Goal: Task Accomplishment & Management: Complete application form

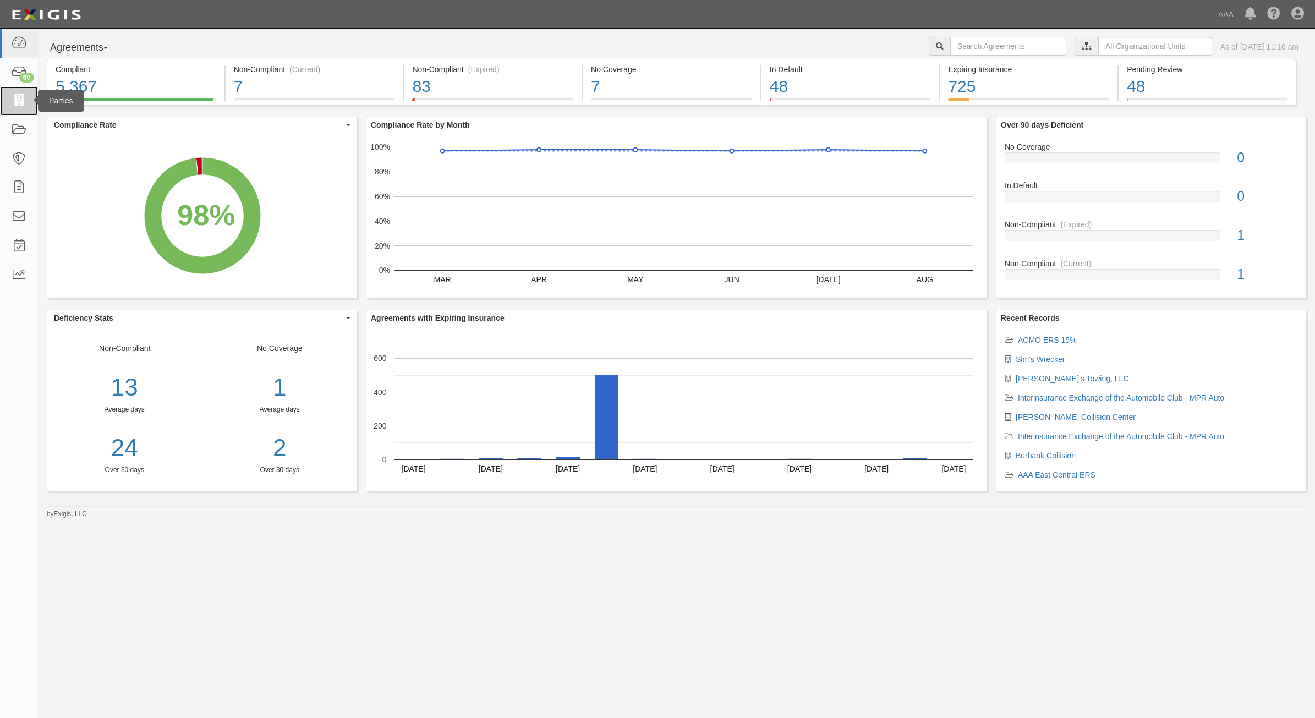
click at [4, 107] on link at bounding box center [19, 100] width 38 height 29
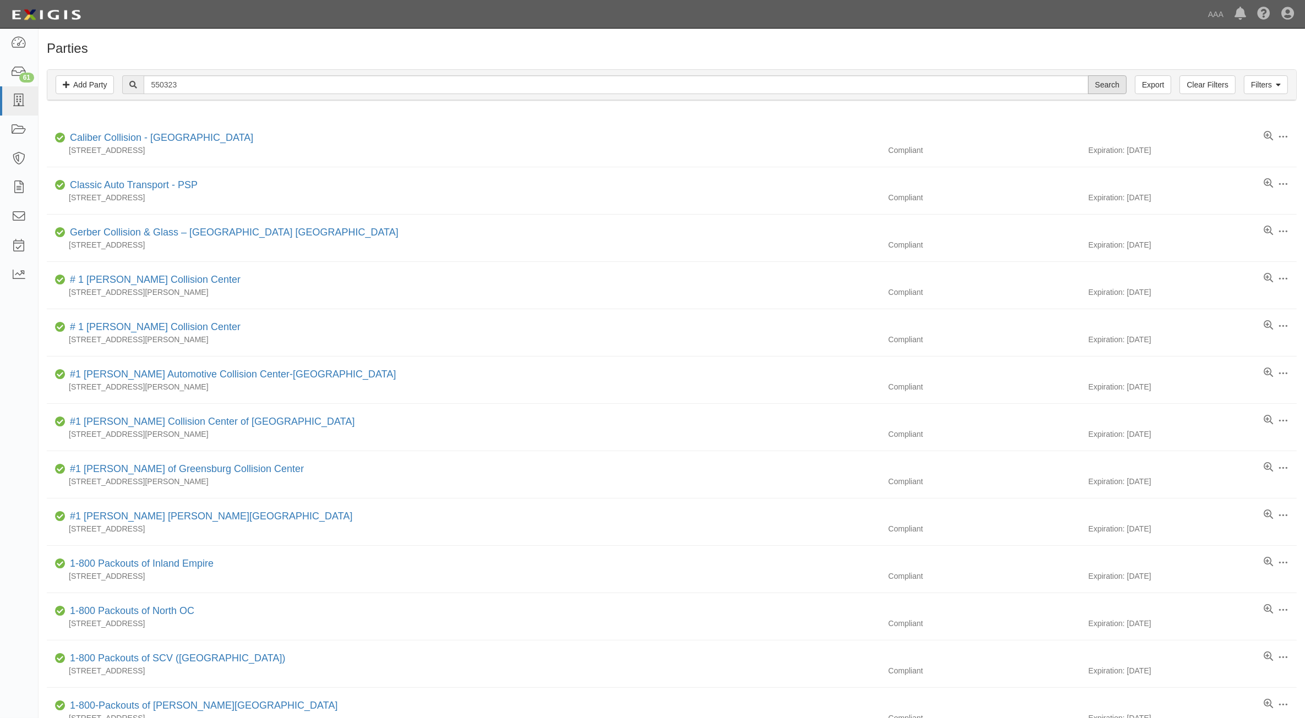
type input "550323"
click at [1098, 90] on input "Search" at bounding box center [1107, 84] width 39 height 19
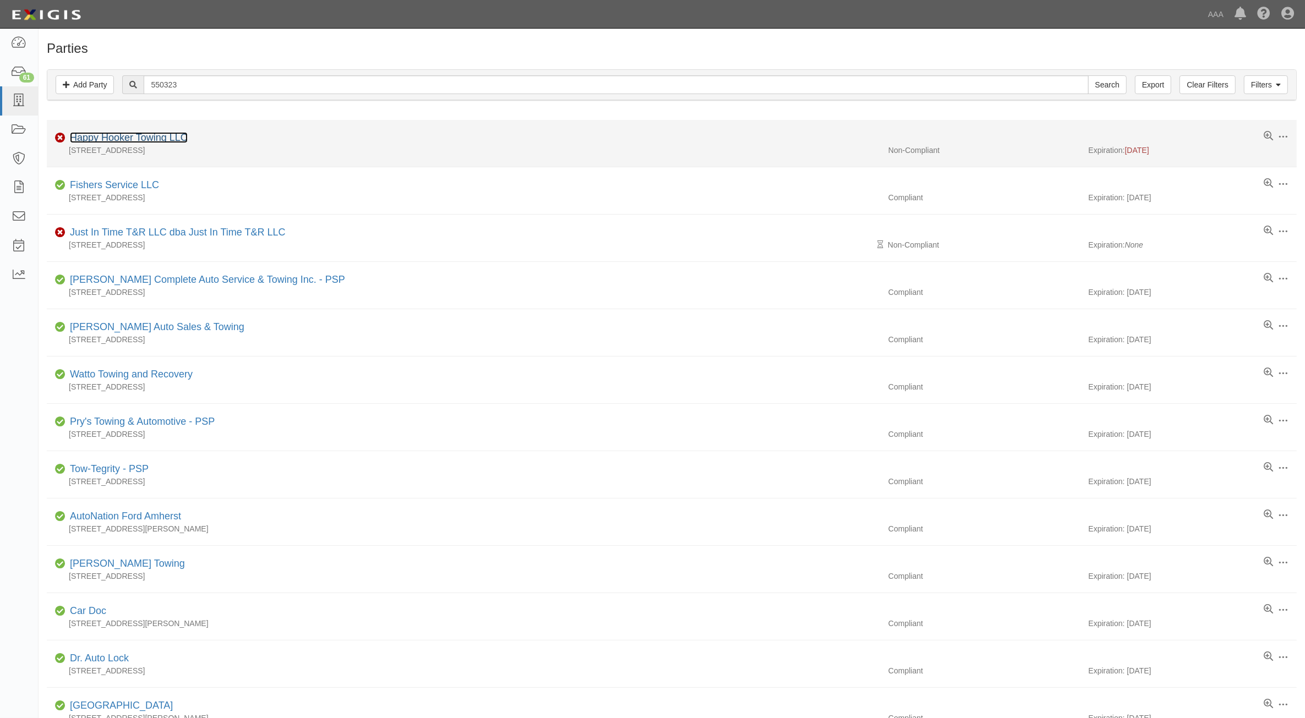
click at [156, 136] on link "Happy Hooker Towing LLC" at bounding box center [129, 137] width 118 height 11
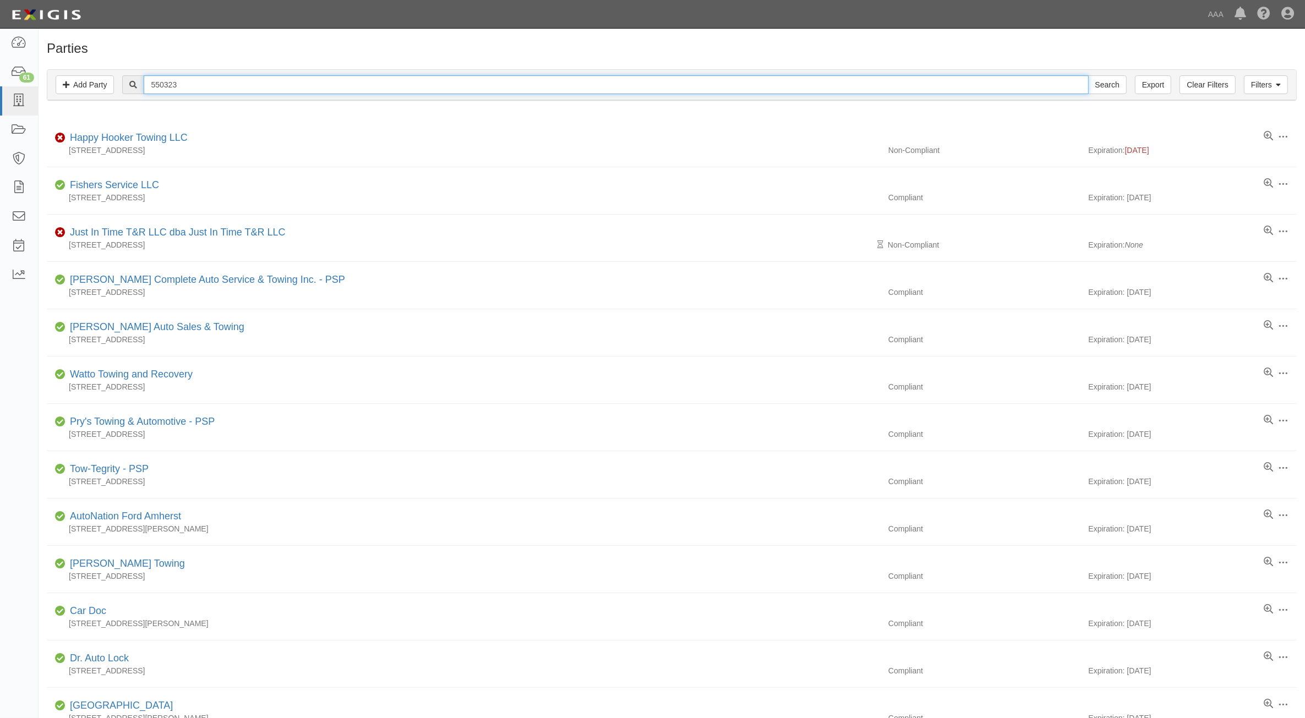
click at [227, 94] on input "550323" at bounding box center [616, 84] width 944 height 19
paste input "34"
type input "550334"
click at [1102, 86] on input "Search" at bounding box center [1107, 84] width 39 height 19
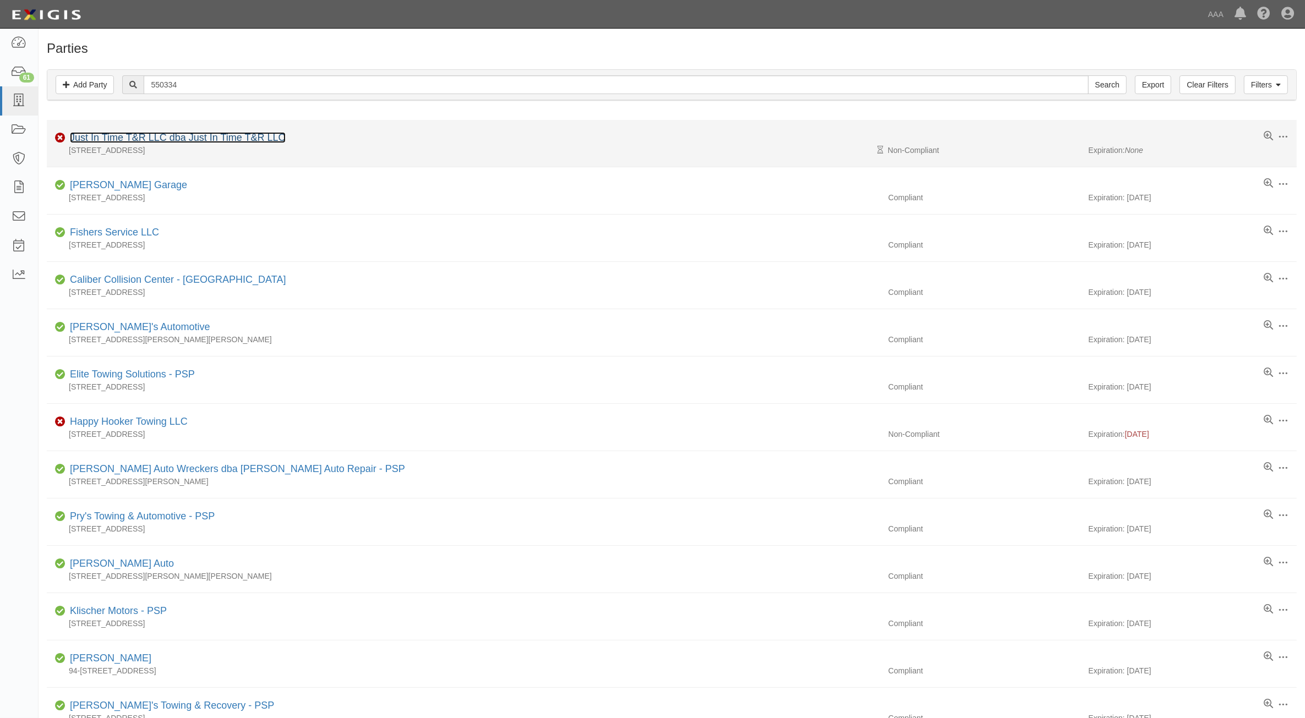
click at [162, 138] on link "Just In Time T&R LLC dba Just In Time T&R LLC" at bounding box center [178, 137] width 216 height 11
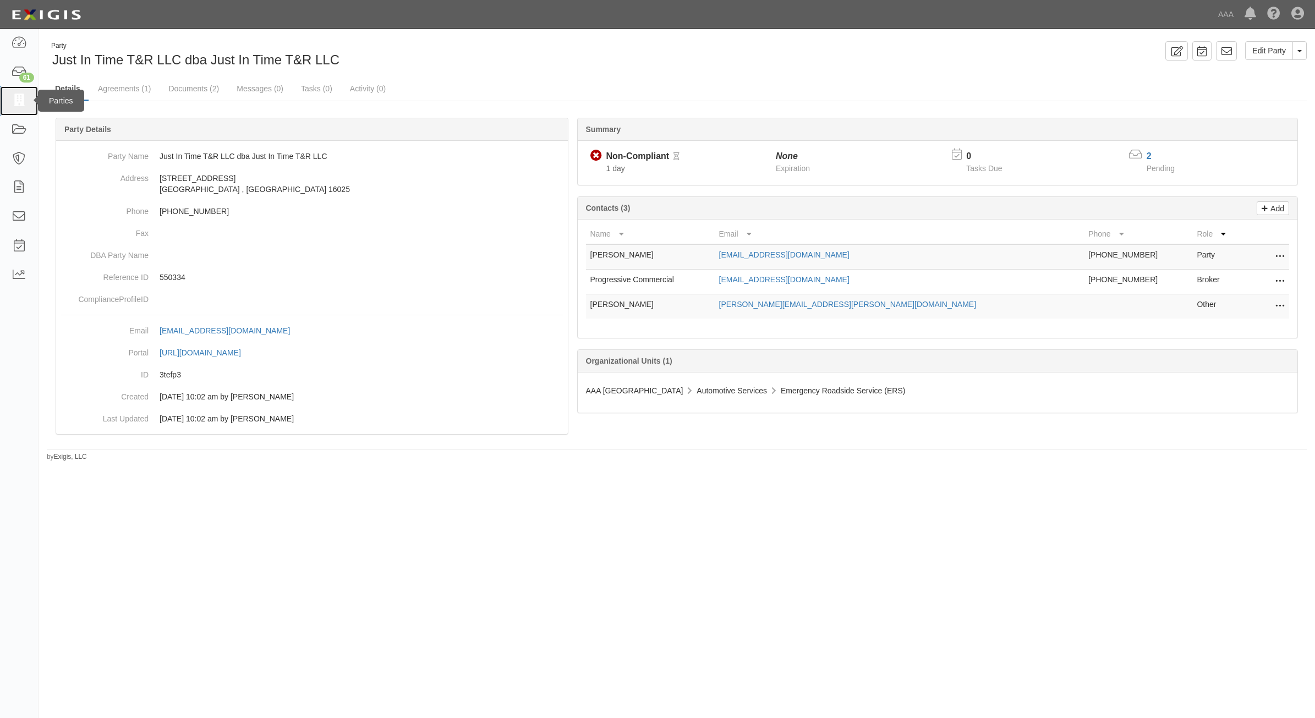
click at [18, 96] on icon at bounding box center [18, 101] width 15 height 13
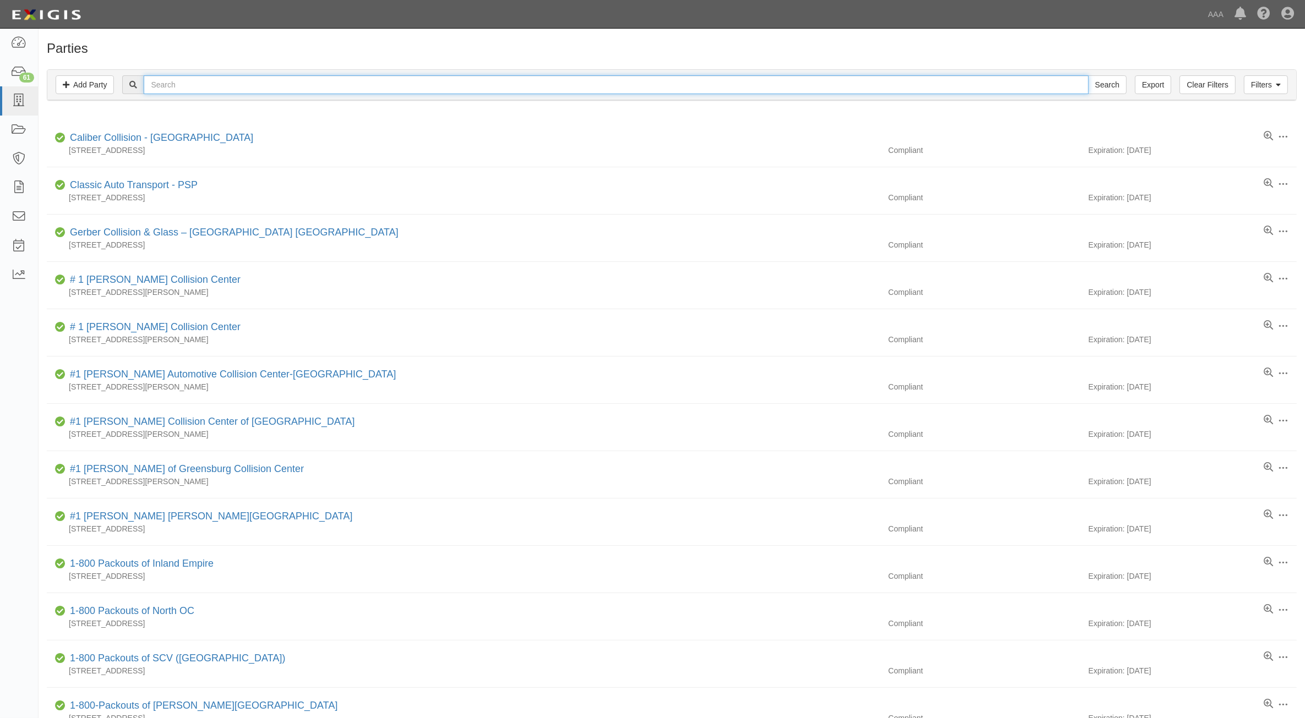
click at [202, 83] on input "text" at bounding box center [616, 84] width 944 height 19
paste input "23113"
type input "23113"
click at [1102, 88] on input "Search" at bounding box center [1107, 84] width 39 height 19
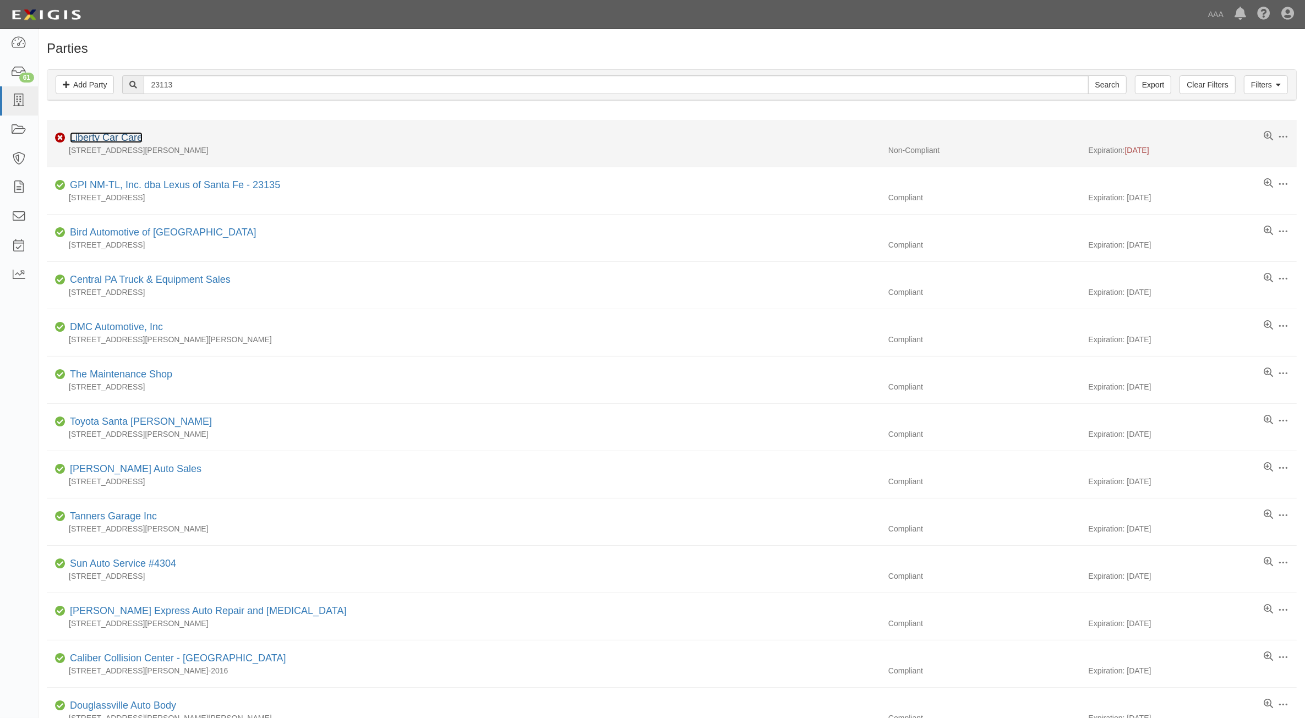
click at [103, 136] on link "Liberty Car Care" at bounding box center [106, 137] width 73 height 11
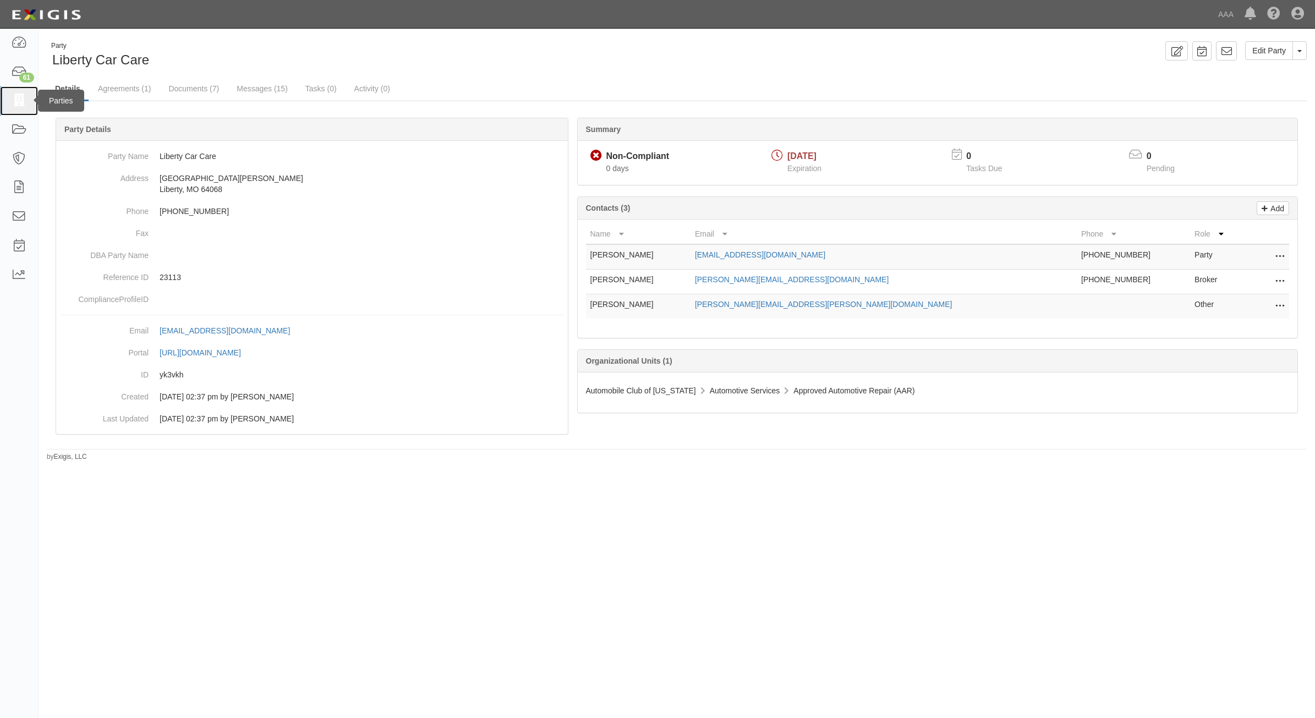
click at [15, 105] on icon at bounding box center [18, 101] width 15 height 13
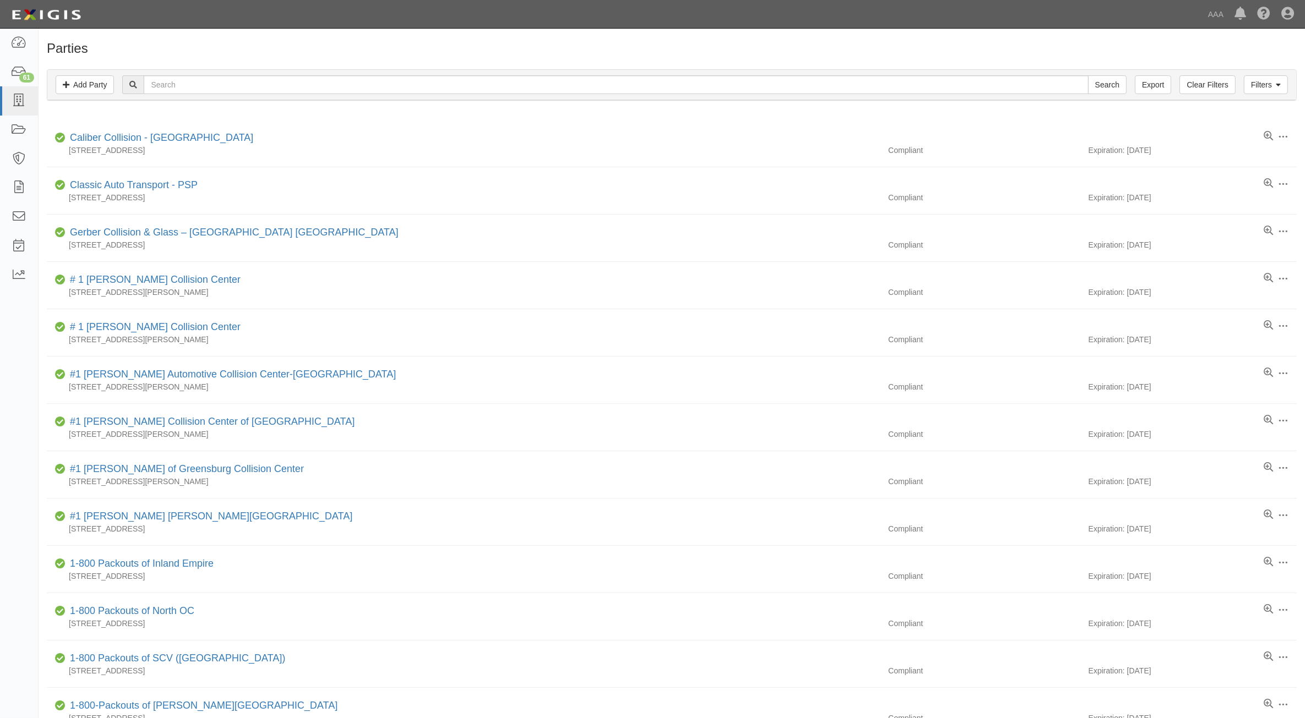
click at [237, 75] on div "Filters Add Party Clear Filters Export Search Filters" at bounding box center [671, 85] width 1248 height 30
click at [240, 85] on input "text" at bounding box center [616, 84] width 944 height 19
paste input "248643"
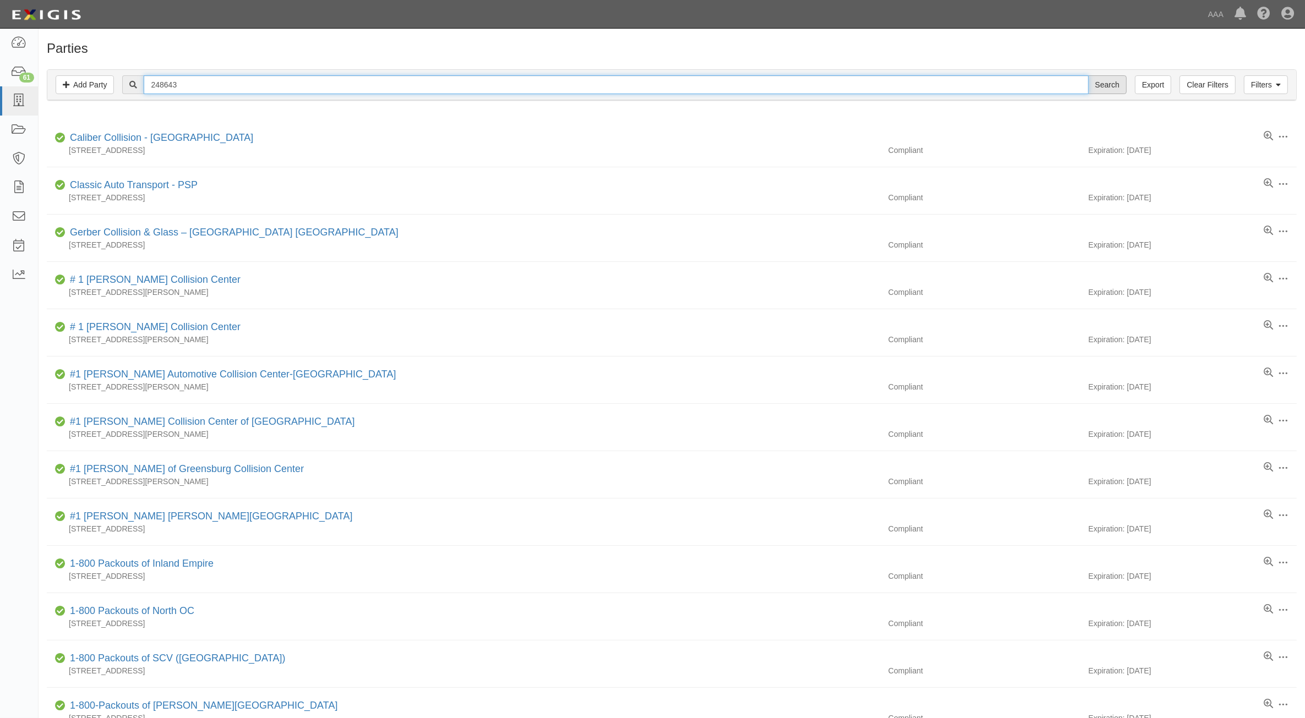
type input "248643"
click at [1093, 87] on input "Search" at bounding box center [1107, 84] width 39 height 19
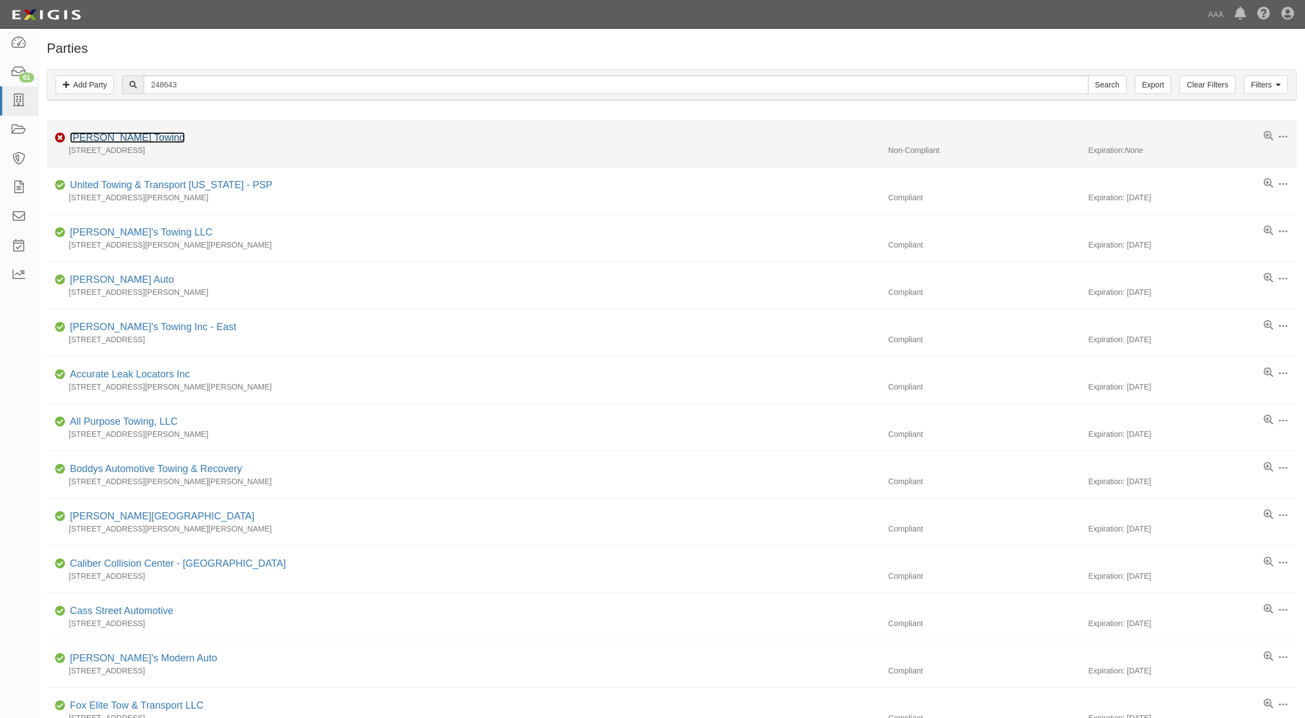
click at [106, 133] on link "Whaley's Towing" at bounding box center [127, 137] width 115 height 11
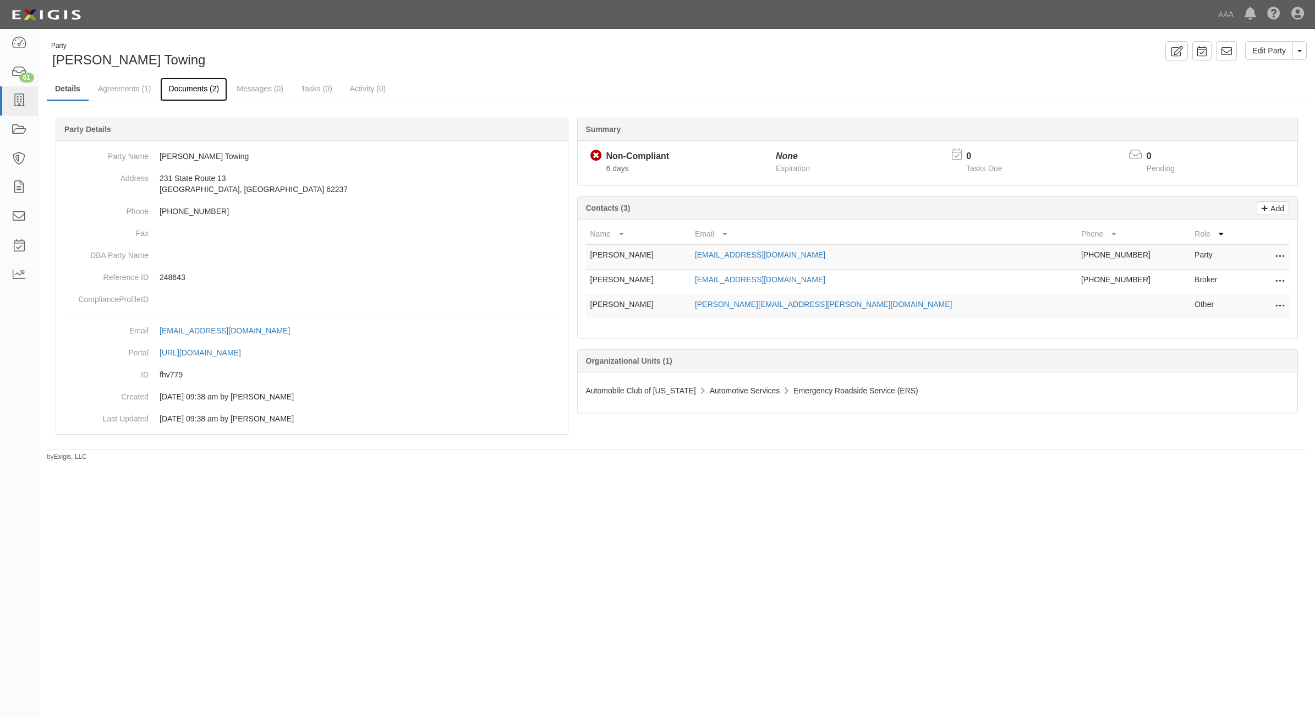
click at [193, 89] on link "Documents (2)" at bounding box center [193, 90] width 67 height 24
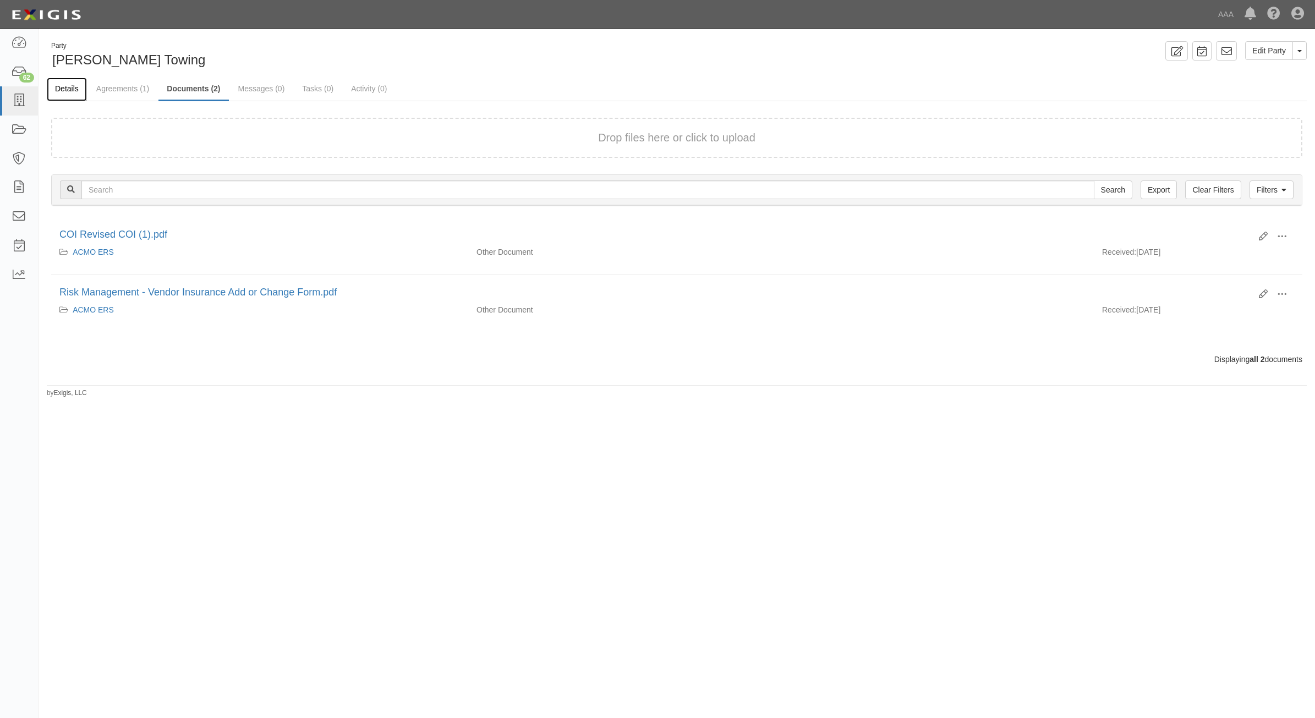
click at [73, 87] on link "Details" at bounding box center [67, 90] width 40 height 24
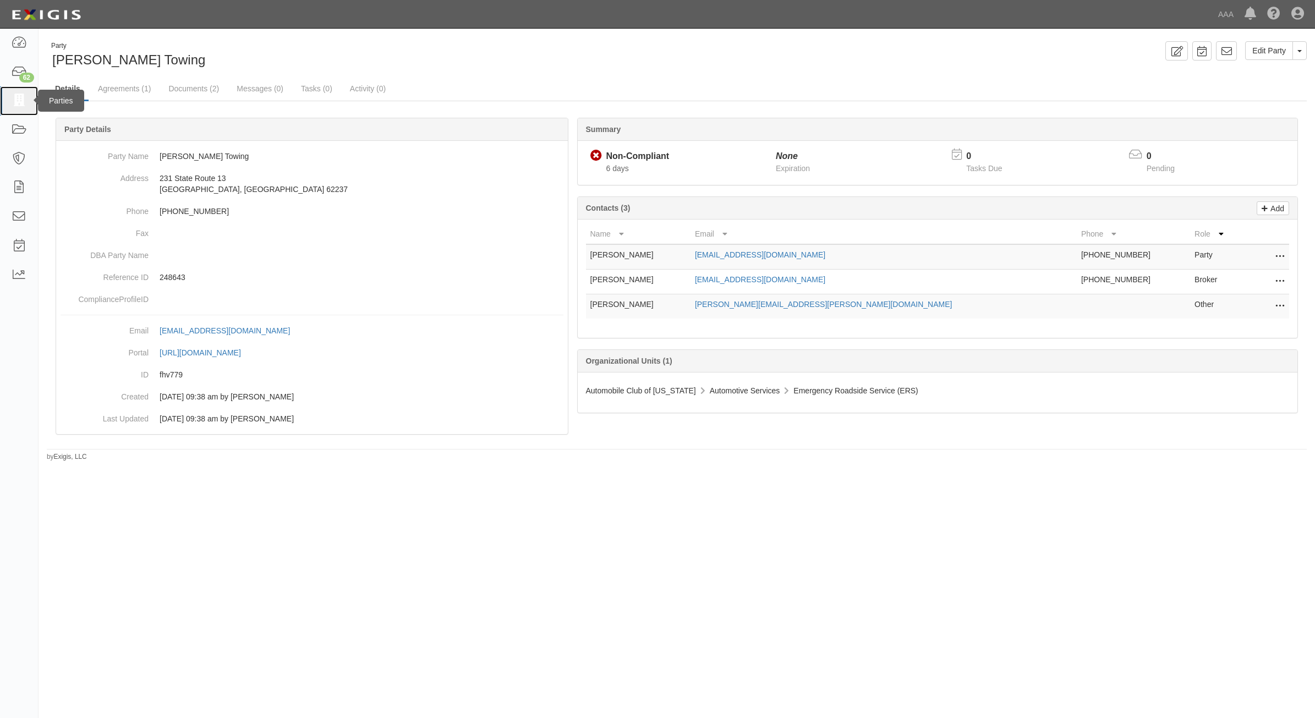
click at [20, 100] on icon at bounding box center [18, 101] width 15 height 13
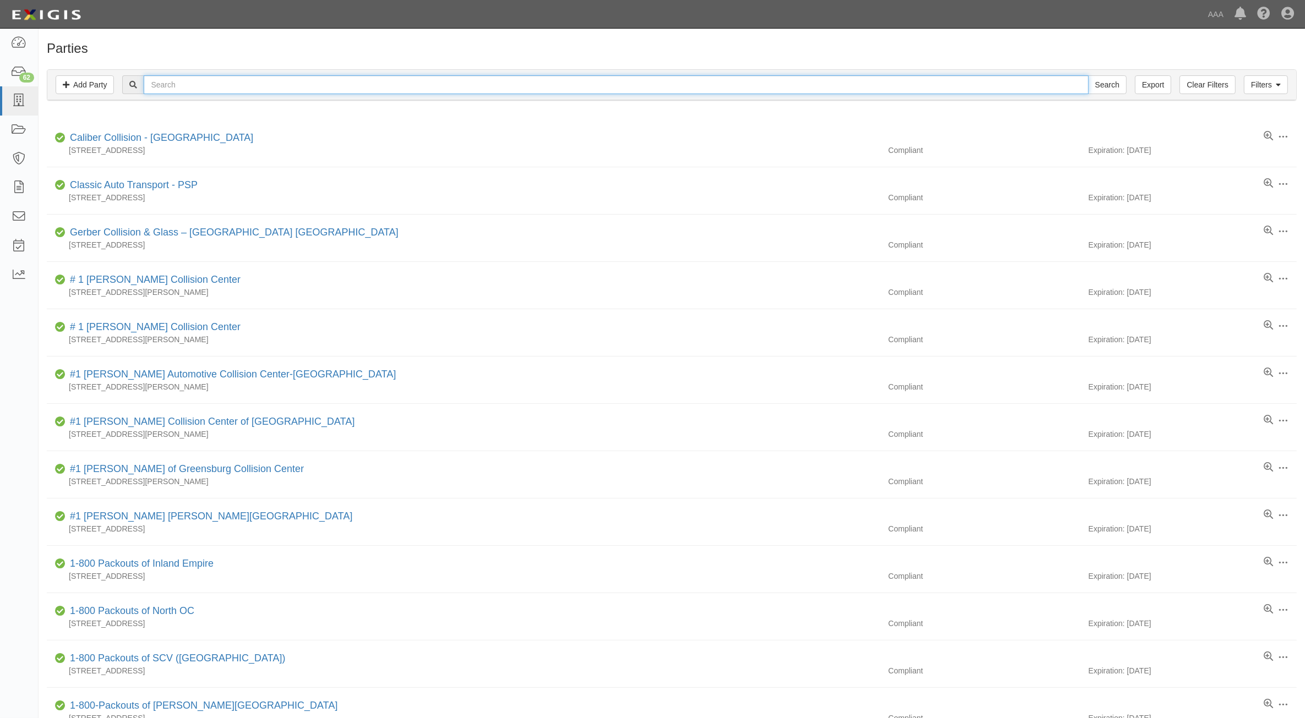
click at [244, 83] on input "text" at bounding box center [616, 84] width 944 height 19
paste input "365395"
type input "365395"
click at [1104, 91] on input "Search" at bounding box center [1107, 84] width 39 height 19
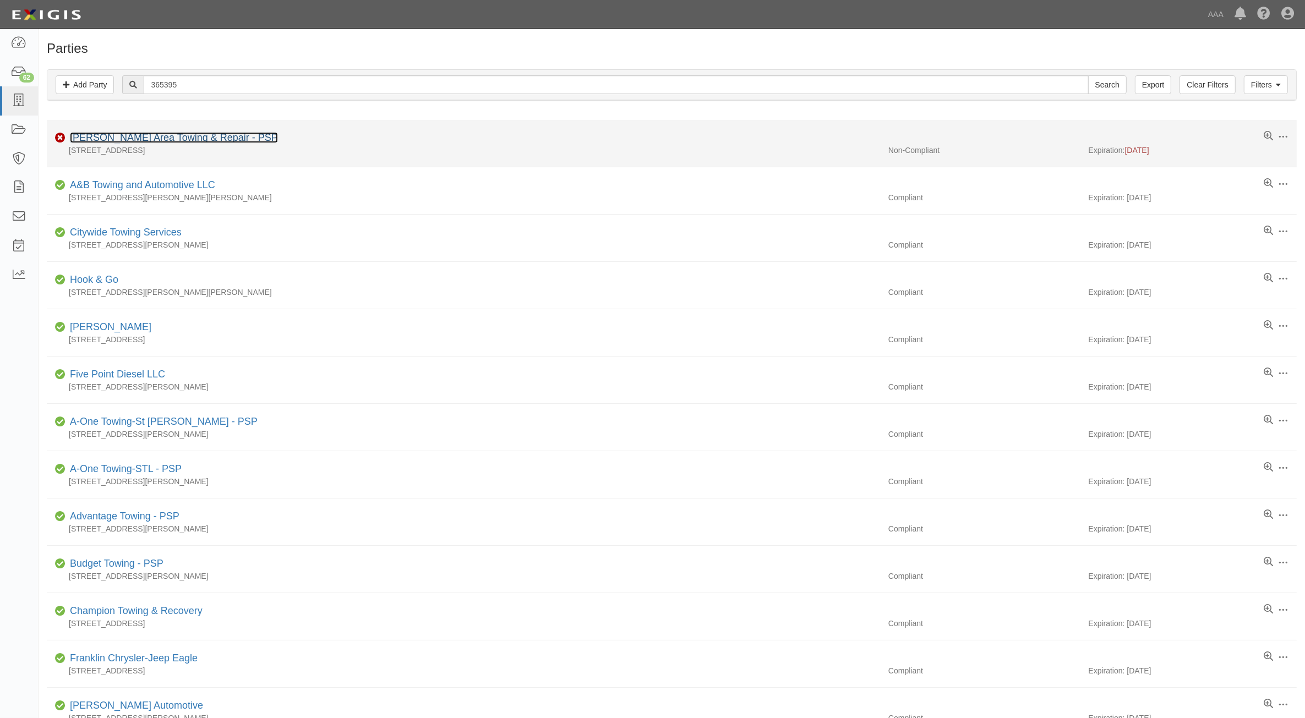
click at [190, 142] on link "[PERSON_NAME] Area Towing & Repair - PSP" at bounding box center [174, 137] width 208 height 11
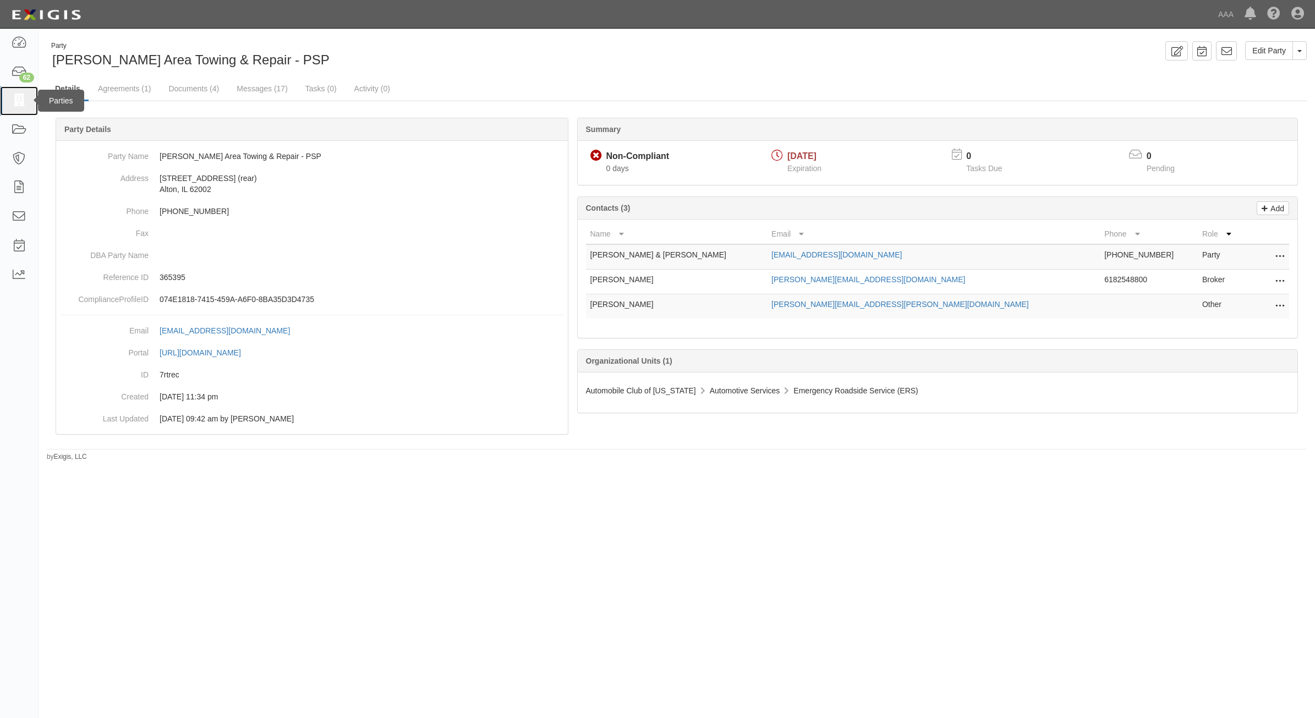
click at [26, 105] on link at bounding box center [19, 100] width 38 height 29
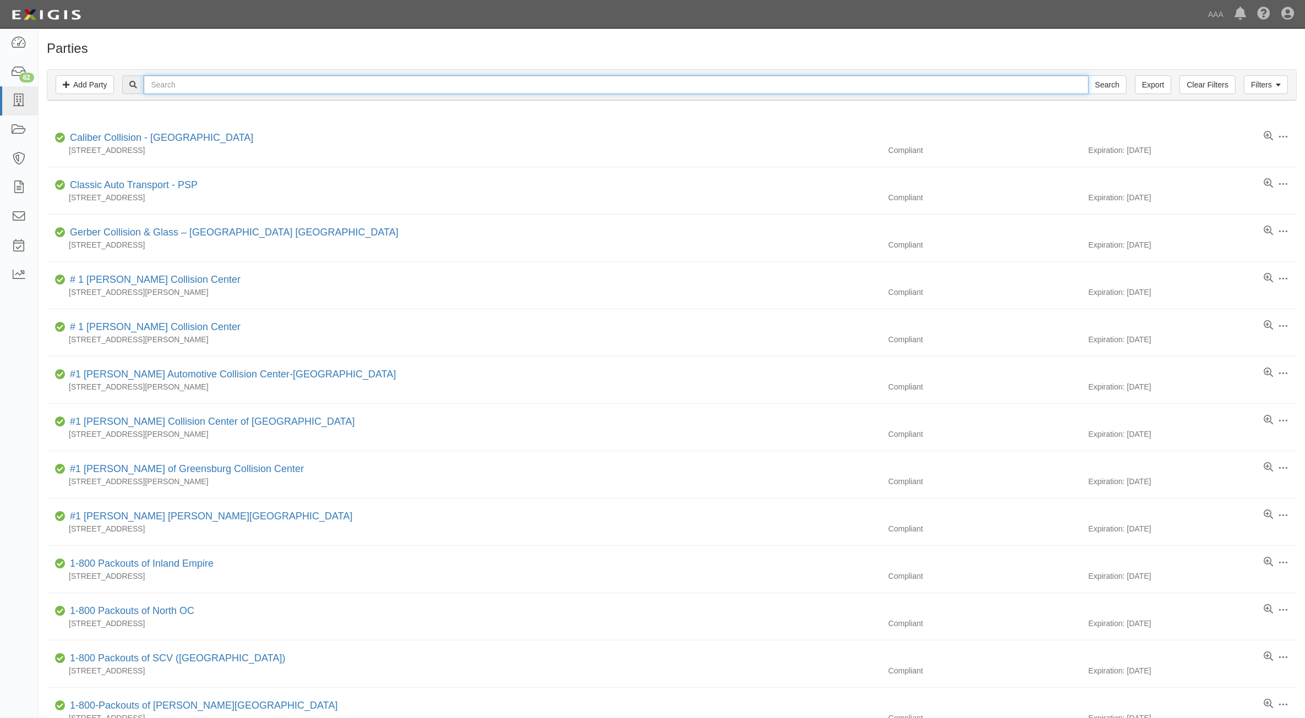
click at [268, 83] on input "text" at bounding box center [616, 84] width 944 height 19
paste input "144417"
type input "144417"
click at [1118, 92] on input "Search" at bounding box center [1107, 84] width 39 height 19
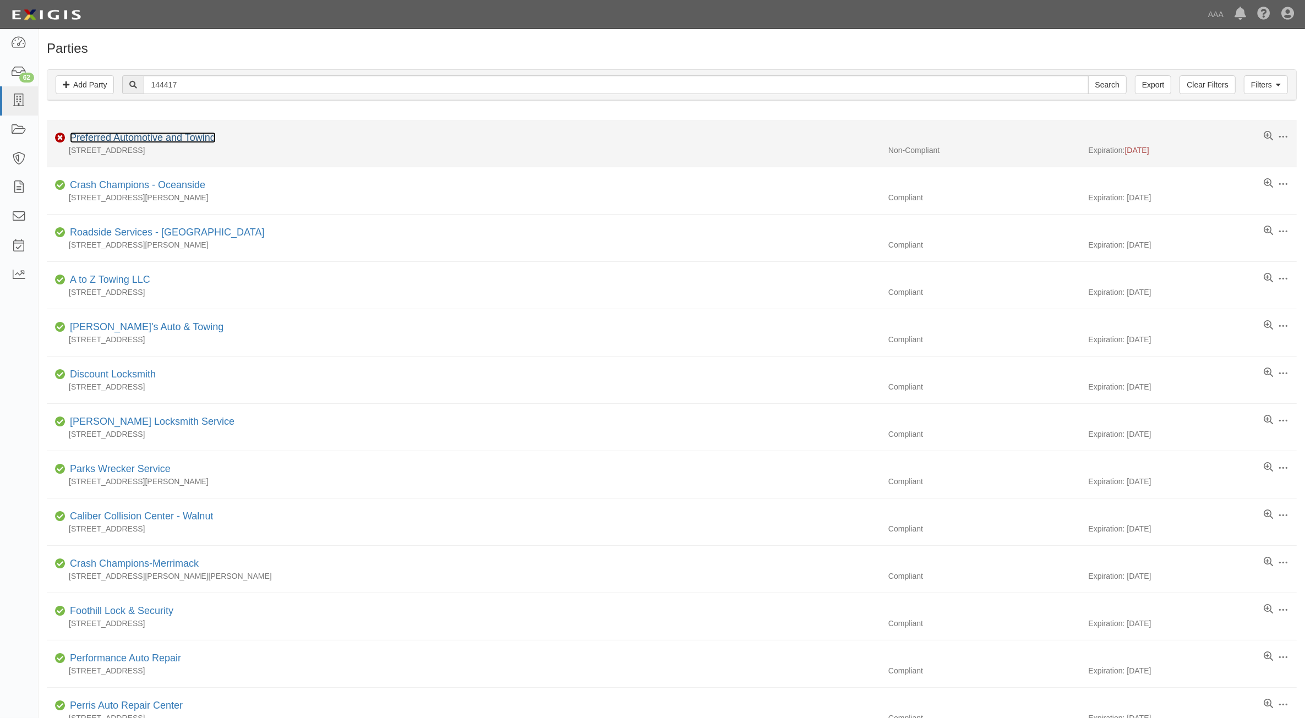
click at [185, 138] on link "Preferred Automotive and Towing" at bounding box center [143, 137] width 146 height 11
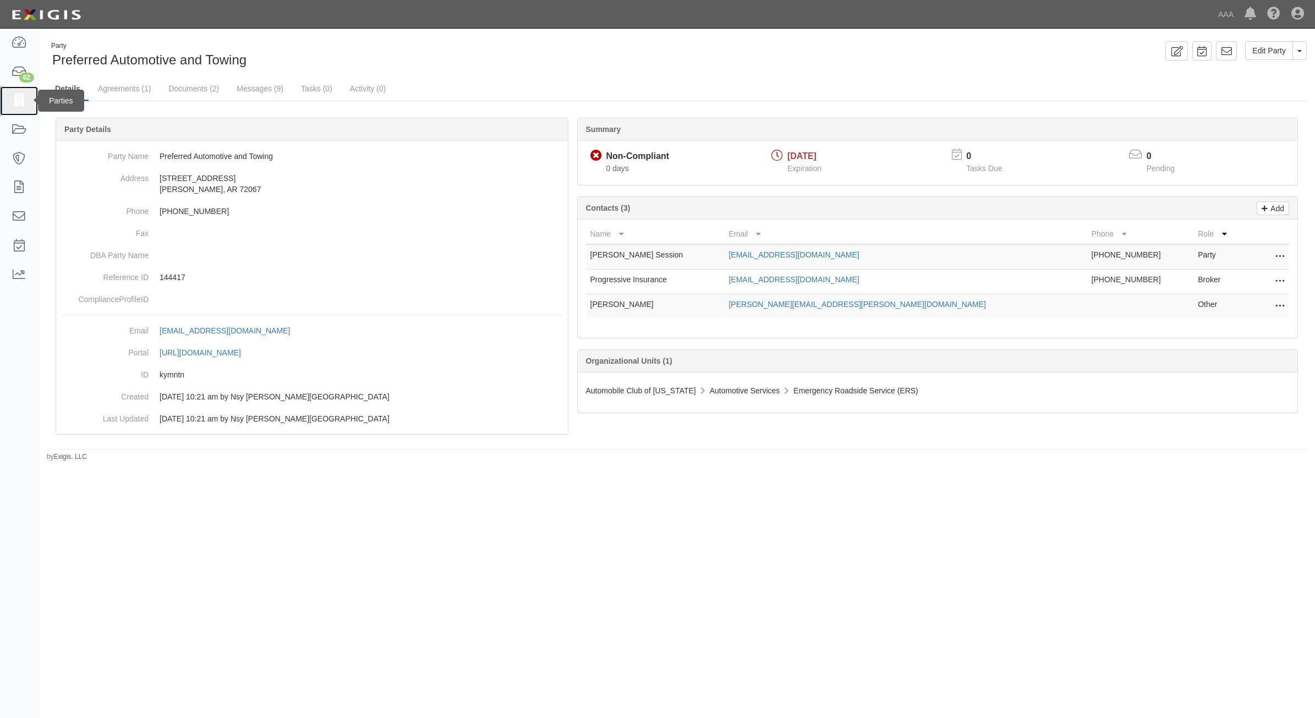
click at [18, 107] on icon at bounding box center [18, 101] width 15 height 13
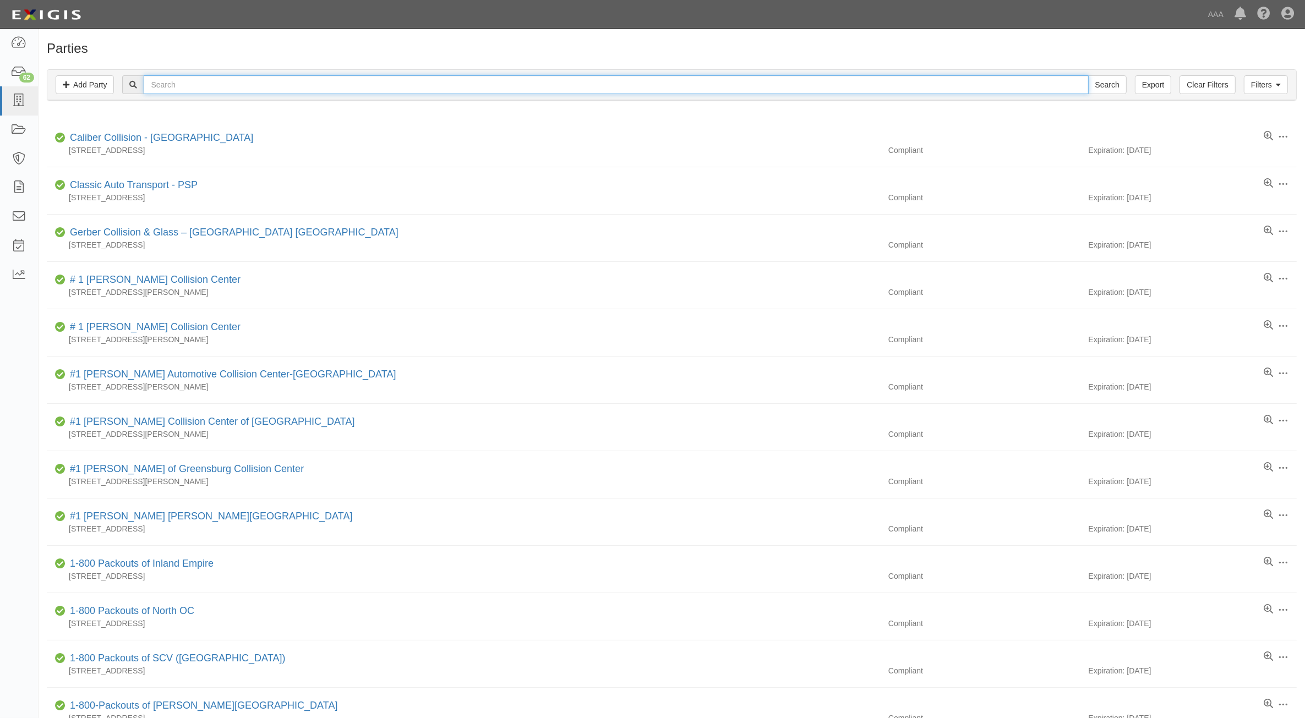
drag, startPoint x: 0, startPoint y: 0, endPoint x: 216, endPoint y: 83, distance: 230.9
click at [216, 83] on input "text" at bounding box center [616, 84] width 944 height 19
paste input "CC2141644"
type input "CC2141644"
click at [1093, 91] on input "Search" at bounding box center [1107, 84] width 39 height 19
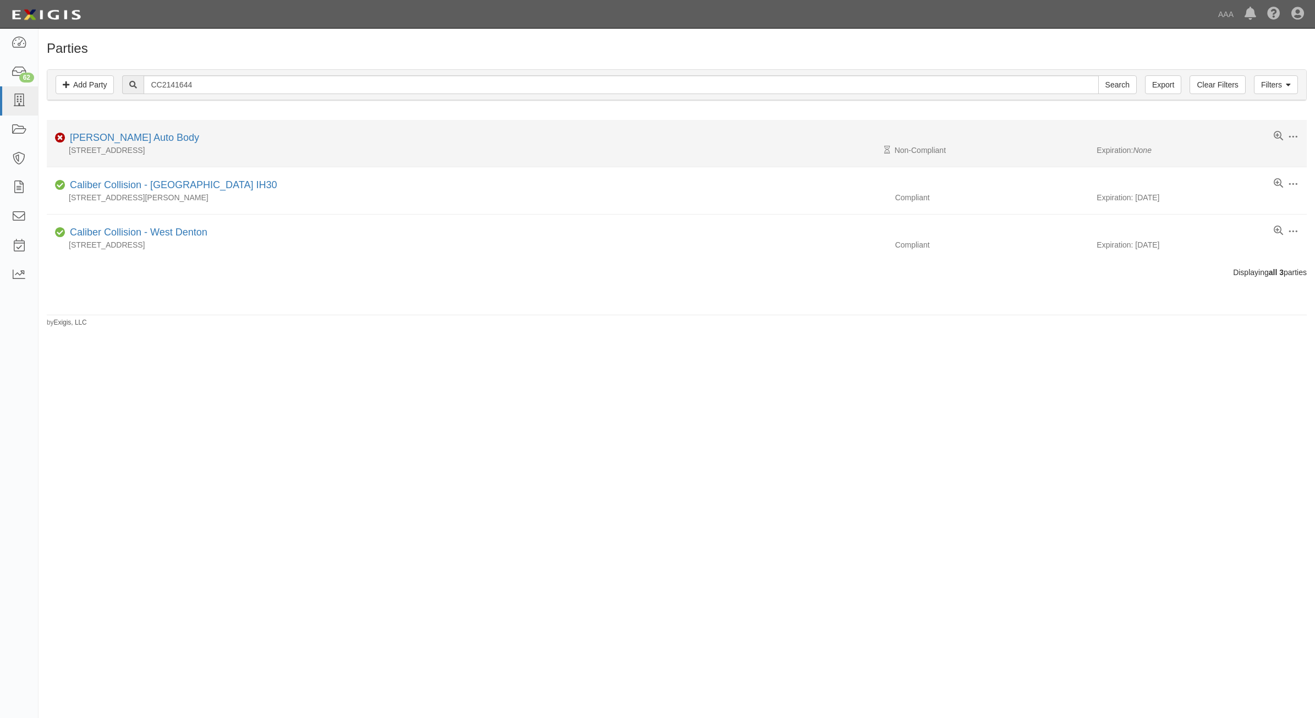
click at [130, 132] on div "J.A.S. Auto Body" at bounding box center [132, 138] width 134 height 14
click at [134, 142] on link "J.A.S. Auto Body" at bounding box center [134, 137] width 129 height 11
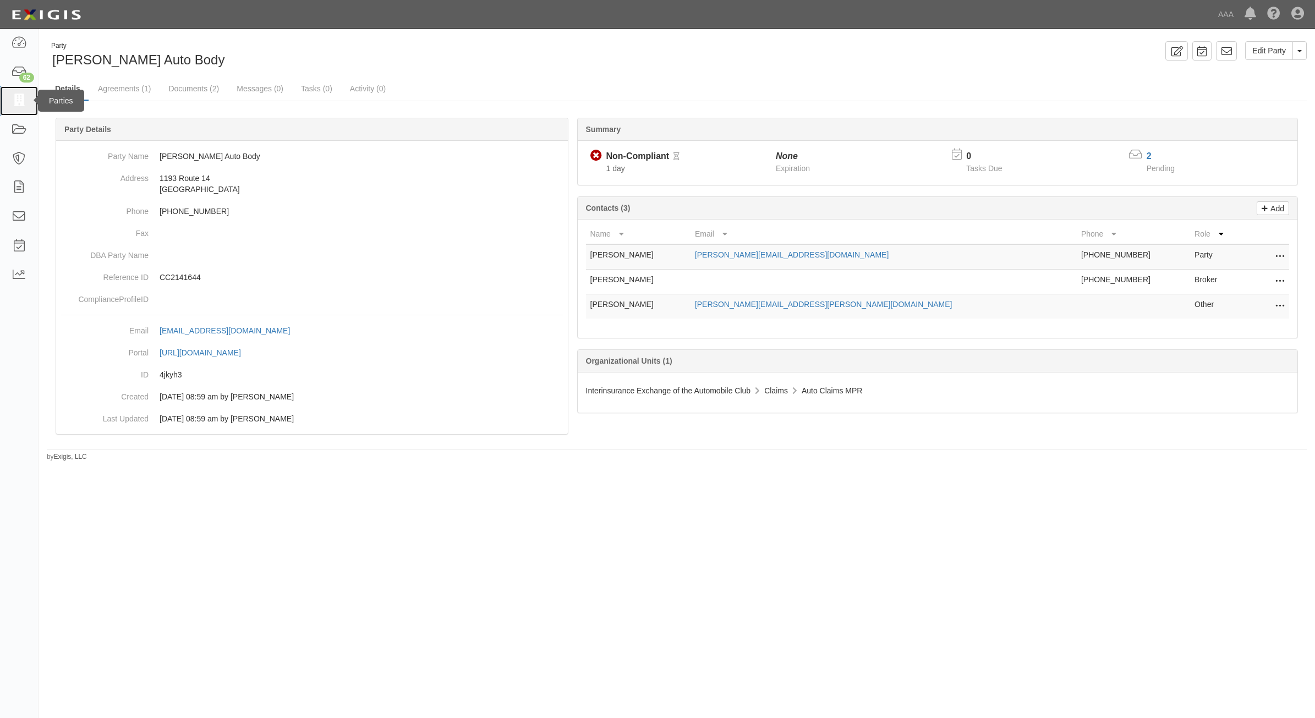
click at [26, 99] on icon at bounding box center [18, 101] width 15 height 13
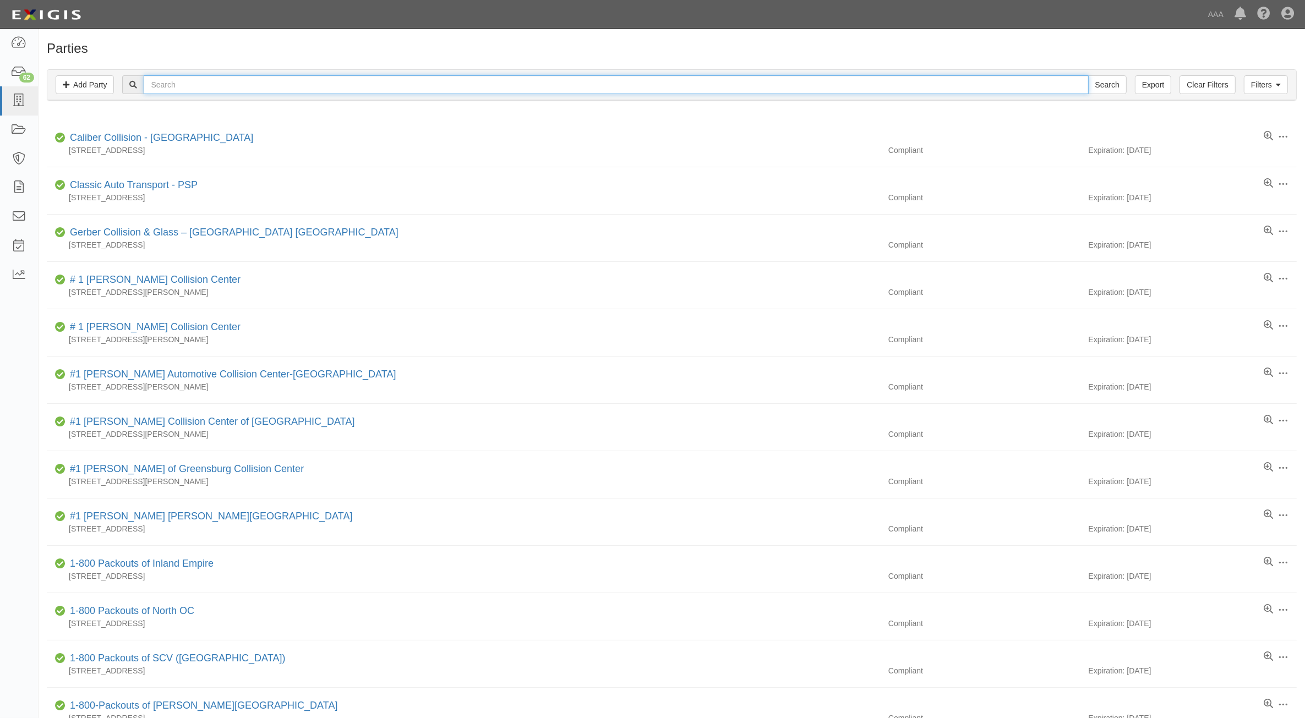
click at [498, 84] on input "text" at bounding box center [616, 84] width 944 height 19
type input "CC458870"
click at [1088, 75] on input "Search" at bounding box center [1107, 84] width 39 height 19
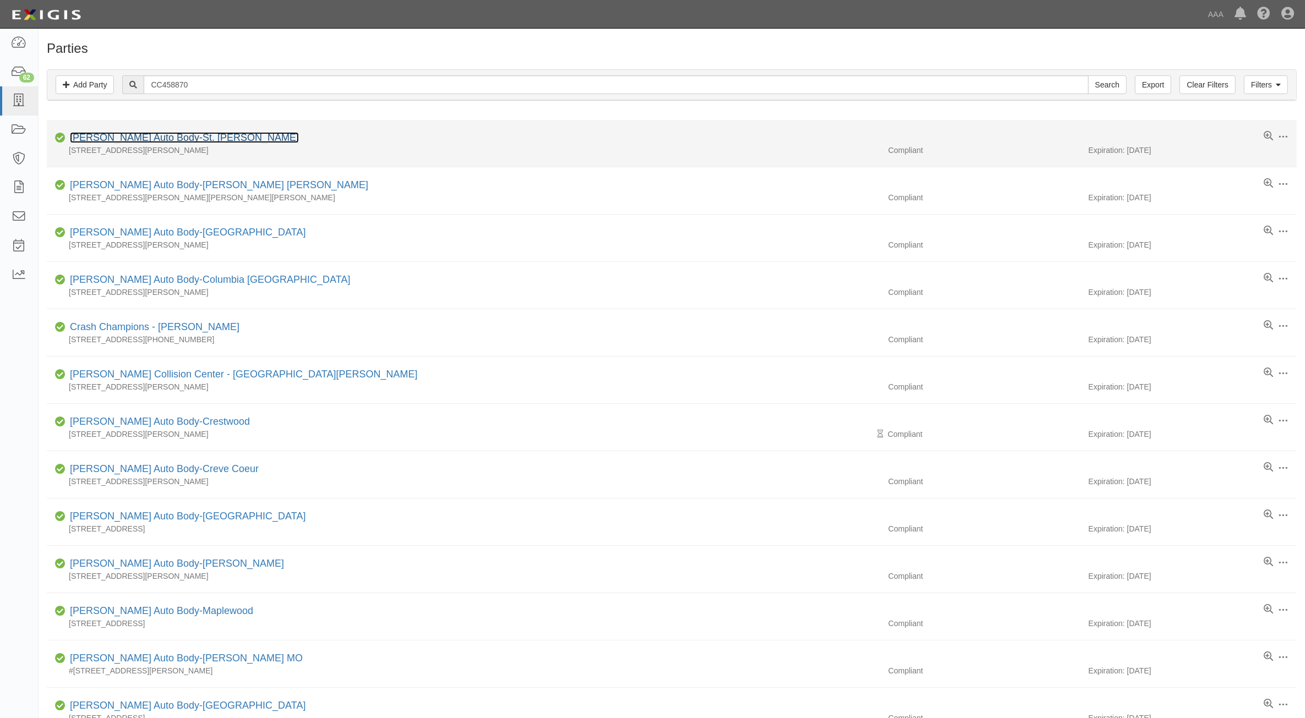
click at [153, 135] on link "Schaefer Auto Body-St. Peters" at bounding box center [184, 137] width 229 height 11
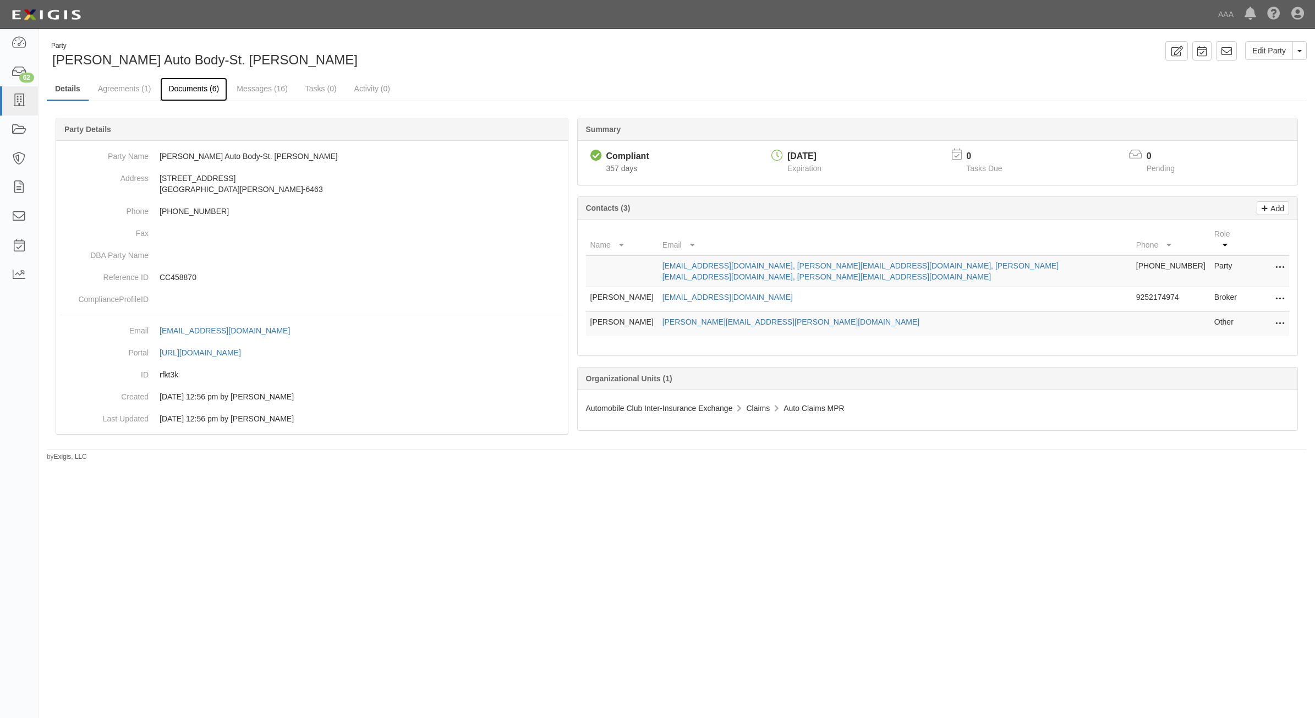
click at [217, 86] on link "Documents (6)" at bounding box center [193, 90] width 67 height 24
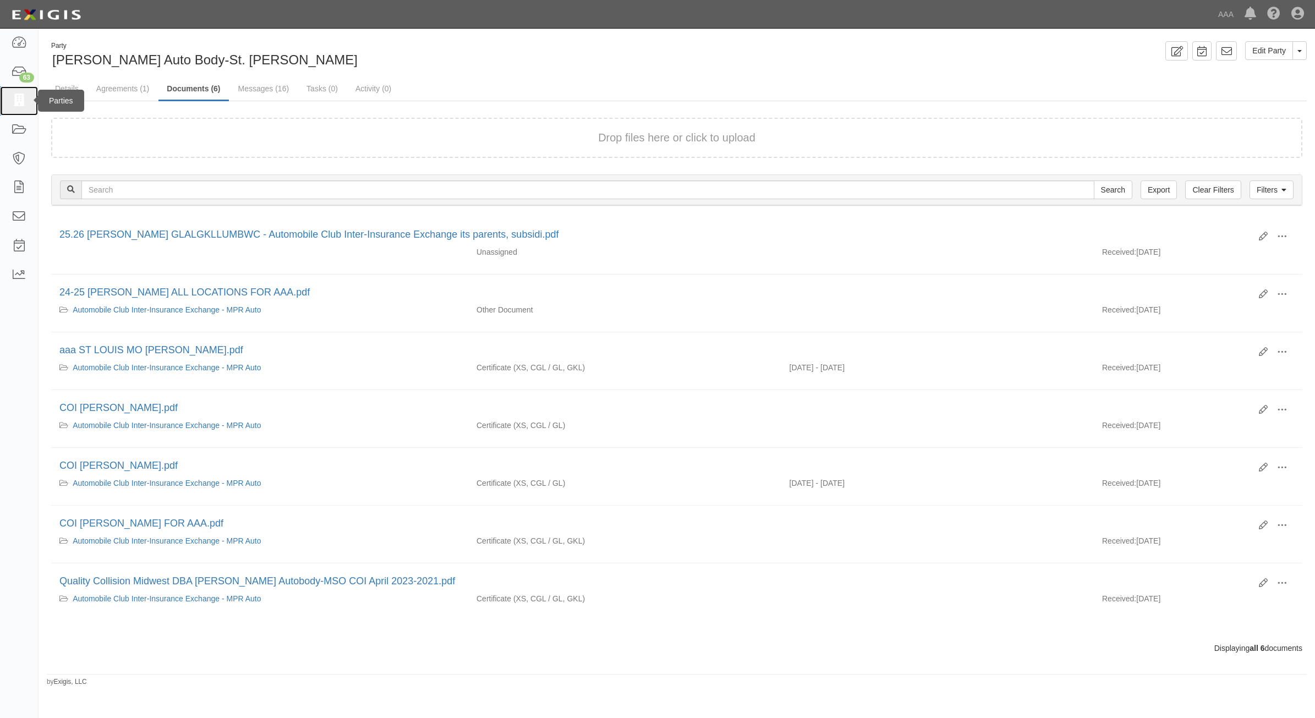
click at [23, 103] on icon at bounding box center [18, 101] width 15 height 13
click at [25, 109] on link at bounding box center [19, 100] width 38 height 29
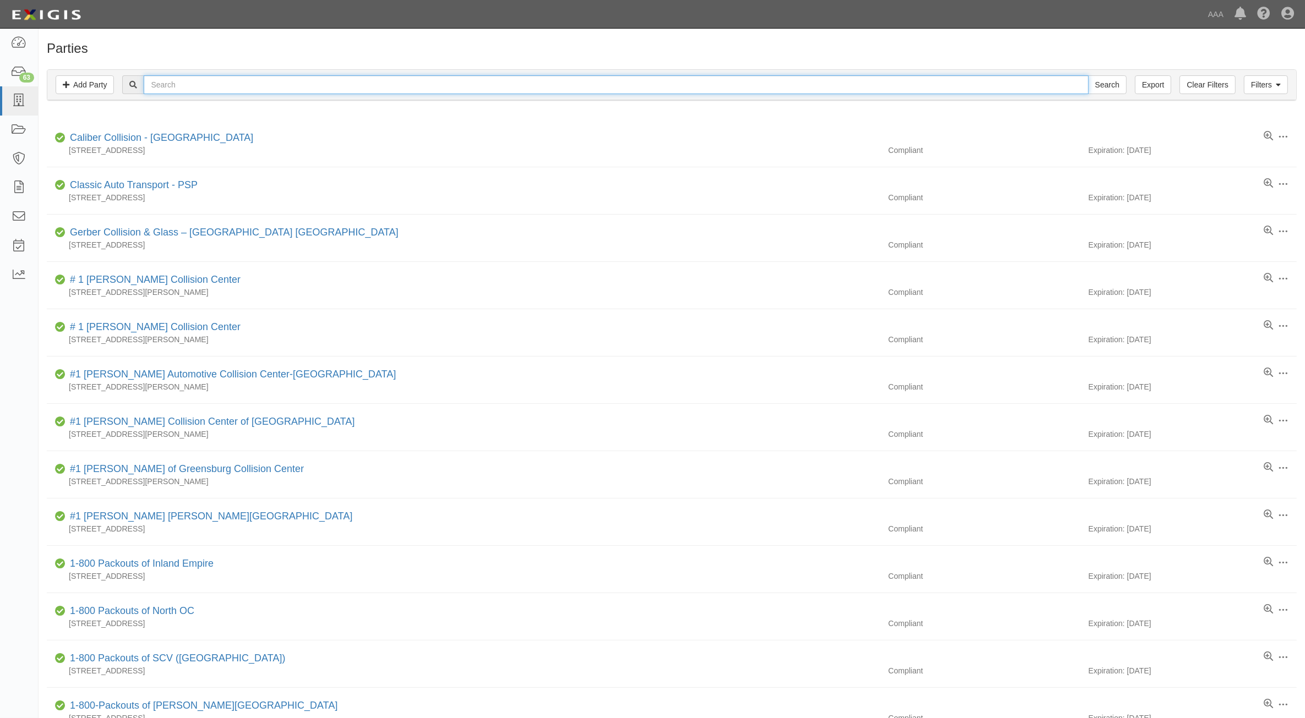
click at [388, 81] on input "text" at bounding box center [616, 84] width 944 height 19
type input "CC458865"
click at [1088, 75] on input "Search" at bounding box center [1107, 84] width 39 height 19
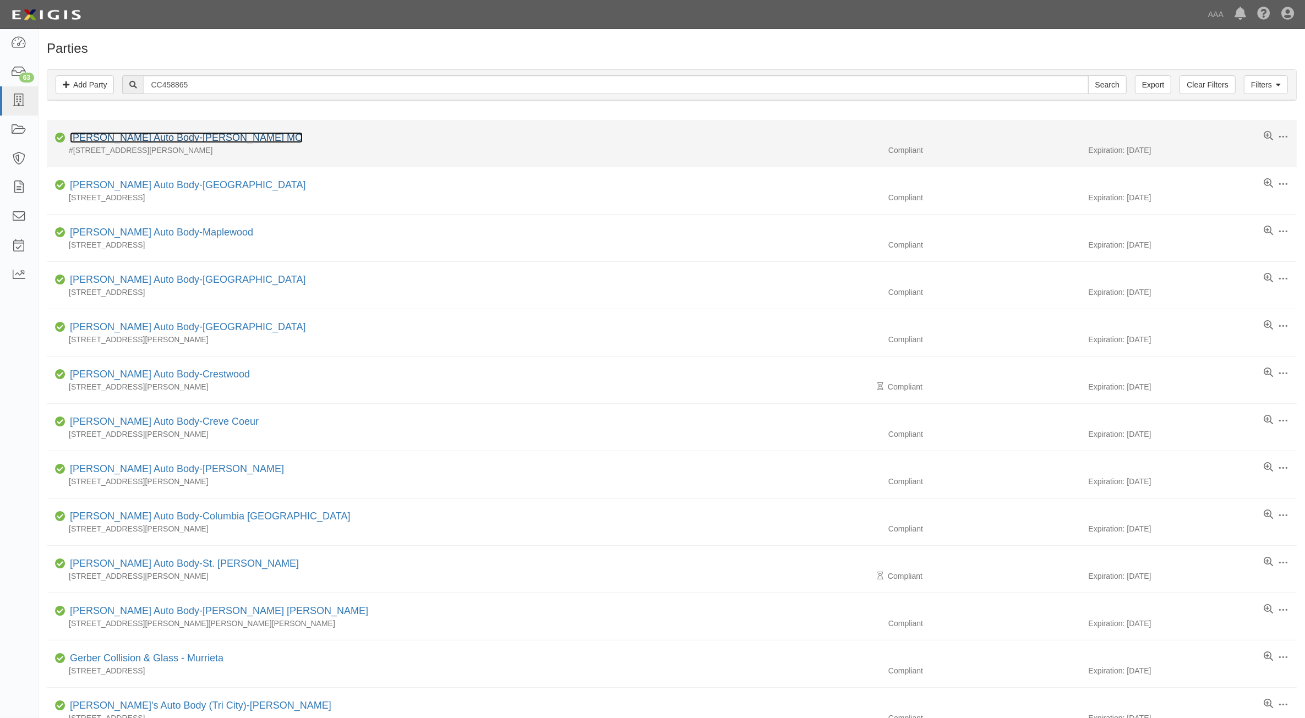
click at [157, 134] on link "[PERSON_NAME] Auto Body-[PERSON_NAME] MO" at bounding box center [186, 137] width 233 height 11
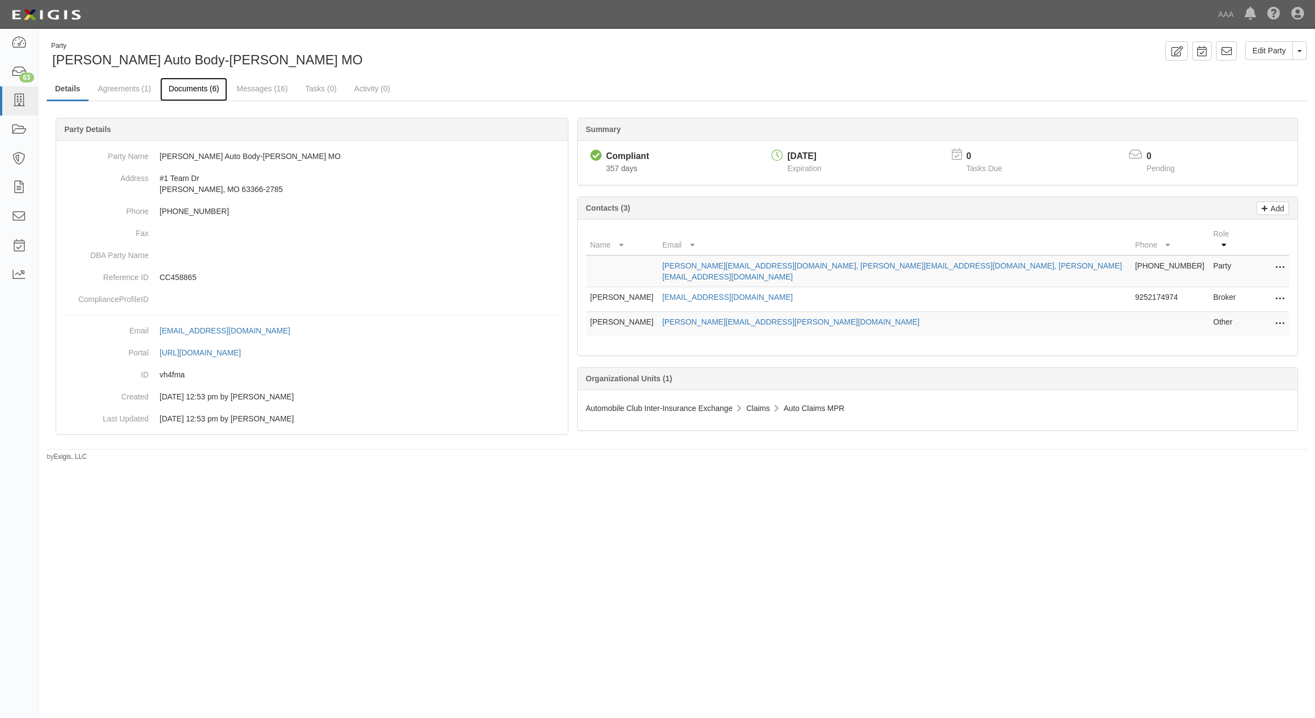
click at [189, 83] on link "Documents (6)" at bounding box center [193, 90] width 67 height 24
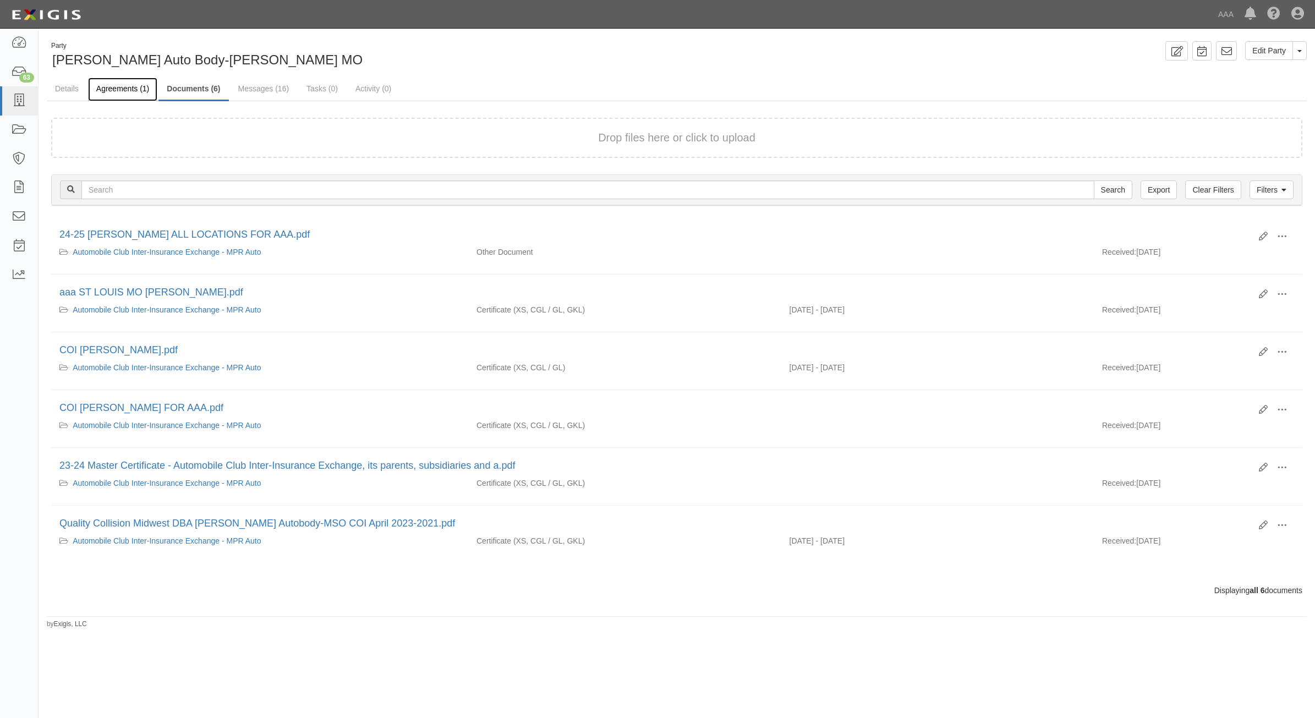
click at [107, 88] on link "Agreements (1)" at bounding box center [122, 90] width 69 height 24
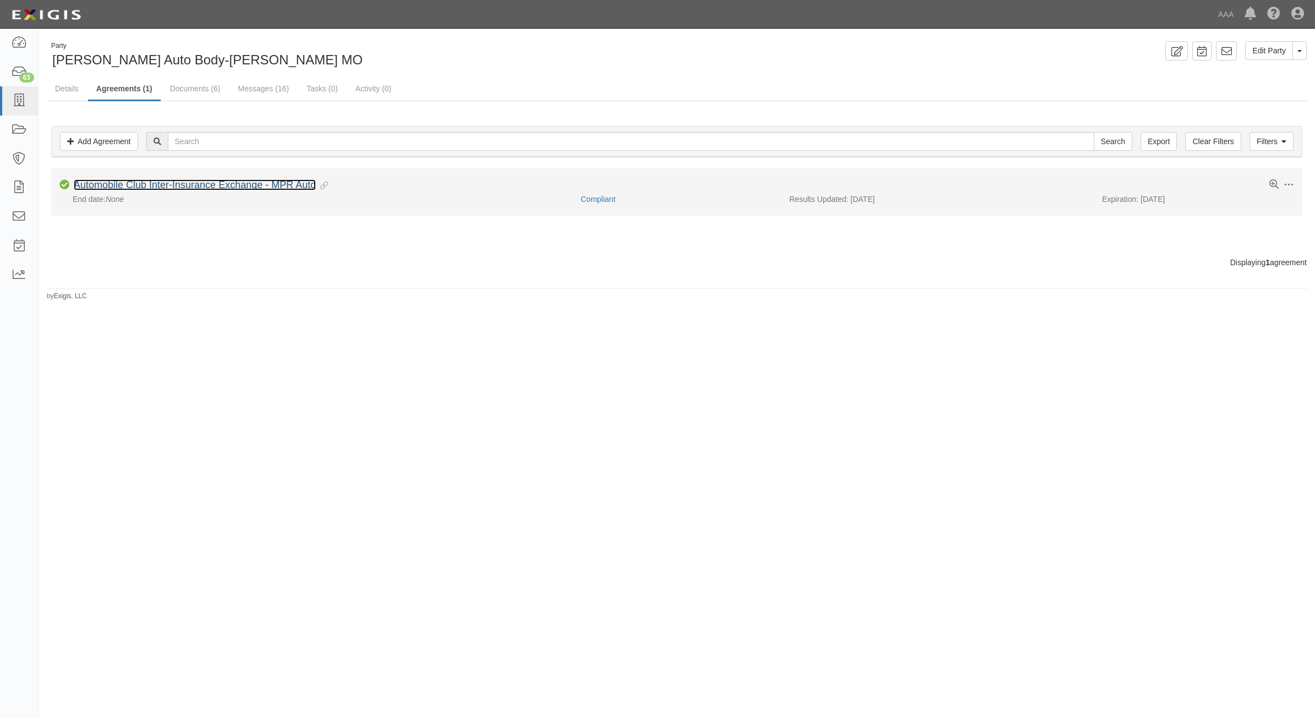
click at [168, 182] on link "Automobile Club Inter-Insurance Exchange - MPR Auto" at bounding box center [195, 184] width 242 height 11
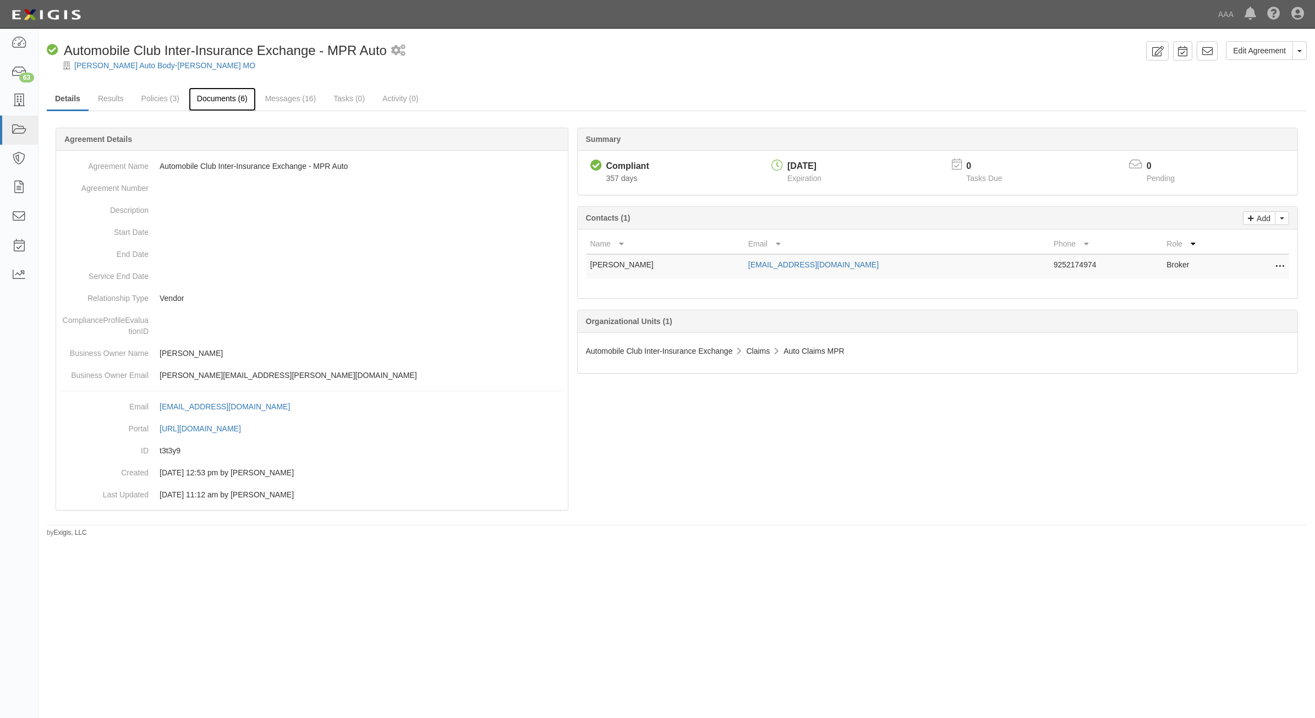
click at [231, 103] on link "Documents (6)" at bounding box center [222, 99] width 67 height 24
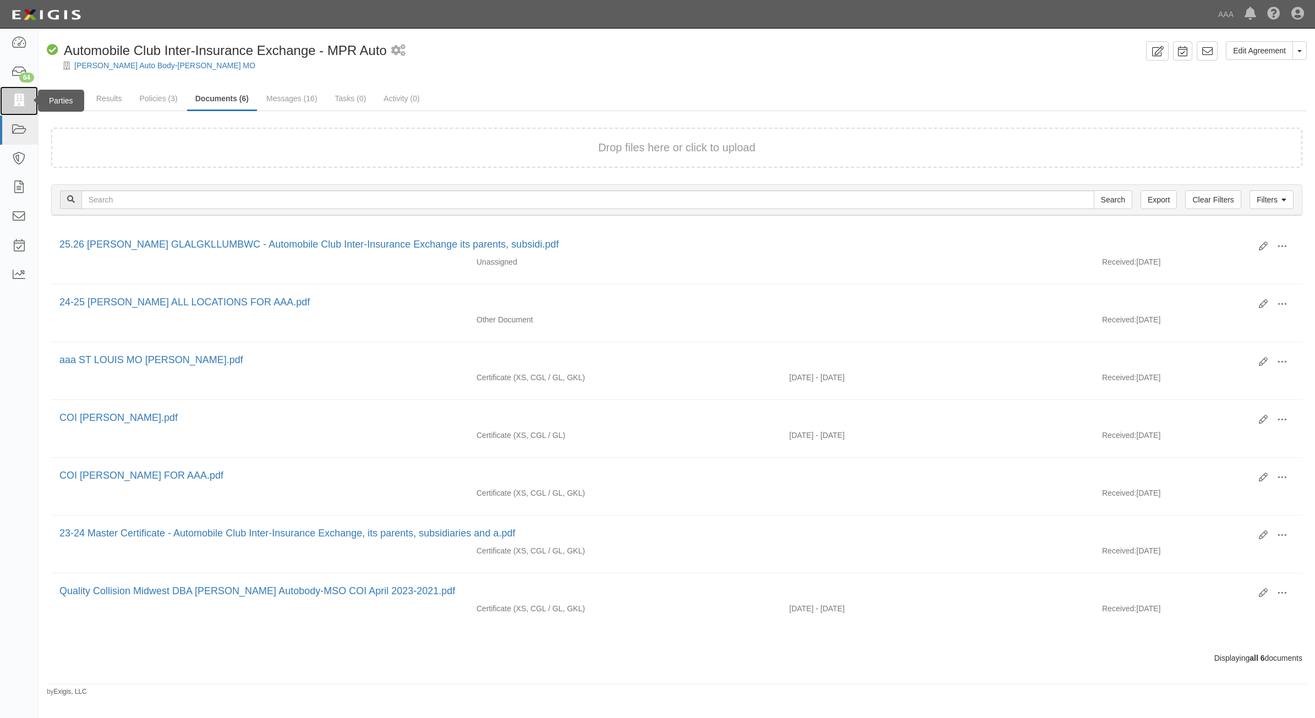
click at [17, 97] on icon at bounding box center [18, 101] width 15 height 13
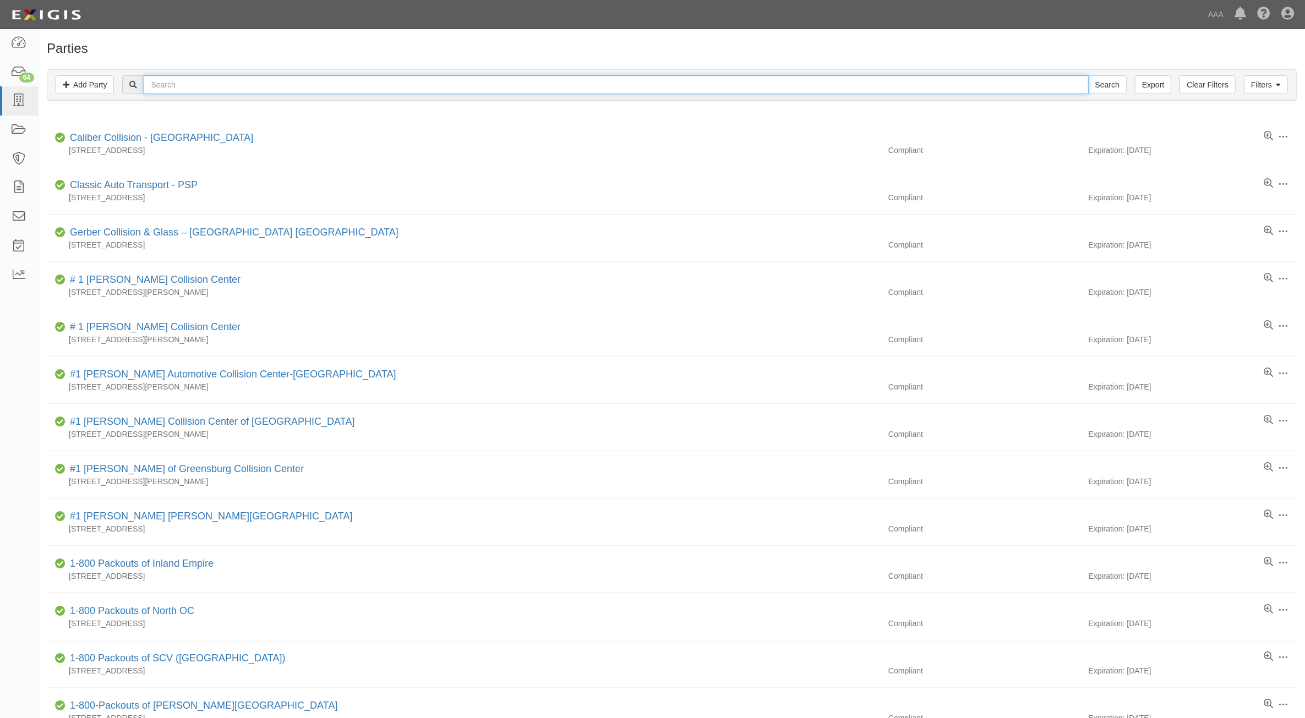
click at [281, 85] on input "text" at bounding box center [616, 84] width 944 height 19
type input "Tri Star"
click at [1088, 75] on input "Search" at bounding box center [1107, 84] width 39 height 19
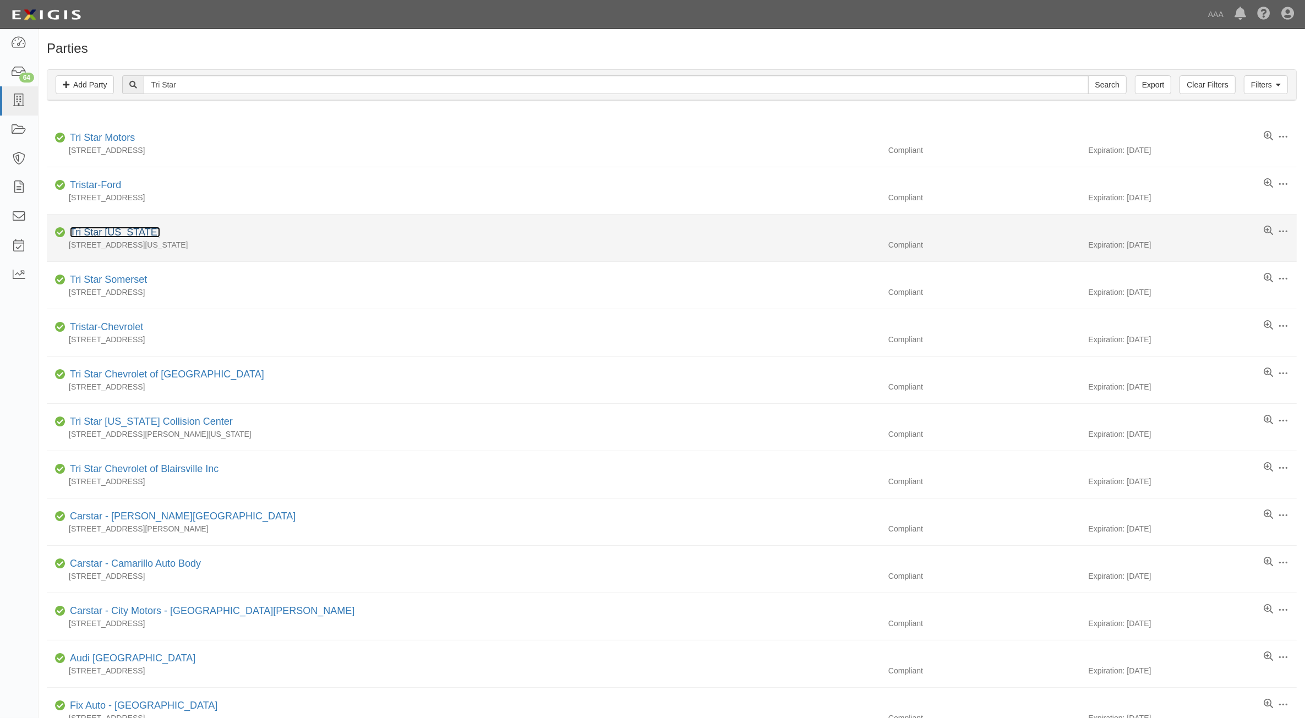
click at [91, 235] on link "Tri Star [US_STATE]" at bounding box center [115, 232] width 90 height 11
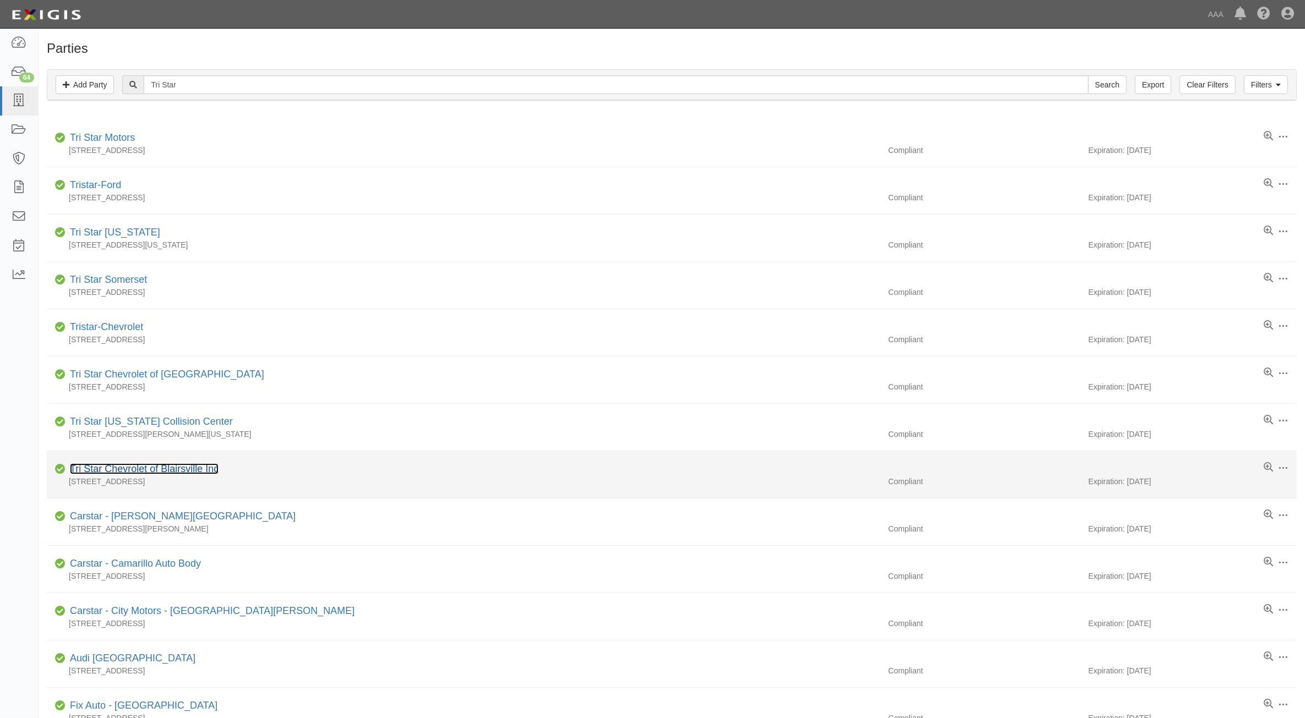
click at [162, 472] on link "Tri Star Chevrolet of Blairsville Inc" at bounding box center [144, 468] width 149 height 11
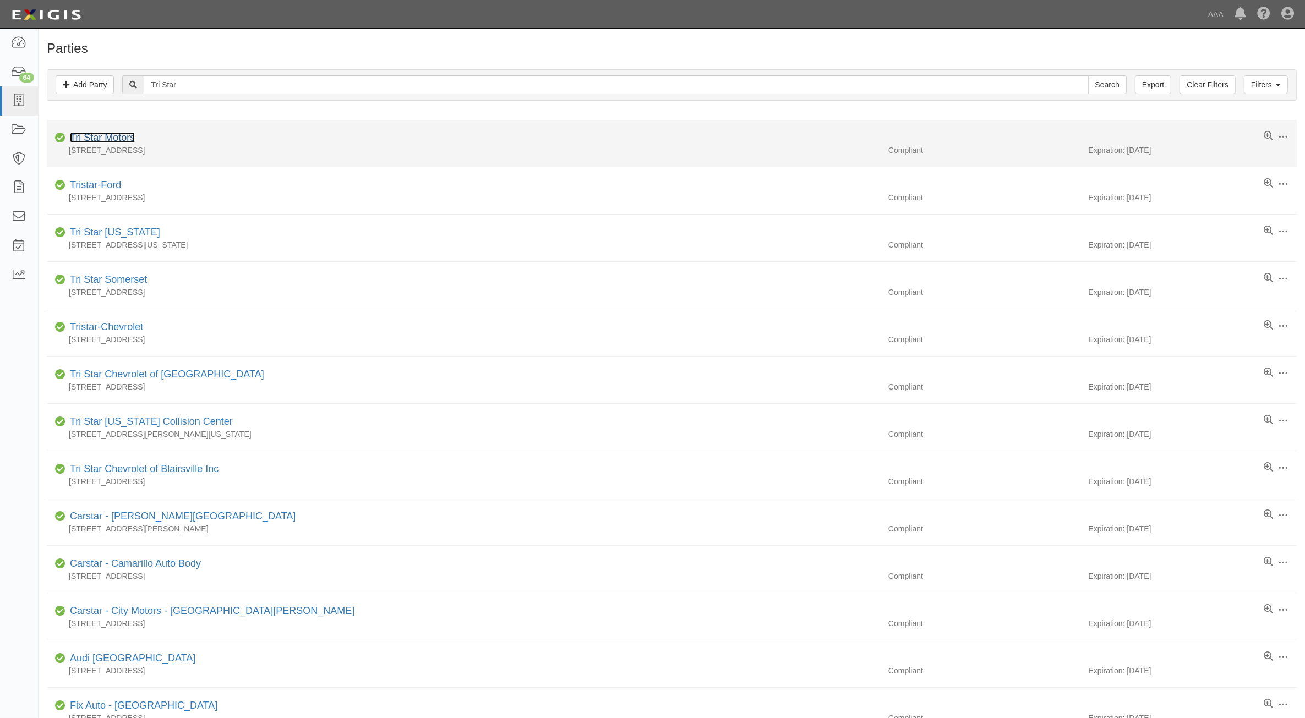
click at [117, 135] on link "Tri Star Motors" at bounding box center [102, 137] width 65 height 11
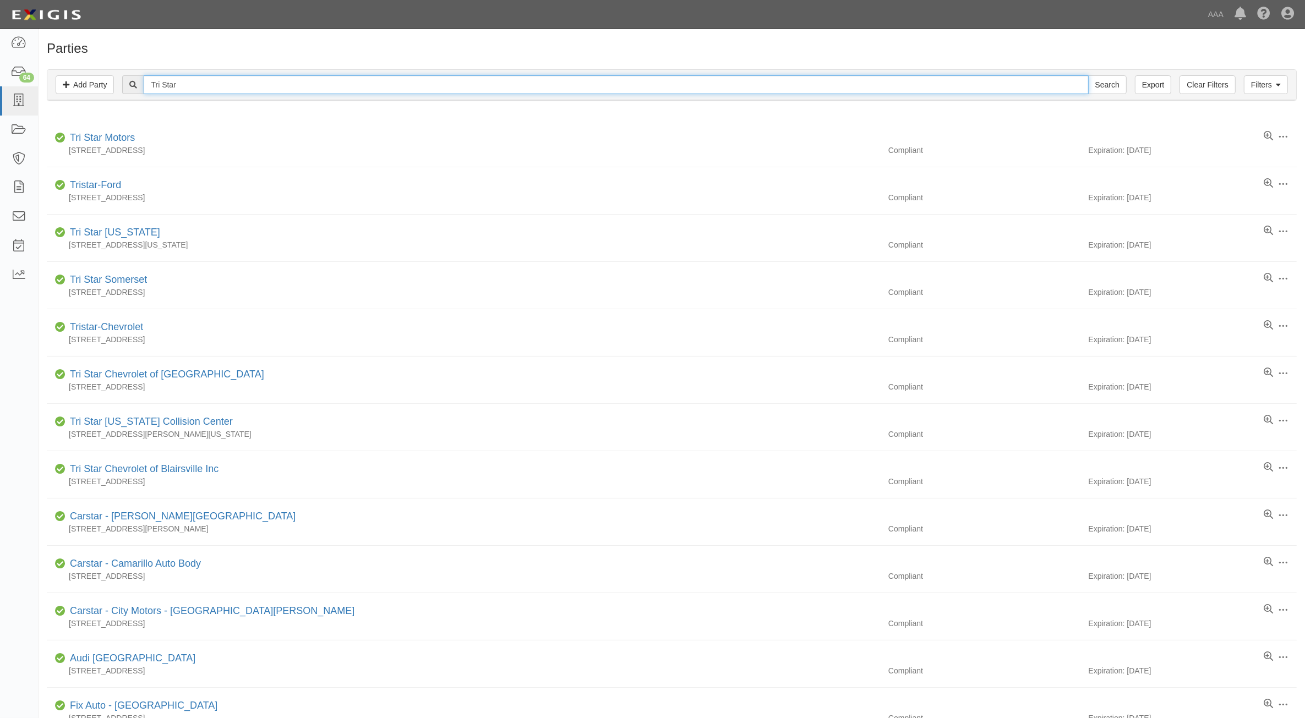
click at [260, 89] on input "Tri Star" at bounding box center [616, 84] width 944 height 19
type input "Family Auto"
click at [1088, 75] on input "Search" at bounding box center [1107, 84] width 39 height 19
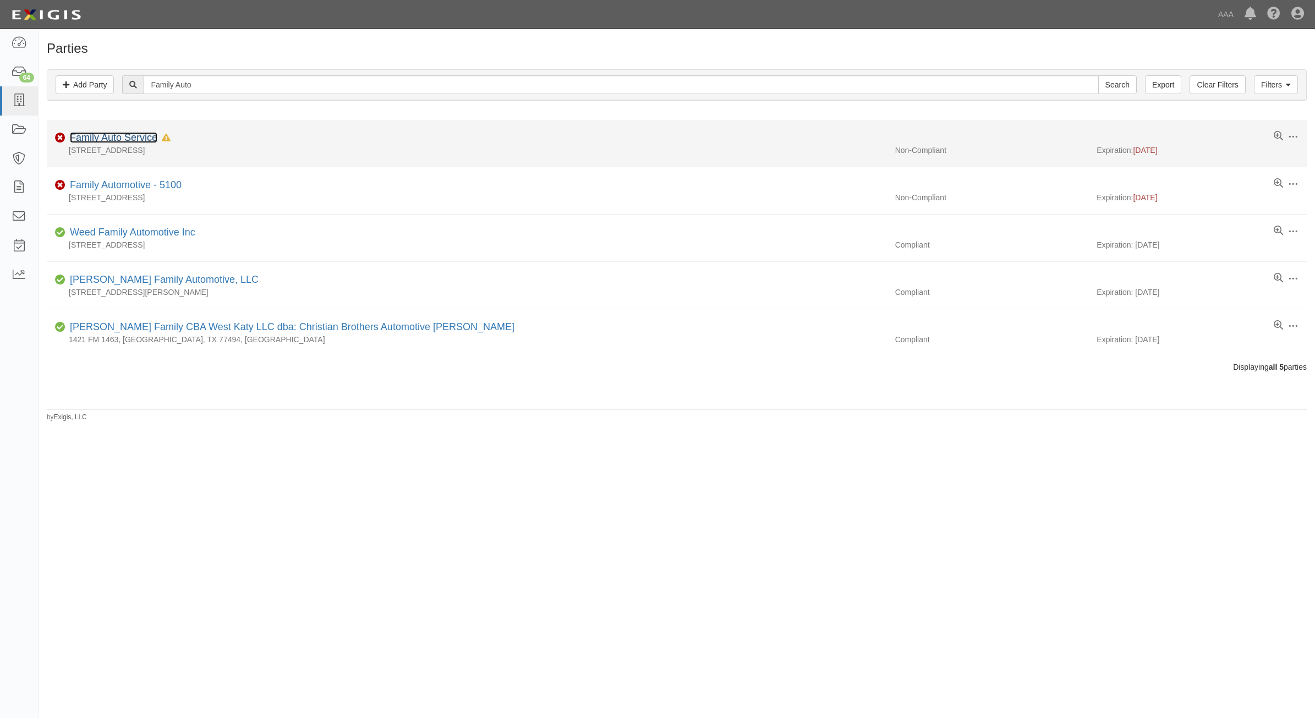
click at [119, 134] on link "Family Auto Service" at bounding box center [113, 137] width 87 height 11
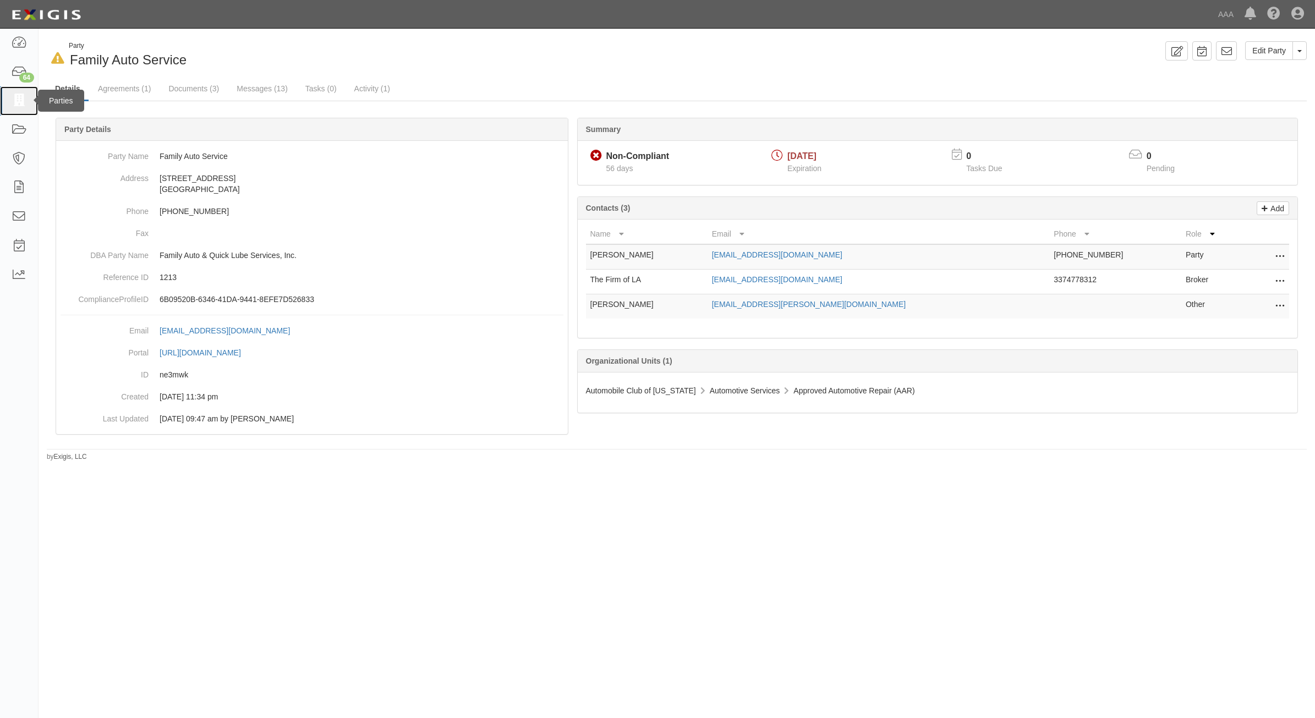
click at [20, 106] on icon at bounding box center [18, 101] width 15 height 13
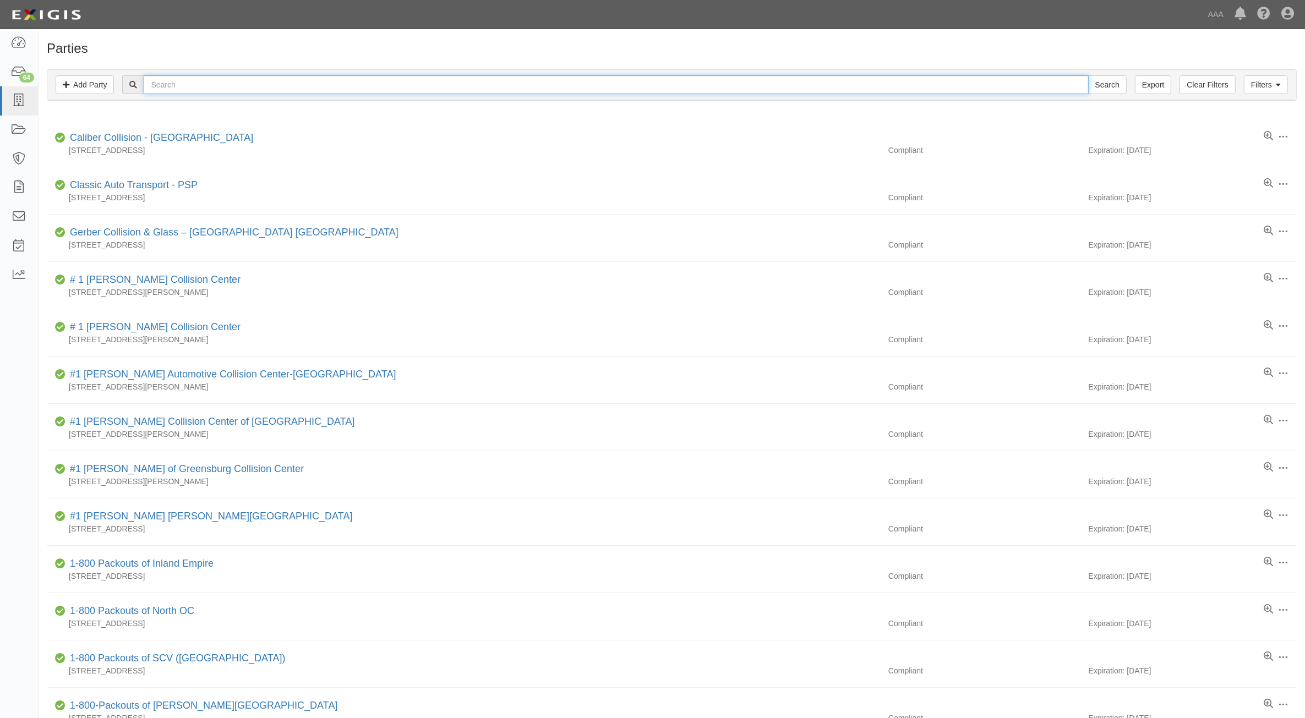
click at [178, 80] on input "text" at bounding box center [616, 84] width 944 height 19
type input "366963"
click at [1088, 75] on input "Search" at bounding box center [1107, 84] width 39 height 19
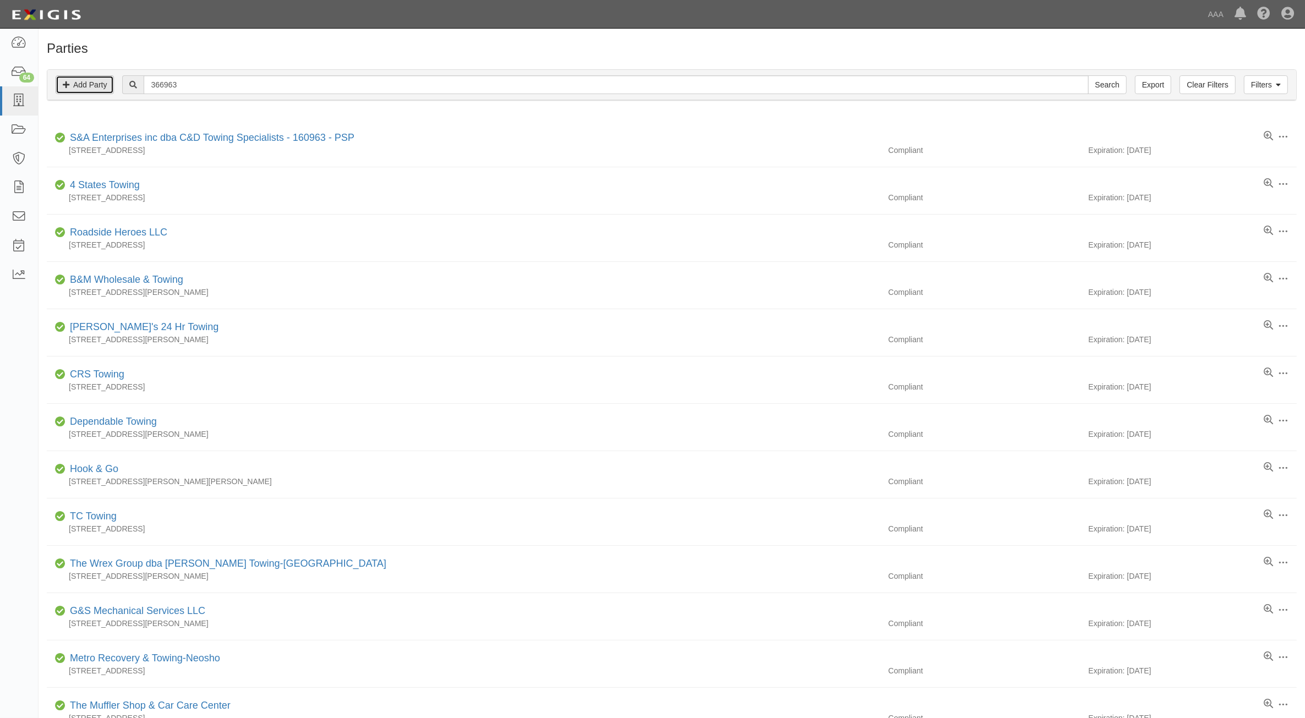
click at [97, 80] on link "Add Party" at bounding box center [85, 84] width 58 height 19
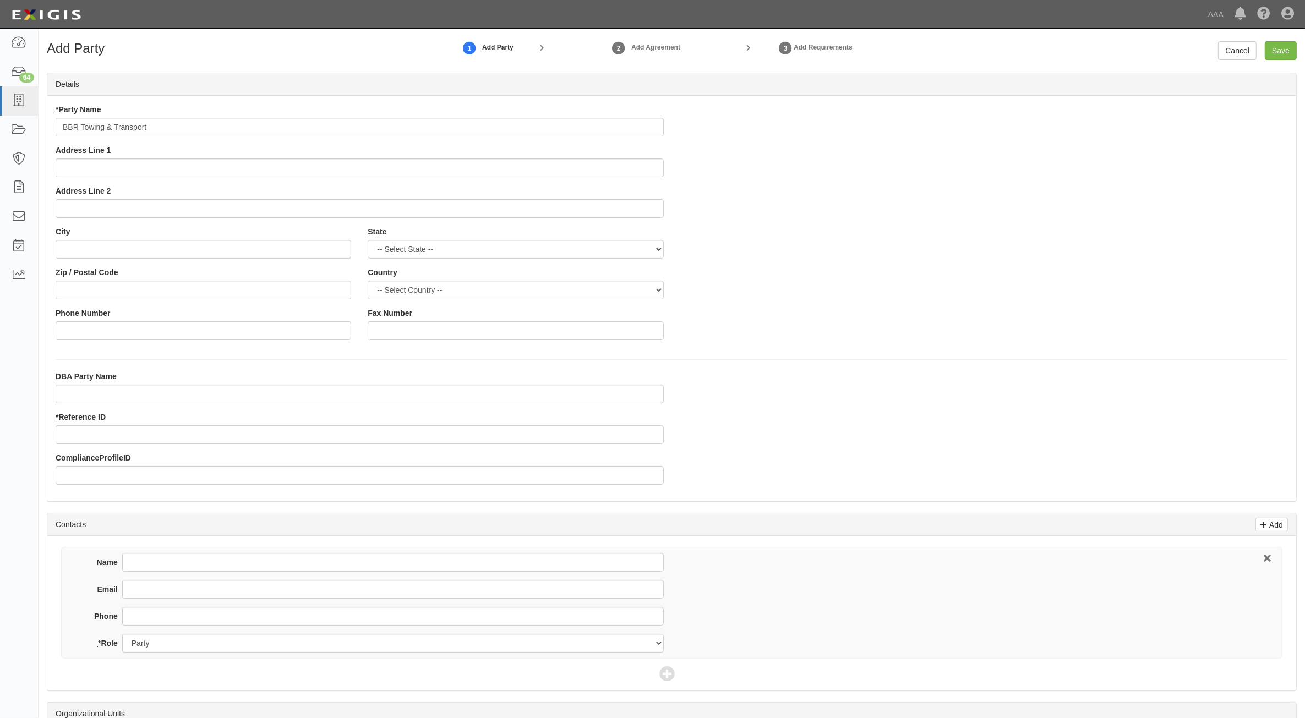
type input "BBR Towing & Transport"
type input "12367 Stable Dr"
type input "New London"
select select "MO"
type input "63459"
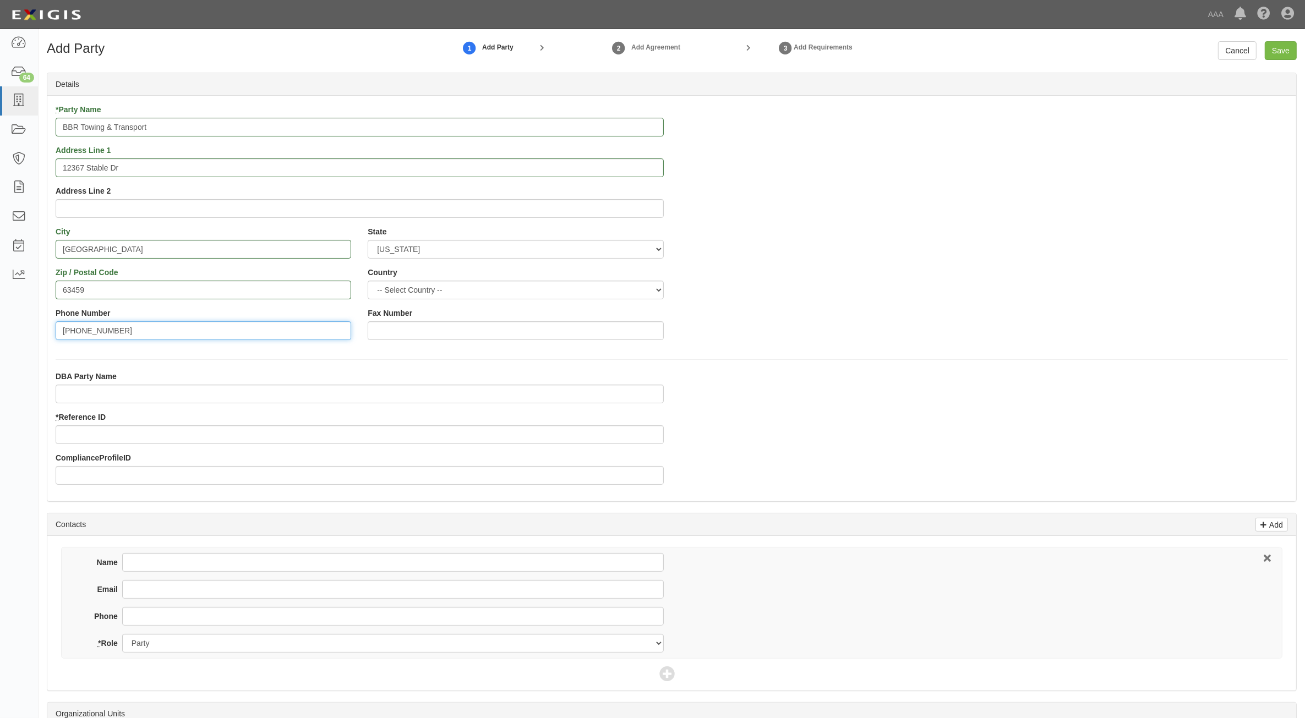
type input "[PHONE_NUMBER]"
type input "366963"
click at [231, 557] on input "Name" at bounding box center [392, 562] width 541 height 19
type input "Mark Branham"
type input "bbrtowingllc@gmail.com"
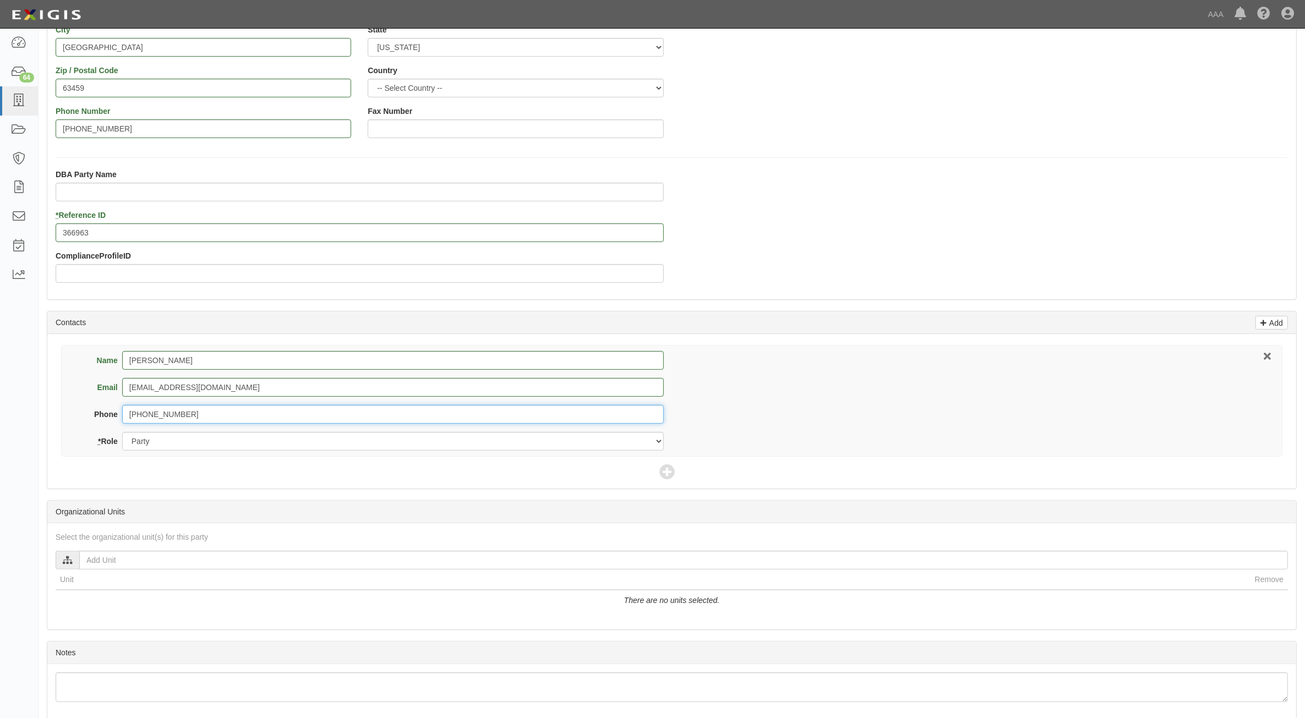
scroll to position [206, 0]
type input "573-822-6677"
click at [666, 469] on icon at bounding box center [666, 468] width 15 height 15
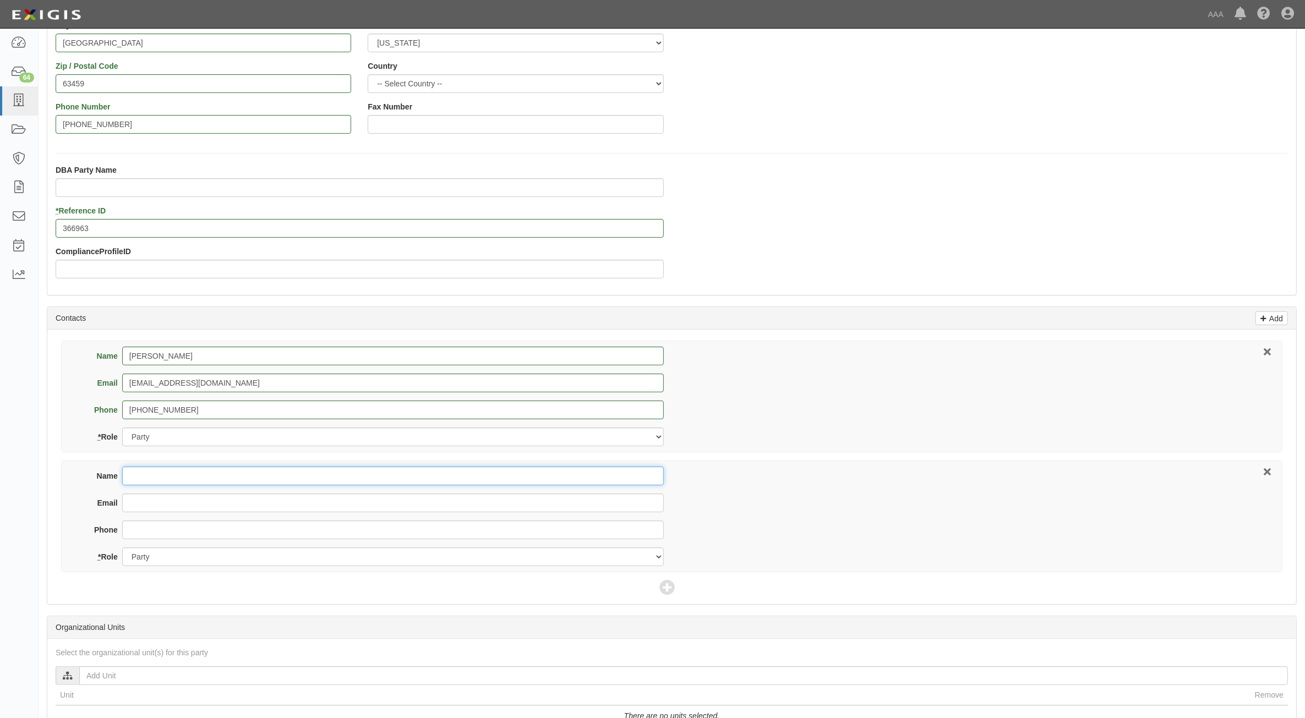
click at [327, 478] on input "Name" at bounding box center [392, 476] width 541 height 19
type input "Progressive Commercial"
type input "progressivecommercial@email.progressive.com"
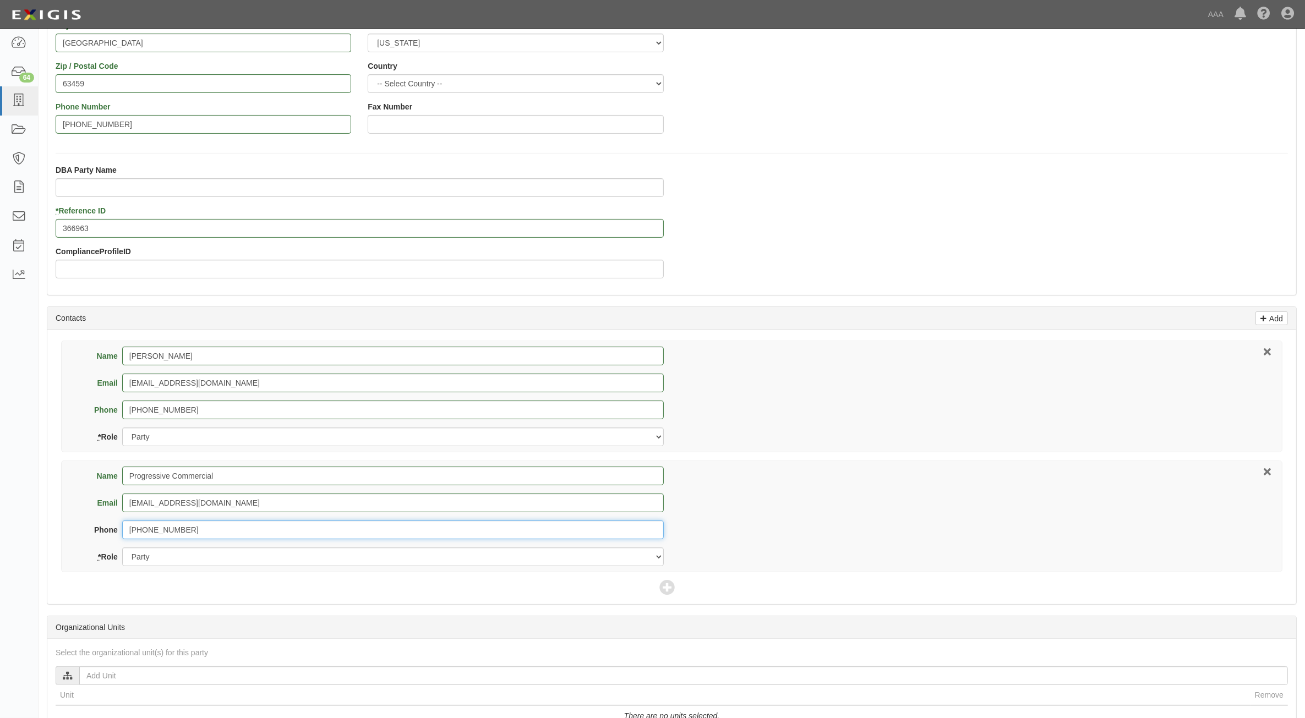
type input "800-444-4487"
drag, startPoint x: 337, startPoint y: 557, endPoint x: 336, endPoint y: 568, distance: 11.1
click at [337, 557] on select "Party Broker Other" at bounding box center [392, 556] width 541 height 19
select select "Broker"
click at [122, 549] on select "Party Broker Other" at bounding box center [392, 556] width 541 height 19
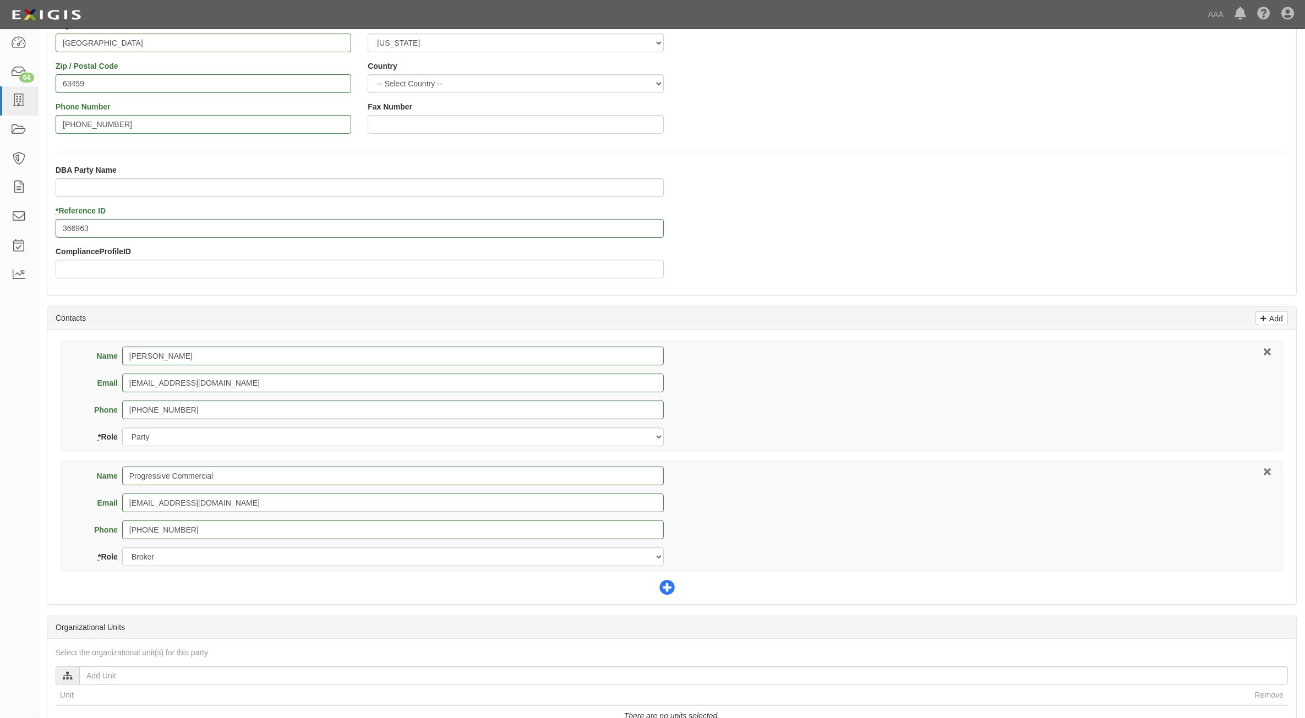
click at [665, 593] on icon at bounding box center [666, 587] width 15 height 15
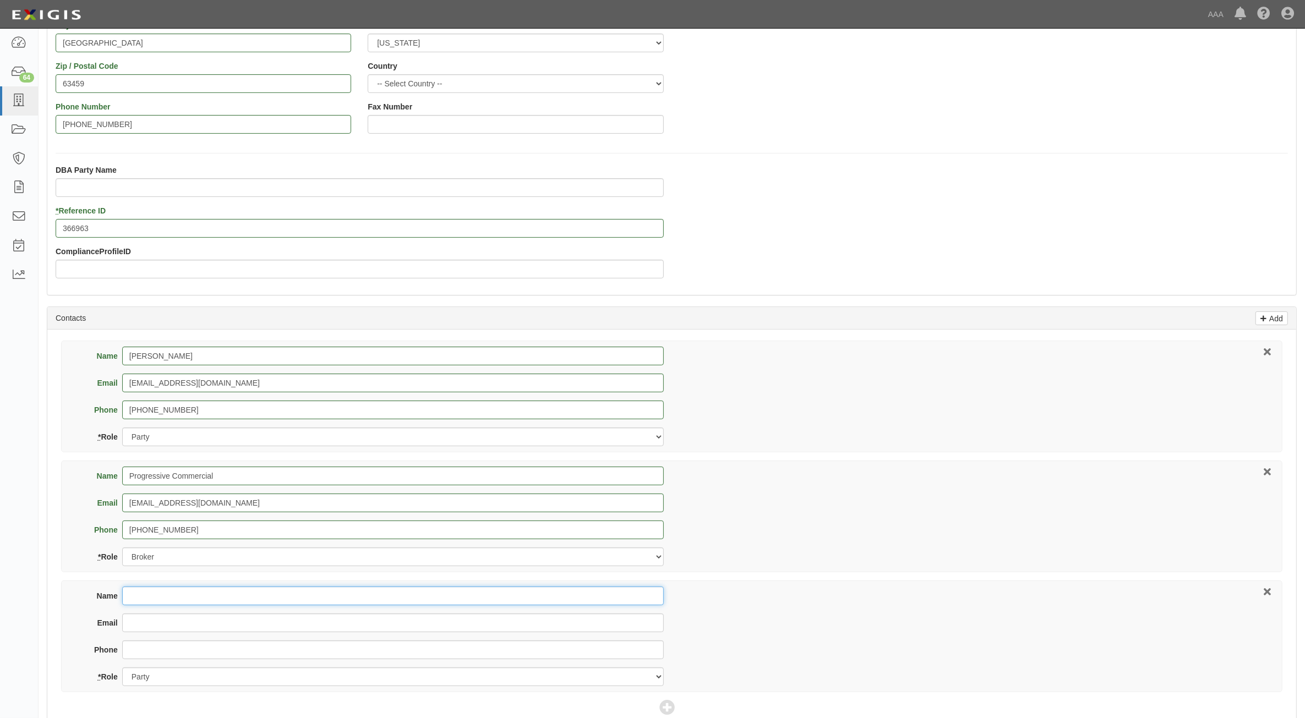
click at [193, 593] on input "Name" at bounding box center [392, 596] width 541 height 19
type input "Wayne Kuehn"
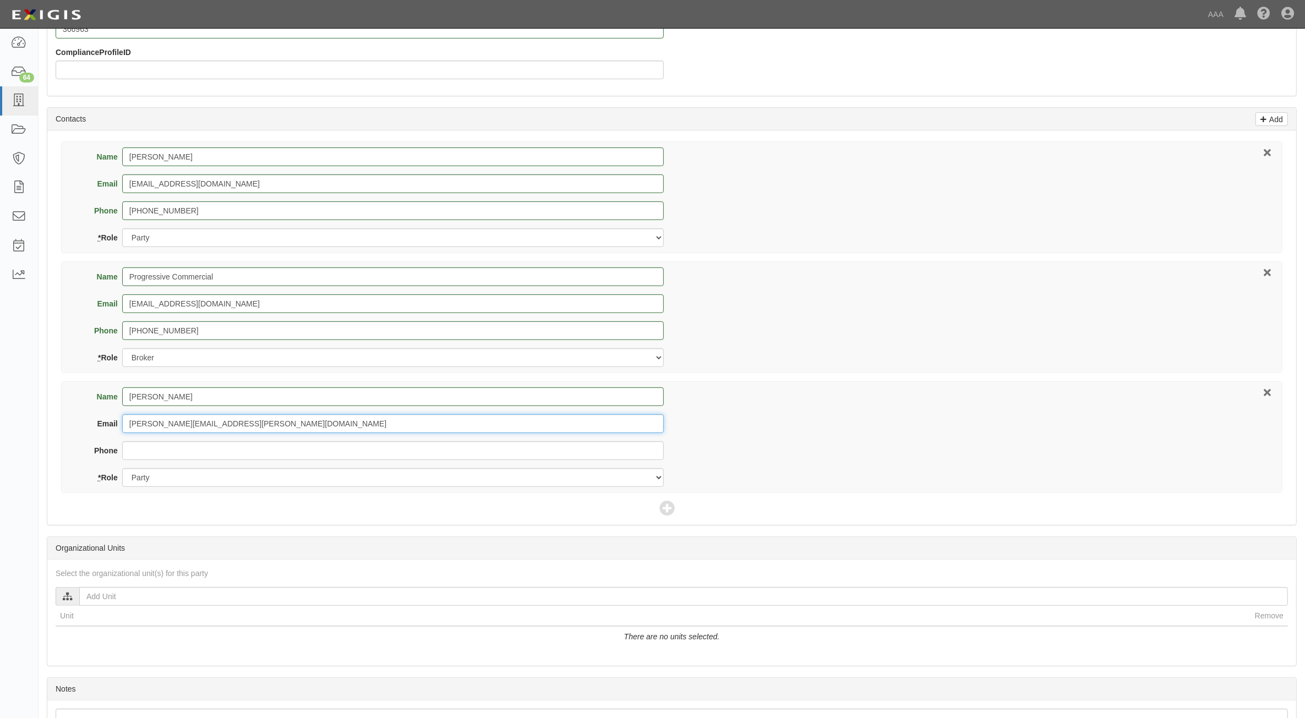
scroll to position [413, 0]
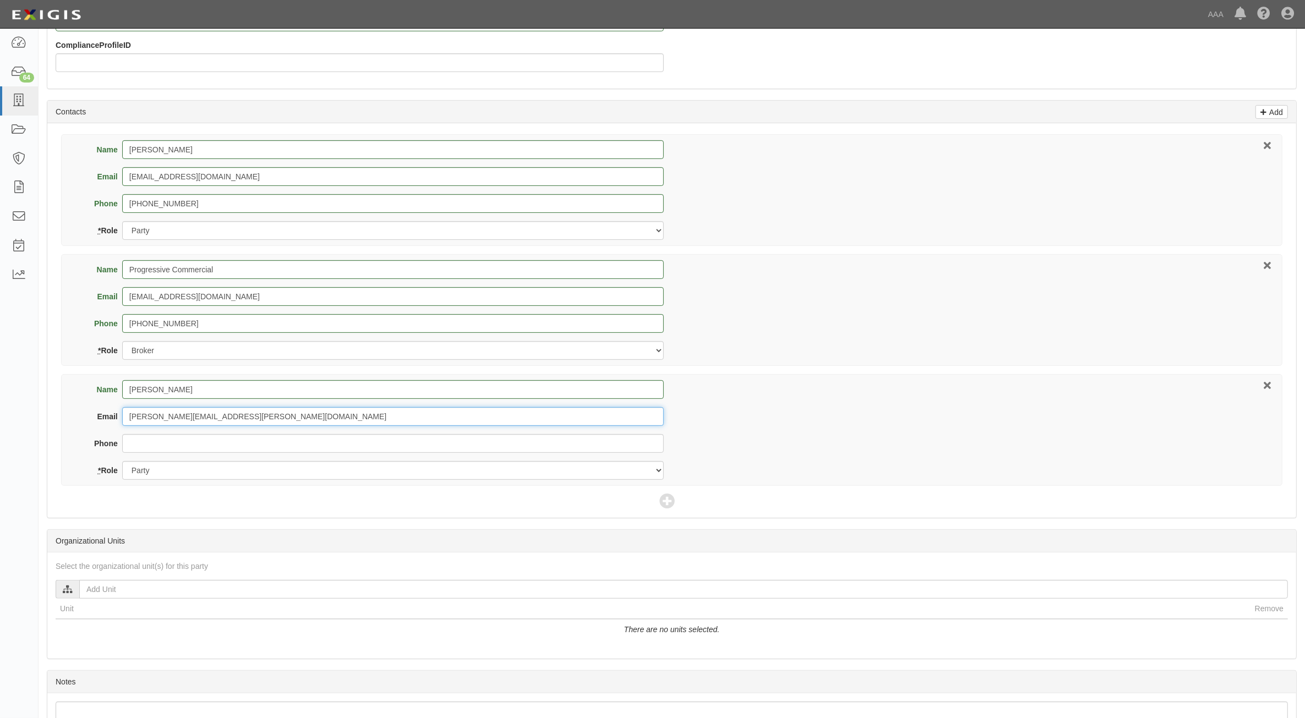
type input "kuehn.wayne@ace.aaa.com"
click at [210, 463] on select "Party Broker Other" at bounding box center [392, 470] width 541 height 19
select select "Other"
click at [122, 462] on select "Party Broker Other" at bounding box center [392, 470] width 541 height 19
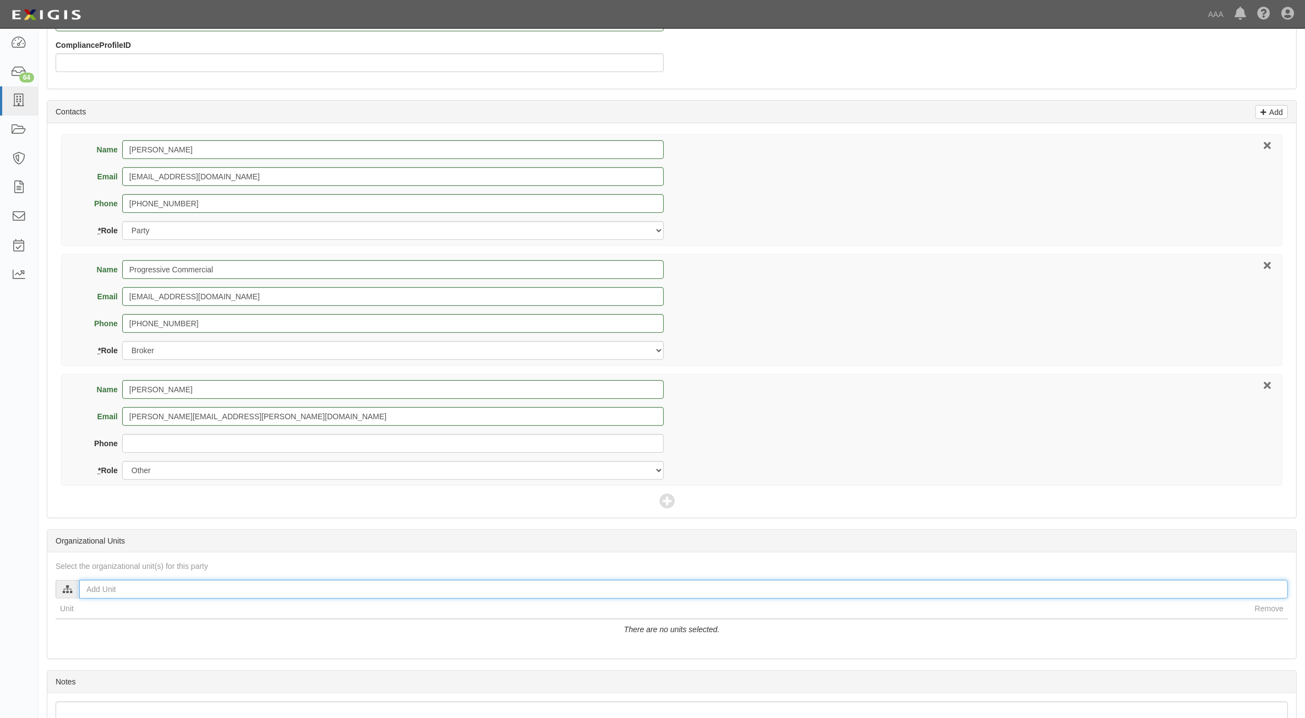
click at [178, 595] on input "text" at bounding box center [683, 589] width 1208 height 19
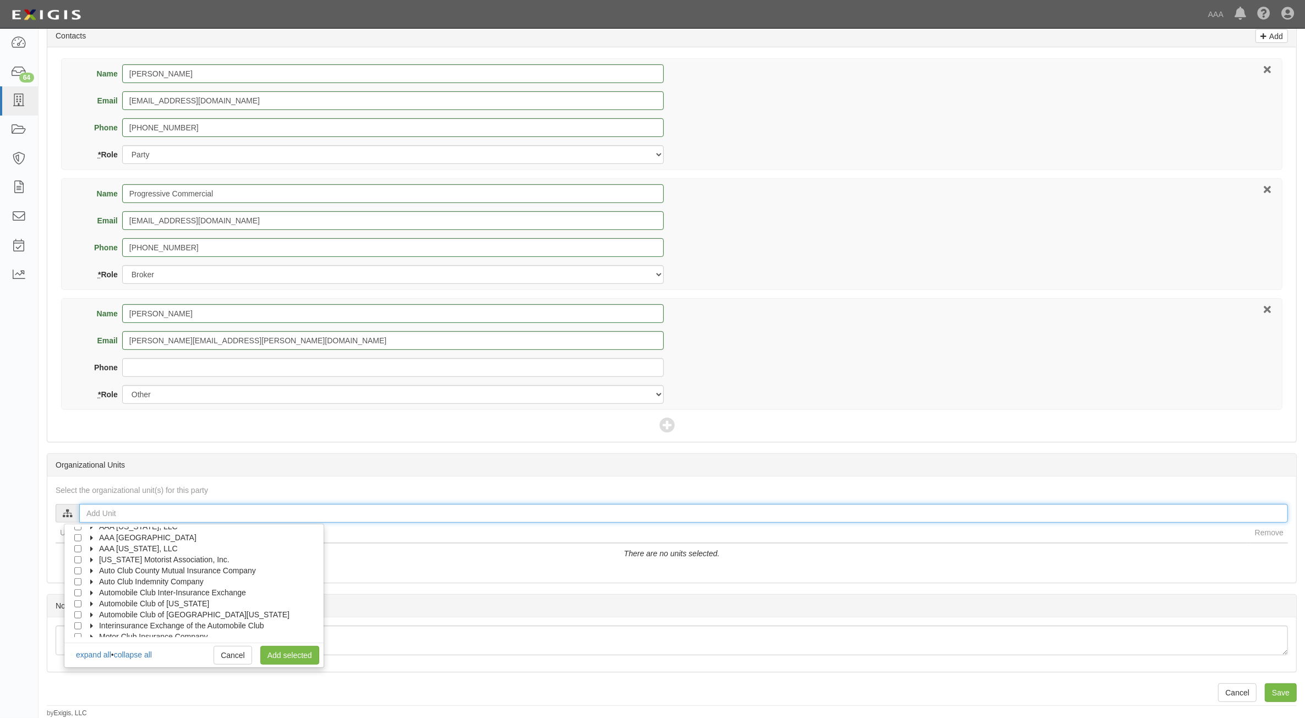
scroll to position [44, 0]
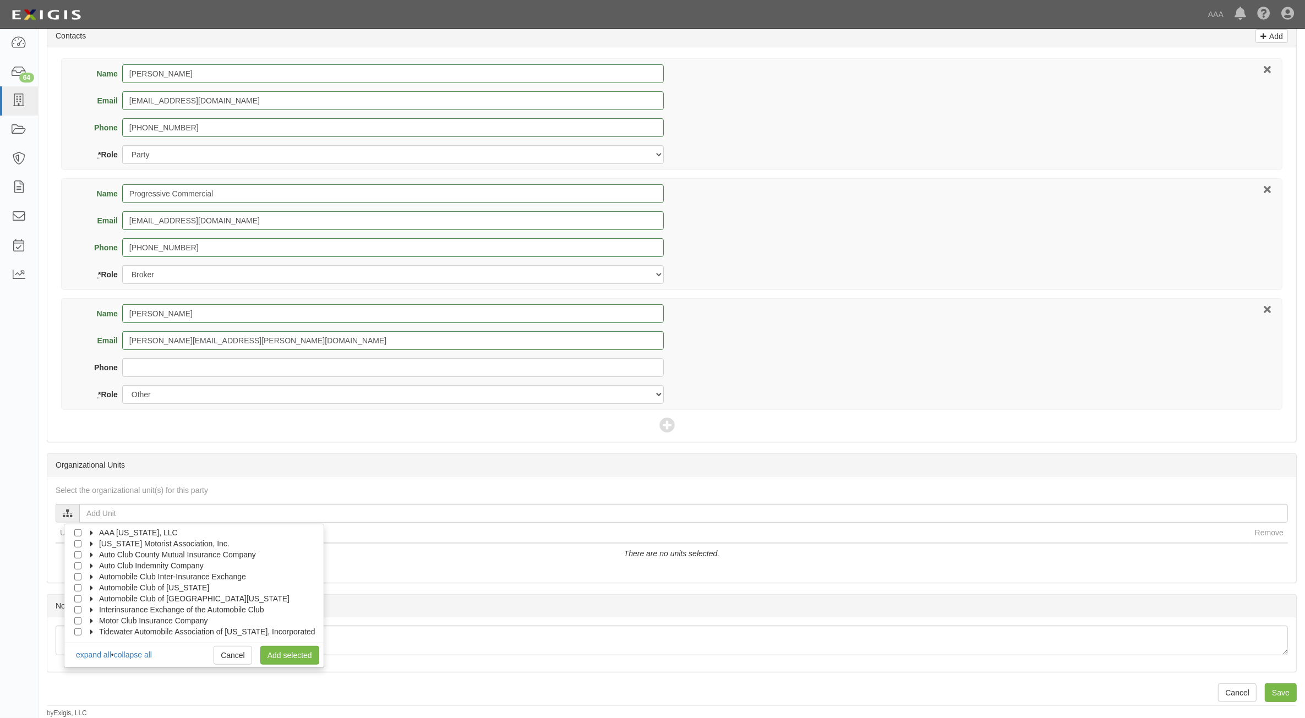
click at [100, 589] on span "Automobile Club of Missouri" at bounding box center [154, 587] width 110 height 9
click at [111, 598] on span "Automotive Services" at bounding box center [144, 598] width 70 height 9
click at [102, 608] on div at bounding box center [100, 608] width 10 height 7
click at [100, 611] on input "Emergency Roadside Service (ERS)" at bounding box center [97, 609] width 7 height 7
checkbox input "true"
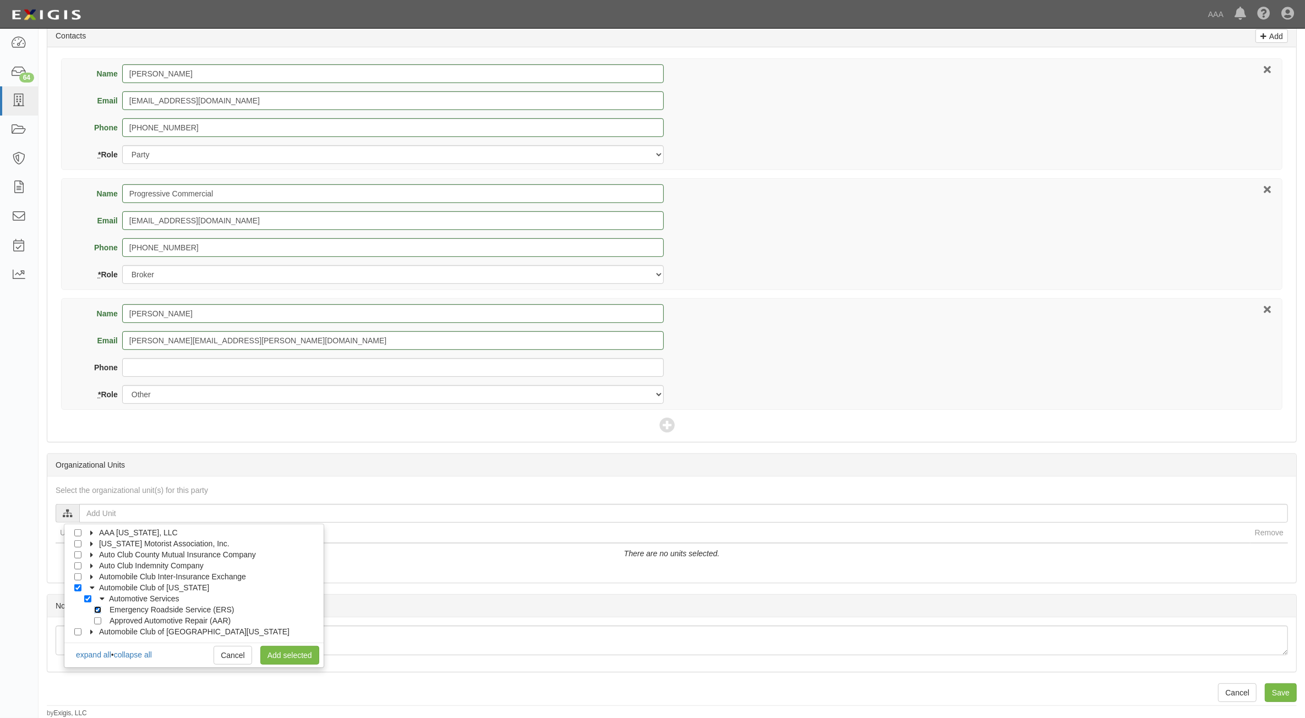
checkbox input "true"
click at [281, 658] on link "Add selected" at bounding box center [289, 655] width 59 height 19
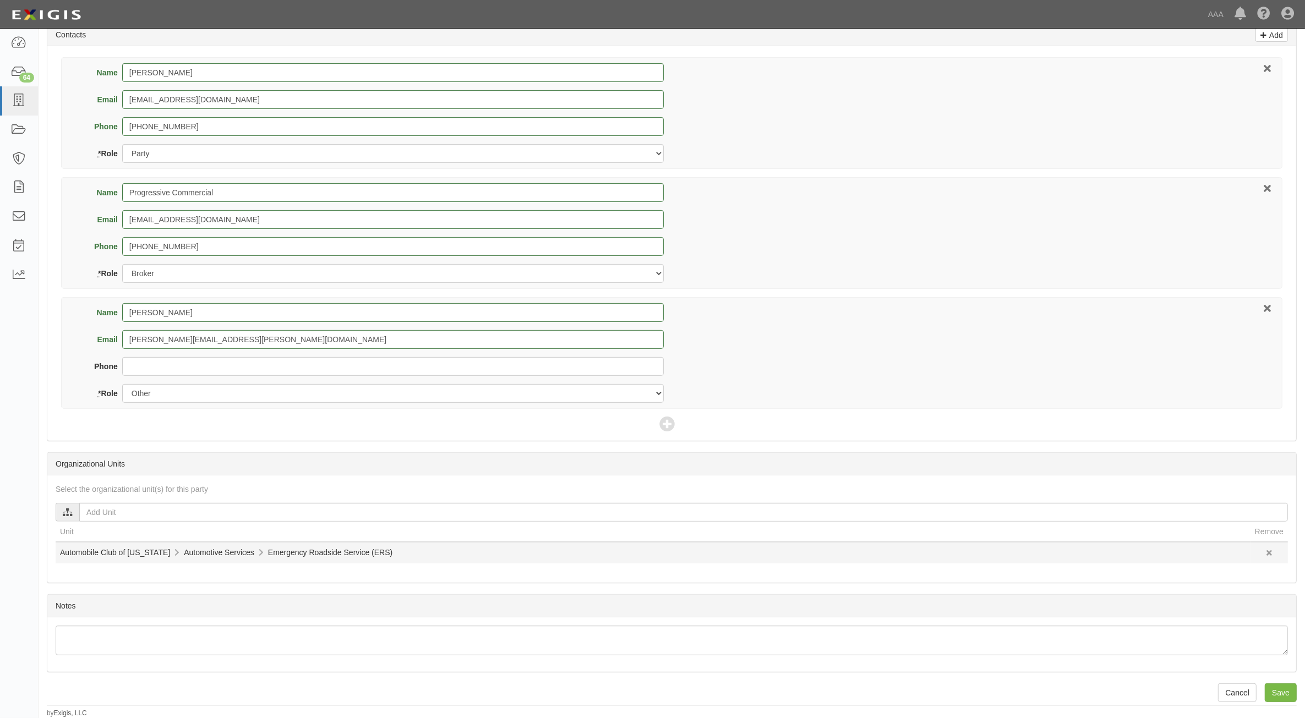
scroll to position [492, 0]
click at [1274, 692] on input "Save" at bounding box center [1280, 692] width 32 height 19
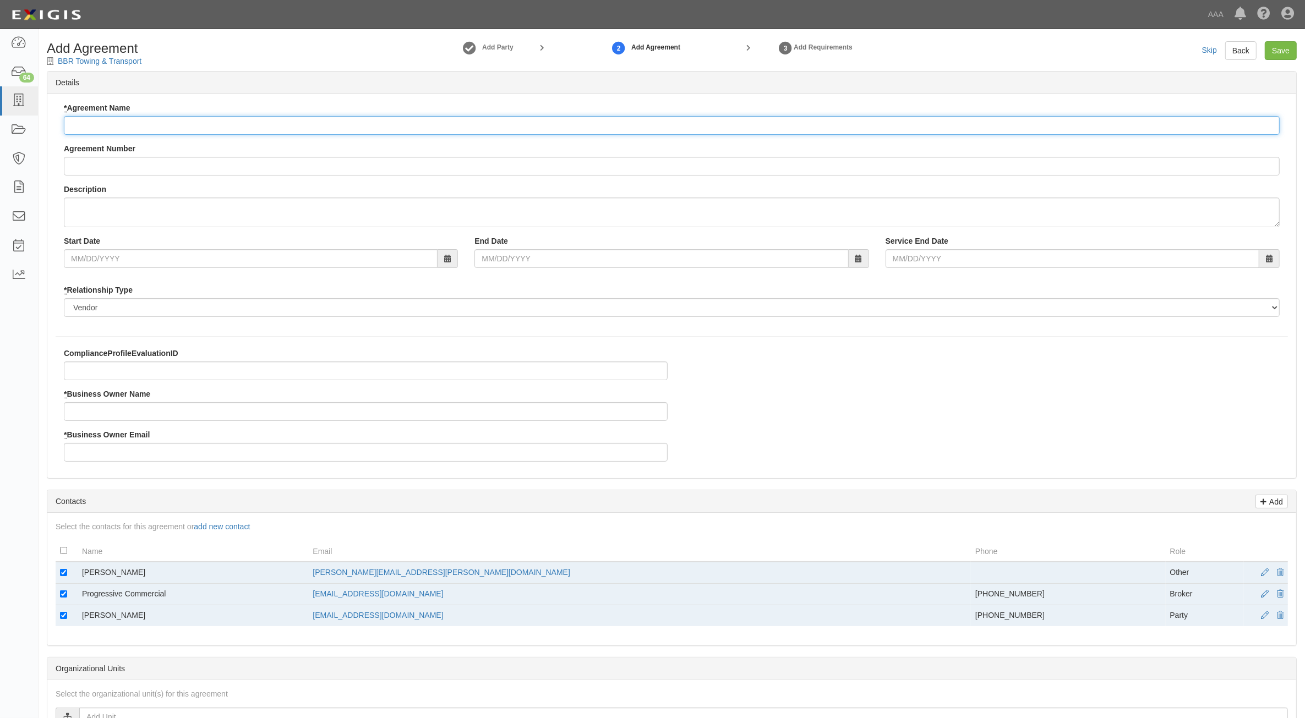
click at [150, 125] on input "* Agreement Name" at bounding box center [671, 125] width 1215 height 19
paste input "ACMO ERS"
type input "ACMO ERS"
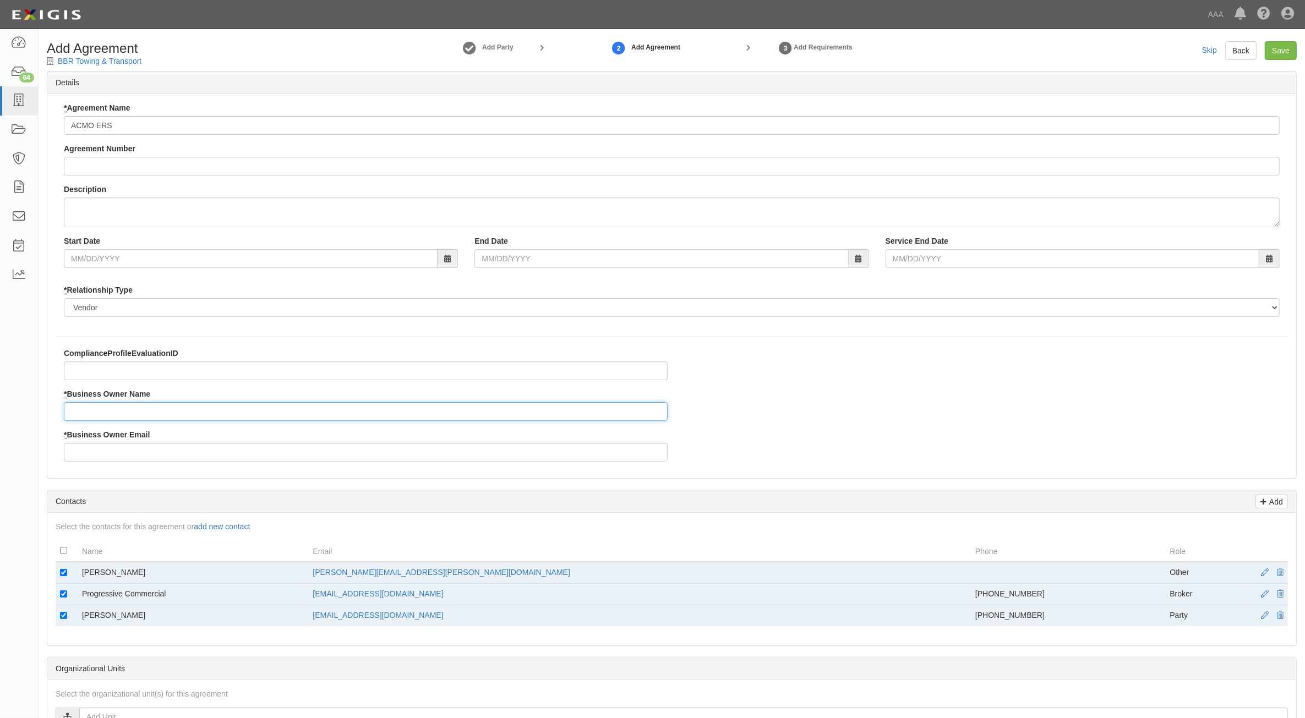
click at [141, 412] on input "* Business Owner Name" at bounding box center [366, 411] width 604 height 19
type input "[PERSON_NAME]"
type input "[PERSON_NAME][EMAIL_ADDRESS][PERSON_NAME][DOMAIN_NAME]"
drag, startPoint x: 62, startPoint y: 569, endPoint x: 63, endPoint y: 576, distance: 6.7
click at [63, 569] on input "checkbox" at bounding box center [63, 572] width 7 height 7
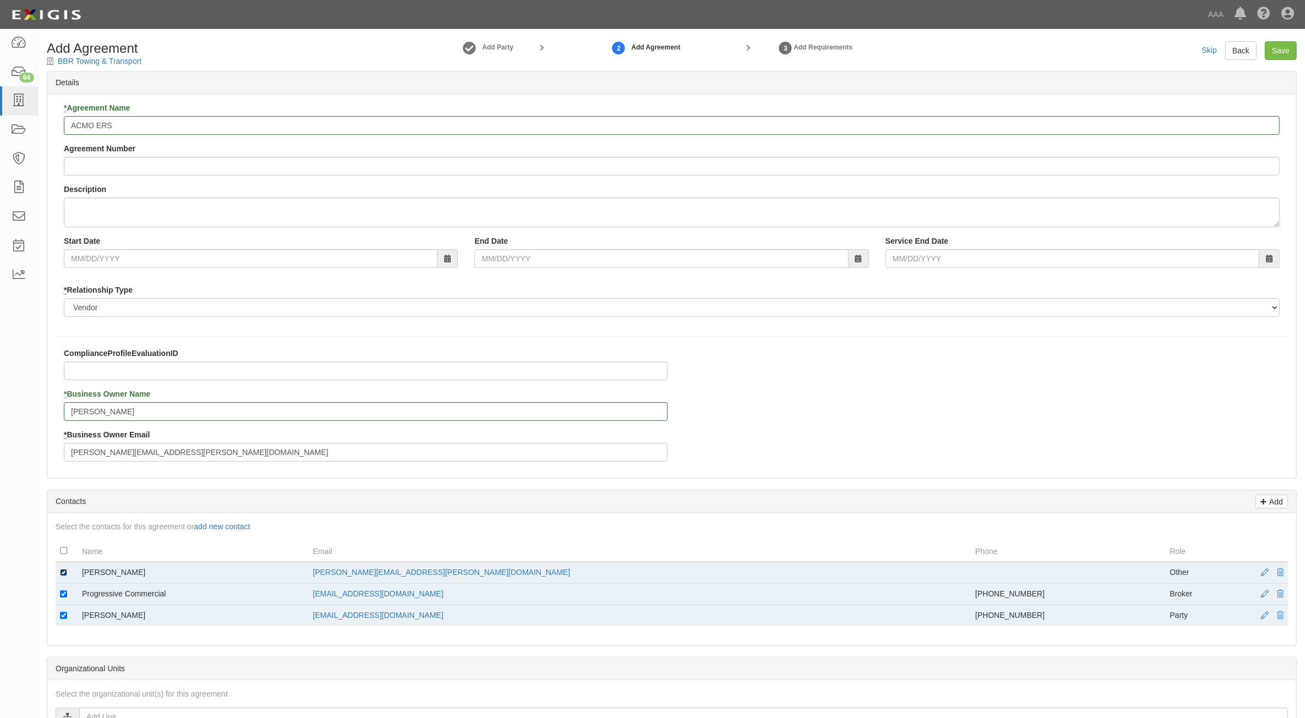
checkbox input "false"
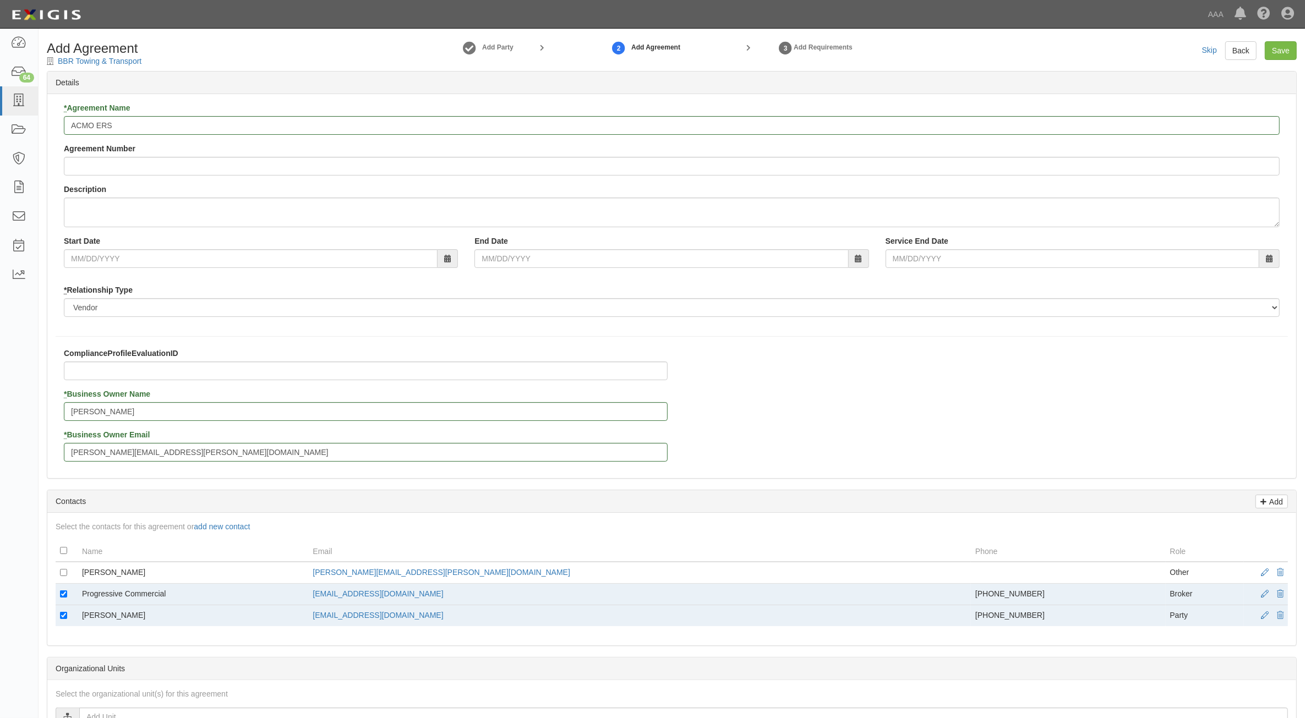
click at [69, 620] on td at bounding box center [67, 615] width 22 height 21
click at [62, 611] on td at bounding box center [67, 615] width 22 height 21
click at [61, 617] on input "checkbox" at bounding box center [63, 615] width 7 height 7
checkbox input "false"
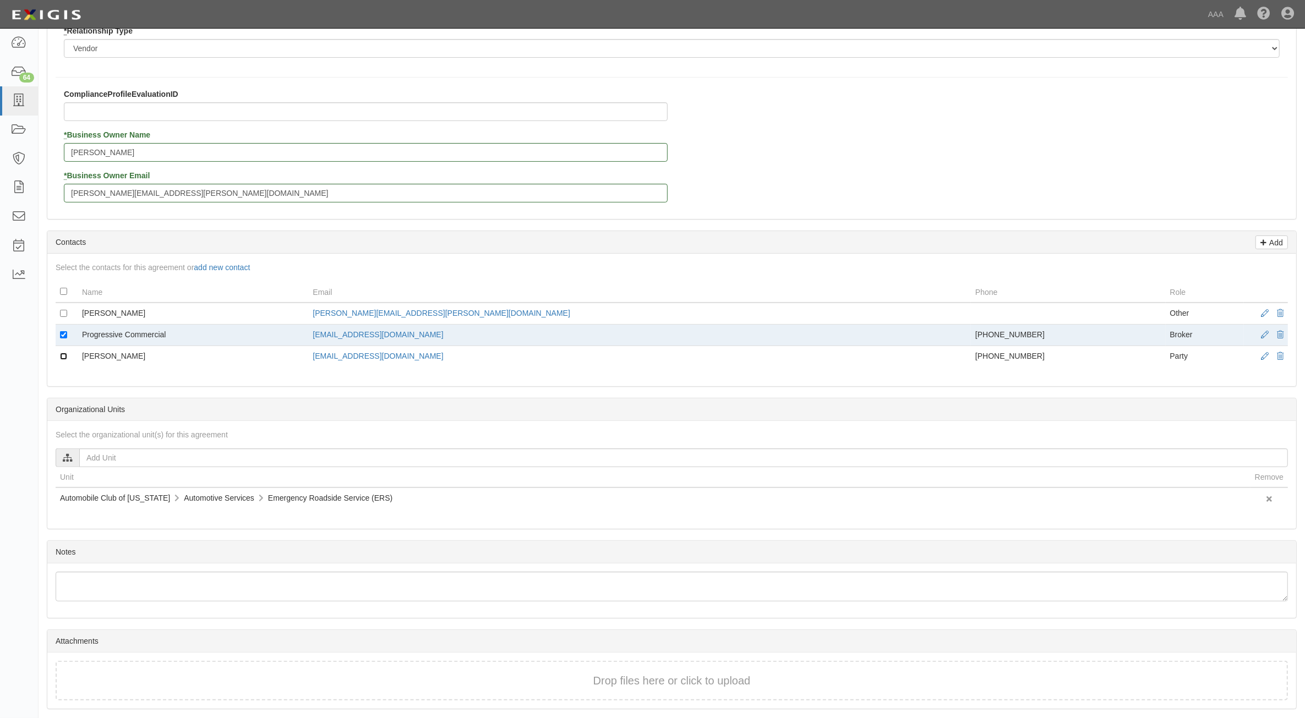
scroll to position [298, 0]
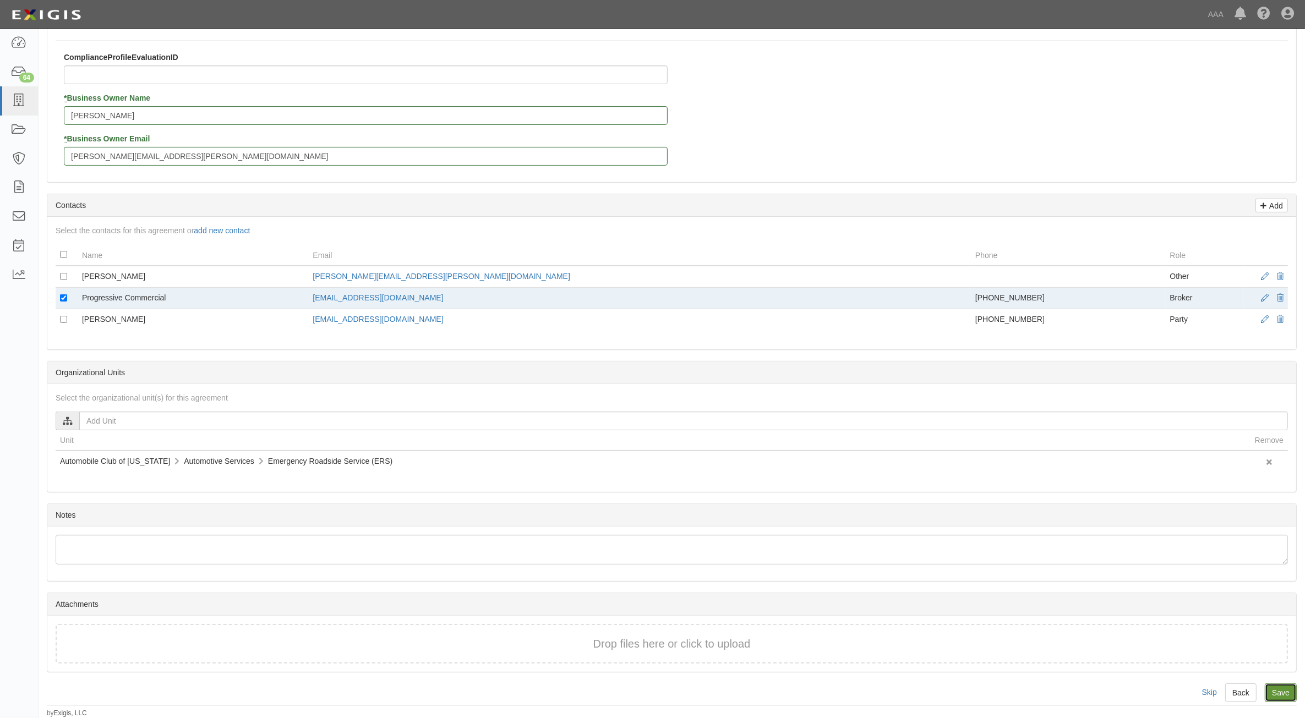
click at [1283, 689] on input "Save" at bounding box center [1280, 692] width 32 height 19
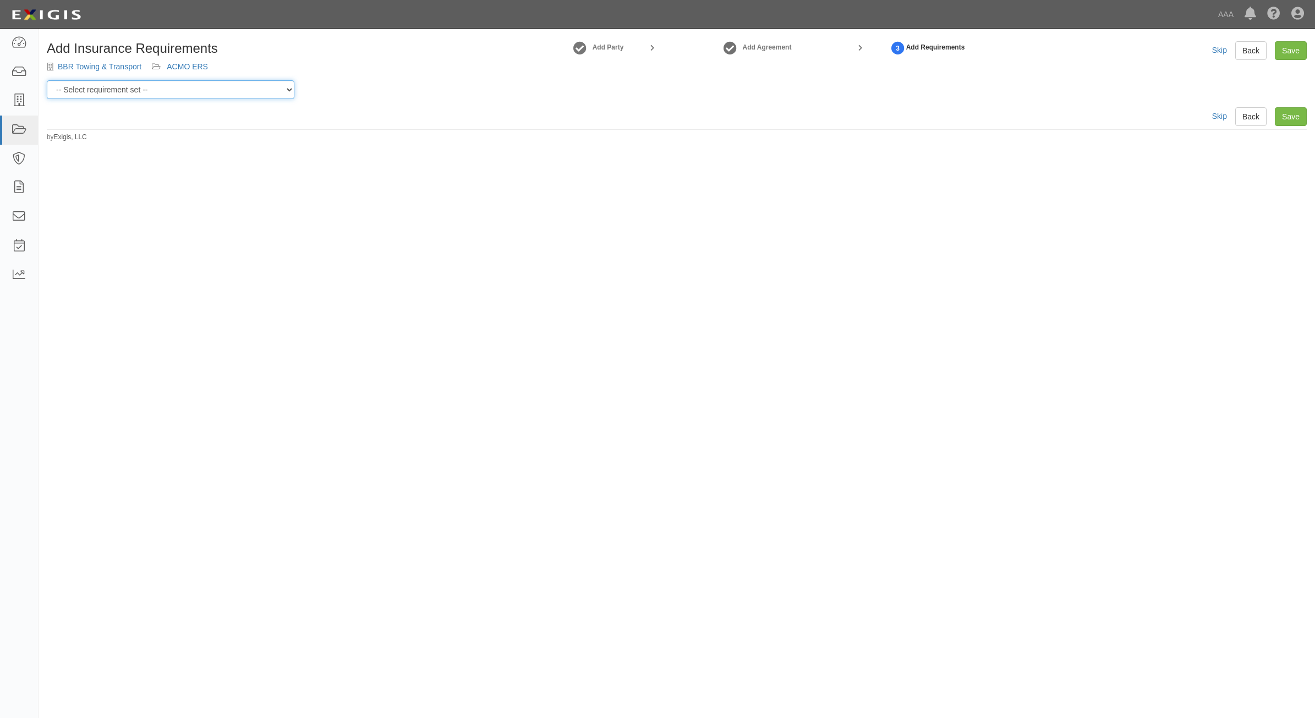
click at [215, 89] on select "-- Select requirement set -- AAA East Central AAR AAA East Central ERS AAA East…" at bounding box center [171, 89] width 248 height 19
select select "16903"
click at [47, 80] on select "-- Select requirement set -- AAA East Central AAR AAA East Central ERS AAA East…" at bounding box center [171, 89] width 248 height 19
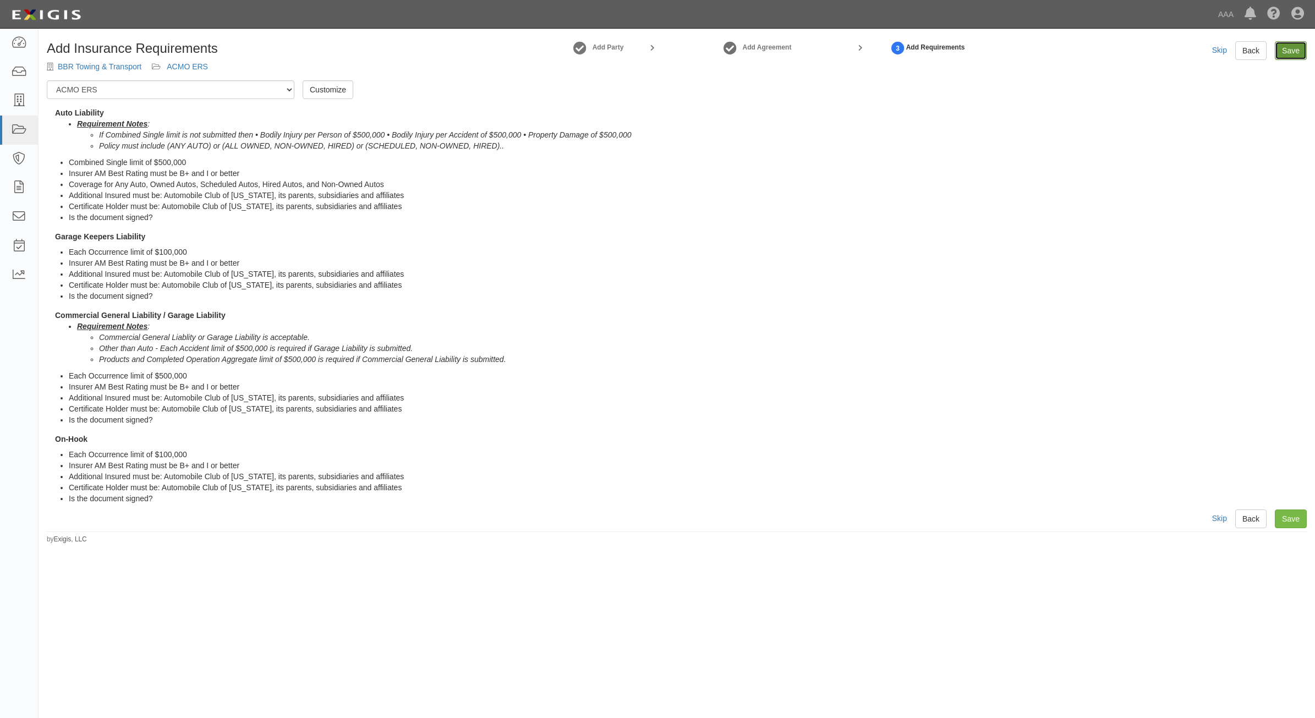
click at [1291, 55] on link "Save" at bounding box center [1291, 50] width 32 height 19
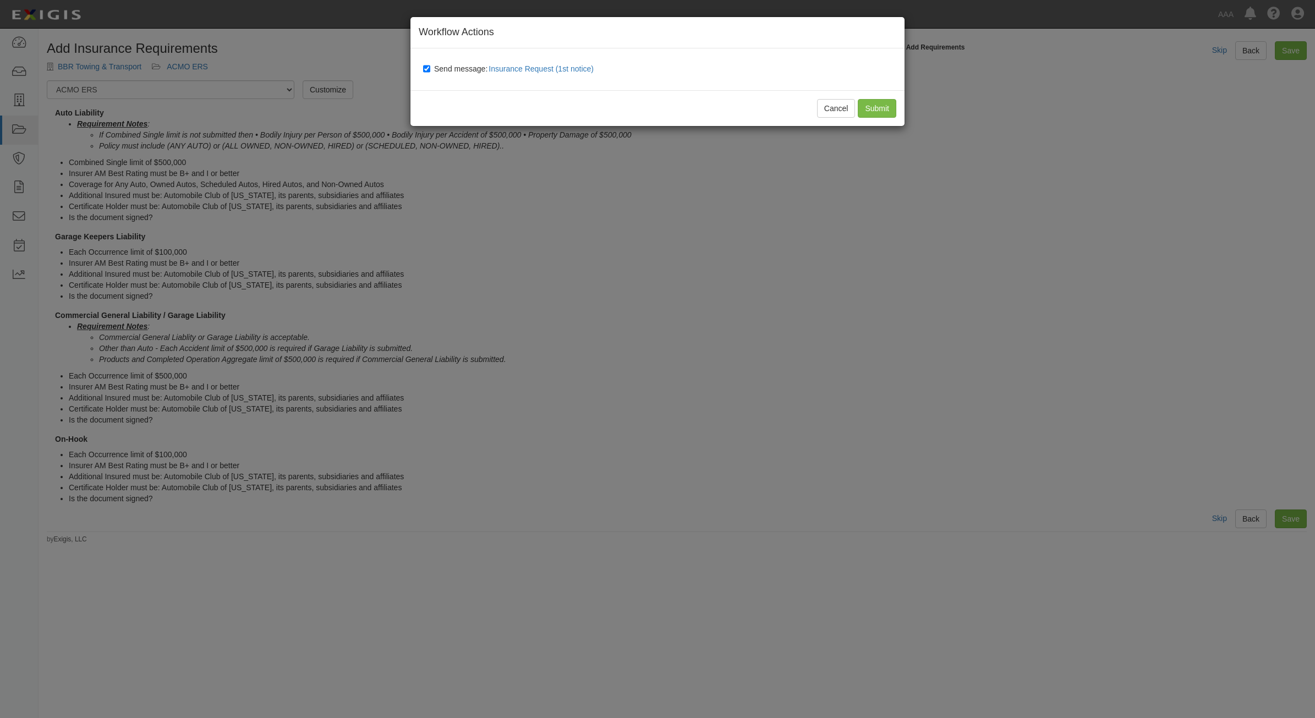
click at [467, 73] on label "Send message: Insurance Request (1st notice)" at bounding box center [510, 69] width 175 height 14
click at [430, 73] on input "Send message: Insurance Request (1st notice)" at bounding box center [426, 68] width 7 height 9
checkbox input "false"
click at [874, 111] on input "Submit" at bounding box center [877, 108] width 39 height 19
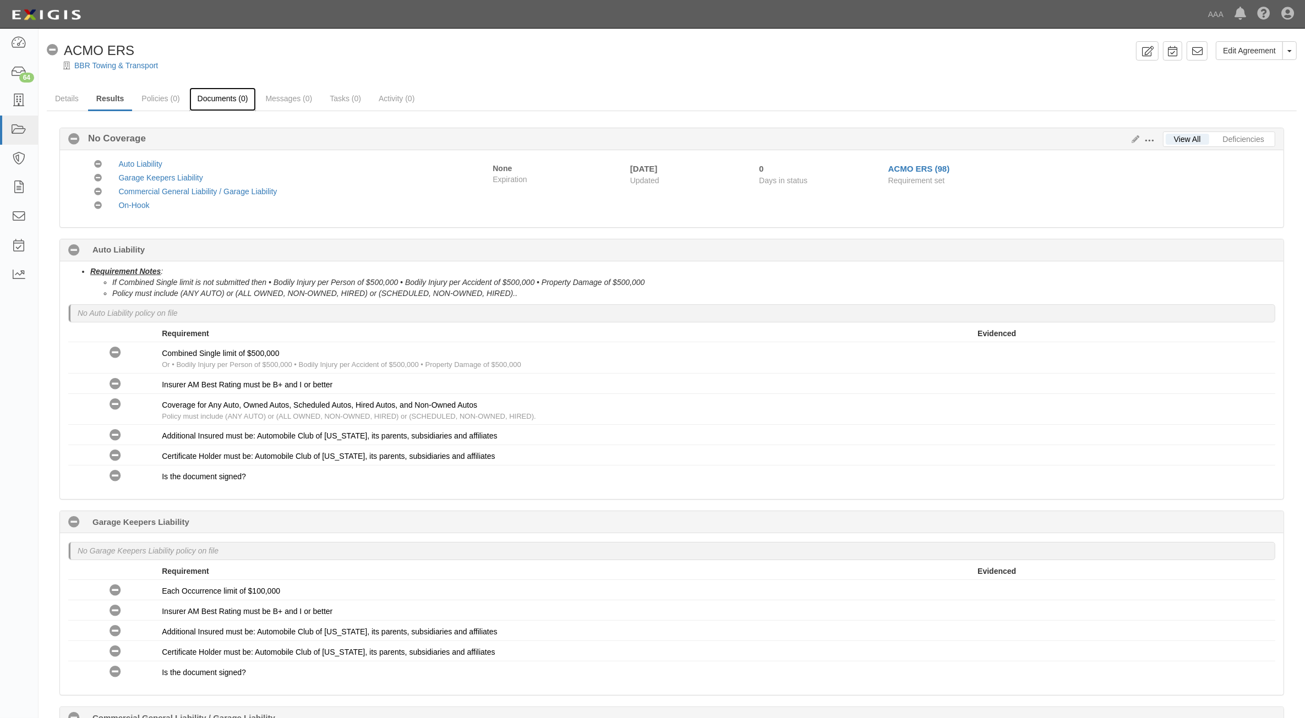
click at [235, 102] on link "Documents (0)" at bounding box center [222, 99] width 67 height 24
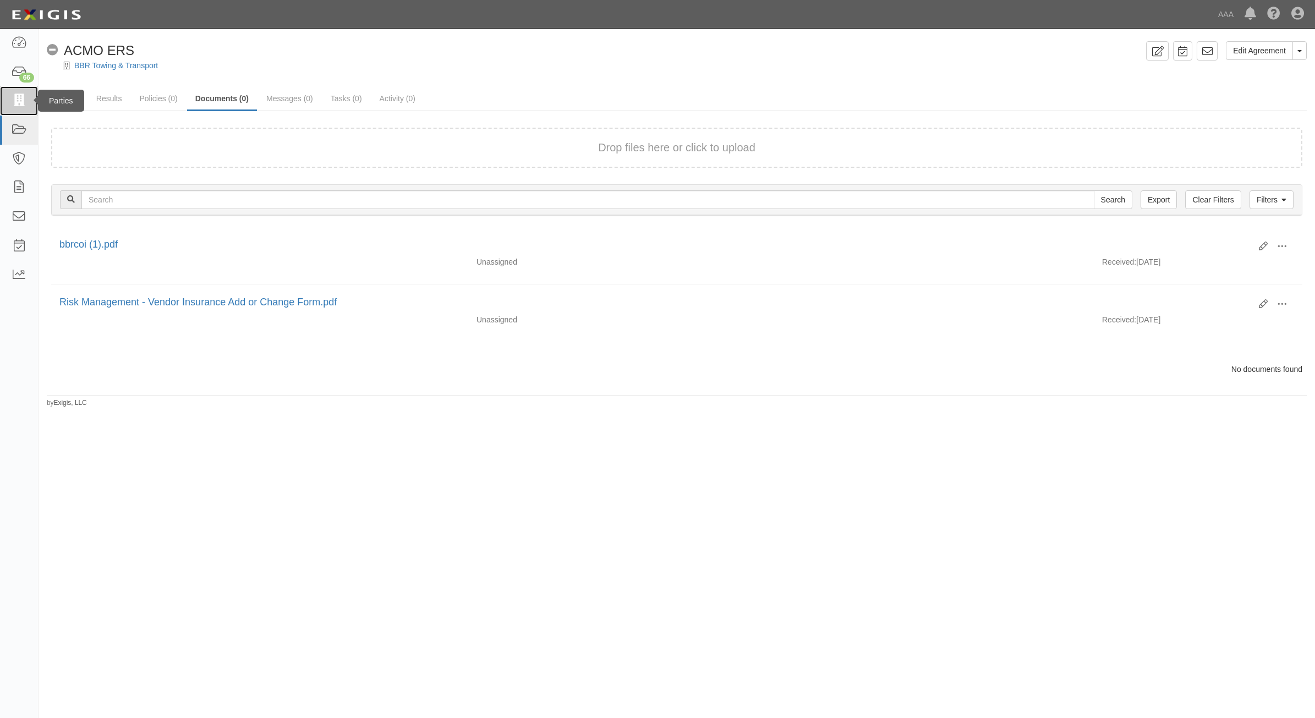
click at [20, 101] on icon at bounding box center [18, 101] width 15 height 13
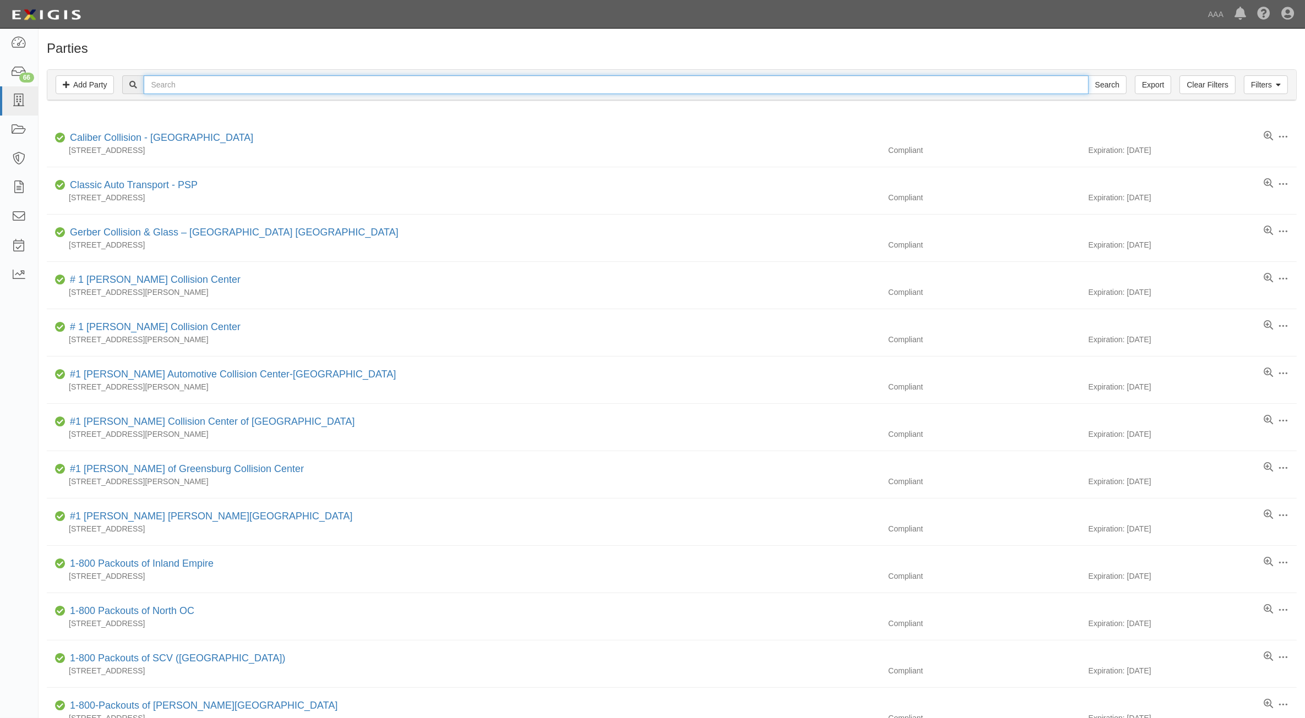
click at [349, 90] on input "text" at bounding box center [616, 84] width 944 height 19
type input "365314"
click at [1088, 75] on input "Search" at bounding box center [1107, 84] width 39 height 19
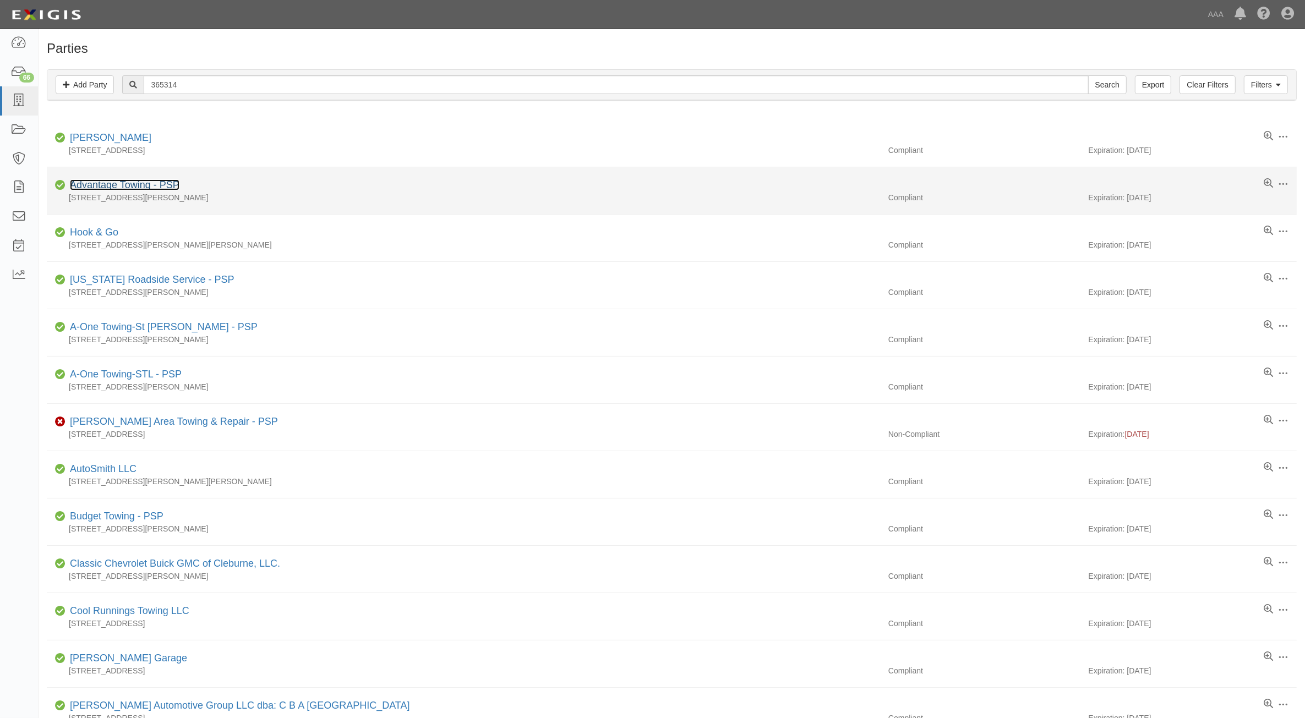
click at [152, 188] on link "Advantage Towing - PSP" at bounding box center [124, 184] width 109 height 11
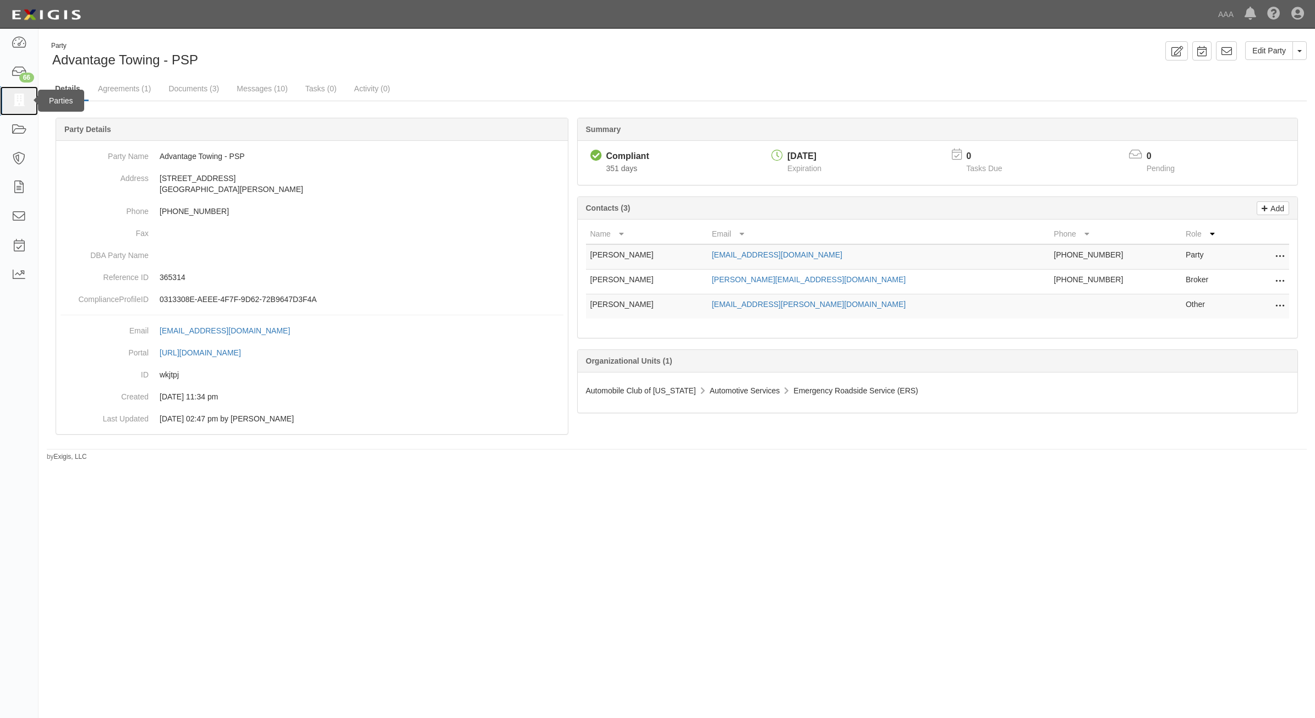
click at [25, 102] on icon at bounding box center [18, 101] width 15 height 13
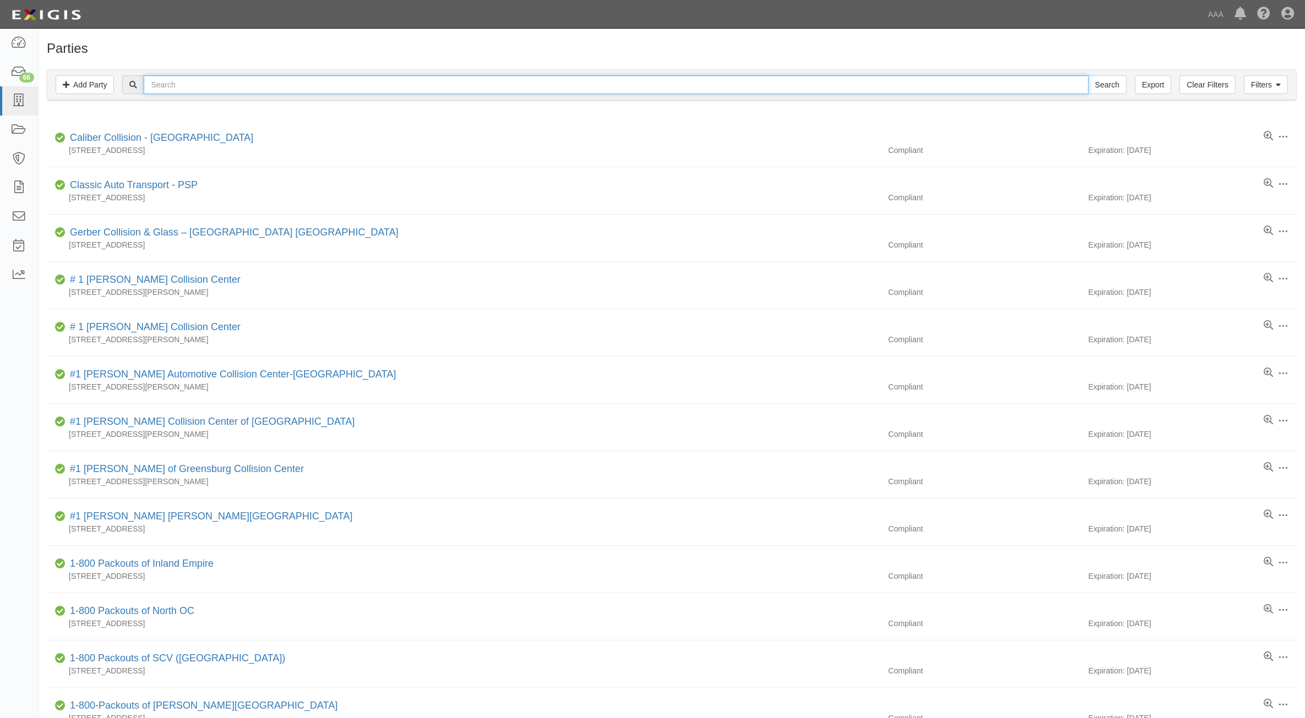
drag, startPoint x: 162, startPoint y: 87, endPoint x: 168, endPoint y: 89, distance: 6.4
click at [163, 87] on input "text" at bounding box center [616, 84] width 944 height 19
type input "25219"
click at [1088, 75] on input "Search" at bounding box center [1107, 84] width 39 height 19
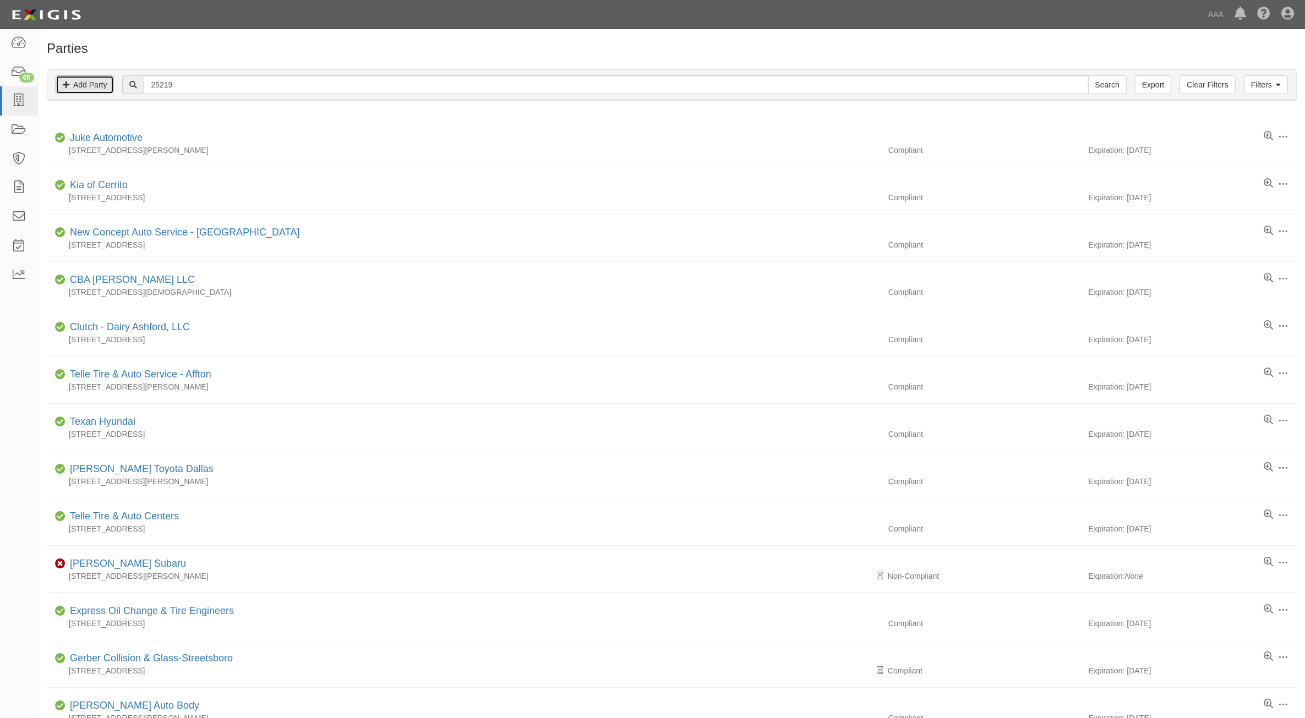
click at [102, 83] on link "Add Party" at bounding box center [85, 84] width 58 height 19
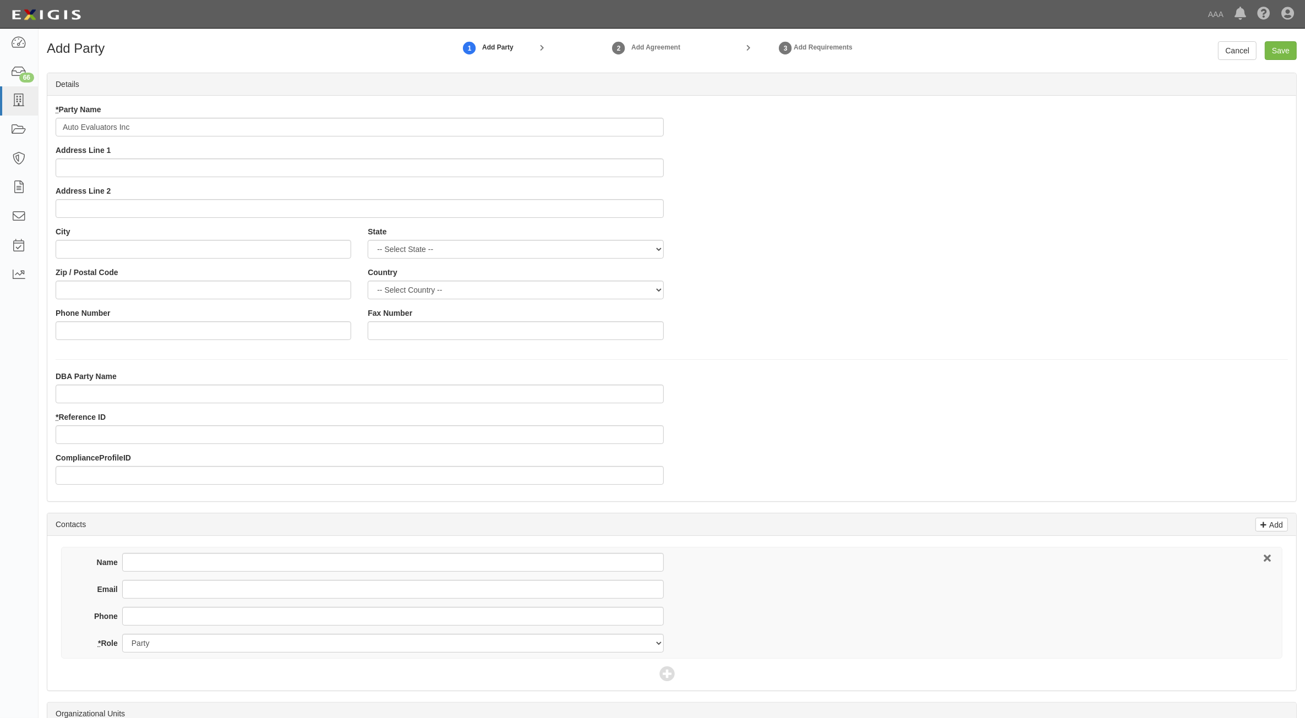
type input "Auto Evaluators Inc"
click at [319, 163] on input "Address Line 1" at bounding box center [360, 167] width 608 height 19
type input "7721 Watson Rd"
type input "St. Louis"
select select "MO"
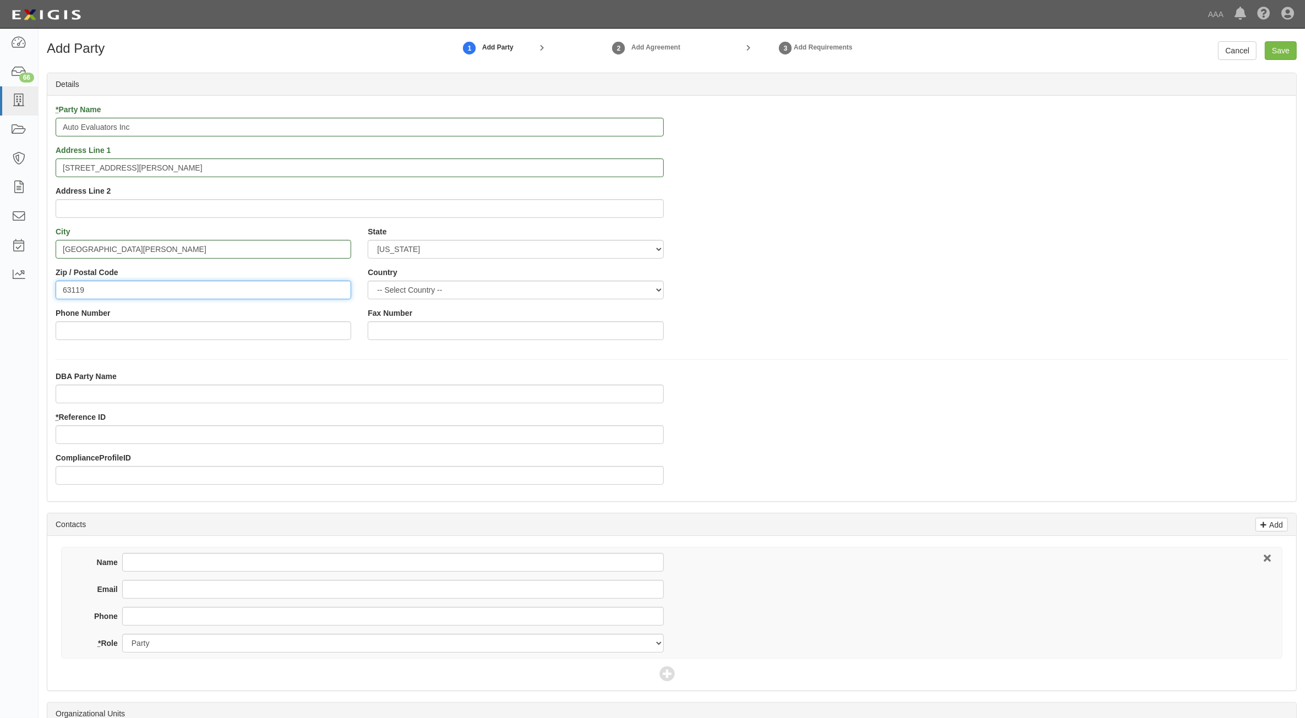
type input "63119"
type input "314-968-2992"
click at [98, 430] on input "* Reference ID" at bounding box center [360, 434] width 608 height 19
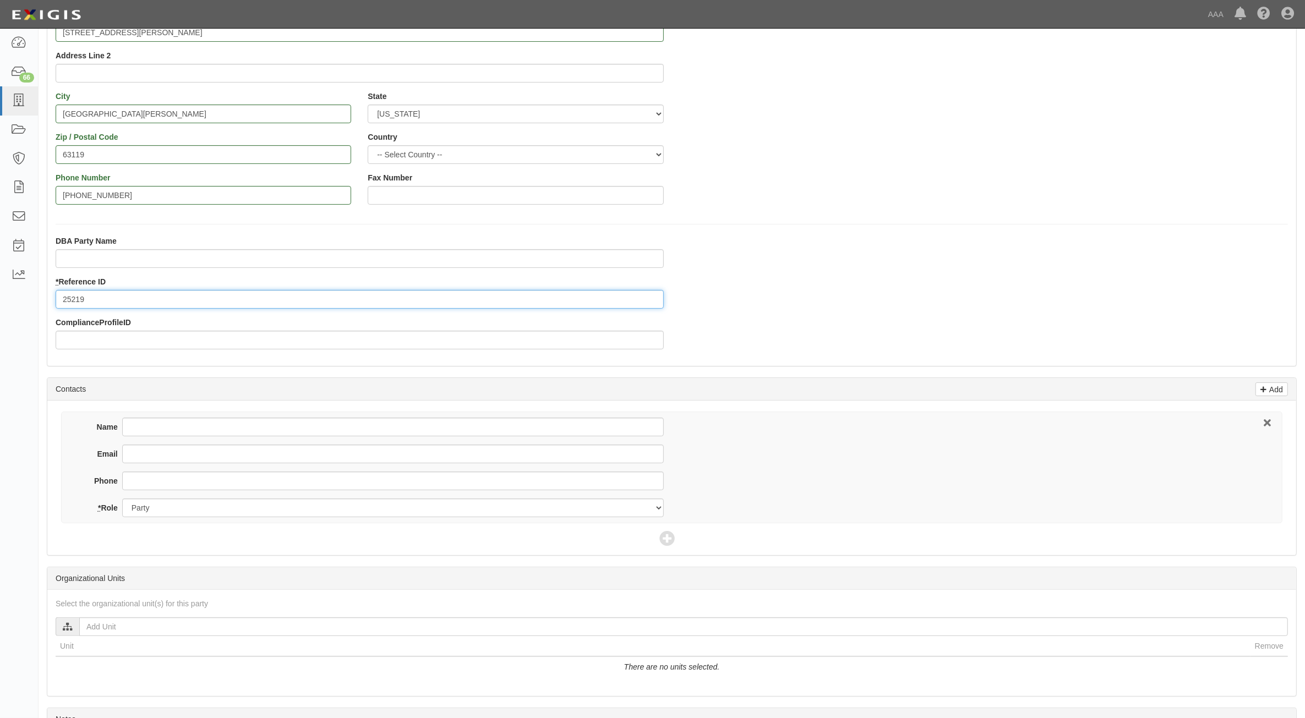
scroll to position [138, 0]
type input "25219"
click at [163, 433] on input "Name" at bounding box center [392, 424] width 541 height 19
click at [175, 424] on input "Mark Dirs" at bounding box center [392, 424] width 541 height 19
type input "Mark Dirsa"
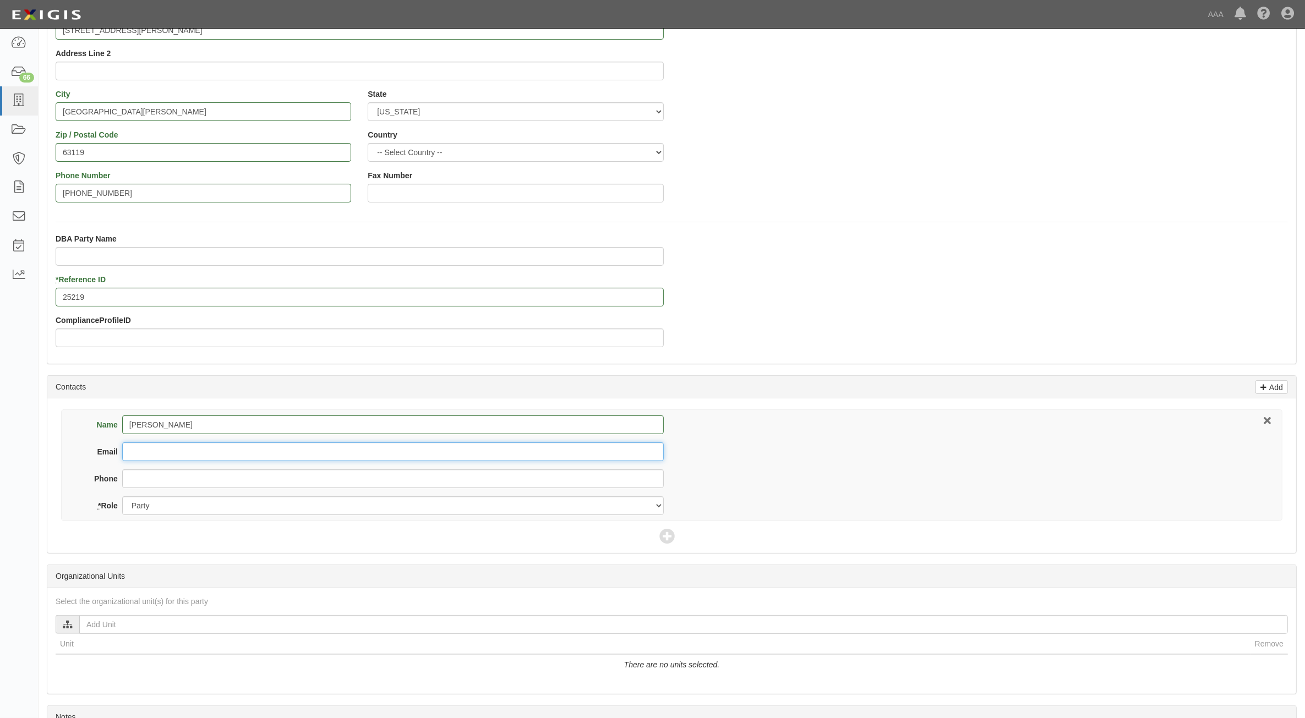
click at [178, 443] on input "Email" at bounding box center [392, 451] width 541 height 19
type input "autoevaluatorsinc@gmail.com"
type input "314-968-2992"
click at [666, 534] on icon at bounding box center [666, 536] width 15 height 15
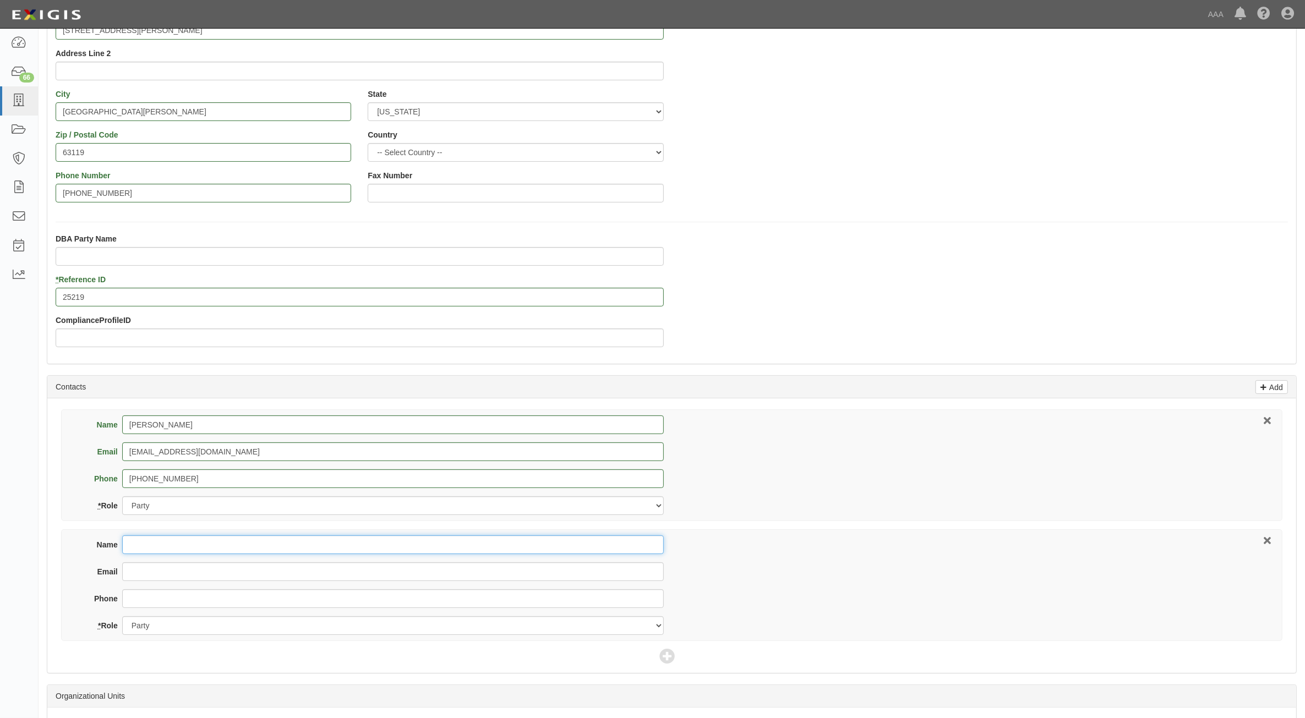
click at [325, 545] on input "Name" at bounding box center [392, 544] width 541 height 19
type input "Jack Hogan"
type input "jackhogan@chapmanhogan.com"
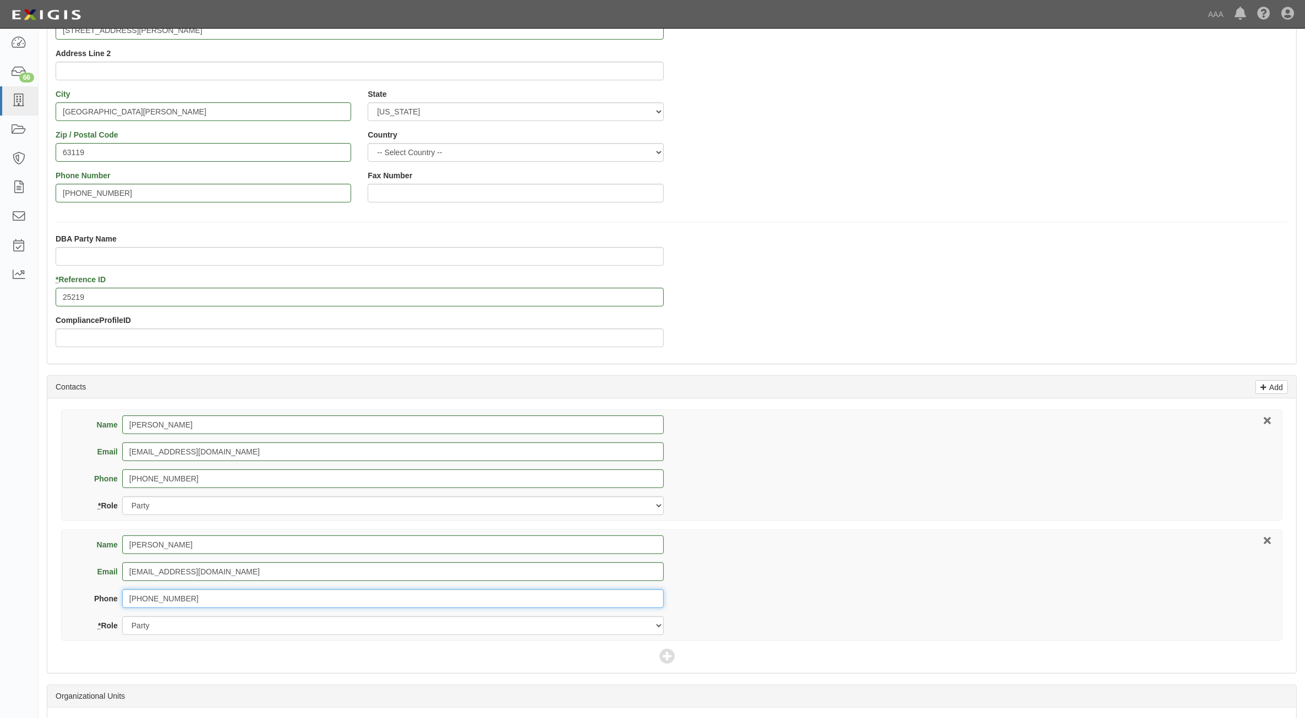
type input "314-571-6566"
click at [273, 626] on select "Party Broker Other" at bounding box center [392, 625] width 541 height 19
select select "Broker"
click at [122, 617] on select "Party Broker Other" at bounding box center [392, 625] width 541 height 19
click at [666, 655] on icon at bounding box center [666, 656] width 15 height 15
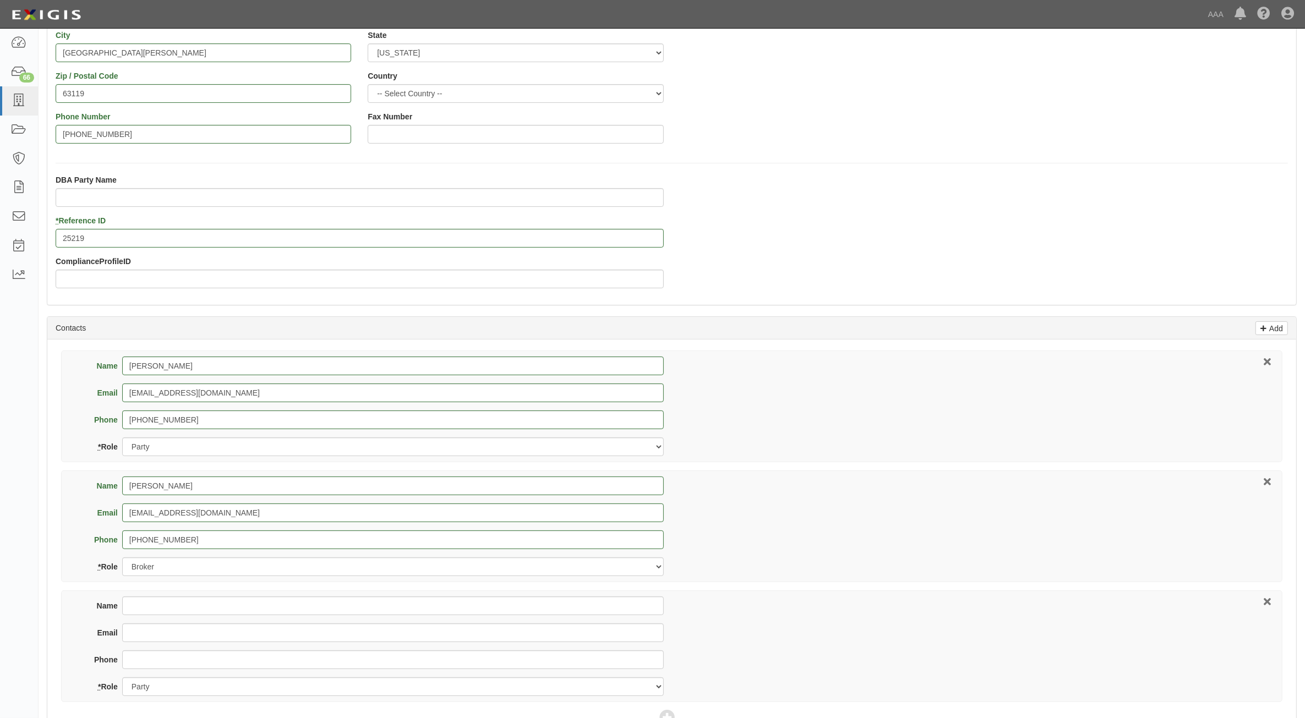
scroll to position [275, 0]
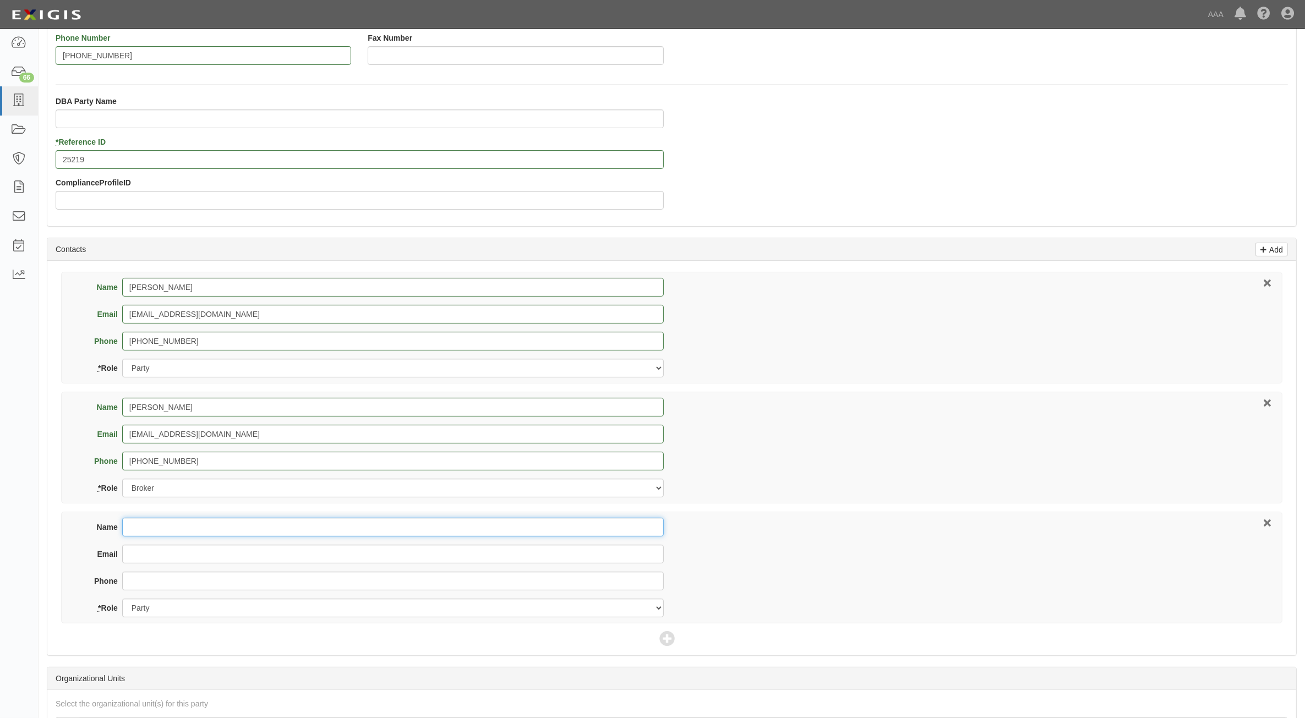
click at [243, 534] on input "Name" at bounding box center [392, 527] width 541 height 19
type input "Diana McClanahan"
type input "mcclanahan.diana@ace.aaa.com"
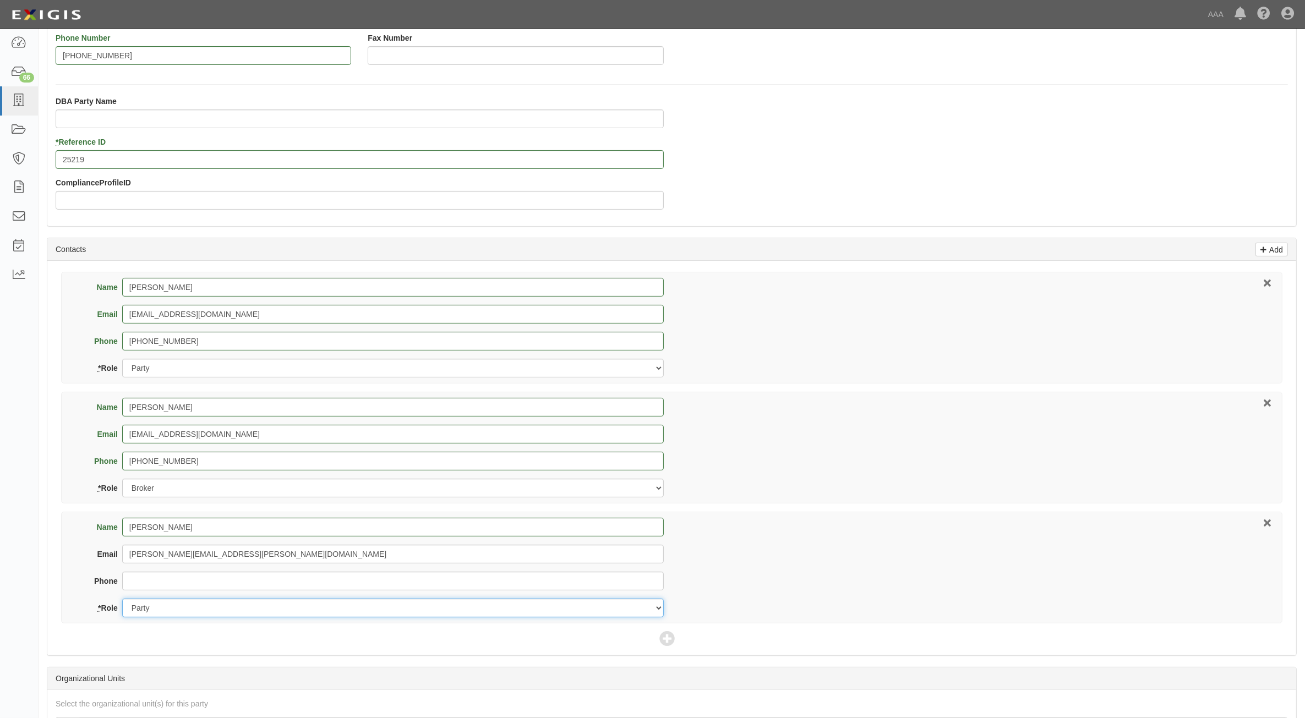
click at [276, 606] on select "Party Broker Other" at bounding box center [392, 608] width 541 height 19
select select "Other"
click at [122, 600] on select "Party Broker Other" at bounding box center [392, 608] width 541 height 19
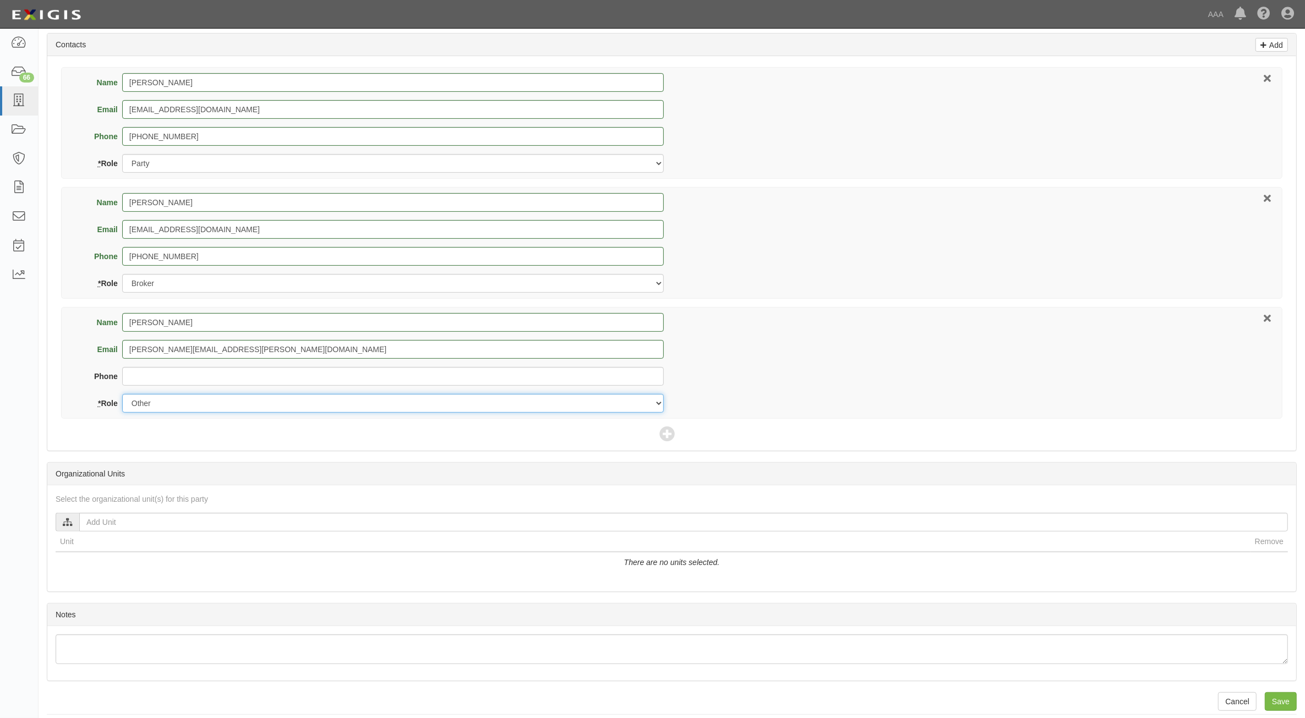
scroll to position [481, 0]
click at [454, 527] on input "text" at bounding box center [683, 520] width 1208 height 19
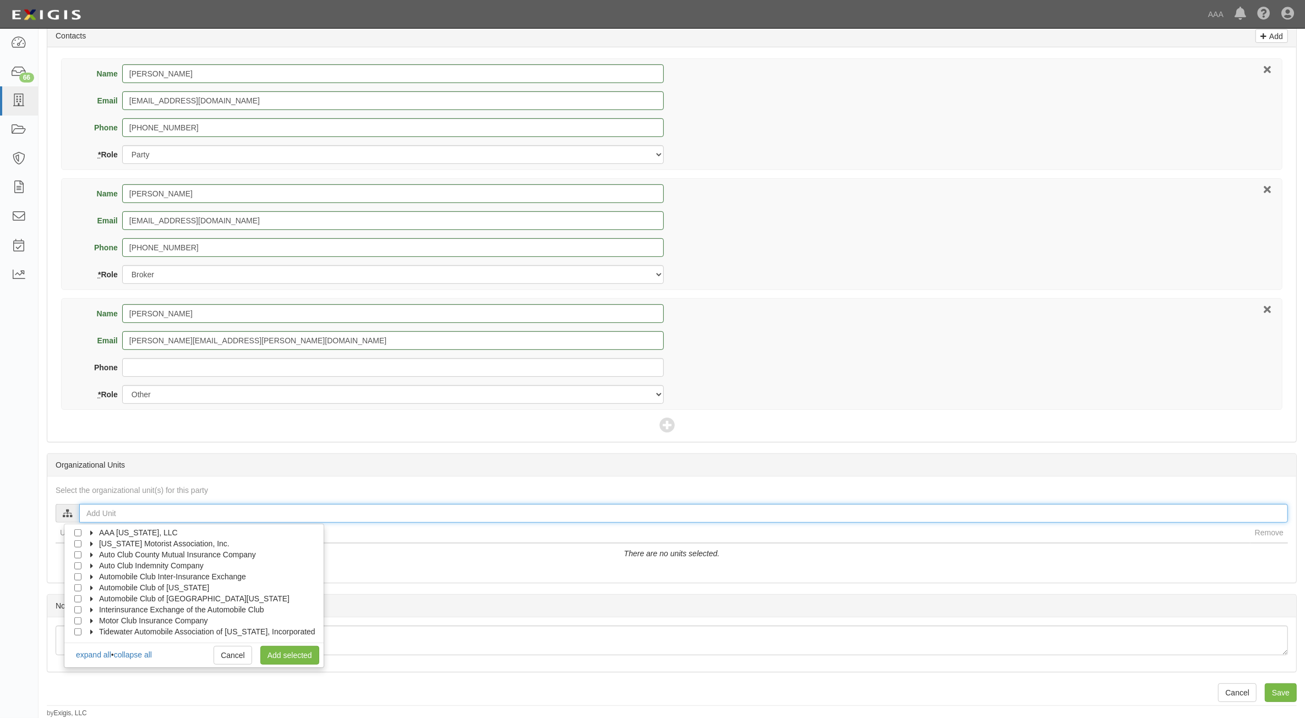
scroll to position [491, 0]
click at [105, 589] on span "Automobile Club of [US_STATE]" at bounding box center [154, 587] width 110 height 9
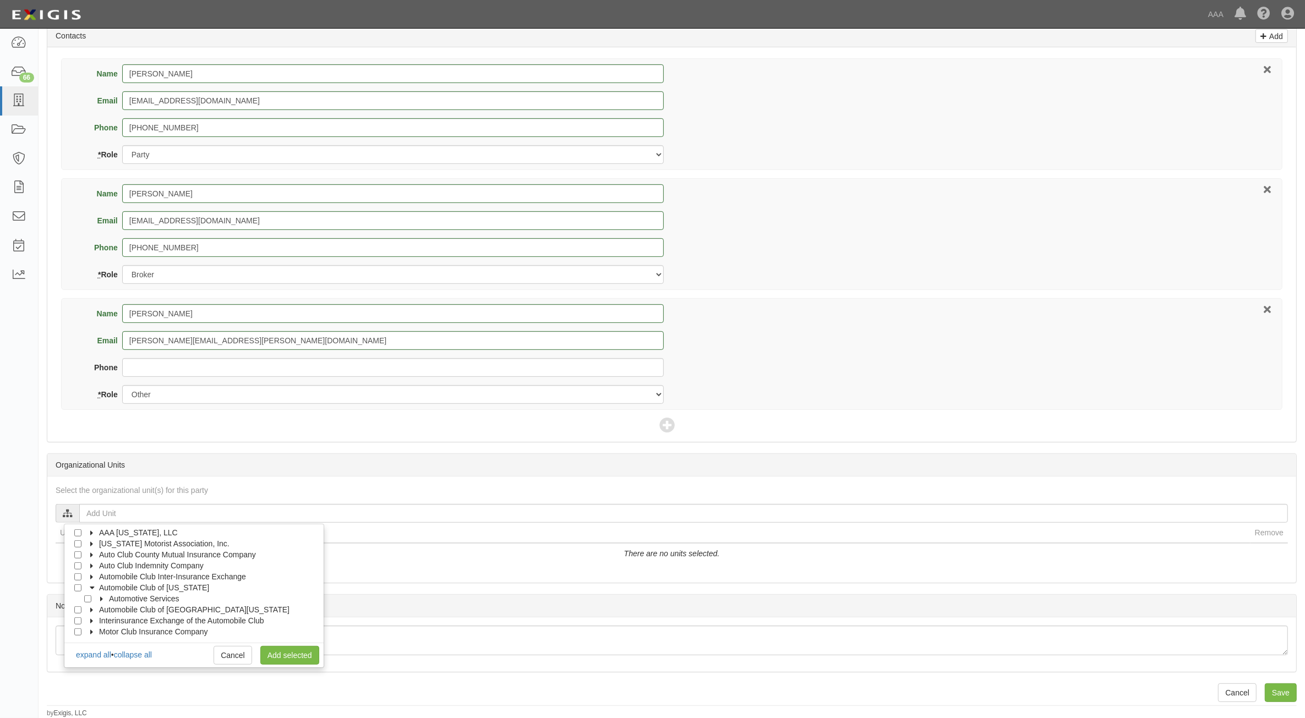
click at [122, 601] on span "Automotive Services" at bounding box center [144, 598] width 70 height 9
drag, startPoint x: 97, startPoint y: 617, endPoint x: 111, endPoint y: 623, distance: 15.0
click at [97, 619] on input "Approved Automotive Repair (AAR)" at bounding box center [97, 620] width 7 height 7
checkbox input "true"
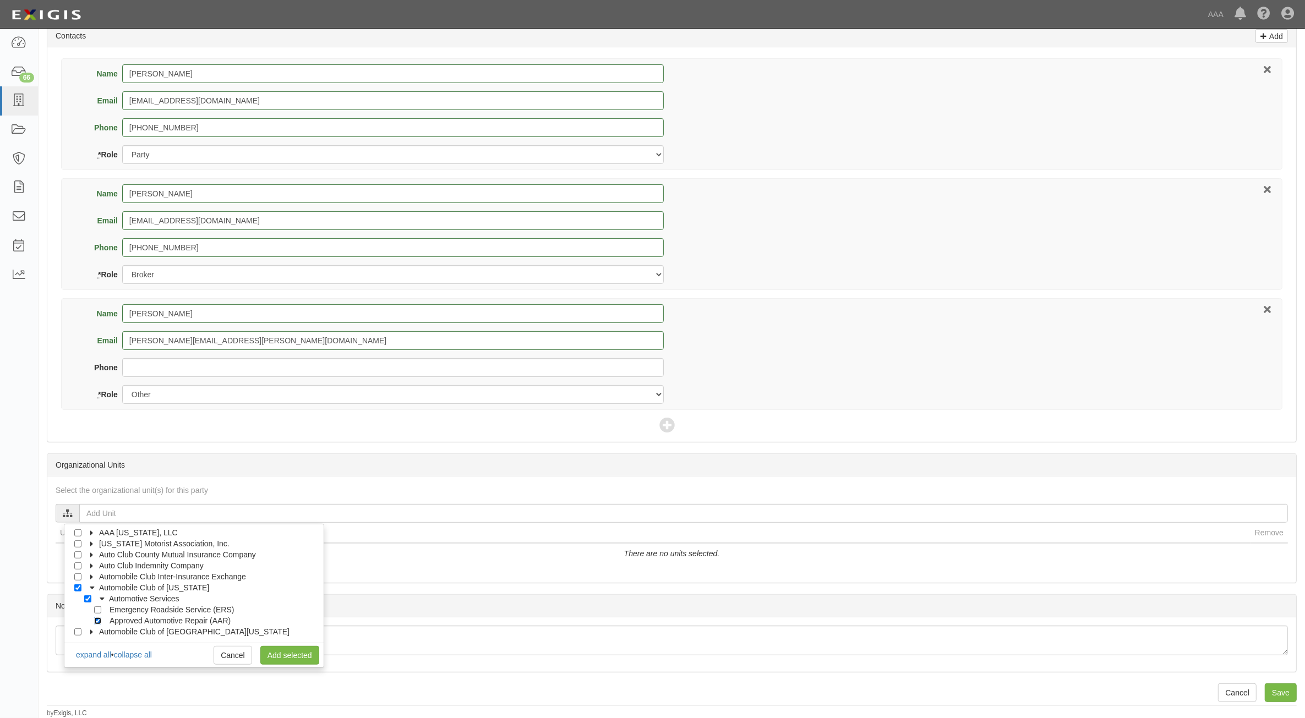
checkbox input "true"
click at [294, 656] on link "Add selected" at bounding box center [289, 655] width 59 height 19
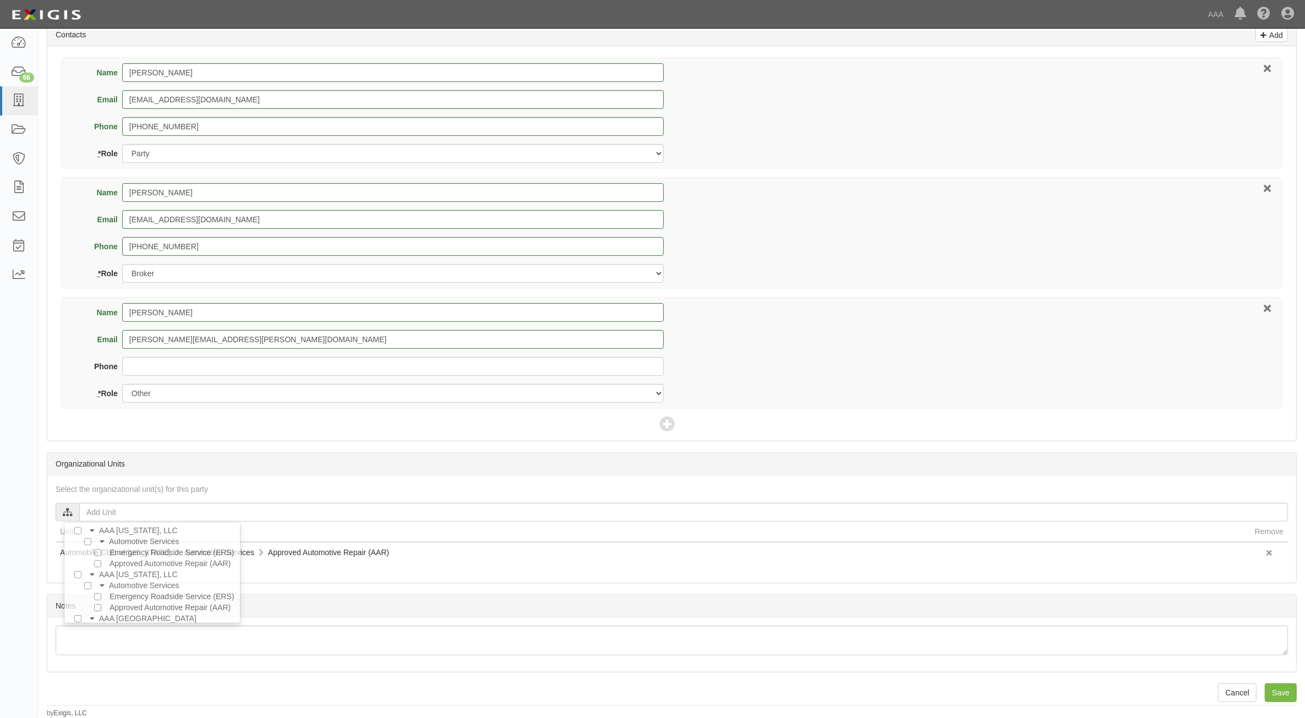
scroll to position [0, 0]
click at [1274, 691] on input "Save" at bounding box center [1280, 692] width 32 height 19
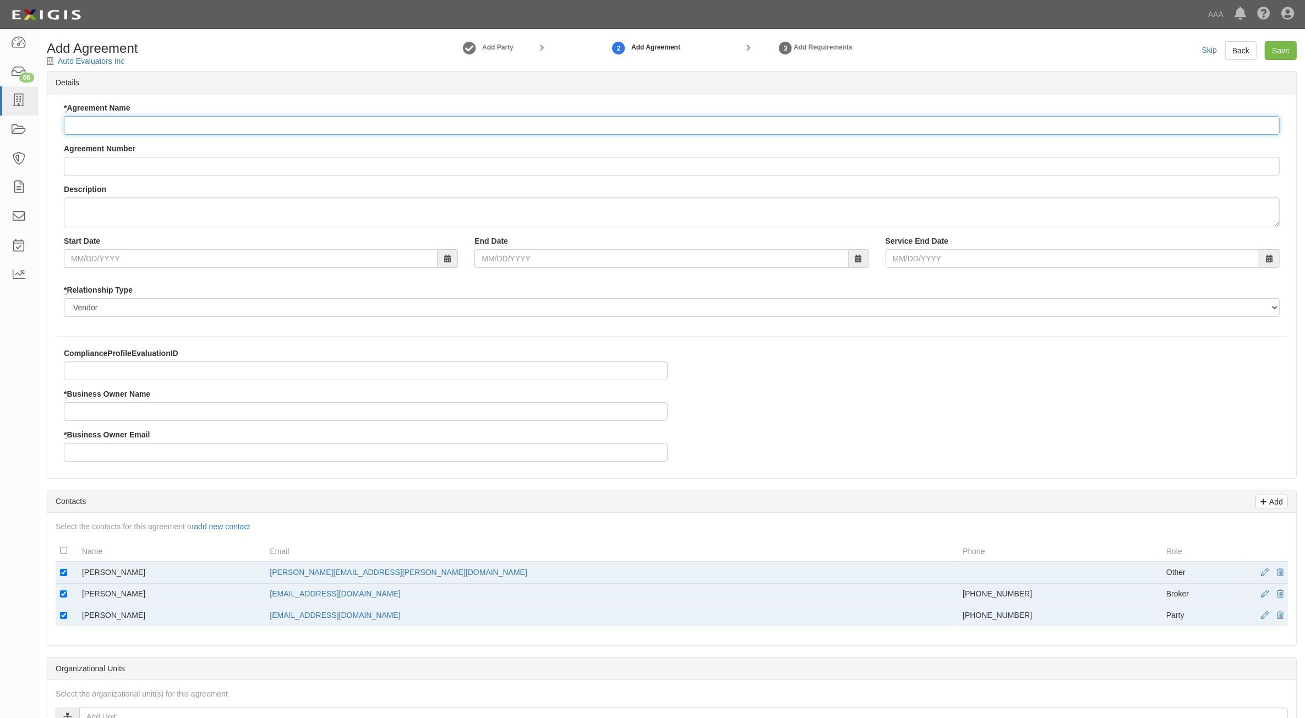
click at [179, 124] on input "* Agreement Name" at bounding box center [671, 125] width 1215 height 19
paste input "ACMO AAR"
type input "ACMO AAR"
click at [149, 406] on input "* Business Owner Name" at bounding box center [366, 411] width 604 height 19
type input "Diana McClanahan"
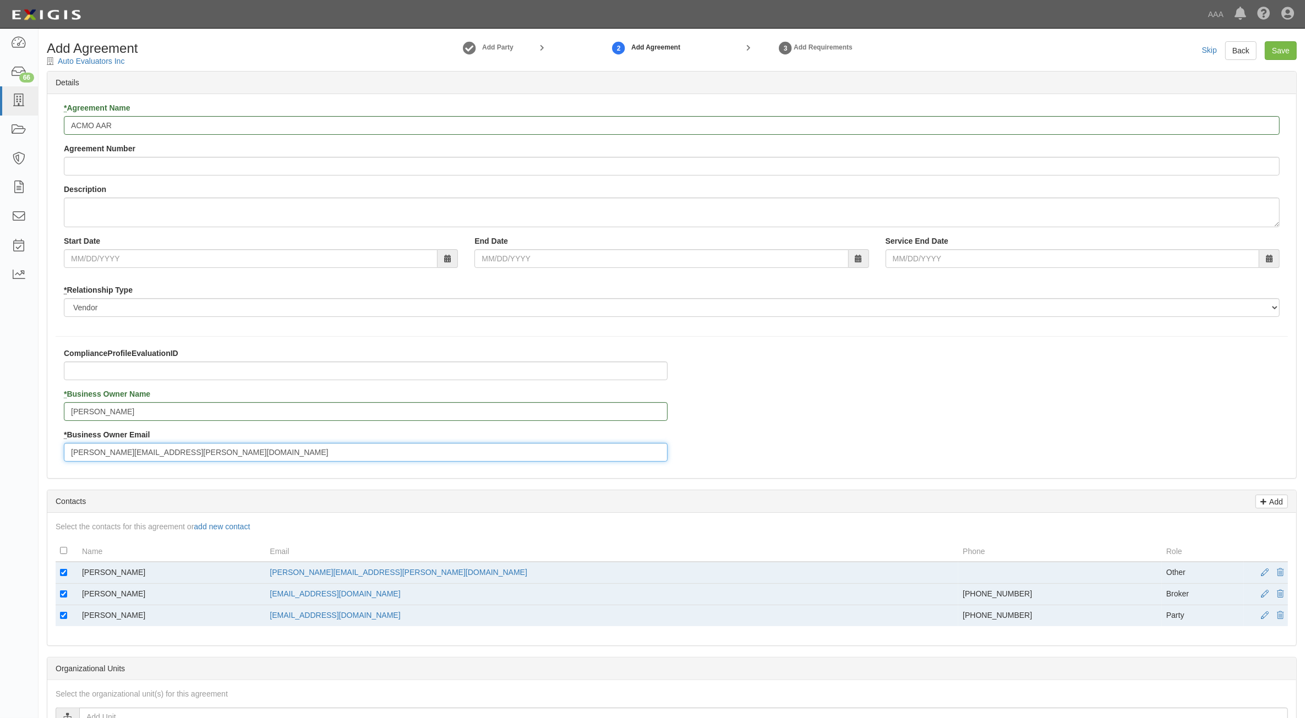
type input "mcclanahan.diana@ace.aaa.com"
click at [67, 576] on input "checkbox" at bounding box center [63, 572] width 7 height 7
checkbox input "false"
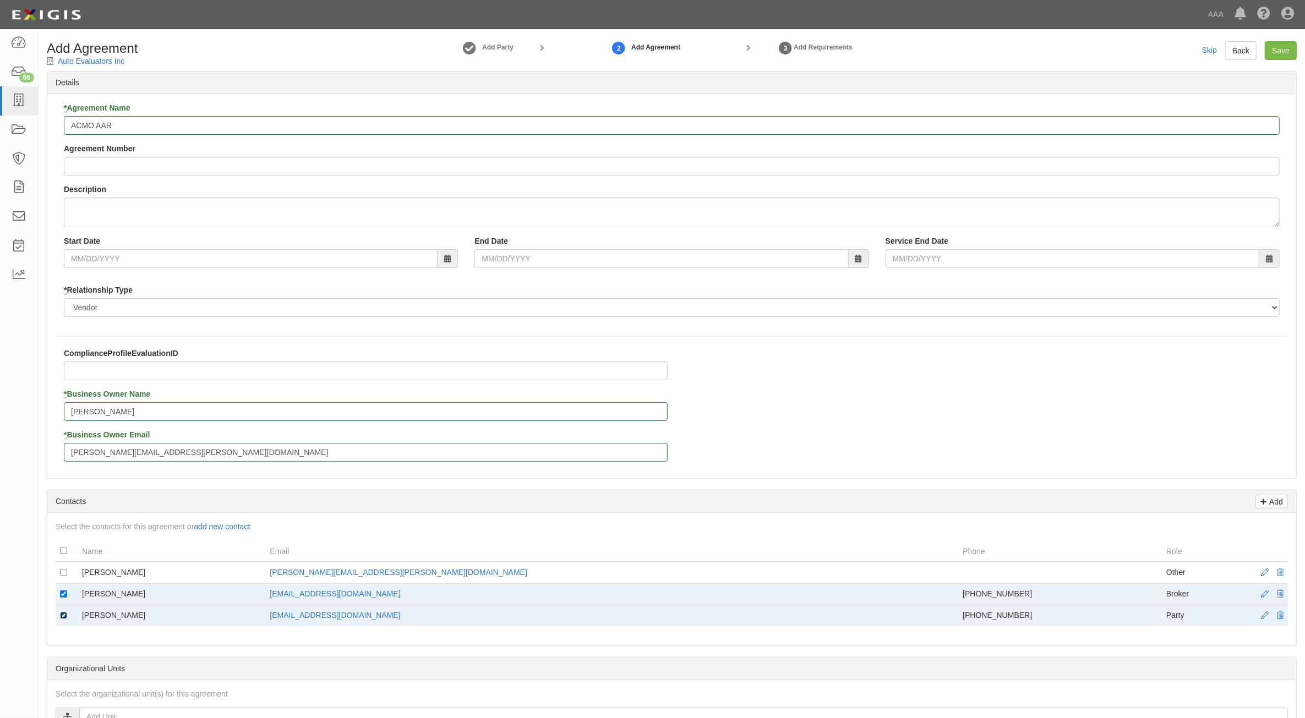
click at [67, 615] on td at bounding box center [67, 615] width 22 height 21
click at [61, 615] on input "checkbox" at bounding box center [63, 615] width 7 height 7
checkbox input "false"
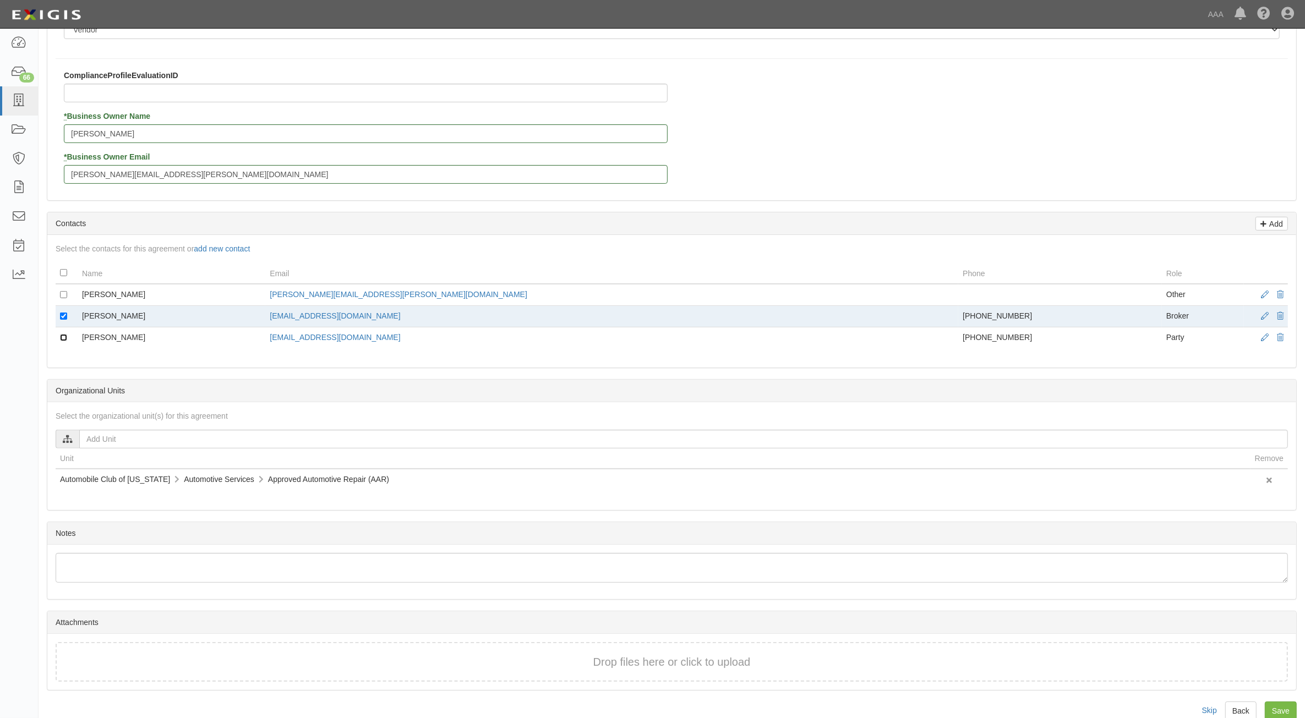
scroll to position [298, 0]
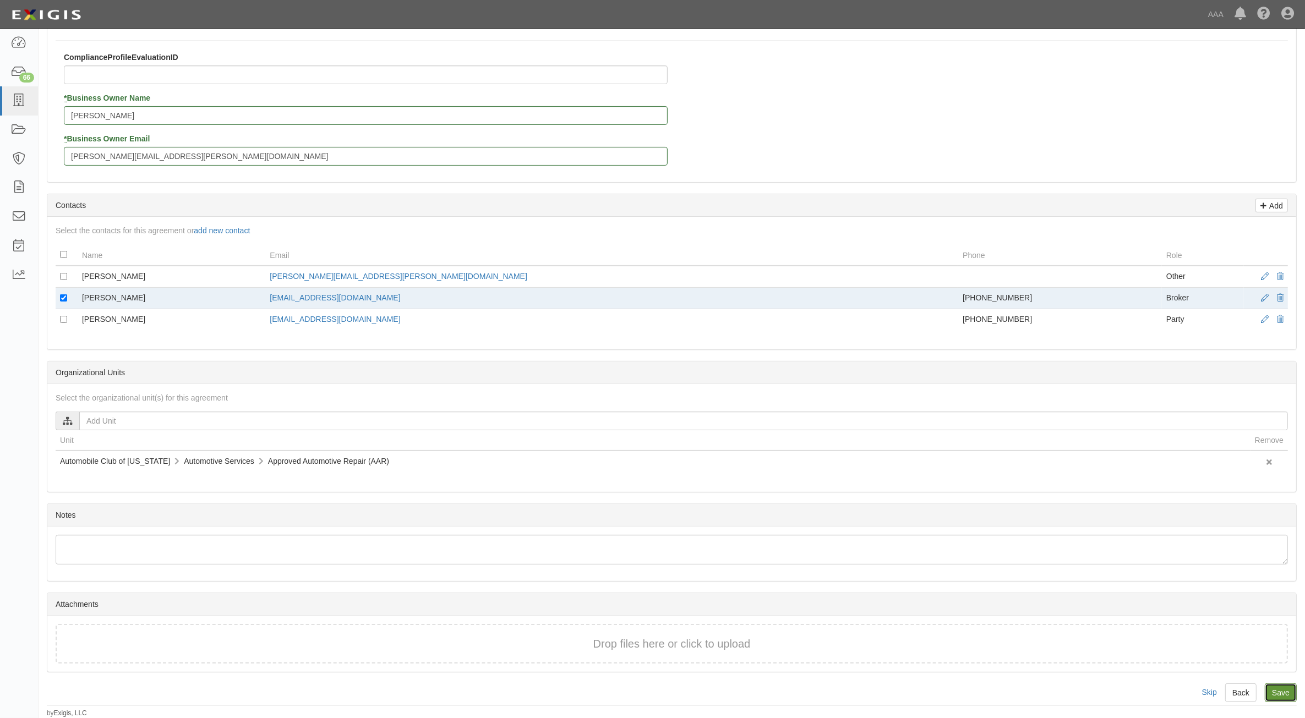
click at [1281, 697] on input "Save" at bounding box center [1280, 692] width 32 height 19
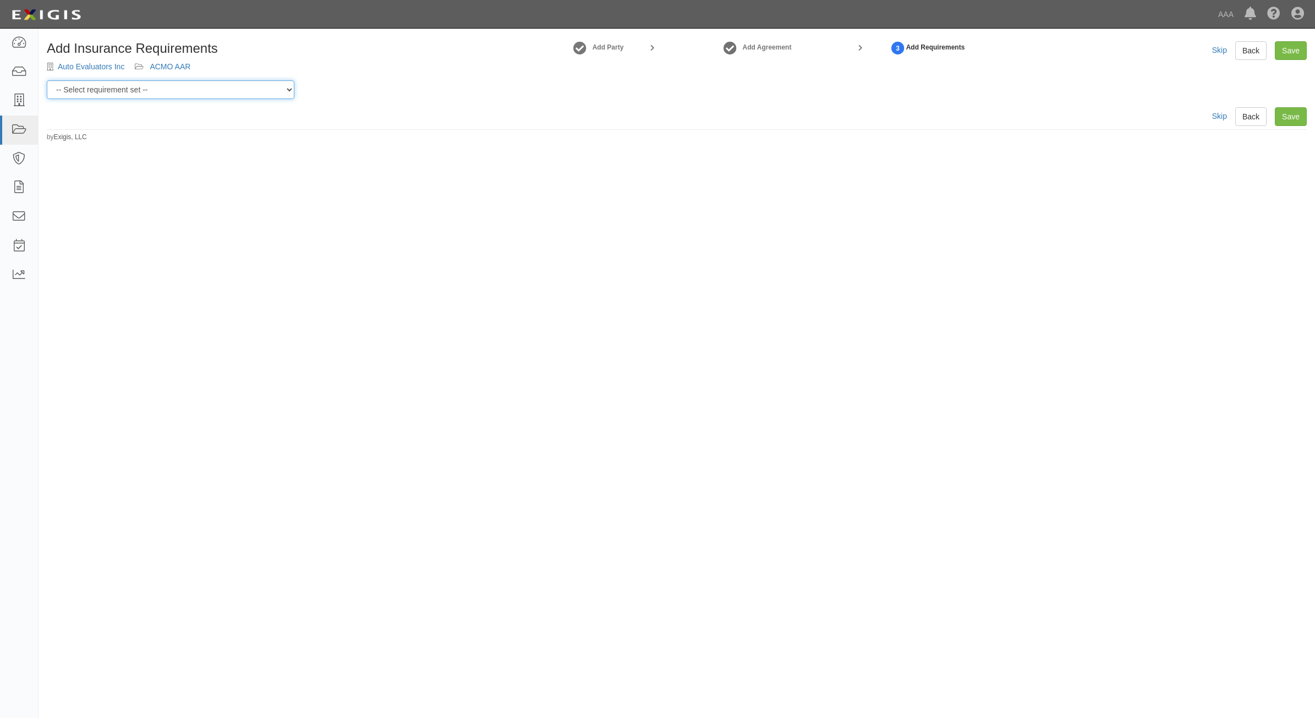
click at [248, 88] on select "-- Select requirement set -- AAA East Central AAR AAA East Central ERS AAA East…" at bounding box center [171, 89] width 248 height 19
select select "16709"
click at [47, 80] on select "-- Select requirement set -- AAA East Central AAR AAA East Central ERS AAA East…" at bounding box center [171, 89] width 248 height 19
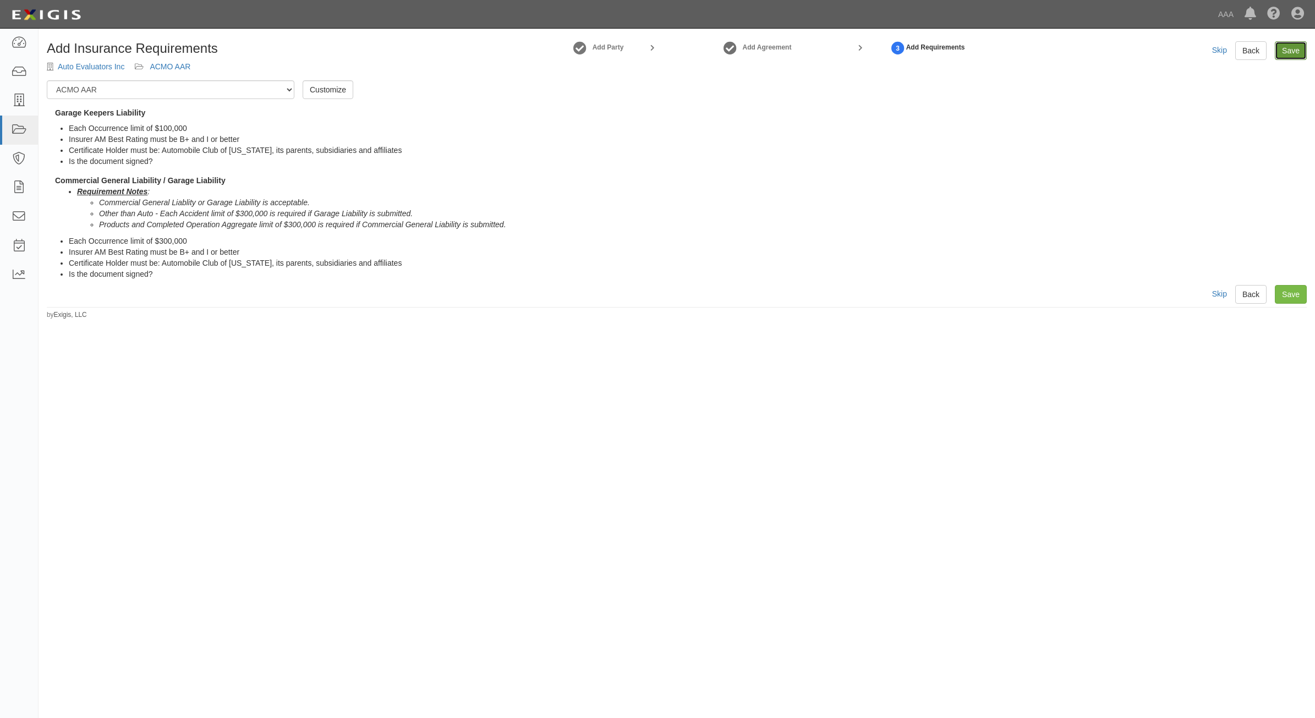
click at [1292, 53] on link "Save" at bounding box center [1291, 50] width 32 height 19
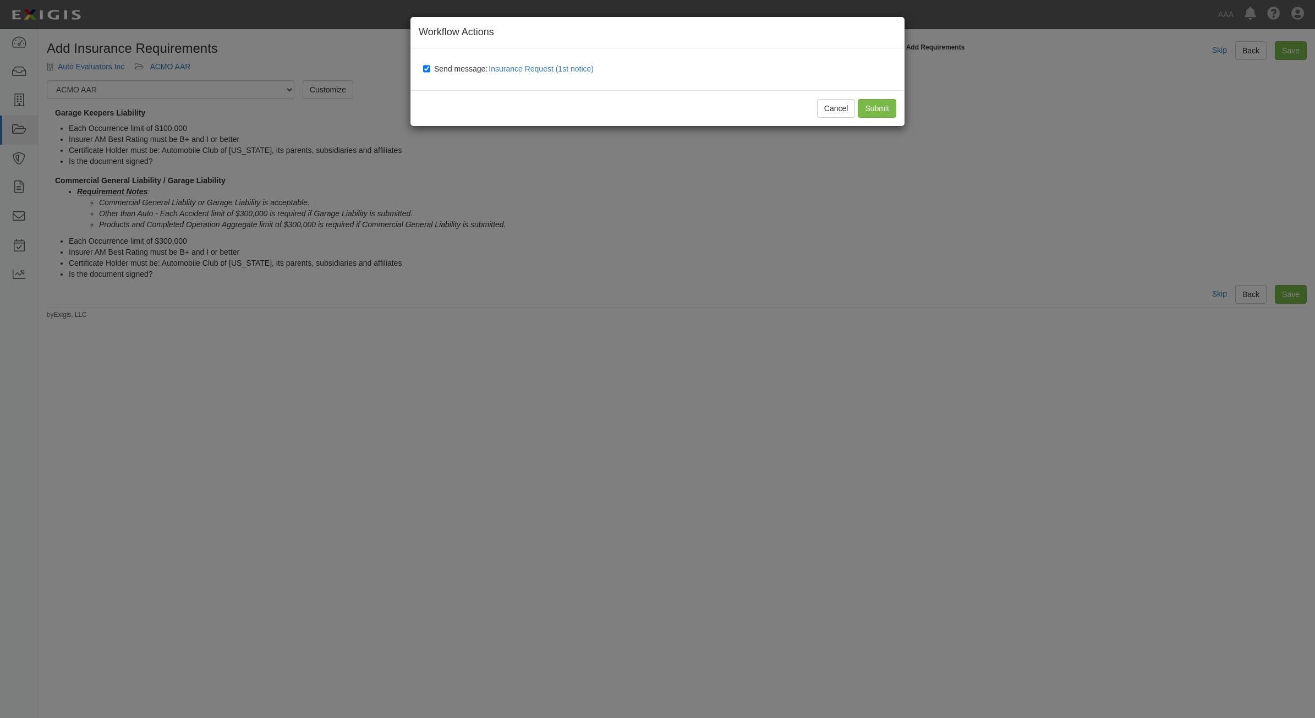
click at [464, 70] on span "Send message: Insurance Request (1st notice)" at bounding box center [516, 68] width 164 height 9
click at [430, 70] on input "Send message: Insurance Request (1st notice)" at bounding box center [426, 68] width 7 height 9
checkbox input "false"
click at [884, 111] on input "Submit" at bounding box center [877, 108] width 39 height 19
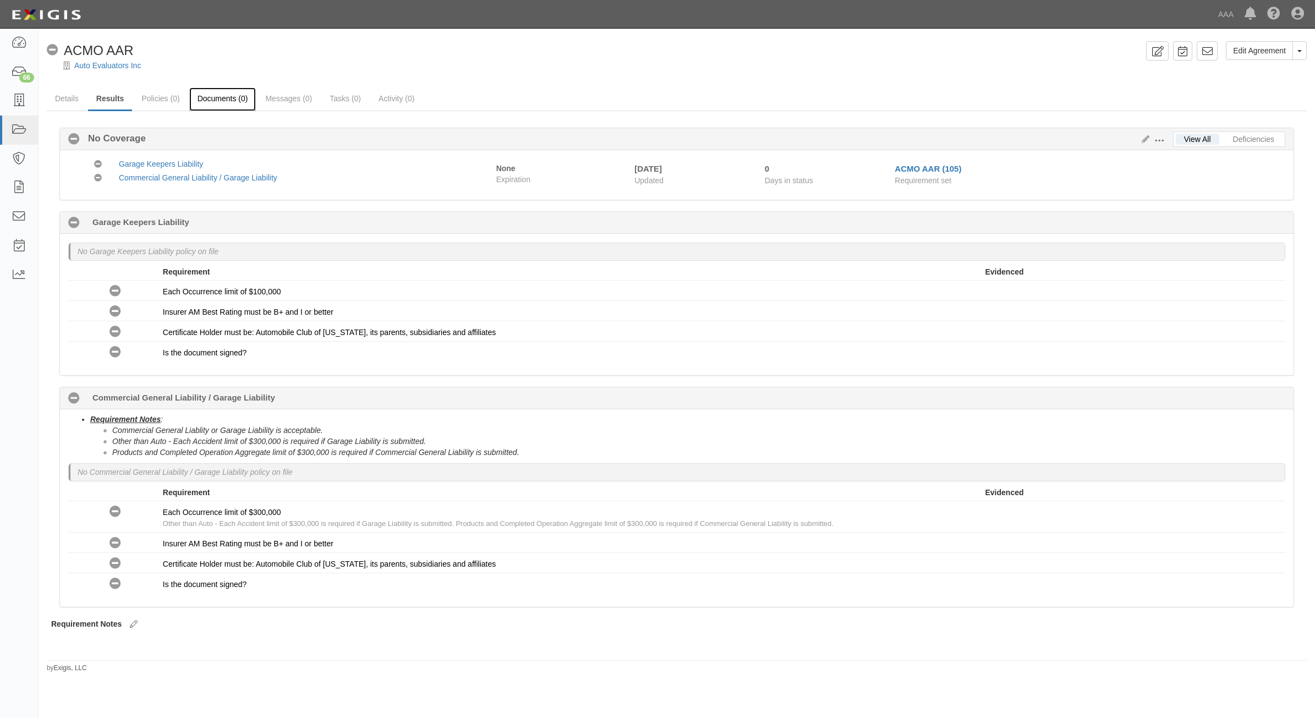
click at [243, 98] on link "Documents (0)" at bounding box center [222, 99] width 67 height 24
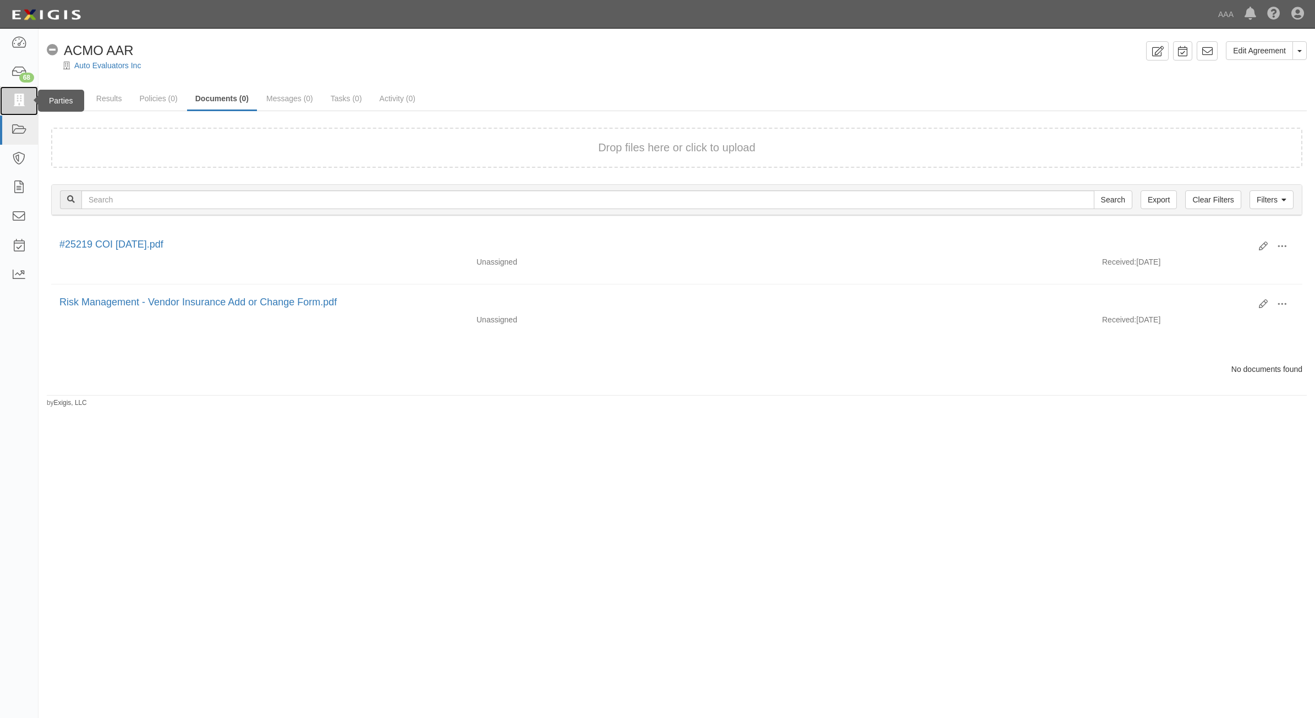
click at [20, 99] on icon at bounding box center [18, 101] width 15 height 13
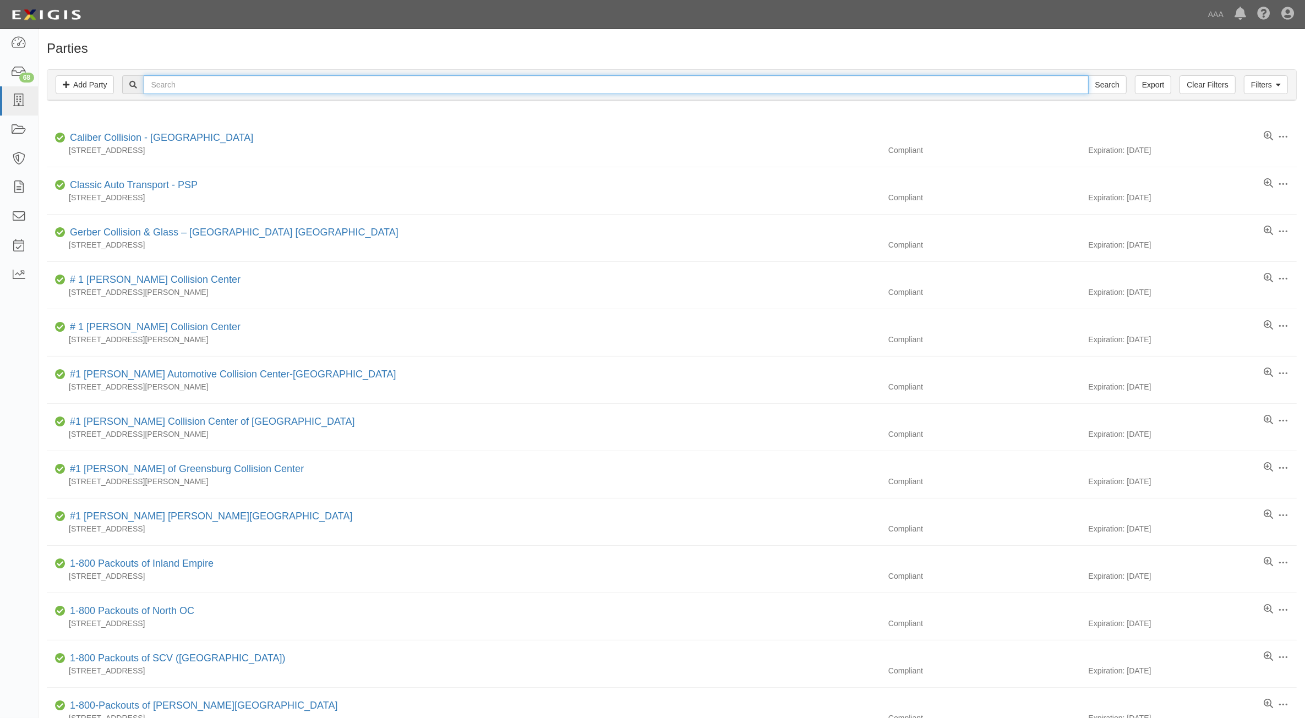
click at [171, 88] on input "text" at bounding box center [616, 84] width 944 height 19
type input "Anytime Towing"
click at [1088, 75] on input "Search" at bounding box center [1107, 84] width 39 height 19
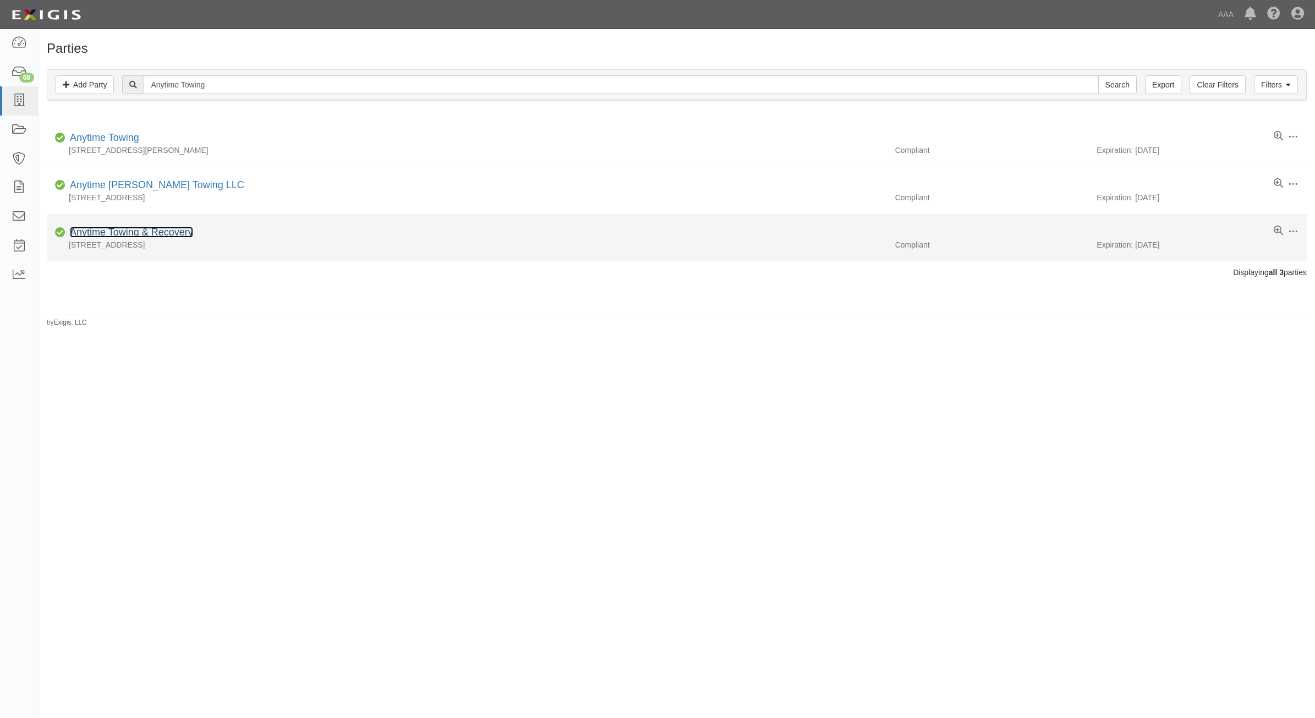
click at [146, 238] on link "Anytime Towing & Recovery" at bounding box center [131, 232] width 123 height 11
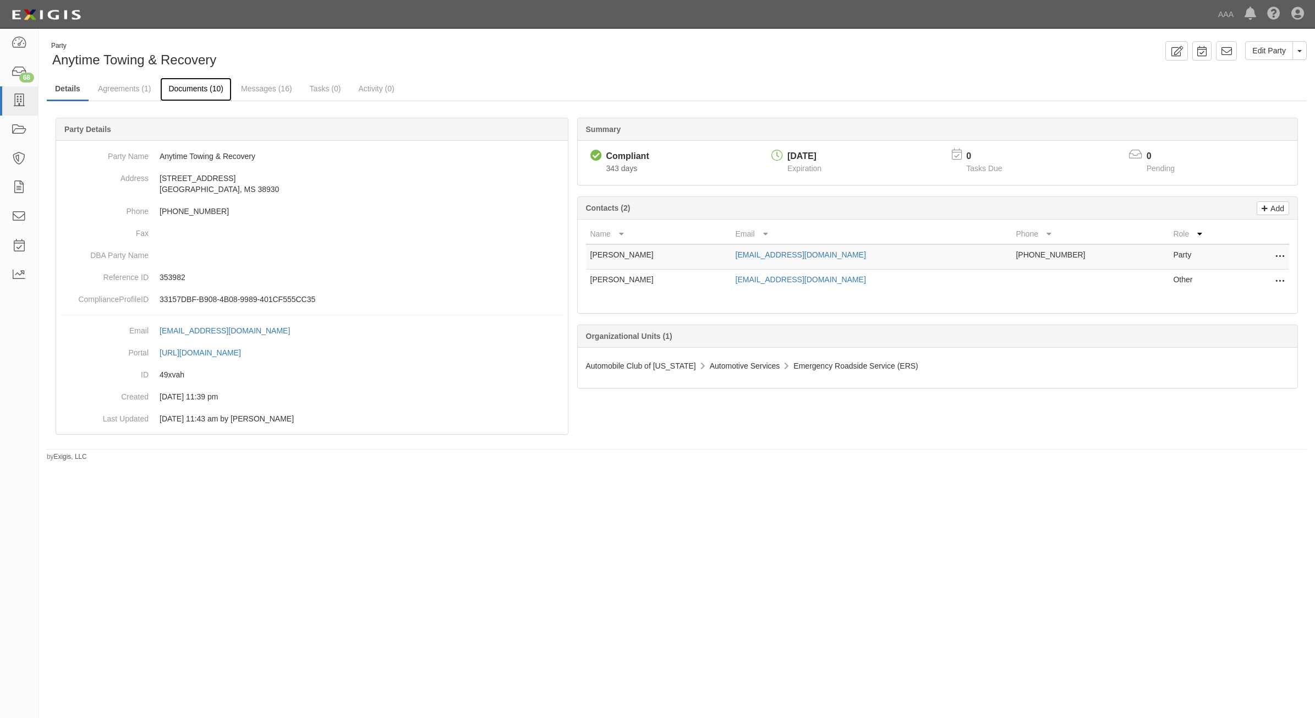
click at [180, 84] on link "Documents (10)" at bounding box center [196, 90] width 72 height 24
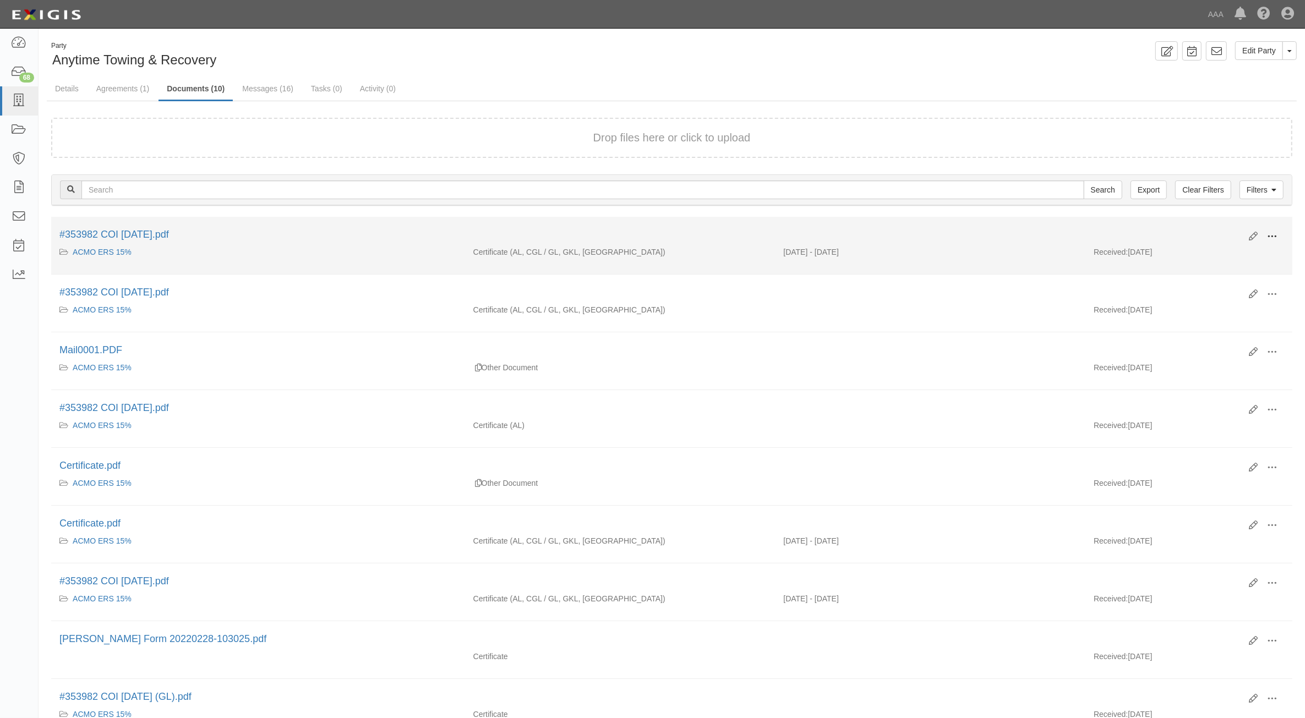
click at [1269, 238] on span at bounding box center [1272, 237] width 10 height 10
click at [1231, 246] on link "View" at bounding box center [1218, 253] width 87 height 20
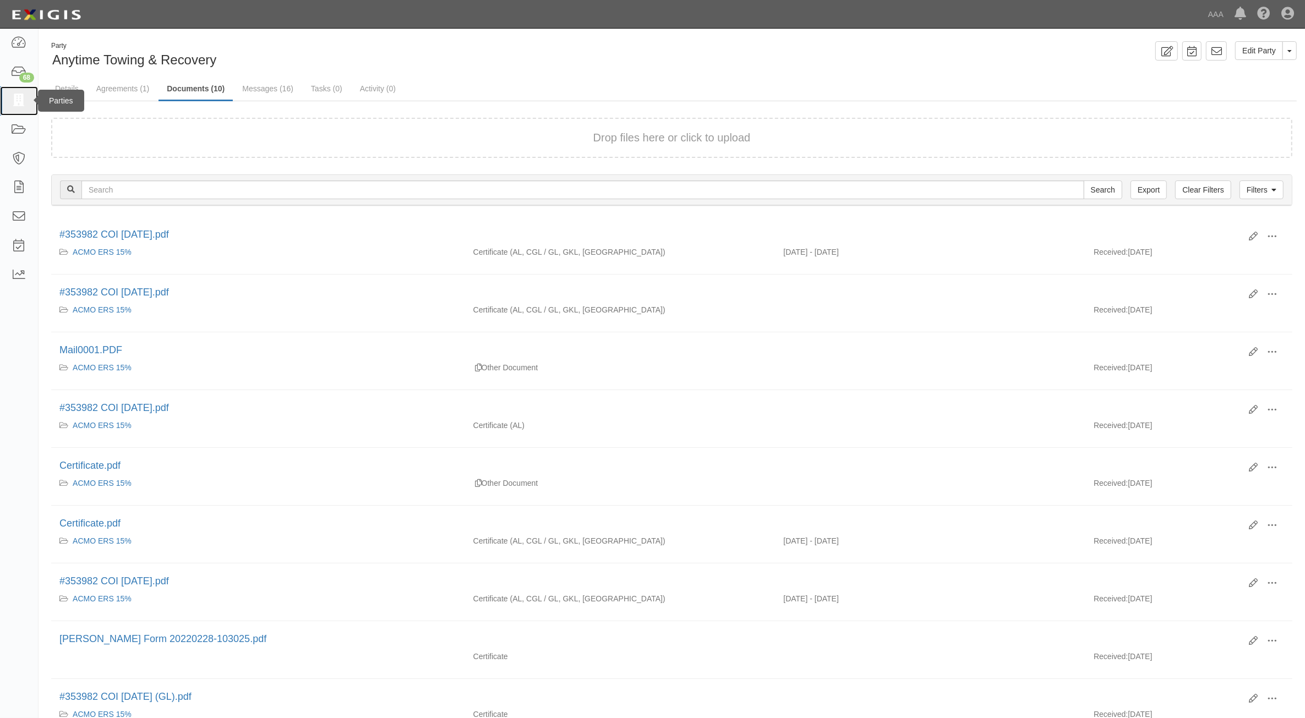
click at [25, 96] on icon at bounding box center [18, 101] width 15 height 13
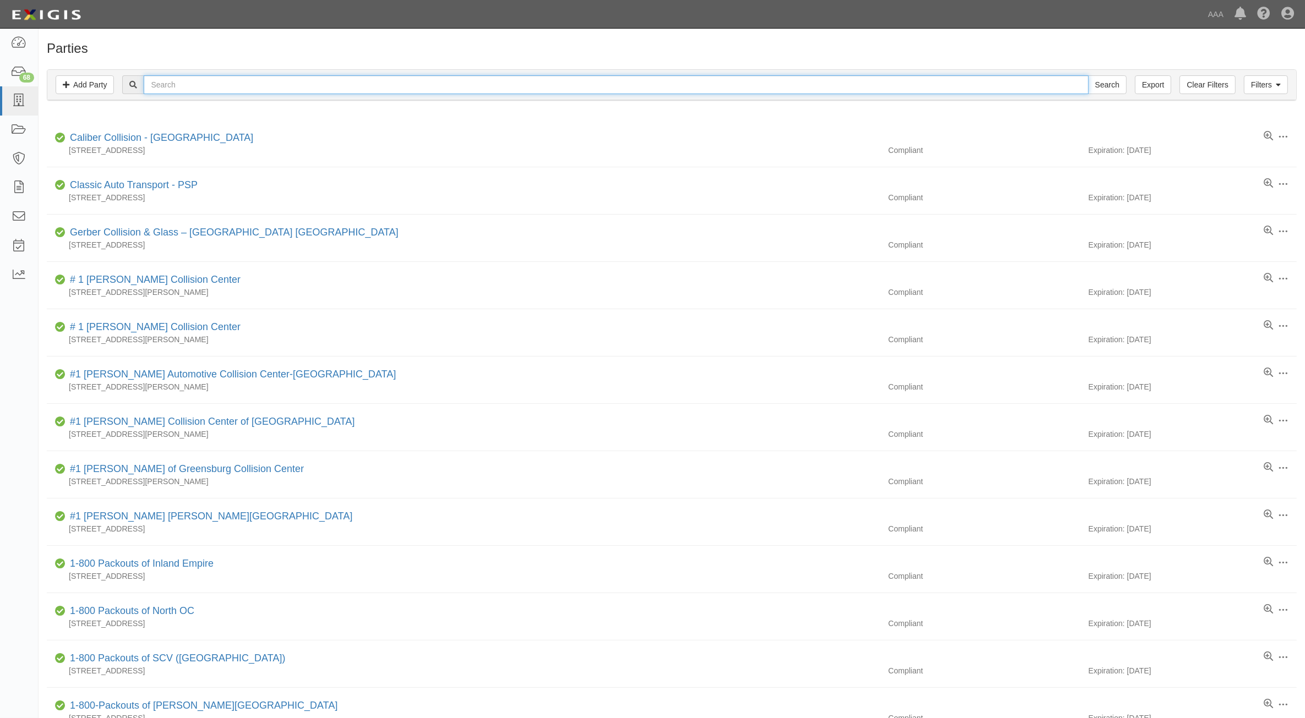
click at [180, 87] on input "text" at bounding box center [616, 84] width 944 height 19
type input "144417"
click at [1088, 75] on input "Search" at bounding box center [1107, 84] width 39 height 19
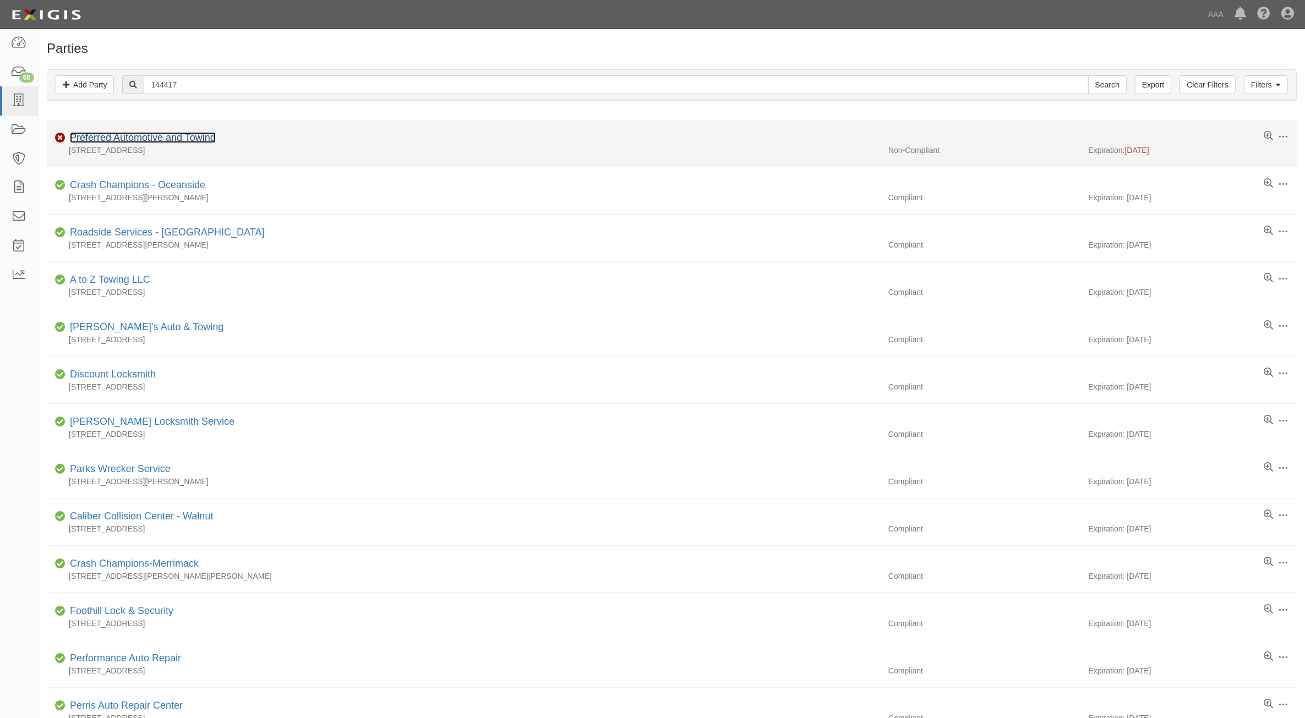
click at [174, 140] on link "Preferred Automotive and Towing" at bounding box center [143, 137] width 146 height 11
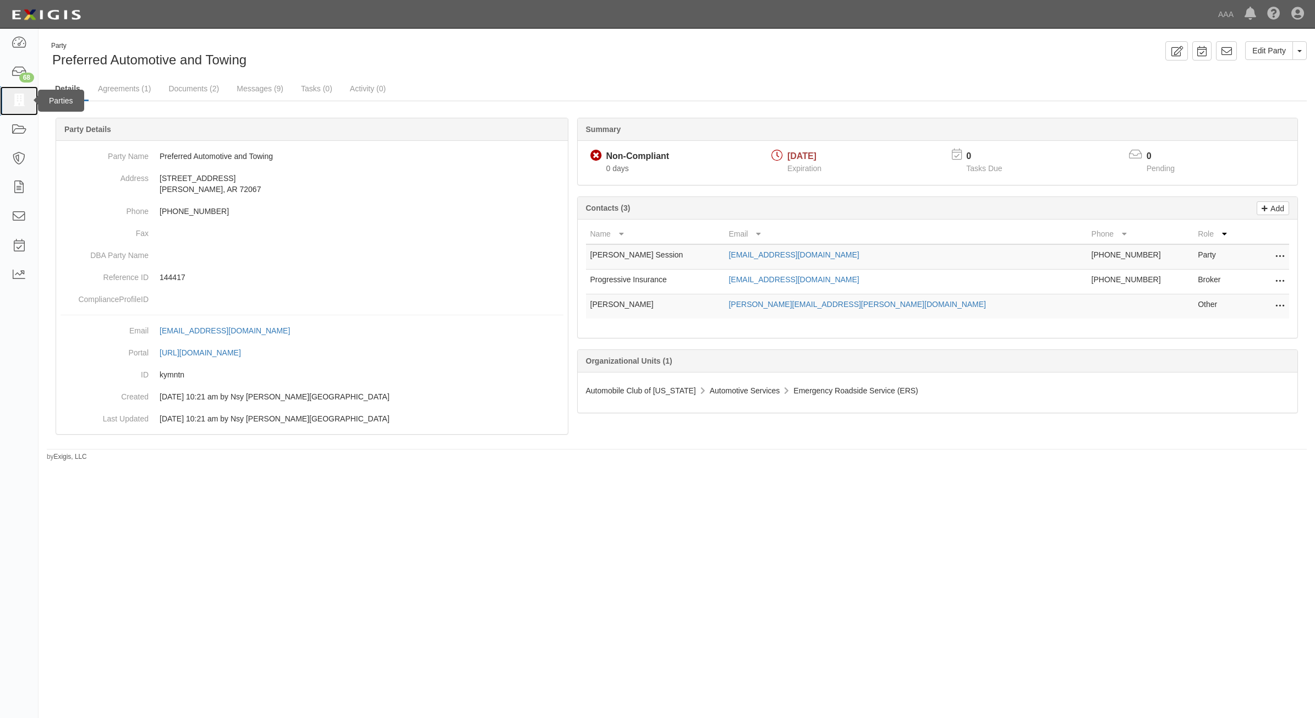
drag, startPoint x: 7, startPoint y: 98, endPoint x: 12, endPoint y: 102, distance: 7.0
click at [7, 98] on link at bounding box center [19, 100] width 38 height 29
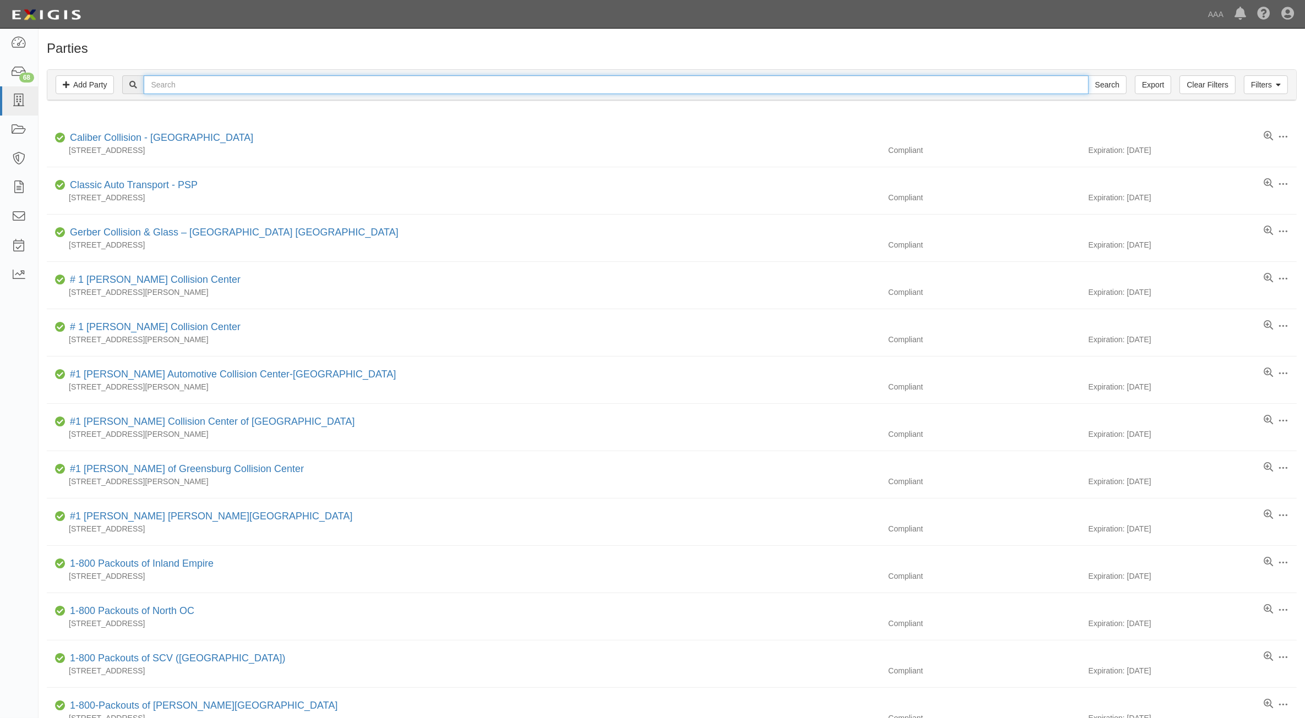
click at [196, 81] on input "text" at bounding box center [616, 84] width 944 height 19
type input "CC106418"
click at [1088, 75] on input "Search" at bounding box center [1107, 84] width 39 height 19
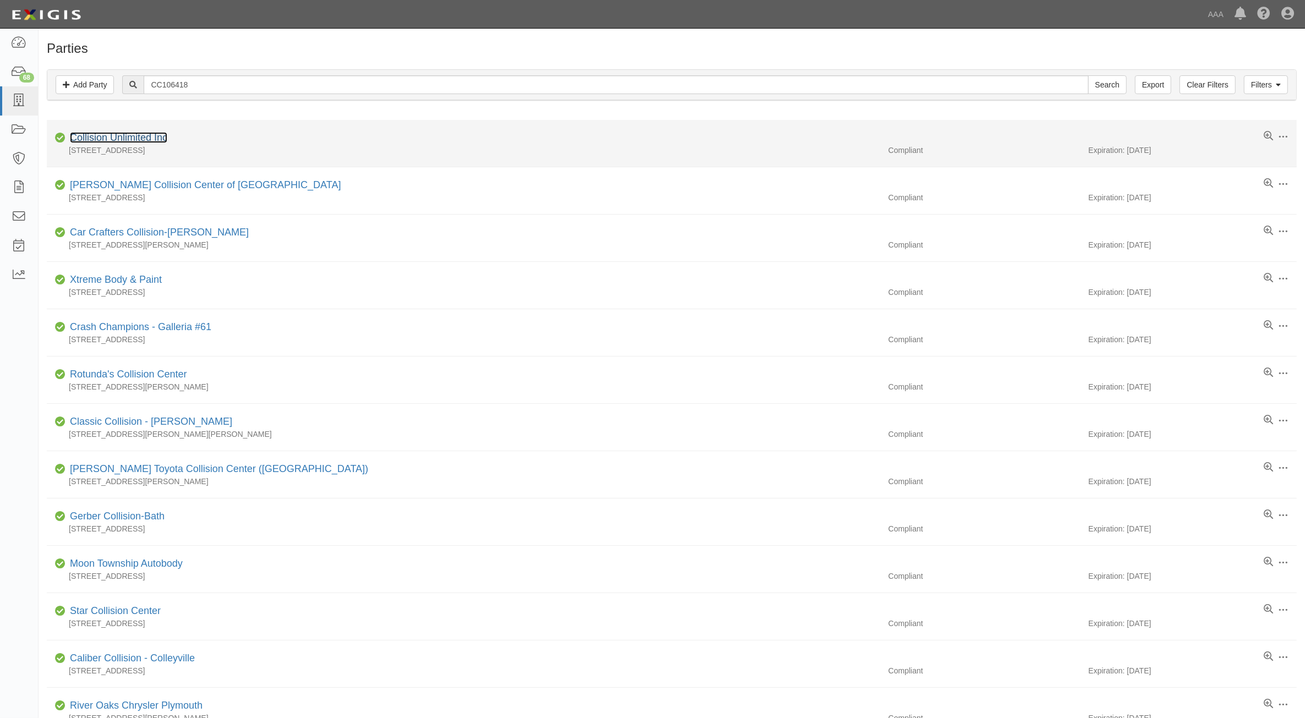
click at [138, 134] on link "Collision Unlimited Inc" at bounding box center [118, 137] width 97 height 11
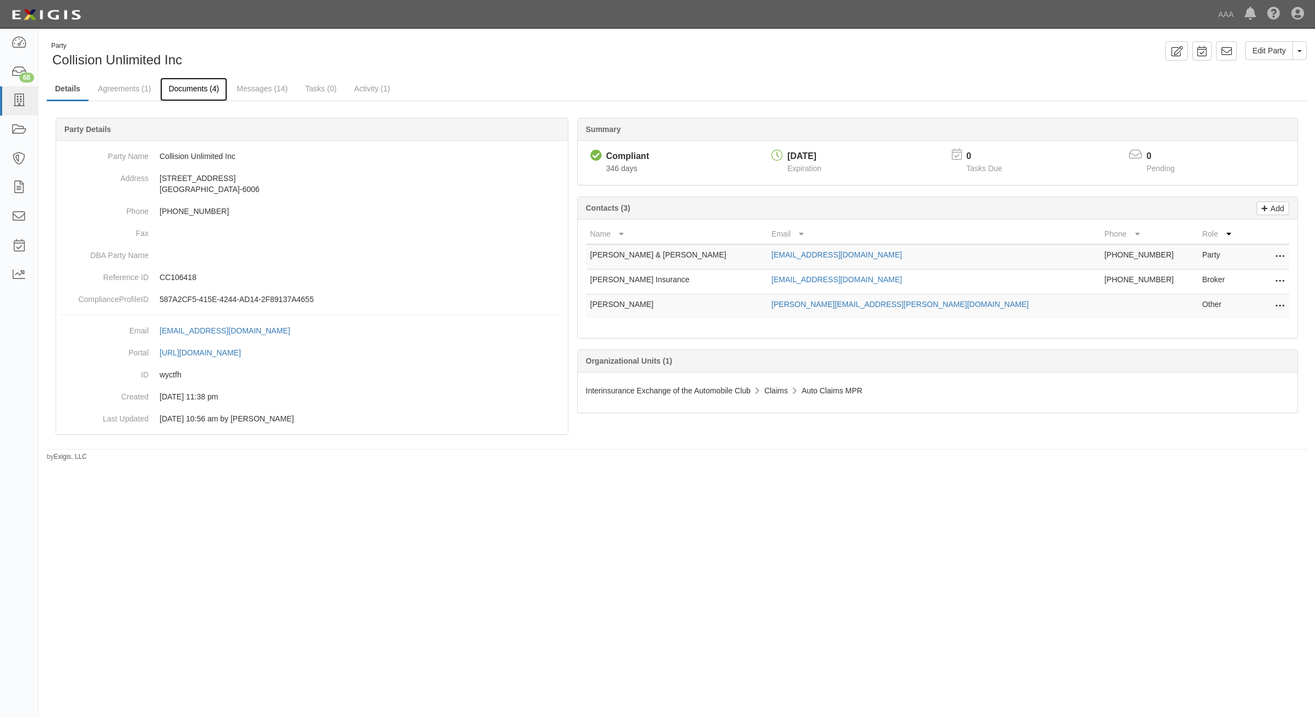
click at [205, 94] on link "Documents (4)" at bounding box center [193, 90] width 67 height 24
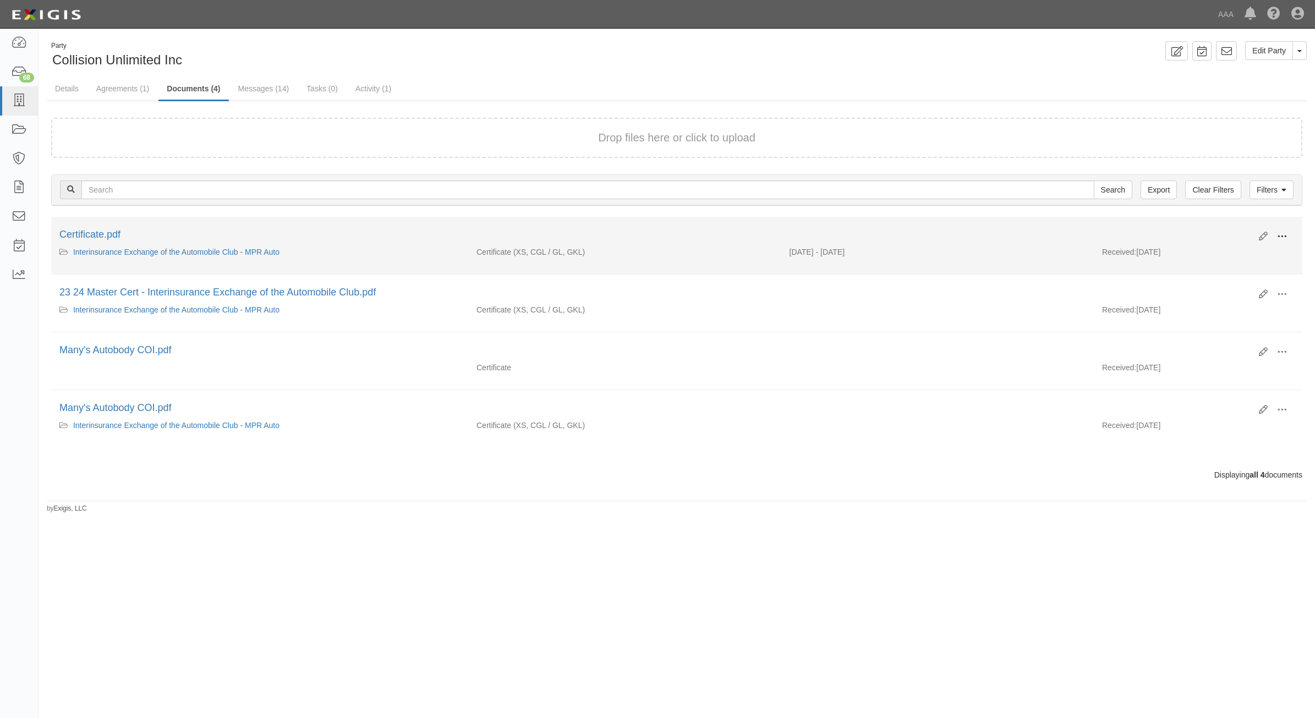
click at [1278, 234] on span at bounding box center [1282, 237] width 10 height 10
click at [1254, 253] on link "View" at bounding box center [1228, 253] width 87 height 20
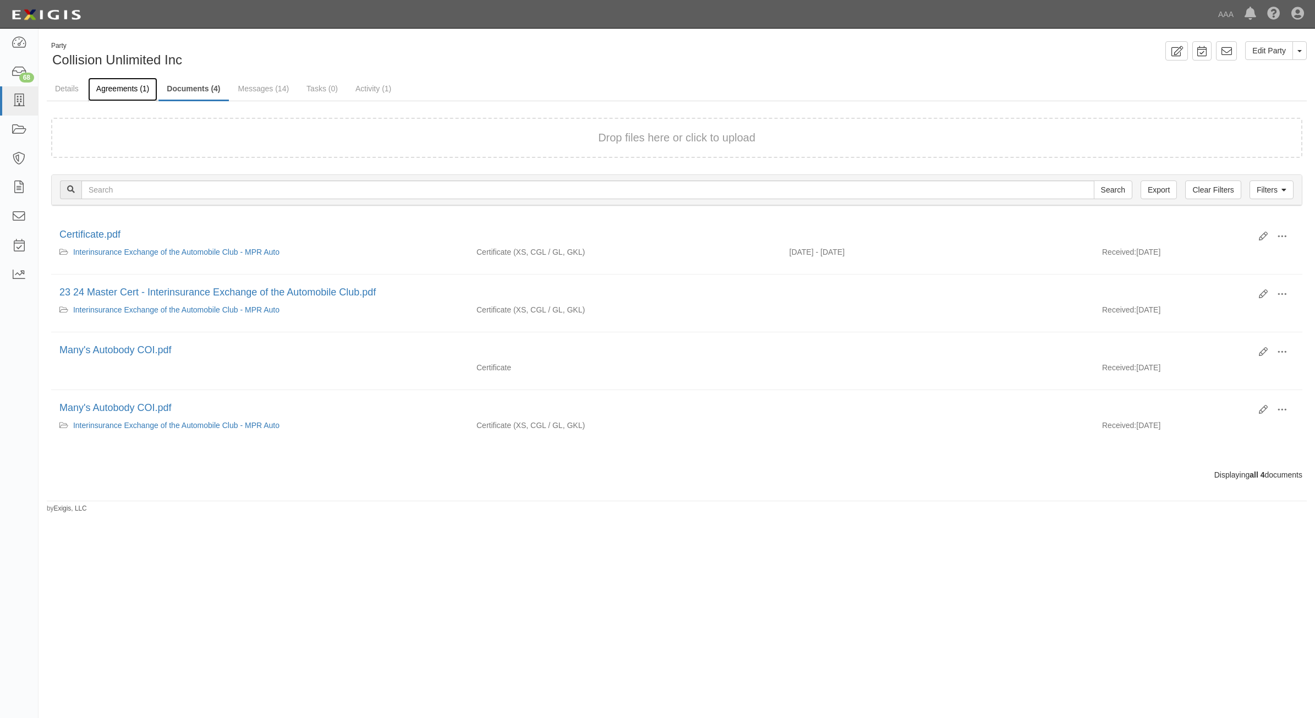
click at [109, 94] on link "Agreements (1)" at bounding box center [122, 90] width 69 height 24
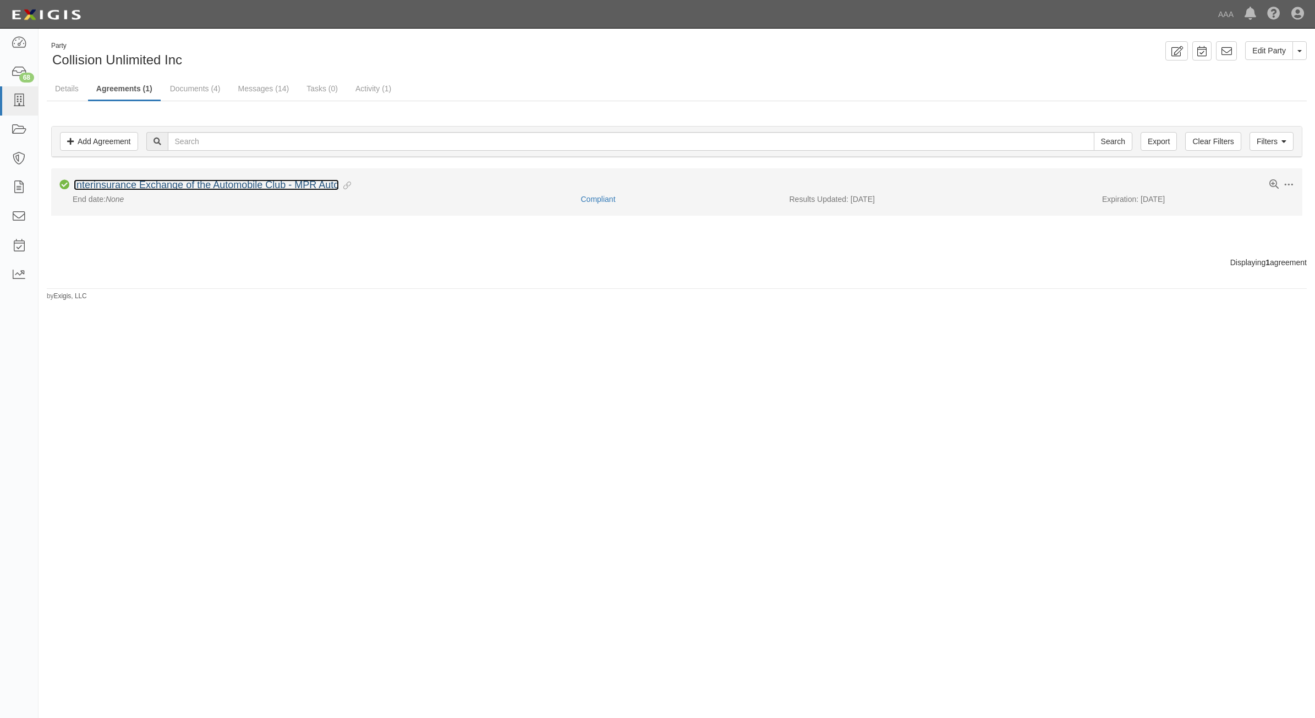
click at [155, 183] on link "Interinsurance Exchange of the Automobile Club - MPR Auto" at bounding box center [206, 184] width 265 height 11
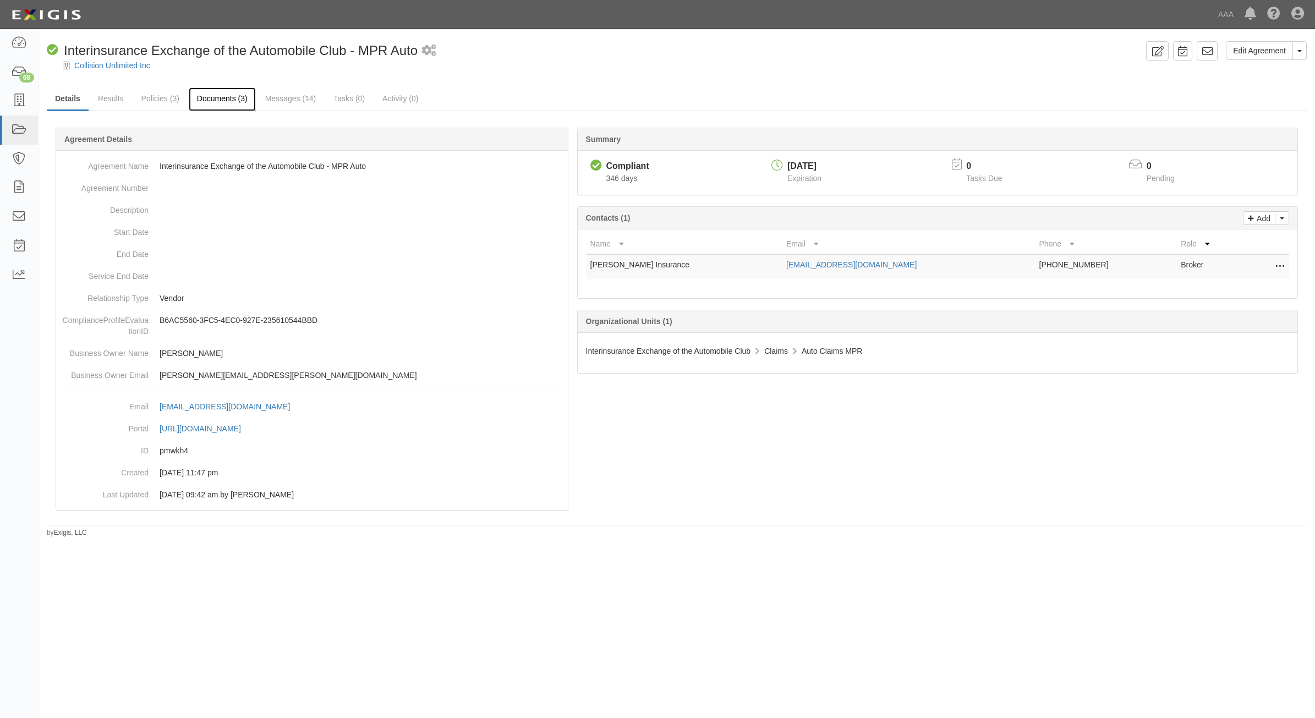
click at [226, 94] on link "Documents (3)" at bounding box center [222, 99] width 67 height 24
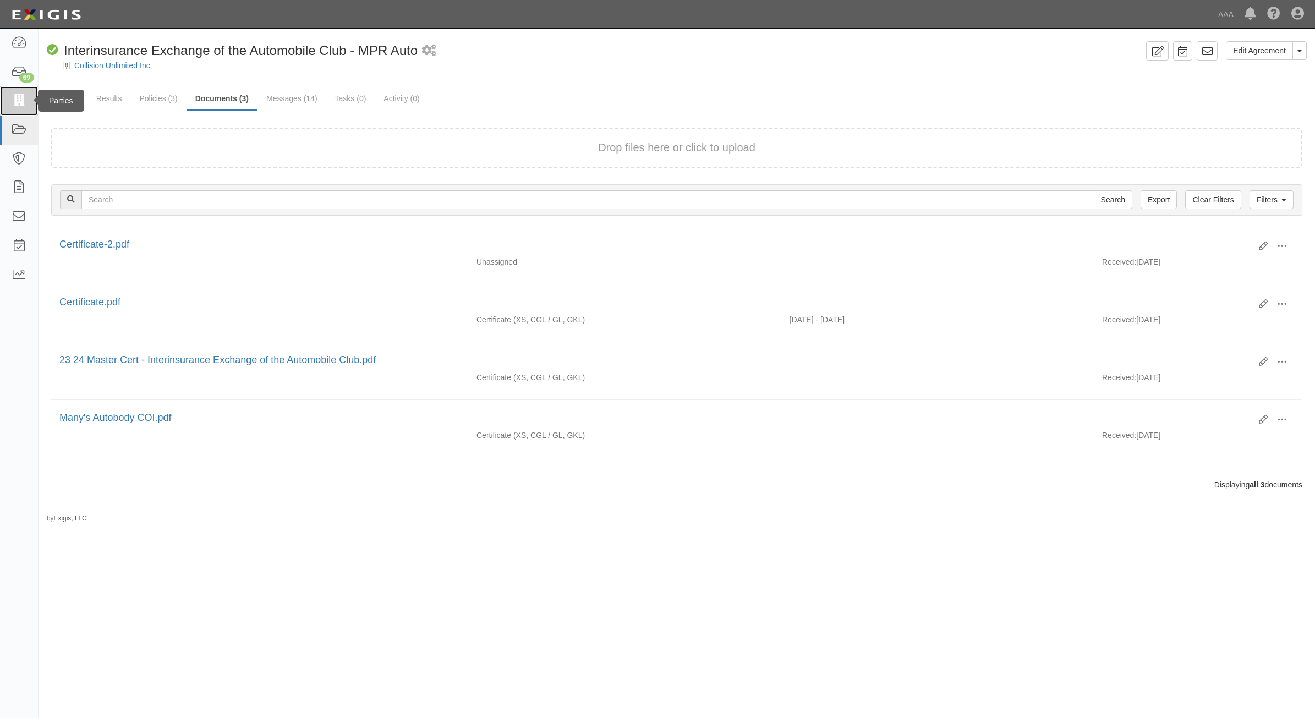
click at [19, 106] on icon at bounding box center [18, 101] width 15 height 13
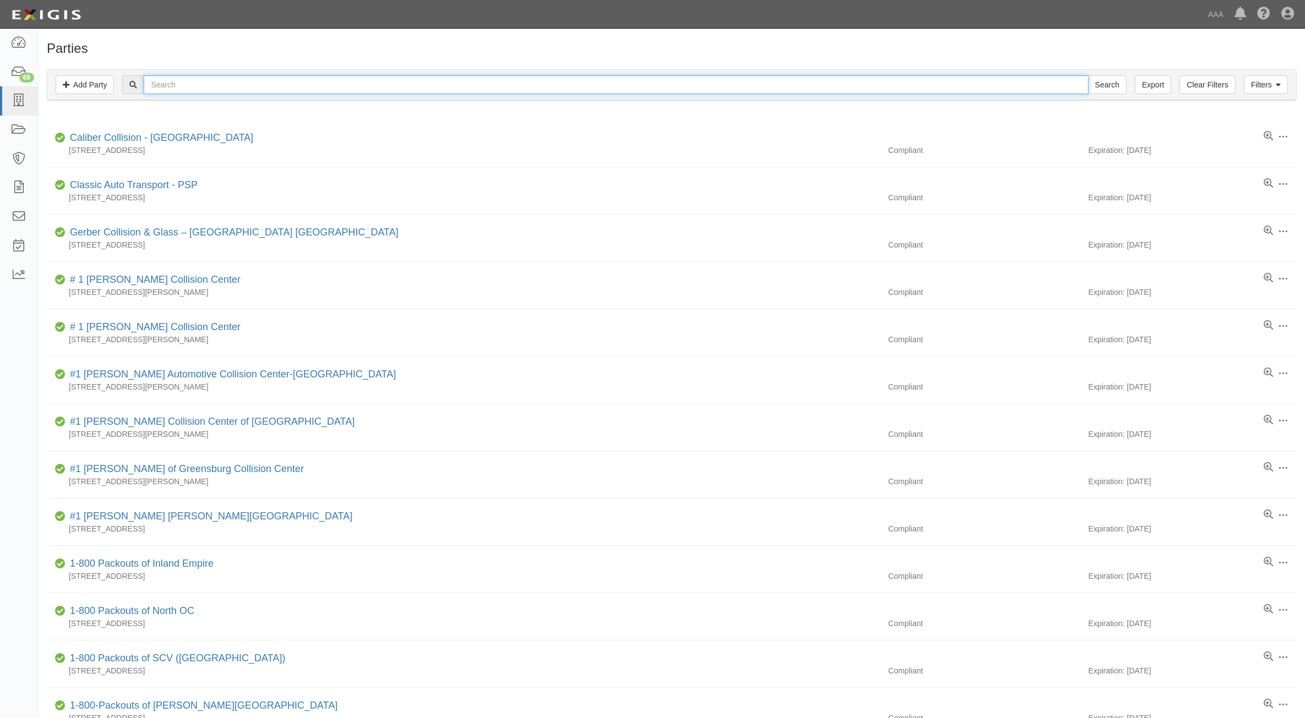
click at [267, 84] on input "text" at bounding box center [616, 84] width 944 height 19
type input "282492"
click at [1088, 75] on input "Search" at bounding box center [1107, 84] width 39 height 19
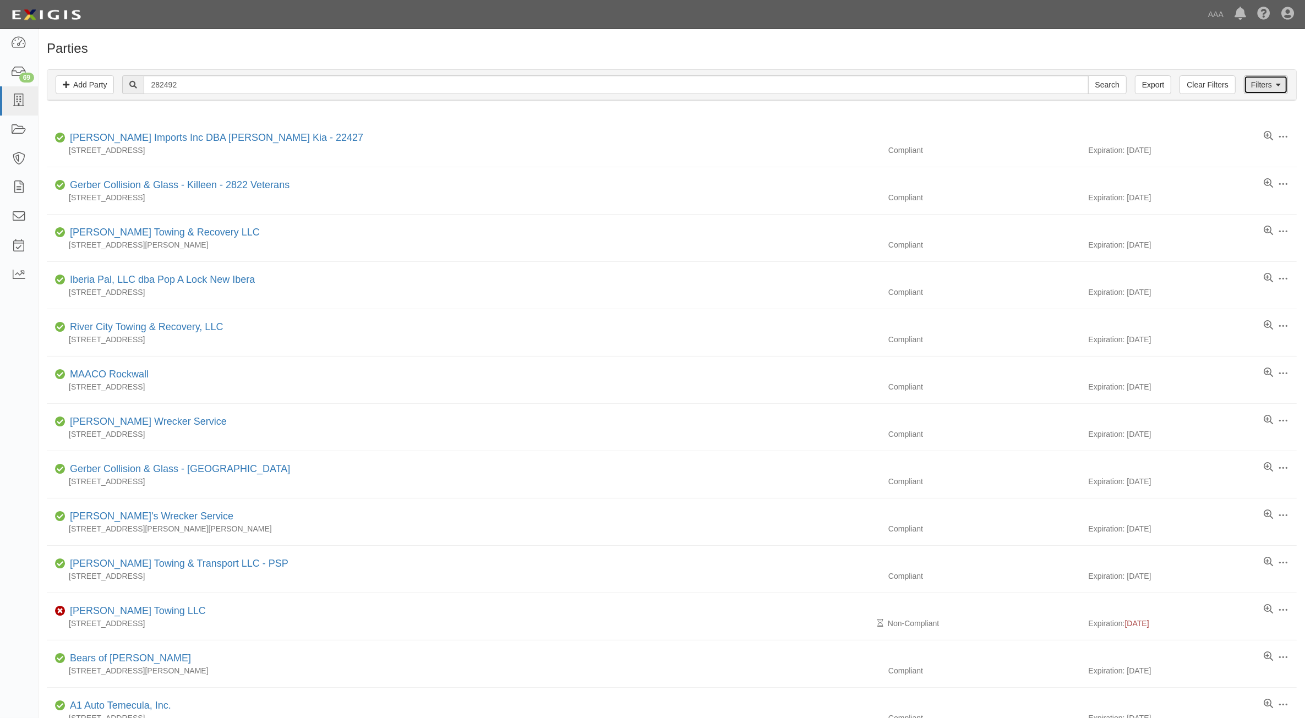
click at [1272, 83] on link "Filters" at bounding box center [1265, 84] width 44 height 19
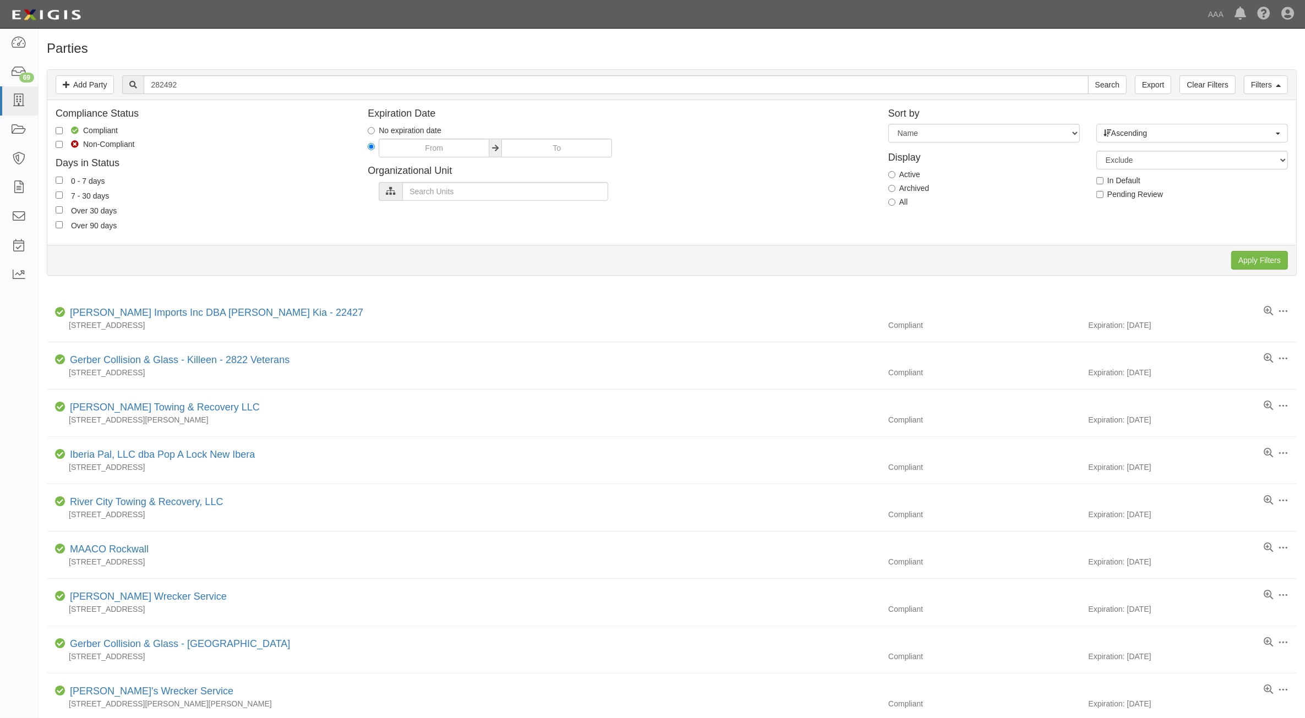
click at [905, 204] on label "All" at bounding box center [898, 201] width 20 height 11
click at [895, 204] on input "All" at bounding box center [891, 202] width 7 height 7
radio input "true"
click at [1290, 261] on div "Apply Filters Clear Filters" at bounding box center [671, 260] width 1248 height 30
click at [1272, 260] on input "Apply Filters" at bounding box center [1259, 260] width 57 height 19
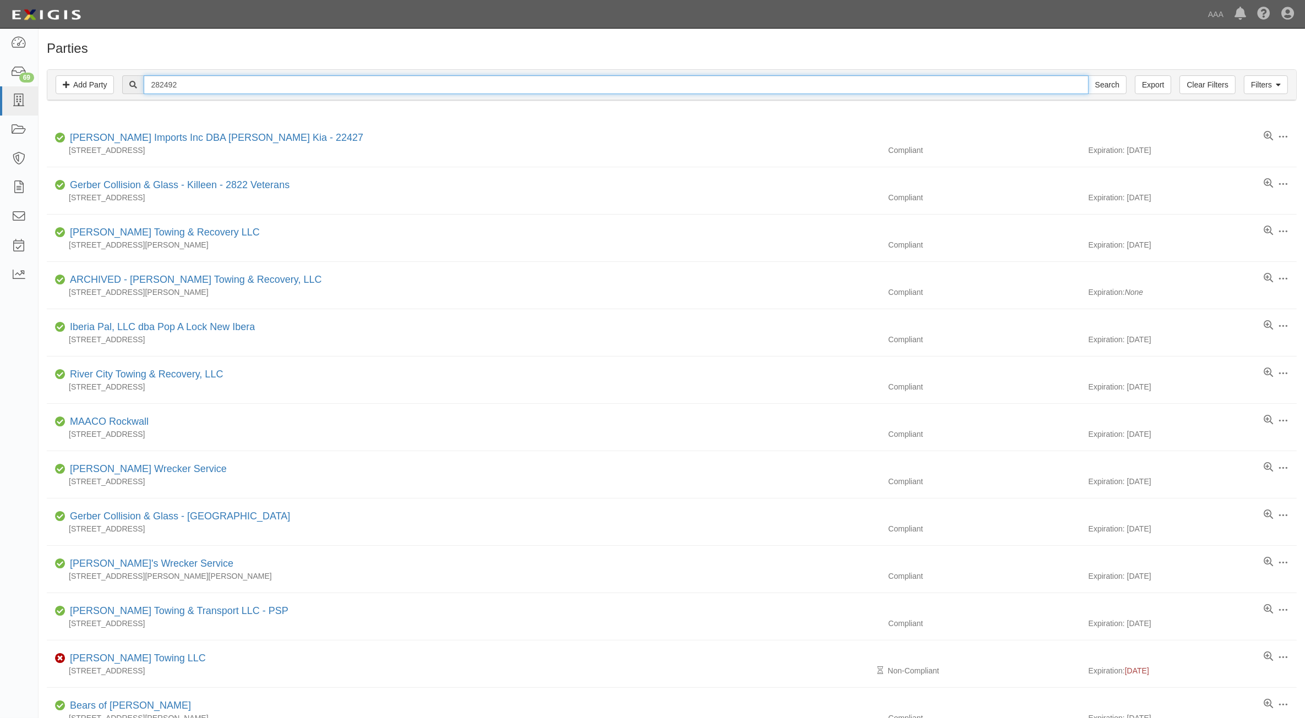
click at [395, 84] on input "282492" at bounding box center [616, 84] width 944 height 19
type input "Excel"
click at [1088, 75] on input "Search" at bounding box center [1107, 84] width 39 height 19
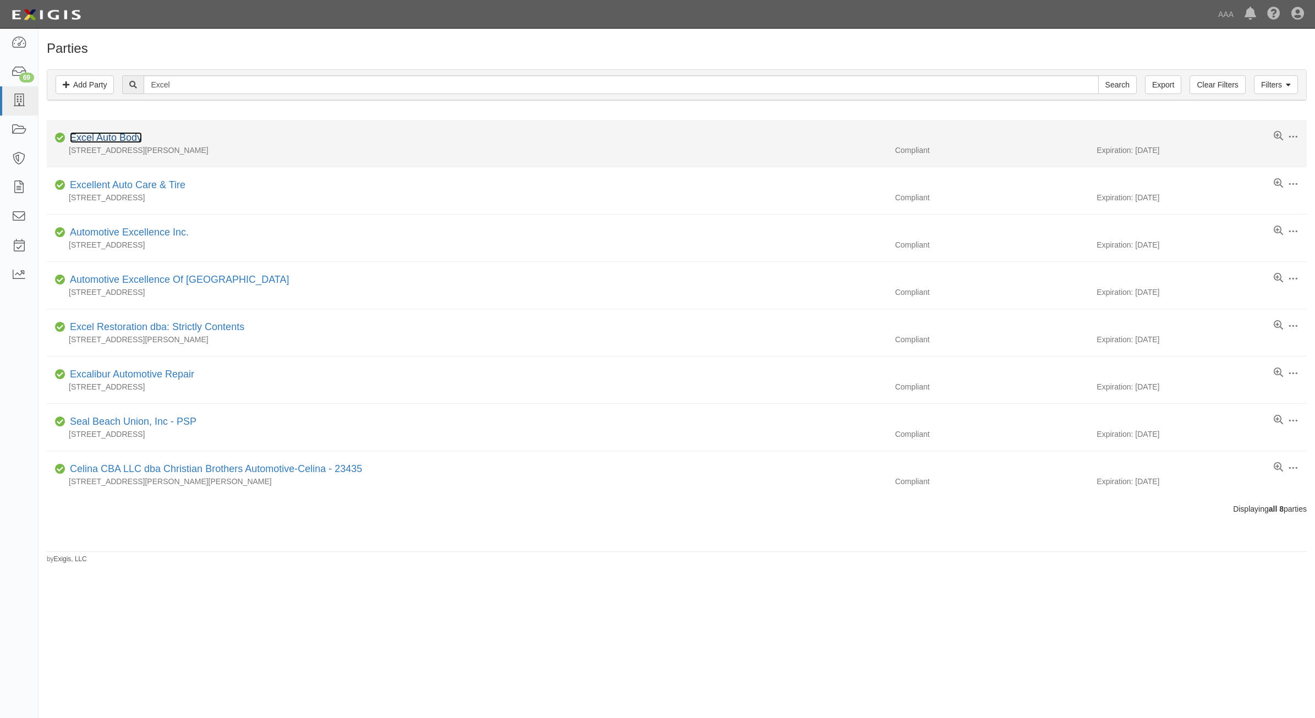
click at [113, 135] on link "Excel Auto Body" at bounding box center [106, 137] width 72 height 11
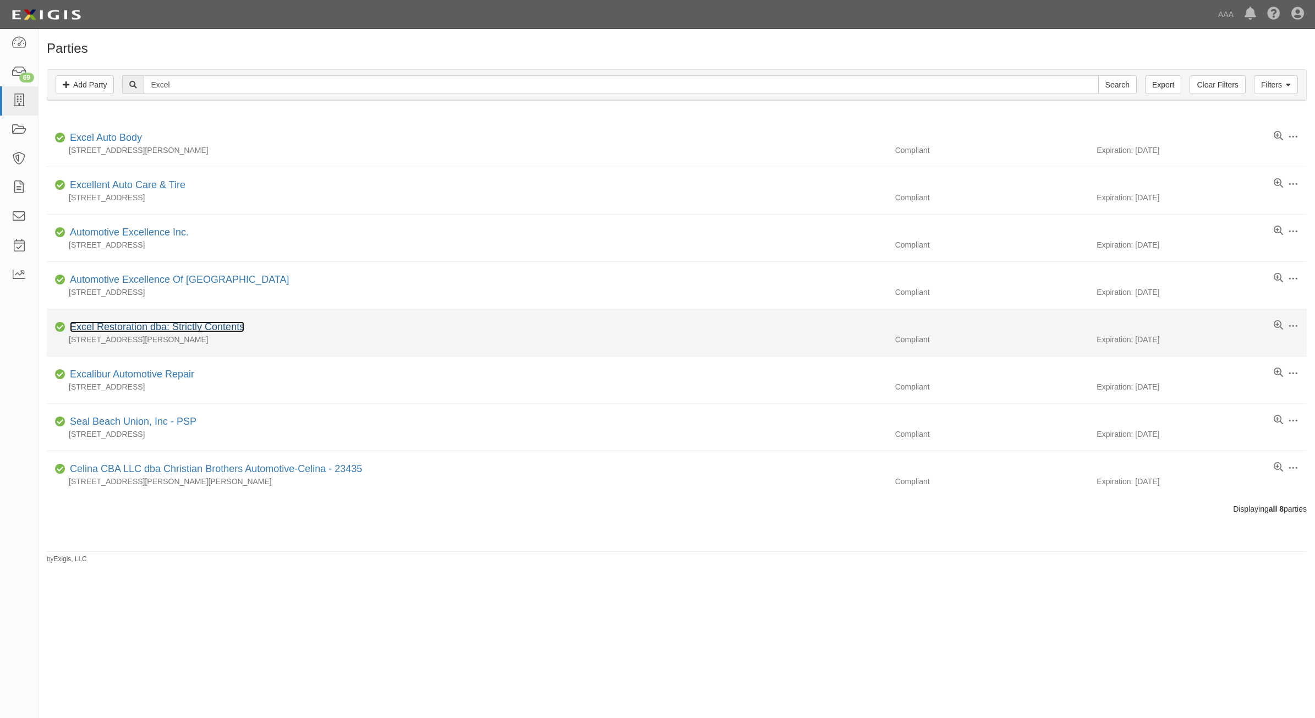
click at [215, 331] on link "Excel Restoration dba: Strictly Contents" at bounding box center [157, 326] width 174 height 11
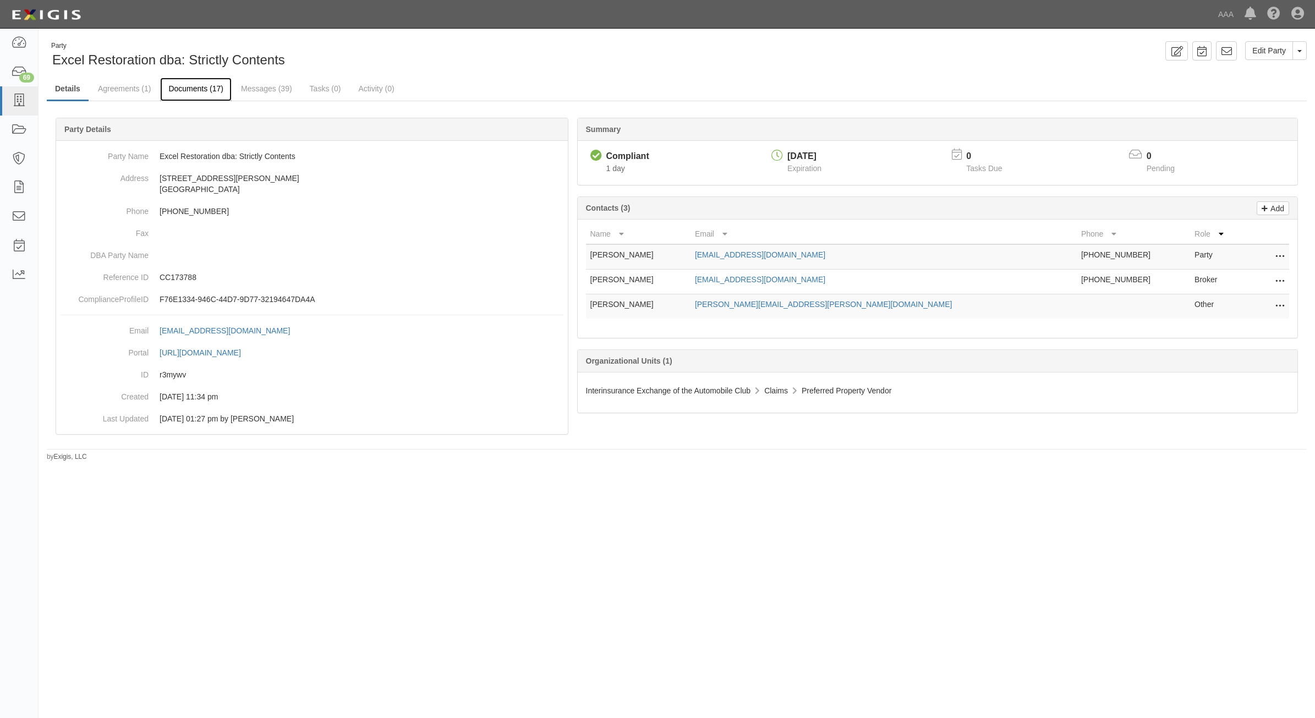
click at [198, 97] on link "Documents (17)" at bounding box center [196, 90] width 72 height 24
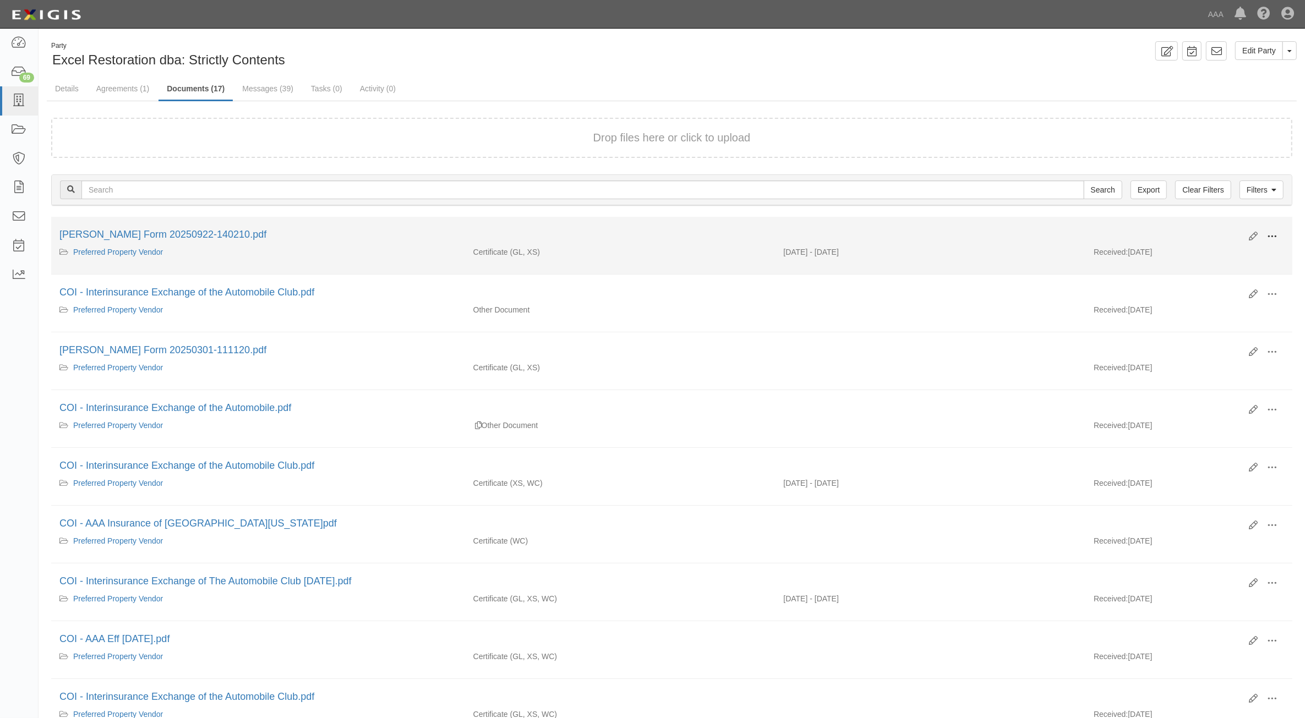
click at [1274, 237] on span at bounding box center [1272, 237] width 10 height 10
click at [1218, 251] on link "View" at bounding box center [1218, 253] width 87 height 20
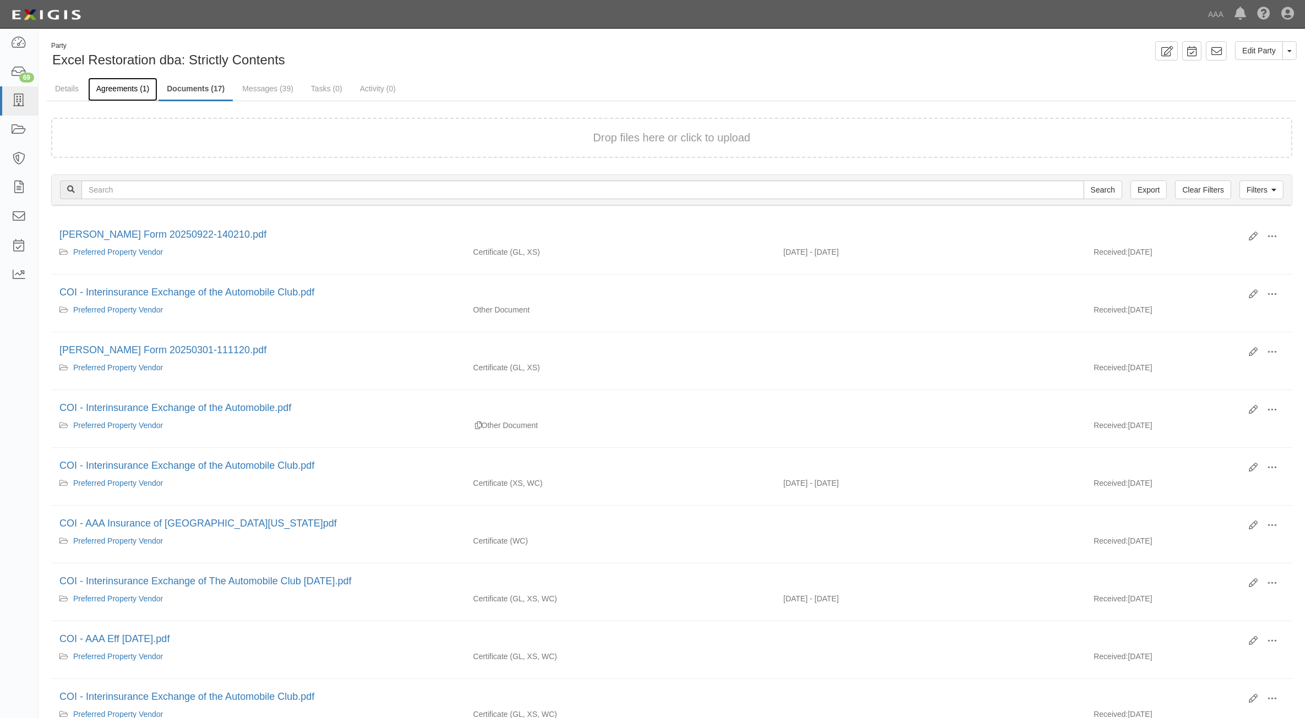
drag, startPoint x: 124, startPoint y: 84, endPoint x: 129, endPoint y: 89, distance: 7.0
click at [124, 84] on link "Agreements (1)" at bounding box center [122, 90] width 69 height 24
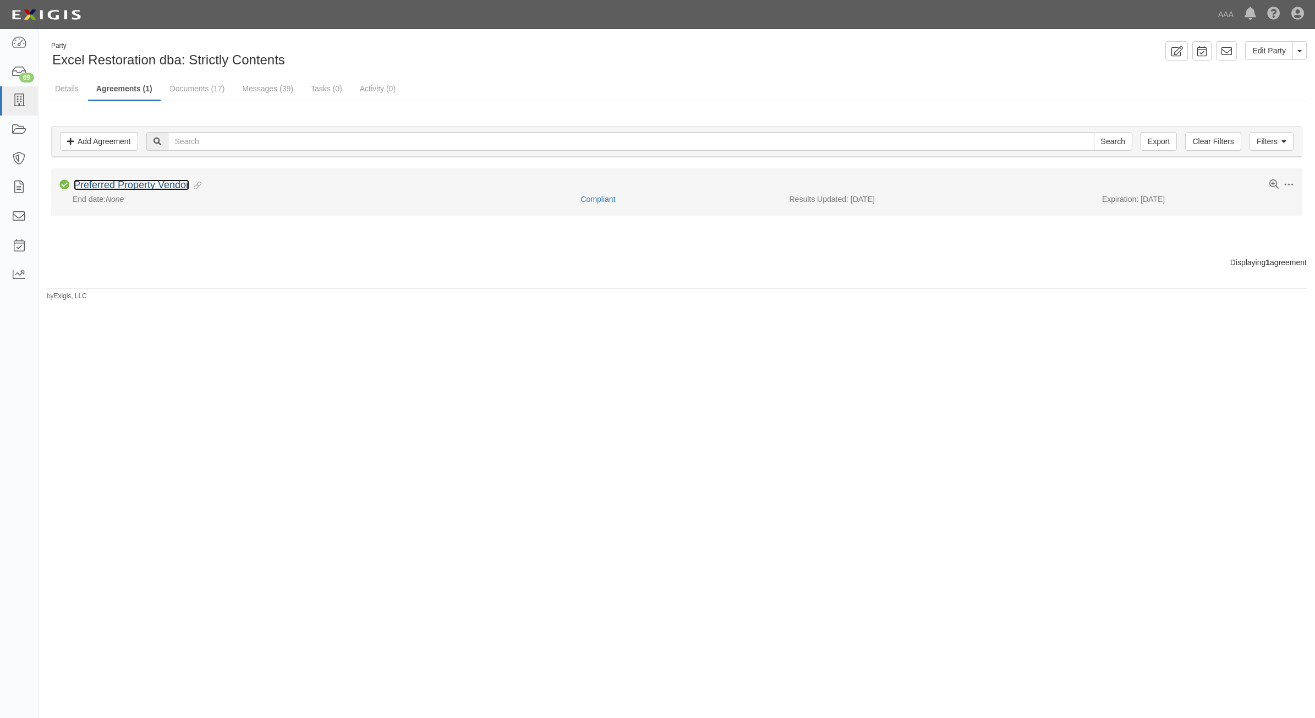
click at [177, 183] on link "Preferred Property Vendor" at bounding box center [132, 184] width 116 height 11
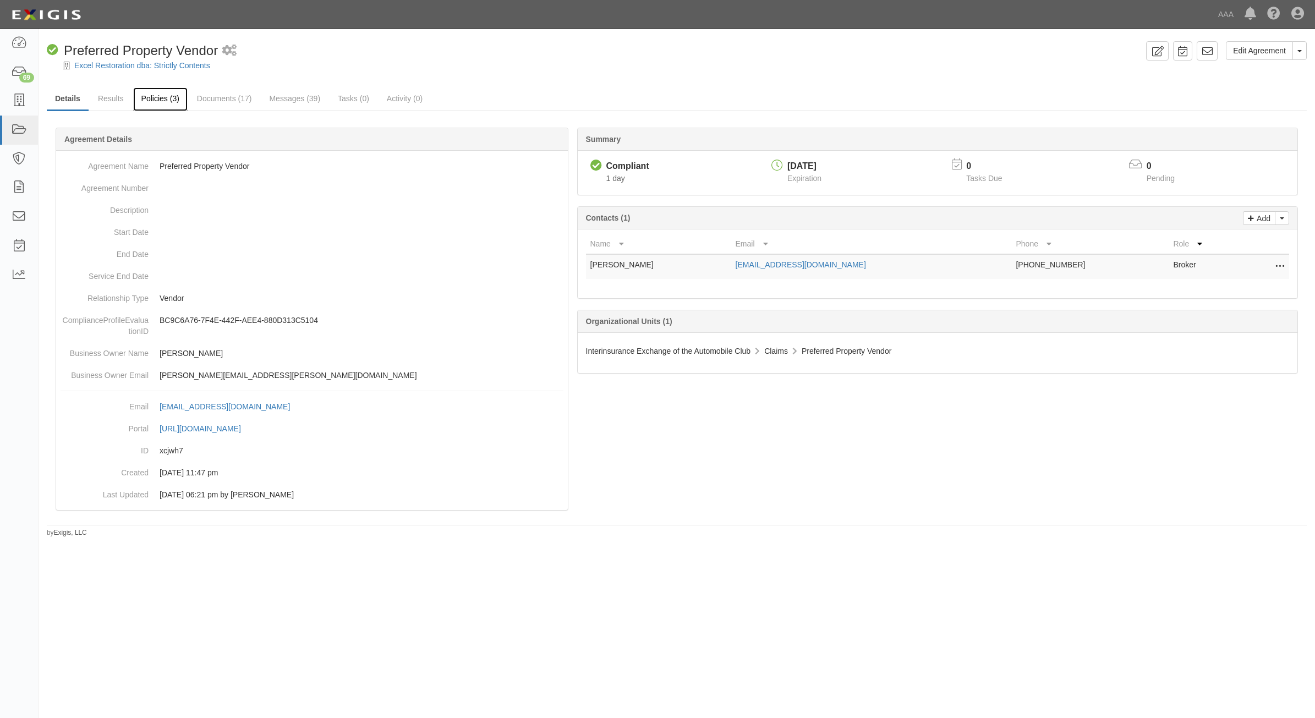
click at [152, 92] on link "Policies (3)" at bounding box center [160, 99] width 54 height 24
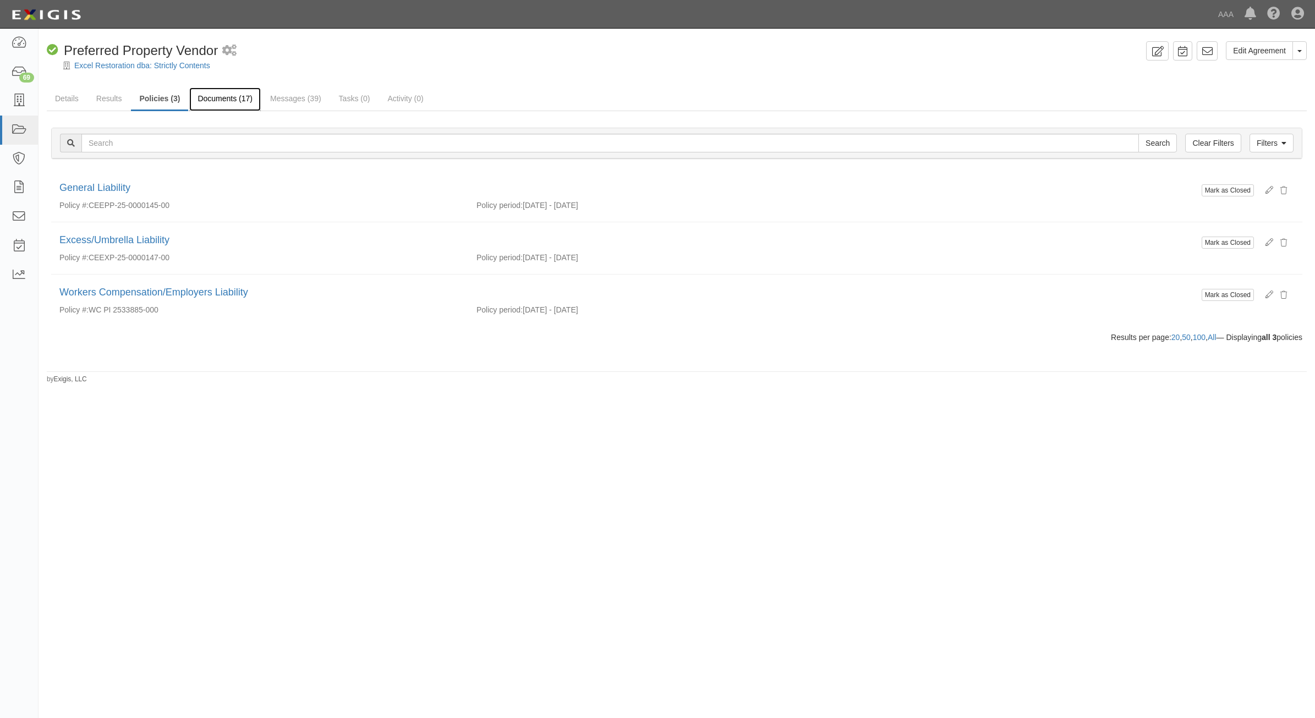
click at [234, 97] on link "Documents (17)" at bounding box center [225, 99] width 72 height 24
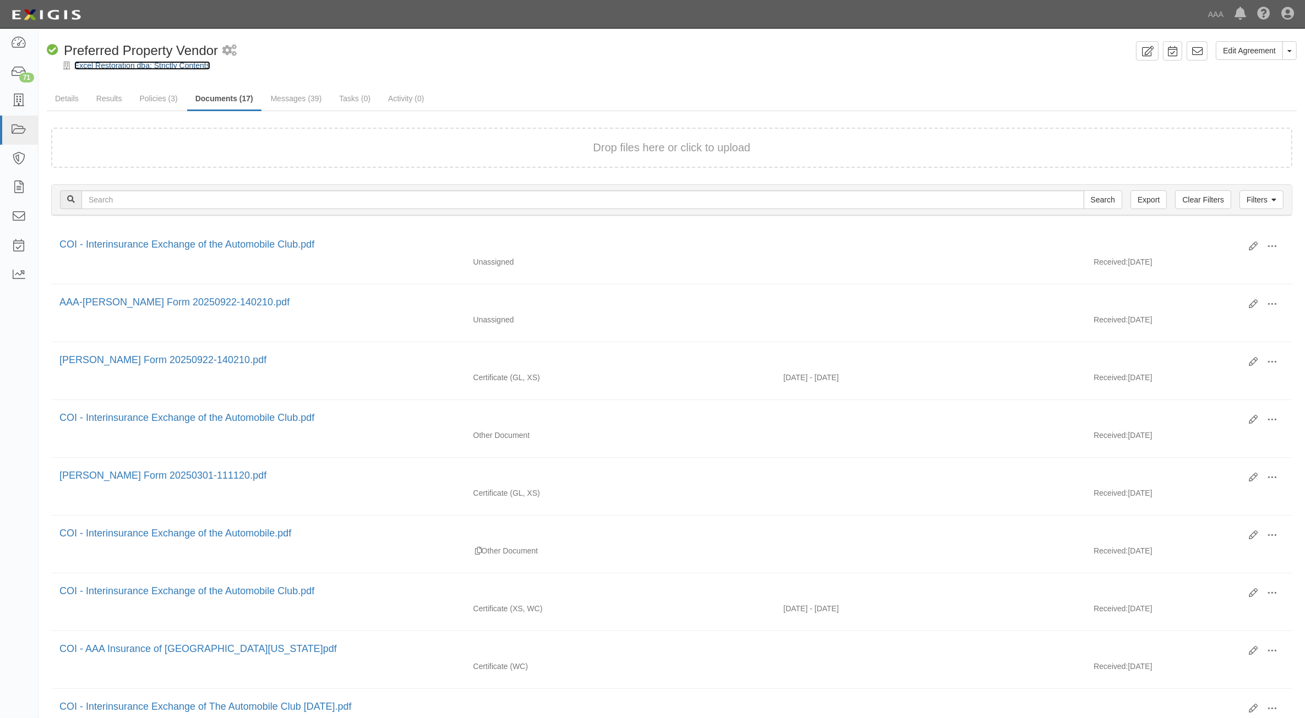
click at [146, 67] on link "Excel Restoration dba: Strictly Contents" at bounding box center [142, 65] width 136 height 9
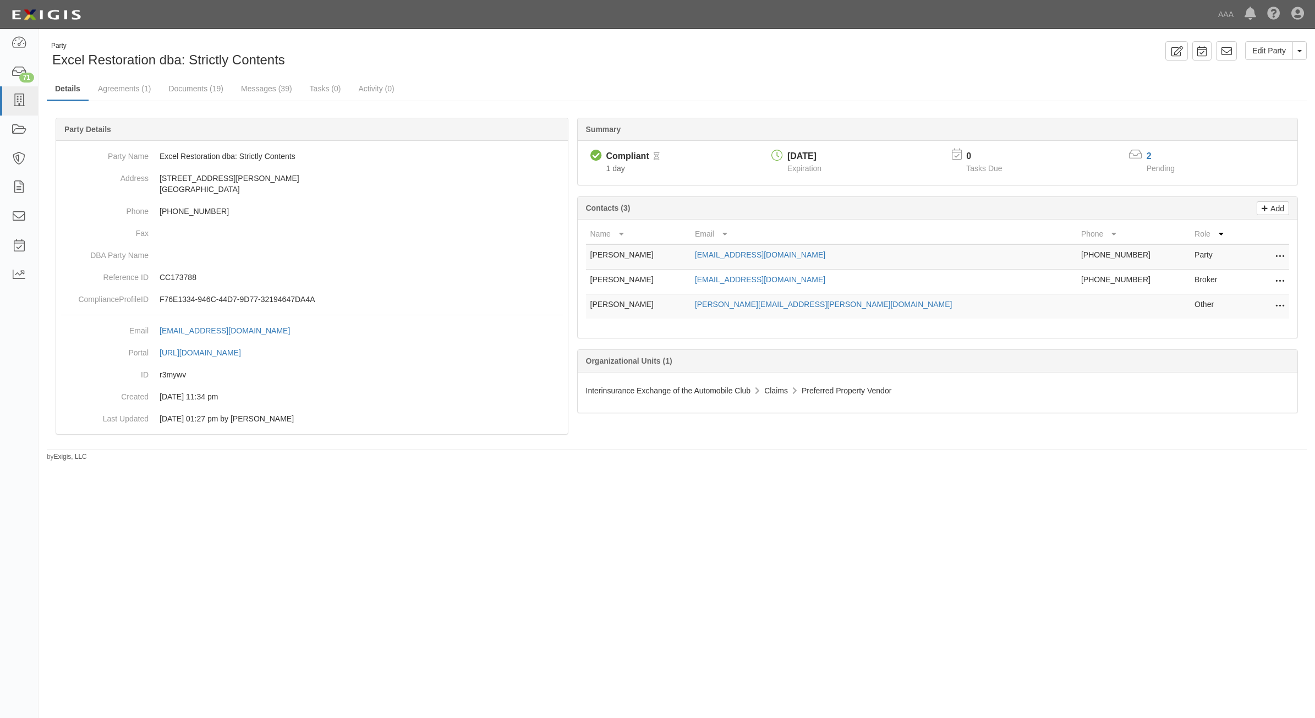
click at [1275, 279] on icon at bounding box center [1279, 282] width 9 height 14
click at [1255, 279] on link "Edit" at bounding box center [1240, 279] width 87 height 20
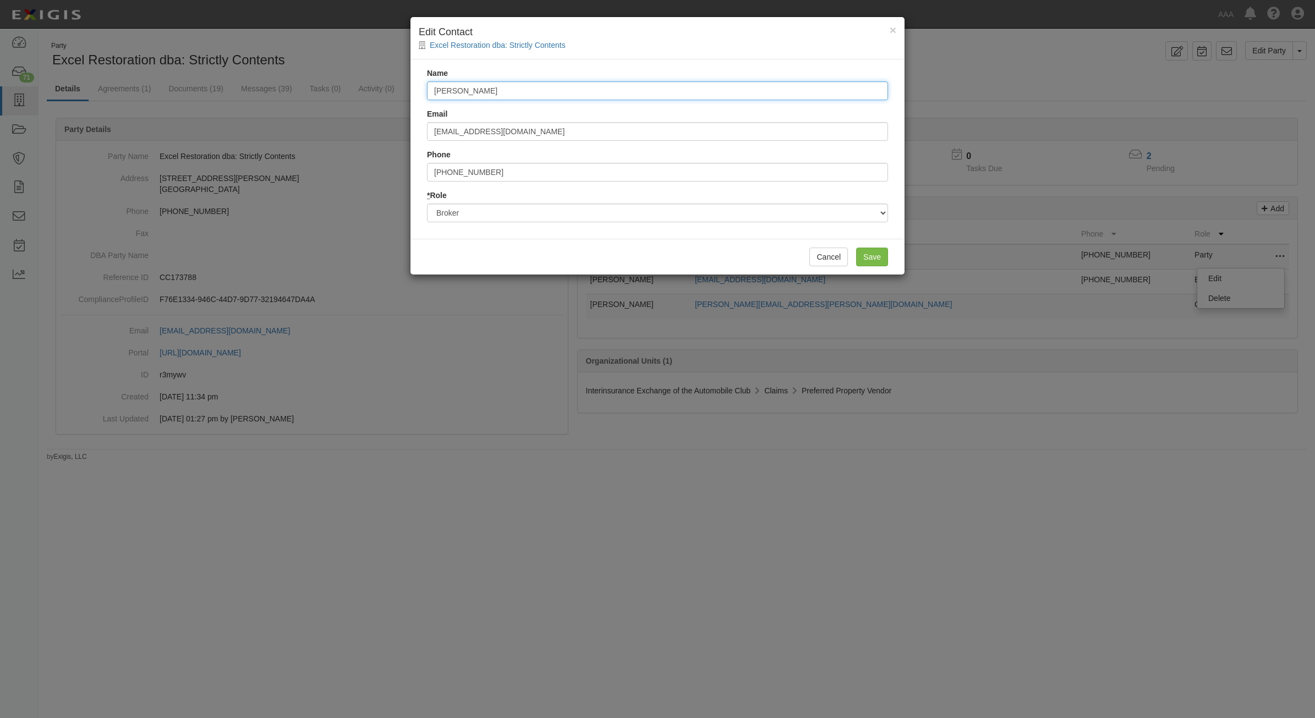
drag, startPoint x: 565, startPoint y: 89, endPoint x: 273, endPoint y: 79, distance: 291.8
click at [273, 79] on div "× Edit Contact Excel Restoration dba: Strictly Contents Name [PERSON_NAME] Emai…" at bounding box center [657, 359] width 1315 height 718
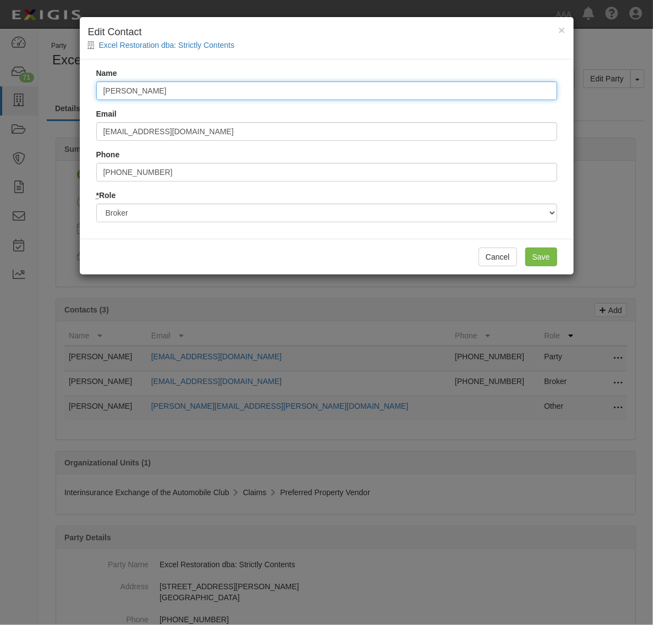
click at [173, 94] on input "[PERSON_NAME]" at bounding box center [326, 90] width 461 height 19
type input "[PERSON_NAME] & [PERSON_NAME] Insurance"
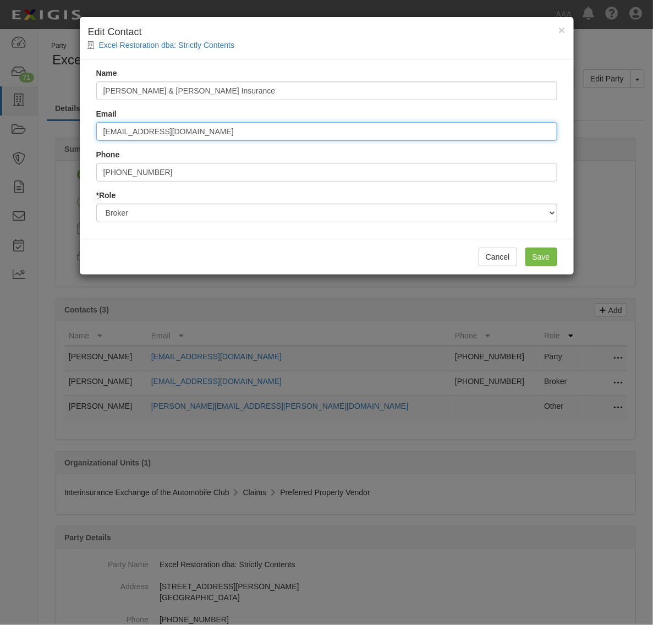
type input "[EMAIL_ADDRESS][DOMAIN_NAME]"
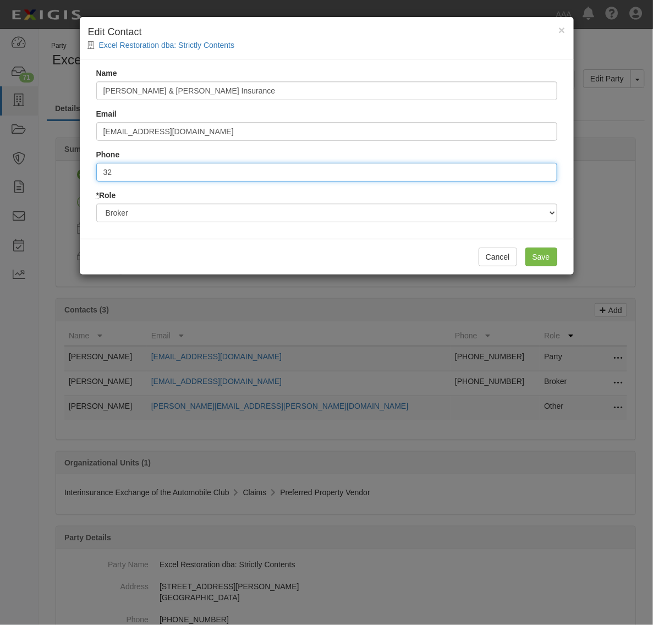
type input "3"
type input "6612669390"
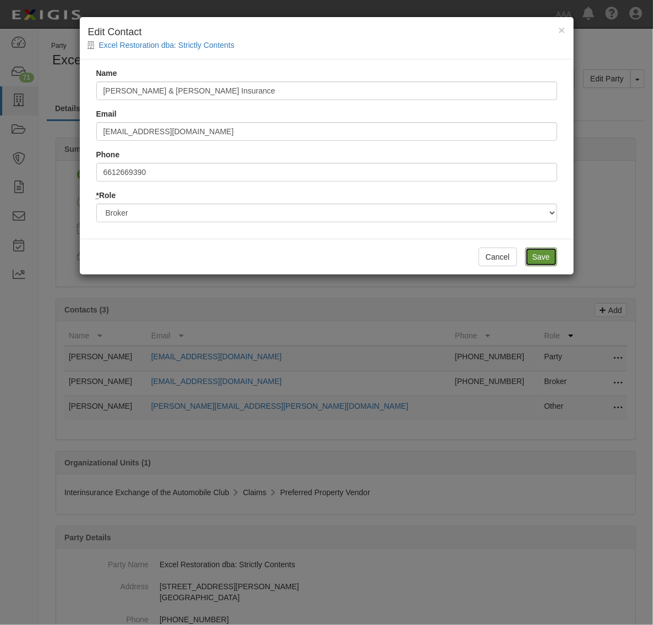
click at [545, 254] on input "Save" at bounding box center [541, 257] width 32 height 19
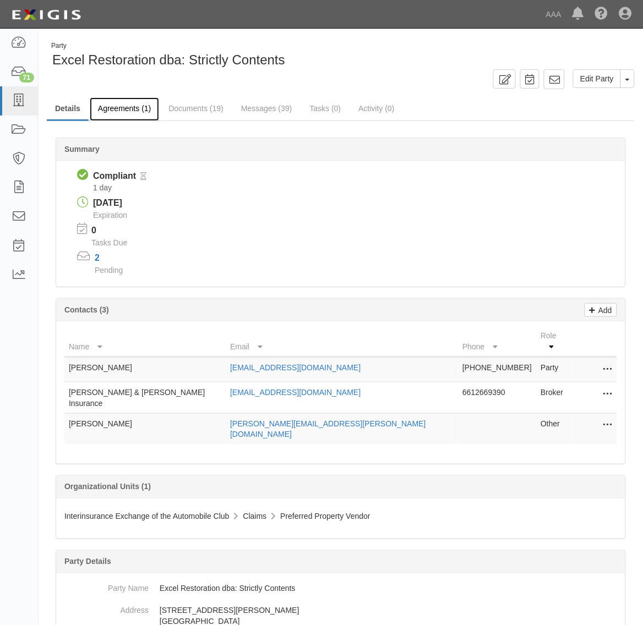
click at [143, 114] on link "Agreements (1)" at bounding box center [124, 109] width 69 height 24
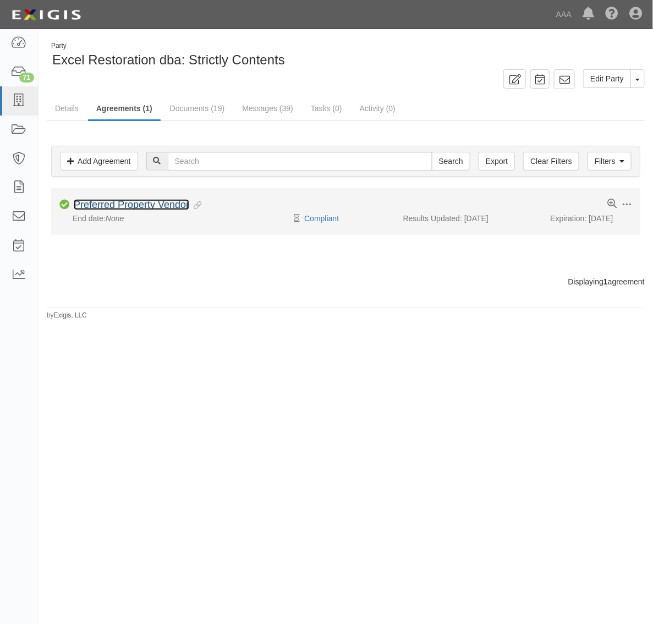
click at [172, 205] on link "Preferred Property Vendor" at bounding box center [132, 204] width 116 height 11
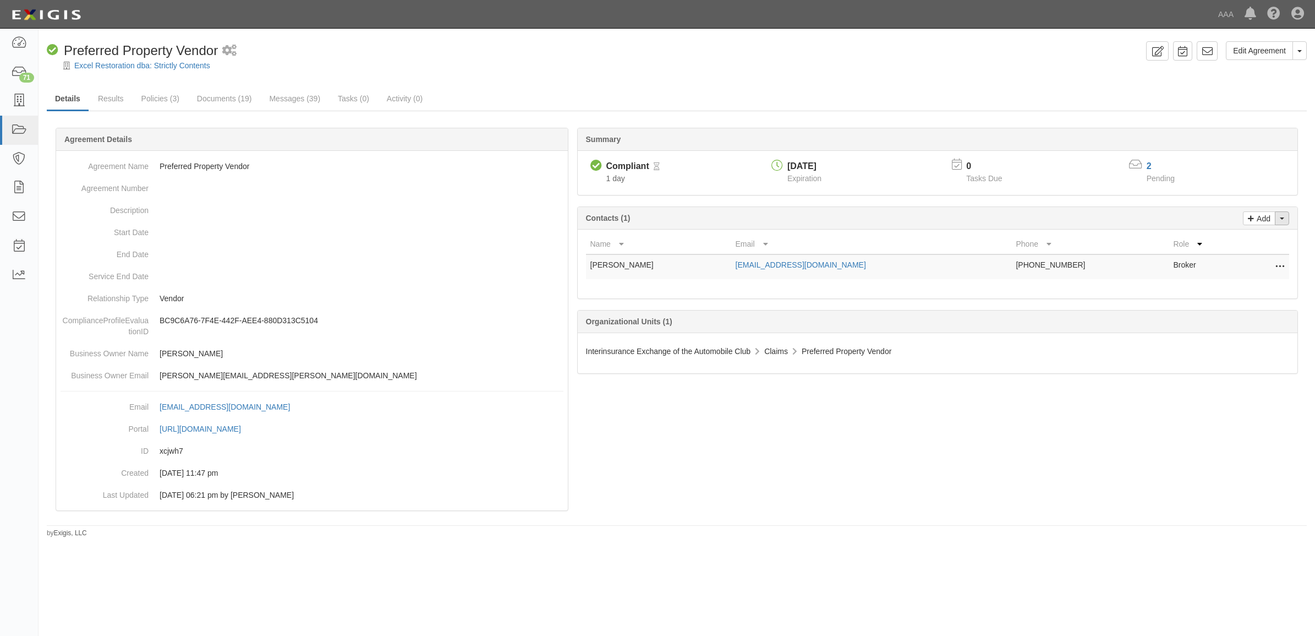
click at [642, 218] on button "Toggle Contact Dropdown" at bounding box center [1282, 218] width 14 height 14
click at [642, 237] on link "Change contacts" at bounding box center [1245, 238] width 87 height 14
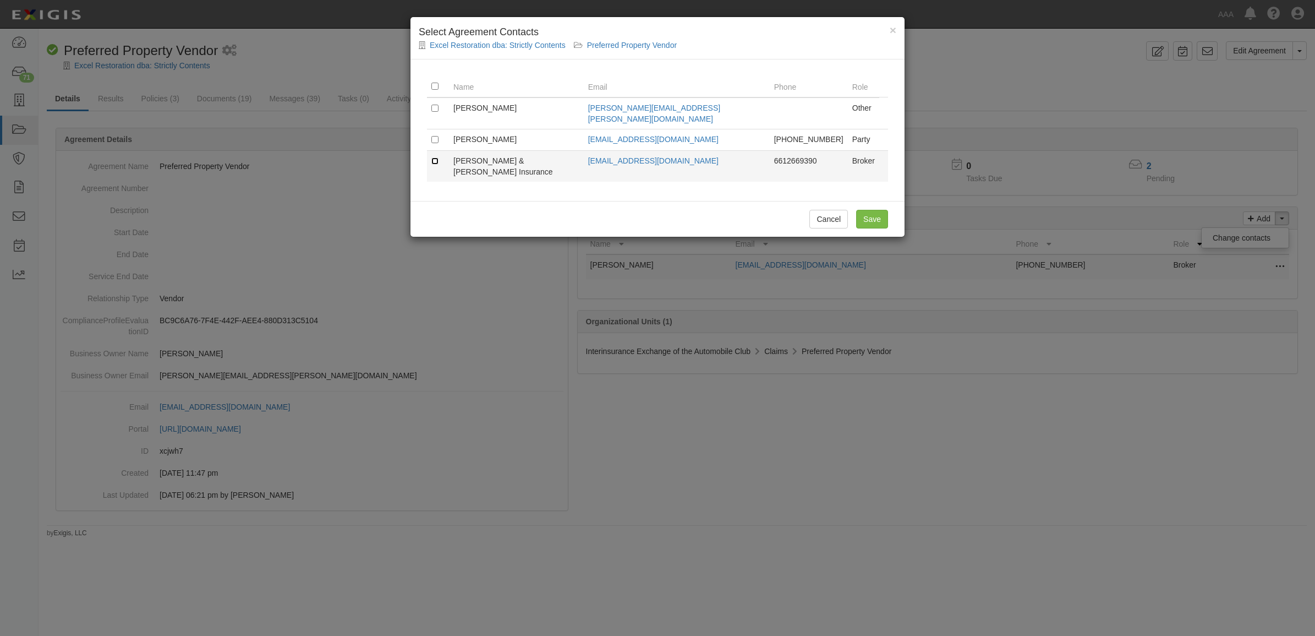
click at [435, 157] on input "checkbox" at bounding box center [434, 160] width 7 height 7
checkbox input "true"
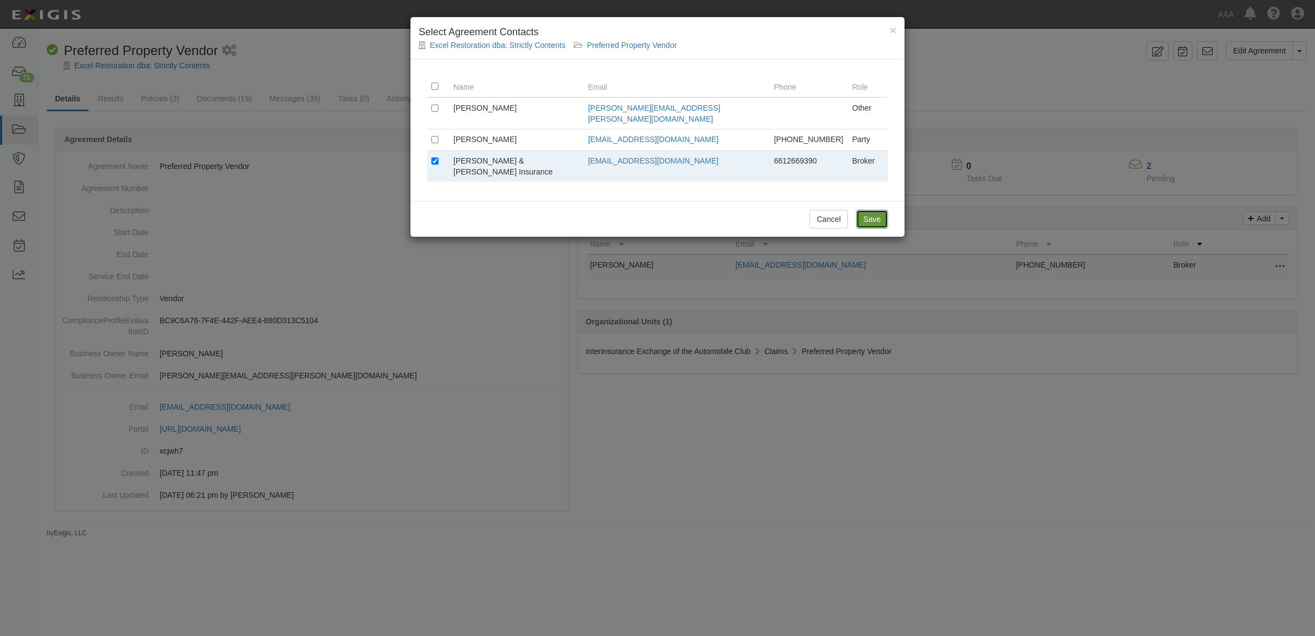
click at [642, 210] on input "Save" at bounding box center [872, 219] width 32 height 19
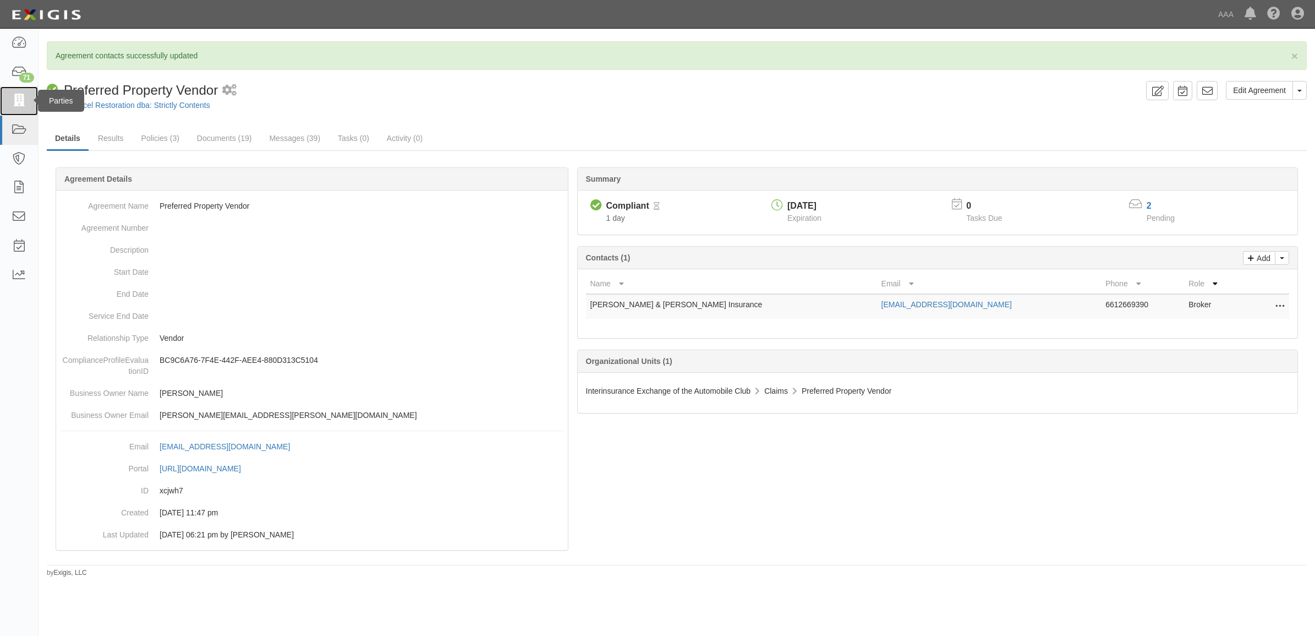
click at [18, 105] on icon at bounding box center [18, 101] width 15 height 13
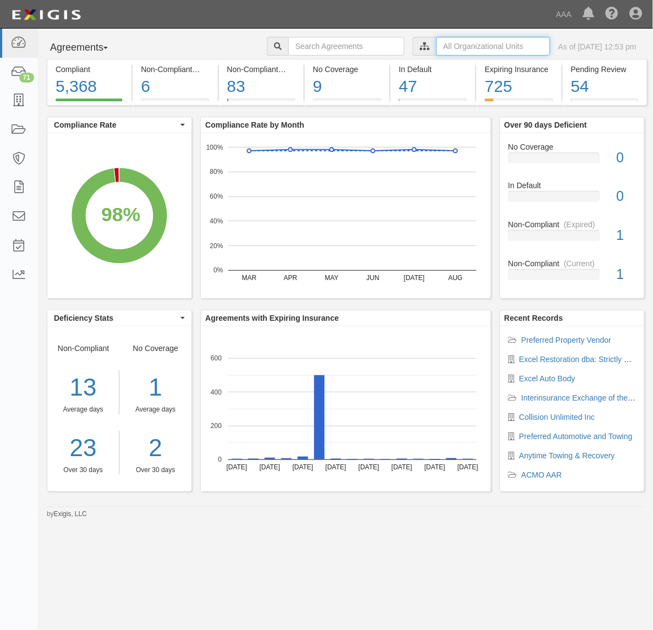
drag, startPoint x: 0, startPoint y: 0, endPoint x: 458, endPoint y: 44, distance: 459.9
click at [458, 44] on input "text" at bounding box center [493, 46] width 114 height 19
paste input "1213"
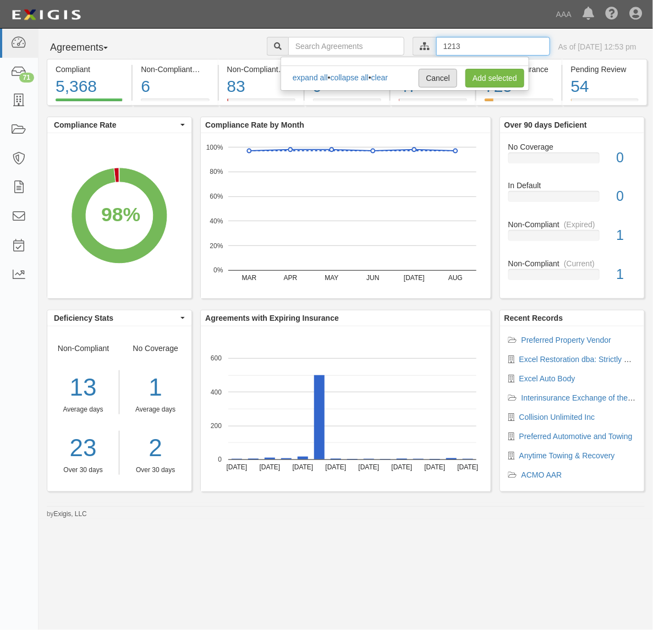
type input "1213"
click at [438, 77] on link "Cancel" at bounding box center [438, 78] width 39 height 19
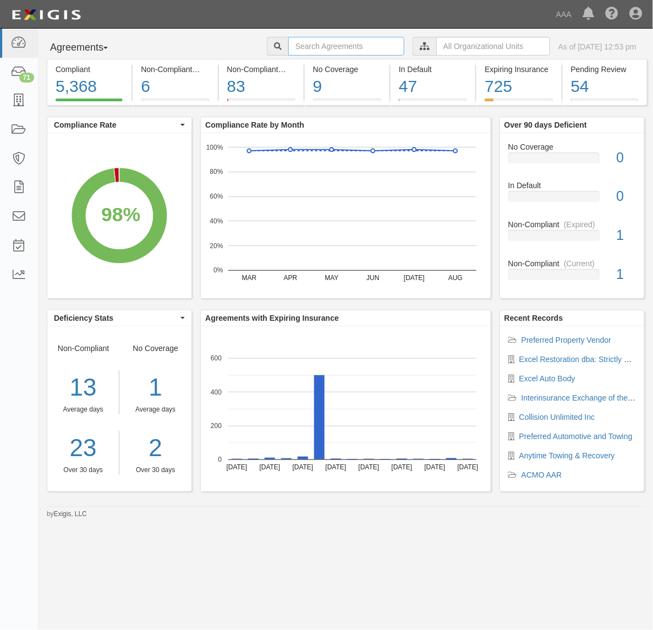
click at [318, 42] on input "text" at bounding box center [346, 46] width 116 height 19
paste input "1213"
type input "1213"
click at [28, 102] on link at bounding box center [19, 100] width 38 height 29
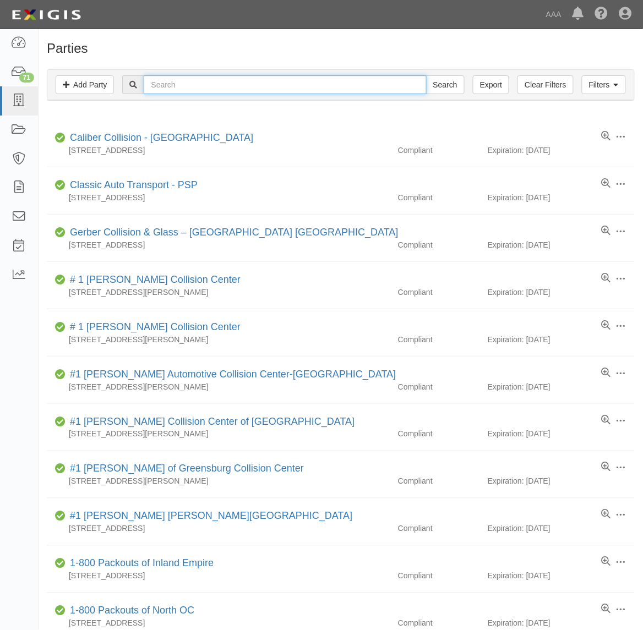
click at [274, 86] on input "text" at bounding box center [285, 84] width 282 height 19
paste input "1213"
type input "1213"
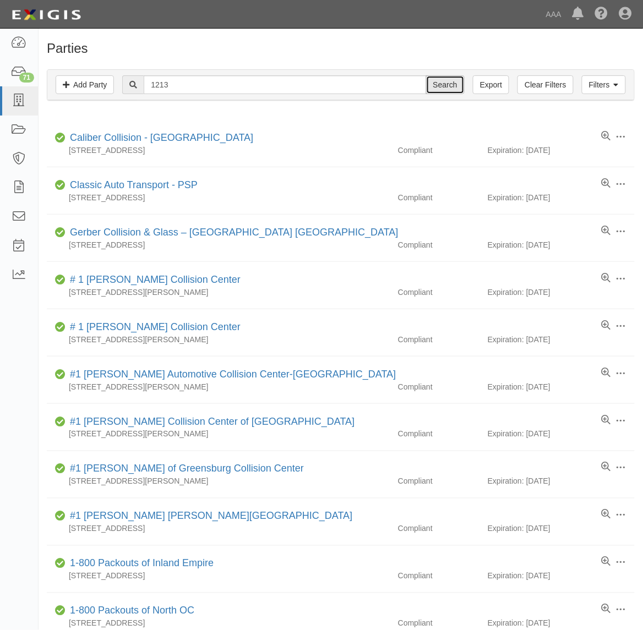
click at [456, 83] on input "Search" at bounding box center [445, 84] width 39 height 19
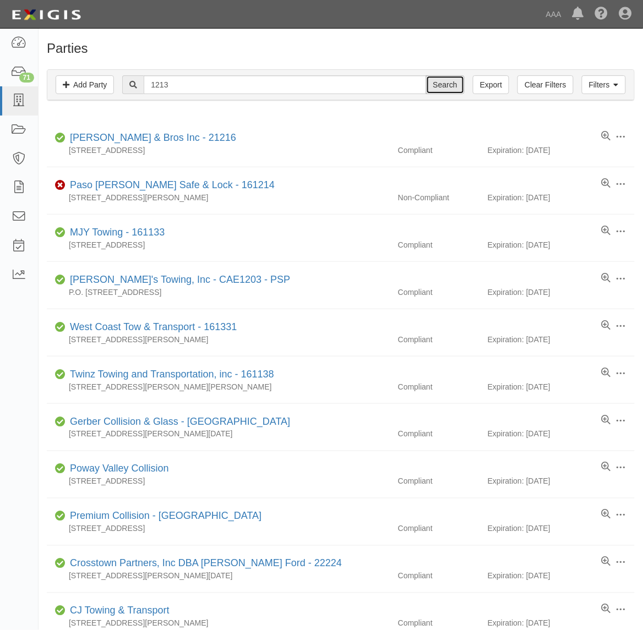
click at [437, 87] on input "Search" at bounding box center [445, 84] width 39 height 19
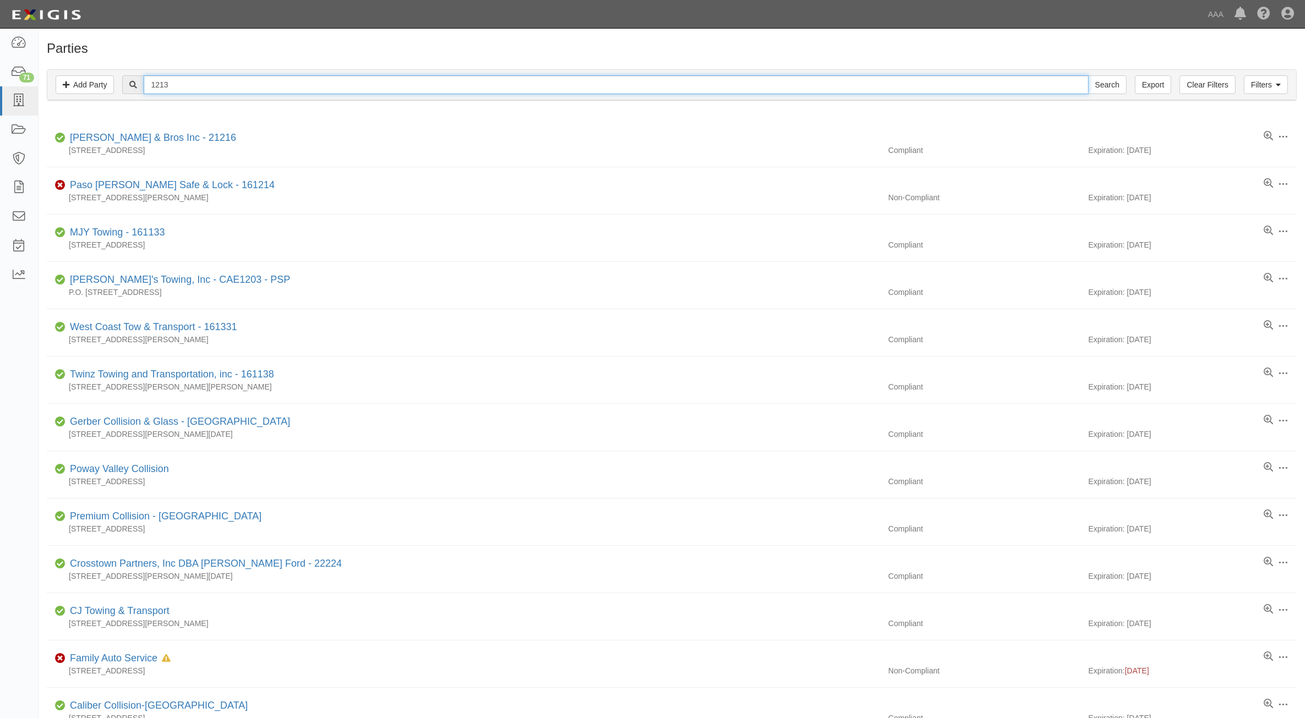
click at [328, 80] on input "1213" at bounding box center [616, 84] width 944 height 19
type input "282492"
click at [642, 75] on input "Search" at bounding box center [1107, 84] width 39 height 19
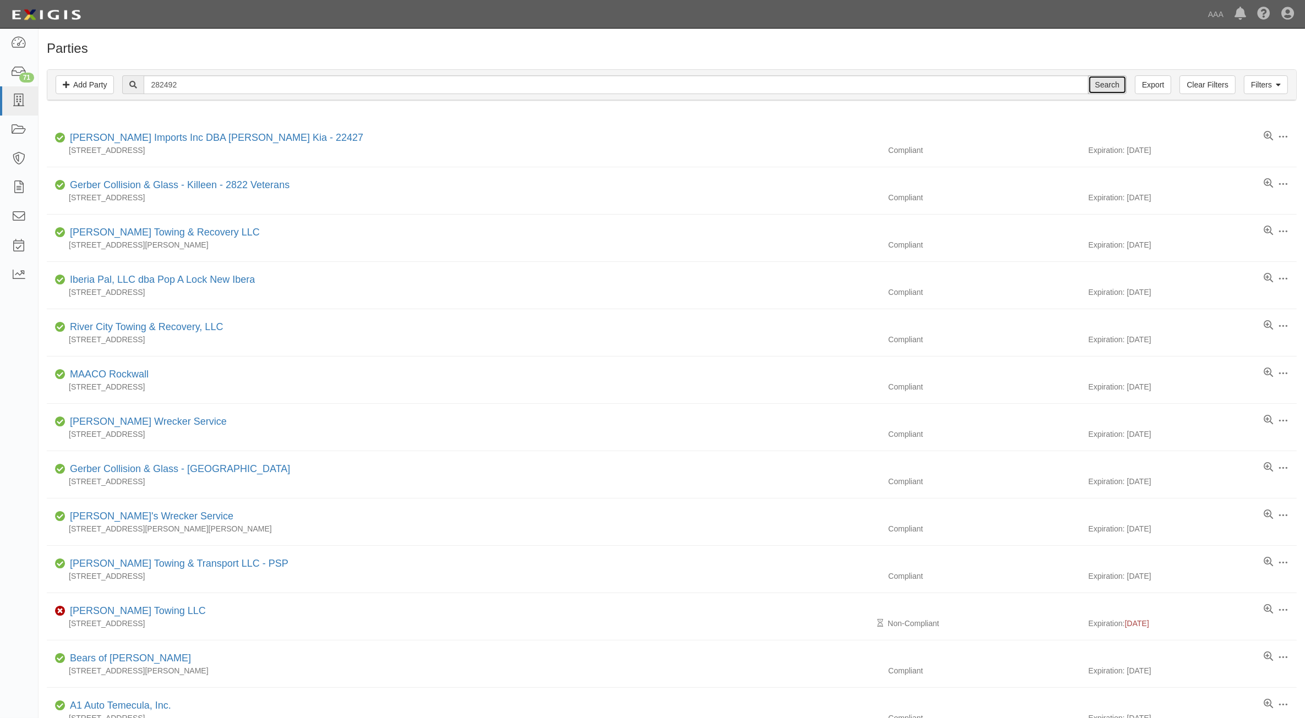
click at [1115, 85] on input "Search" at bounding box center [1107, 84] width 39 height 19
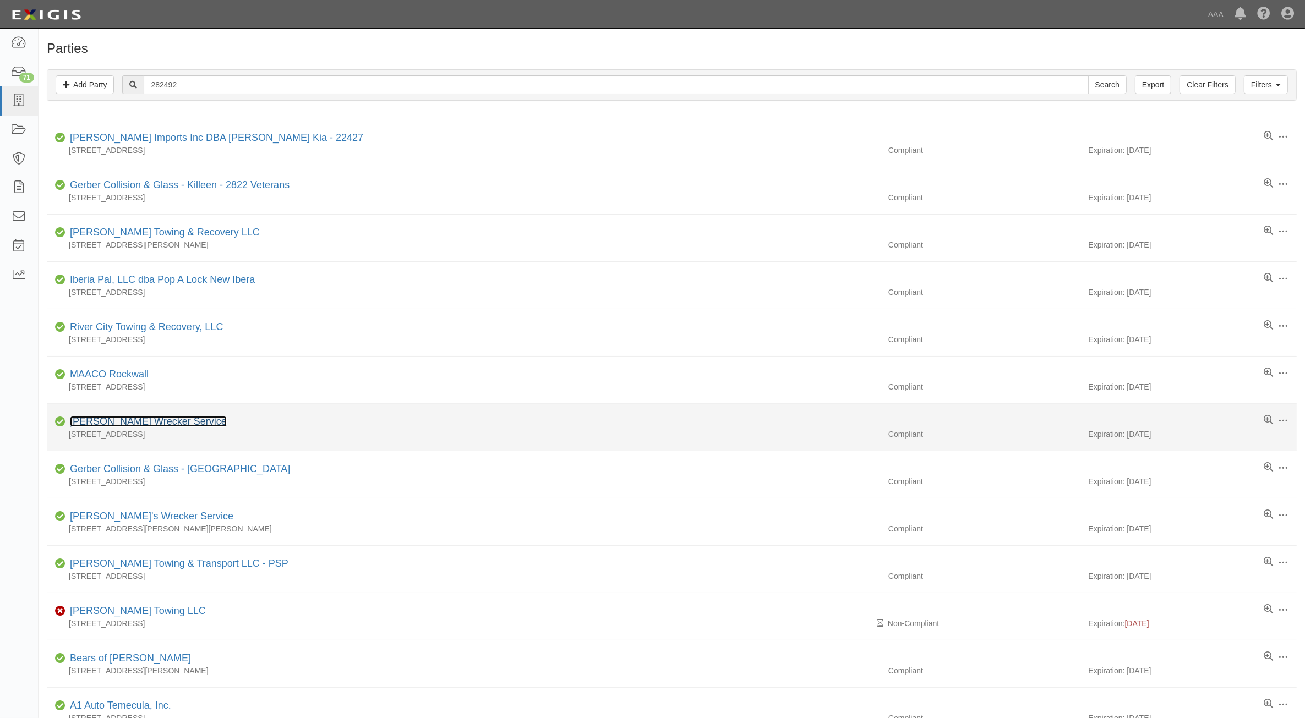
click at [160, 424] on link "[PERSON_NAME] Wrecker Service" at bounding box center [148, 421] width 157 height 11
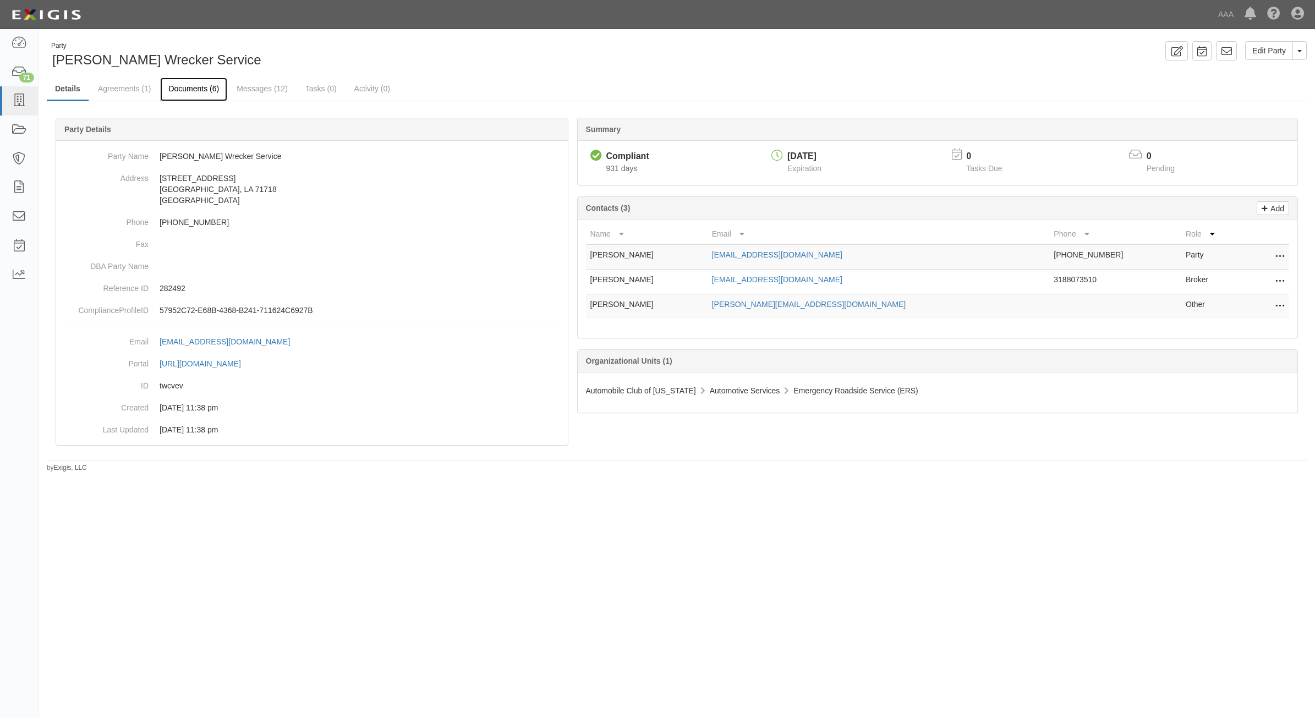
click at [185, 88] on link "Documents (6)" at bounding box center [193, 90] width 67 height 24
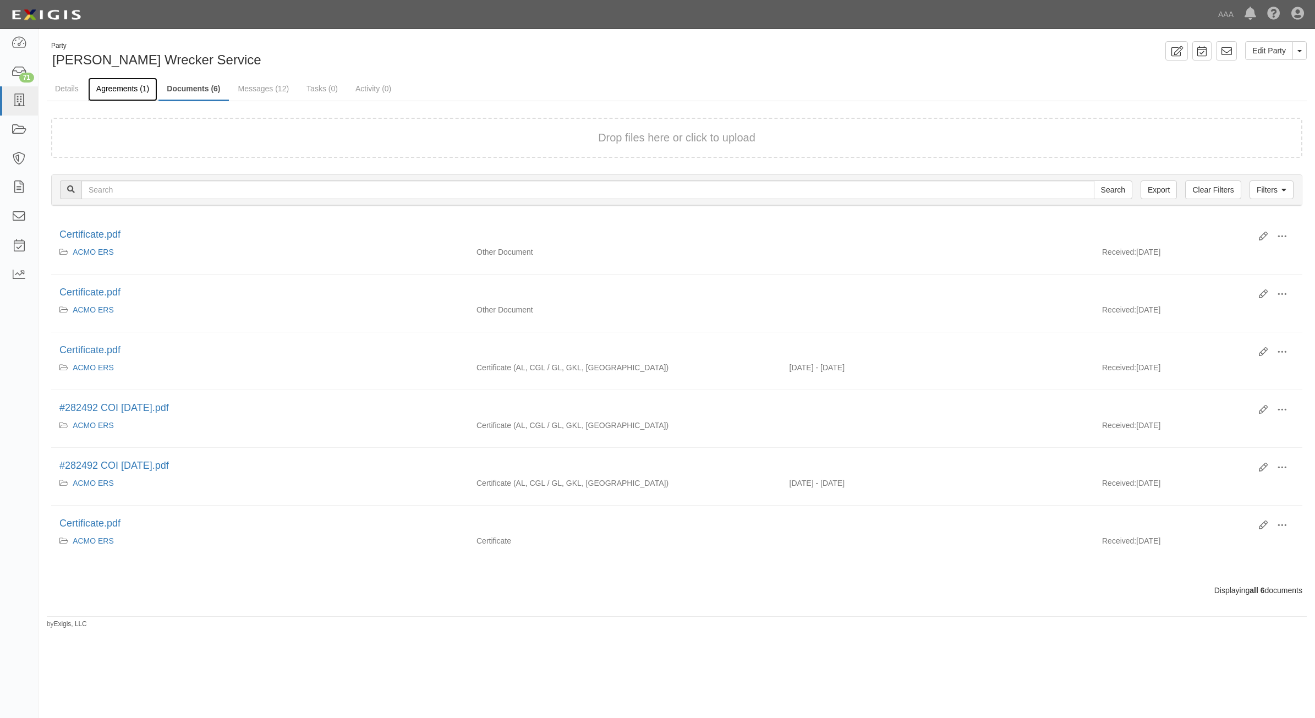
click at [128, 95] on link "Agreements (1)" at bounding box center [122, 90] width 69 height 24
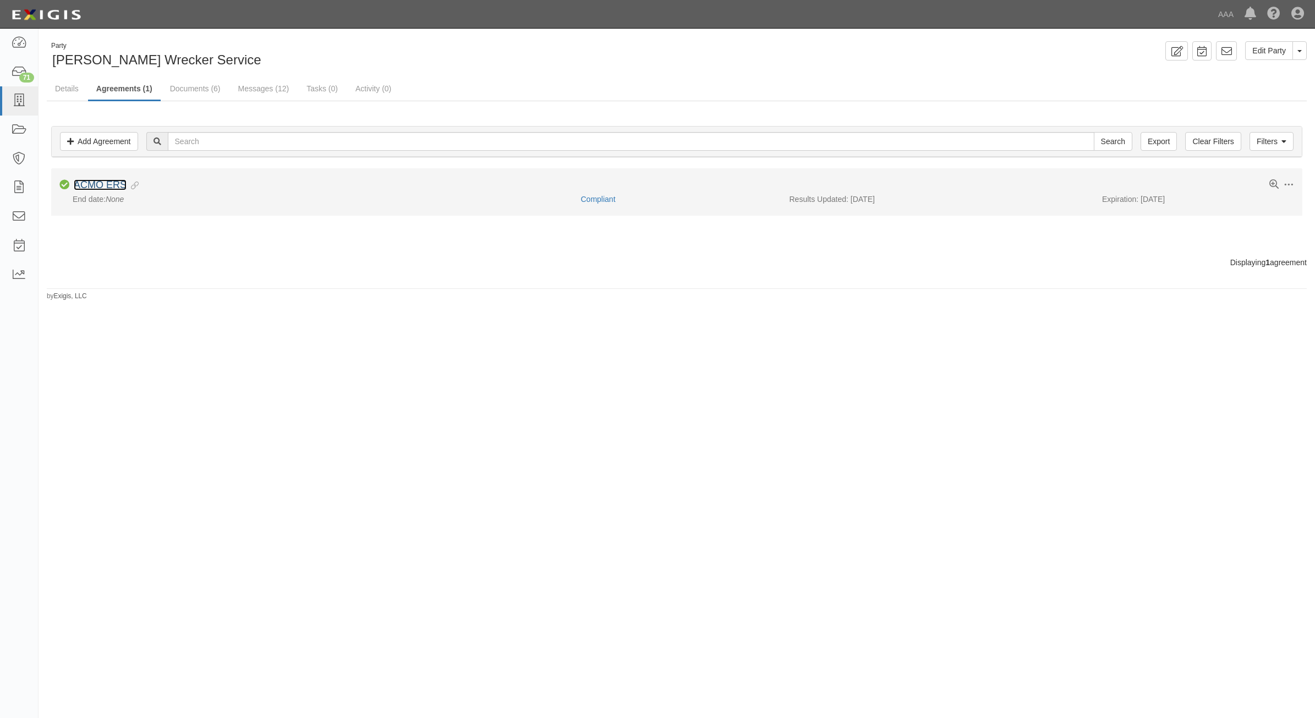
click at [92, 185] on link "ACMO ERS" at bounding box center [100, 184] width 53 height 11
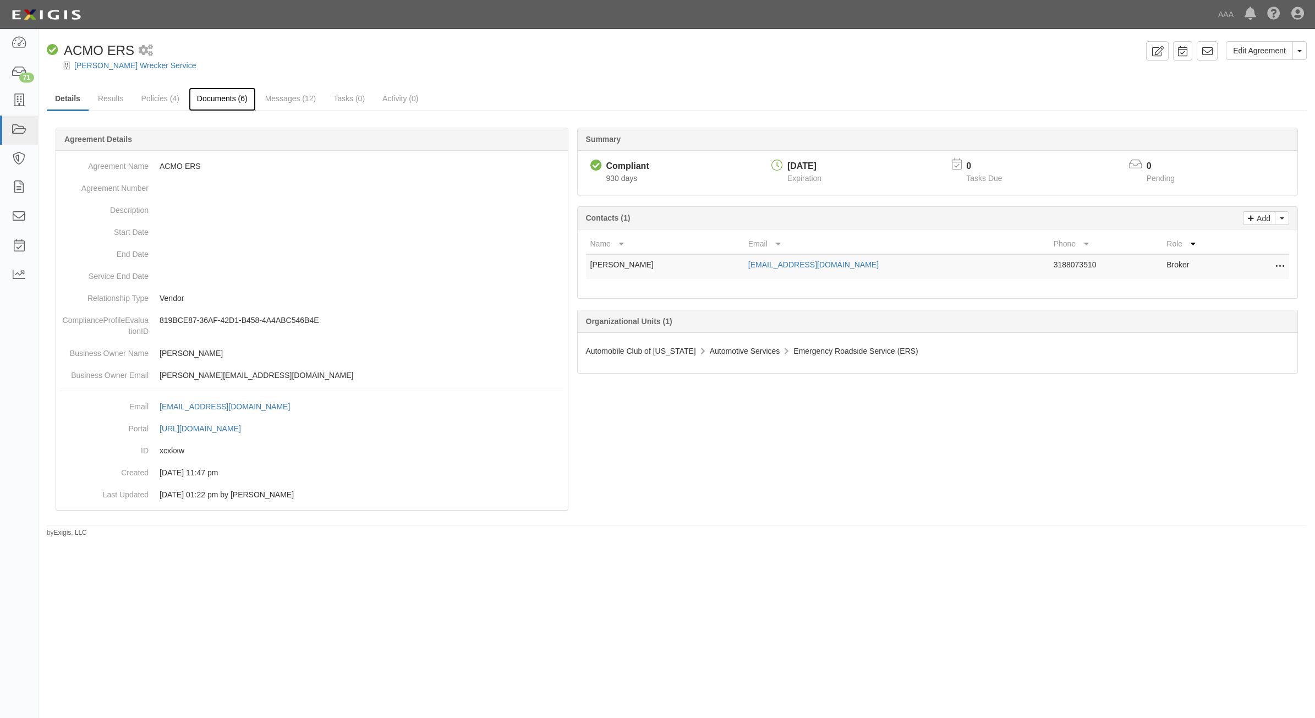
click at [227, 97] on link "Documents (6)" at bounding box center [222, 99] width 67 height 24
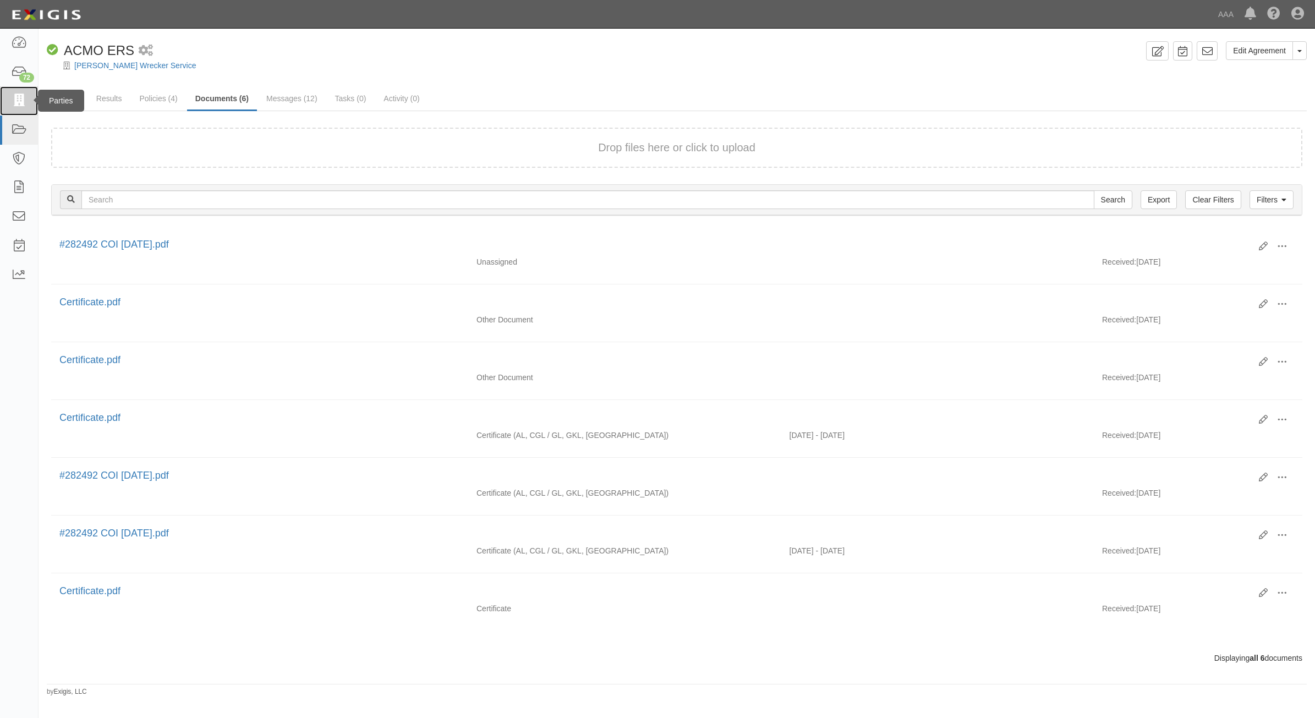
click at [24, 102] on icon at bounding box center [18, 101] width 15 height 13
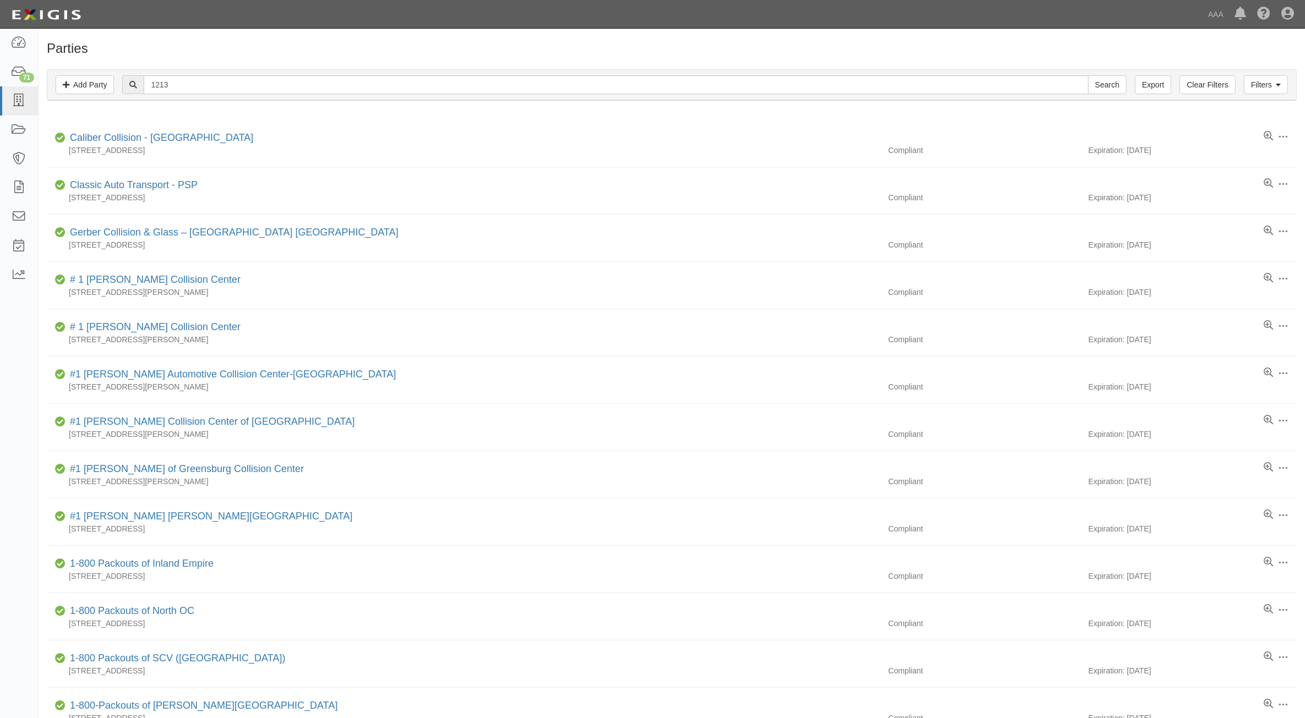
type input "1213"
click at [1088, 75] on input "Search" at bounding box center [1107, 84] width 39 height 19
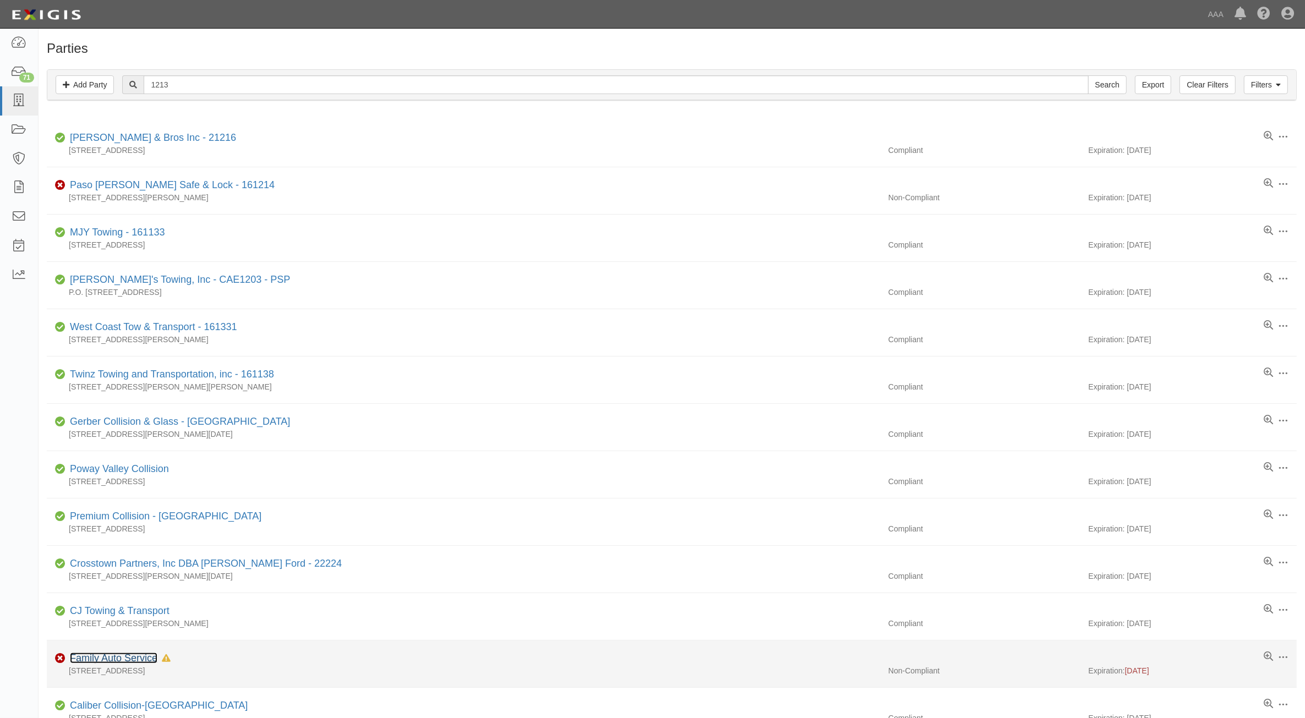
click at [123, 656] on link "Family Auto Service" at bounding box center [113, 658] width 87 height 11
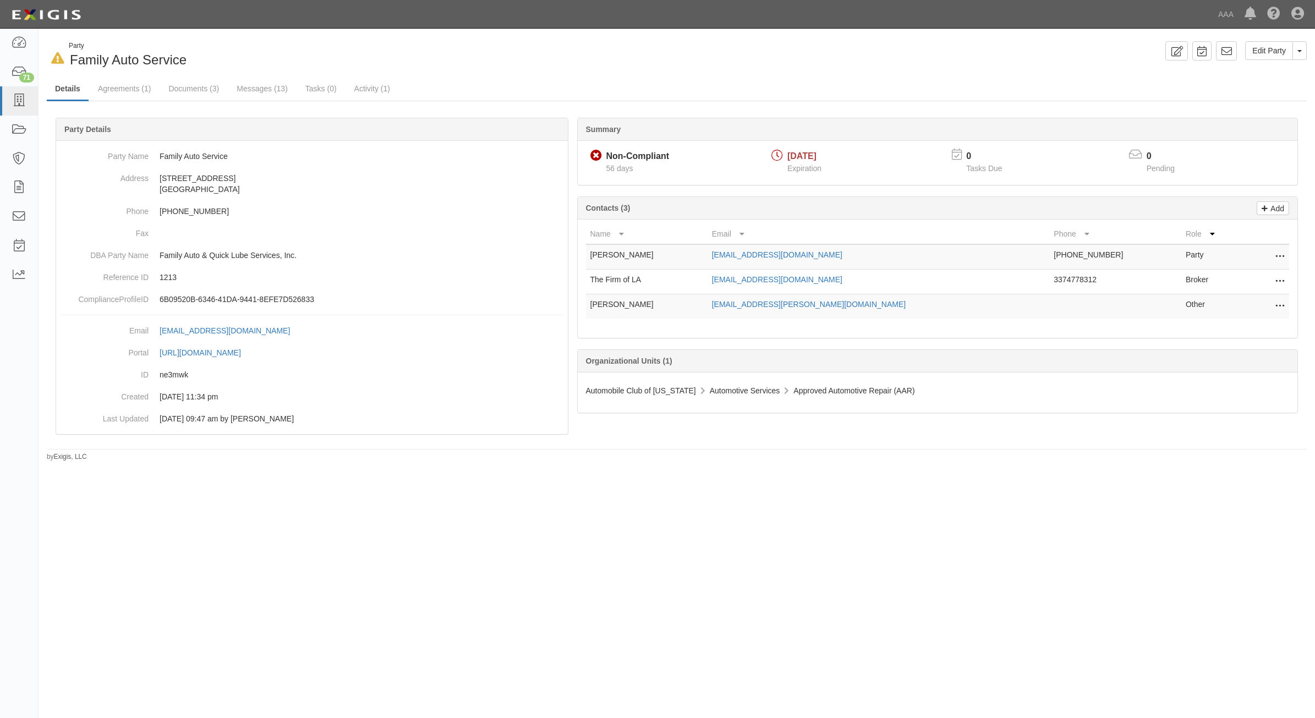
click at [1275, 282] on icon at bounding box center [1279, 282] width 9 height 14
click at [1252, 278] on link "Edit" at bounding box center [1240, 279] width 87 height 20
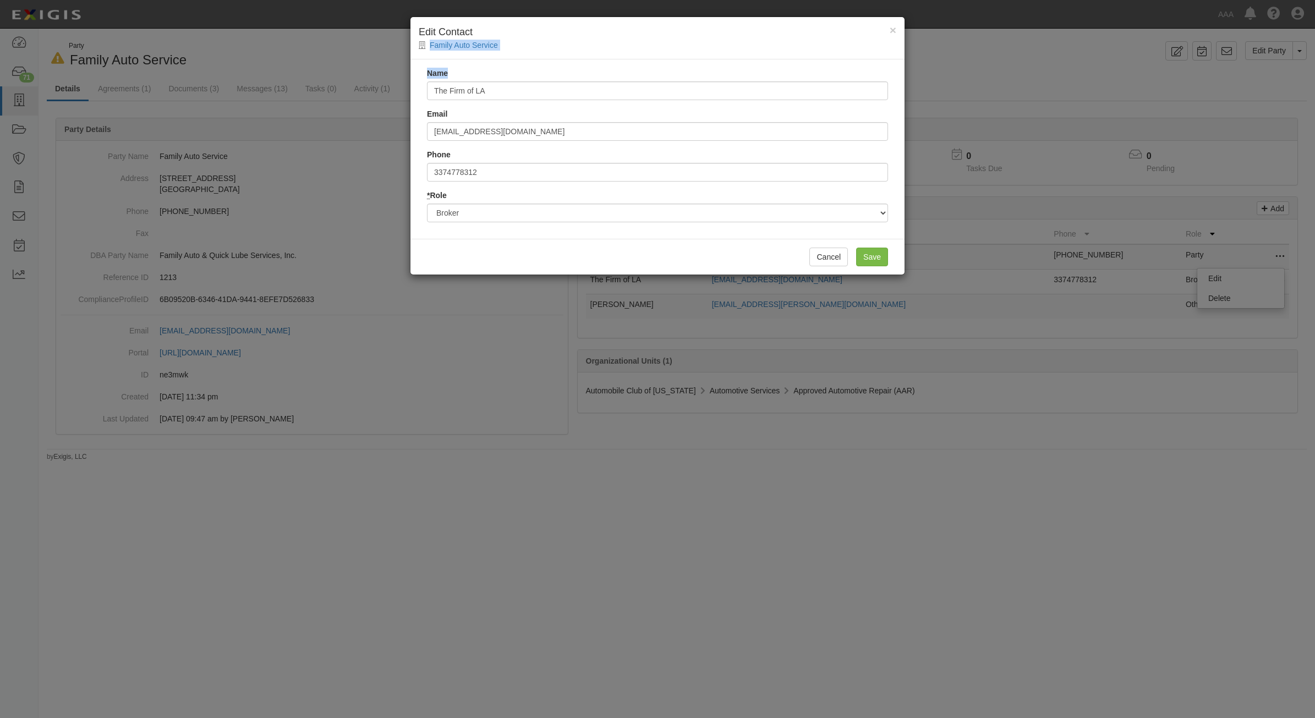
drag, startPoint x: 541, startPoint y: 78, endPoint x: 216, endPoint y: 59, distance: 325.7
click at [216, 59] on div "× Edit Contact Family Auto Service Name The Firm of LA Email [EMAIL_ADDRESS][DO…" at bounding box center [657, 359] width 1315 height 718
drag, startPoint x: 216, startPoint y: 59, endPoint x: 488, endPoint y: 88, distance: 273.9
click at [488, 88] on input "The Firm of LA" at bounding box center [657, 90] width 461 height 19
click at [489, 88] on input "The Firm of LA" at bounding box center [657, 90] width 461 height 19
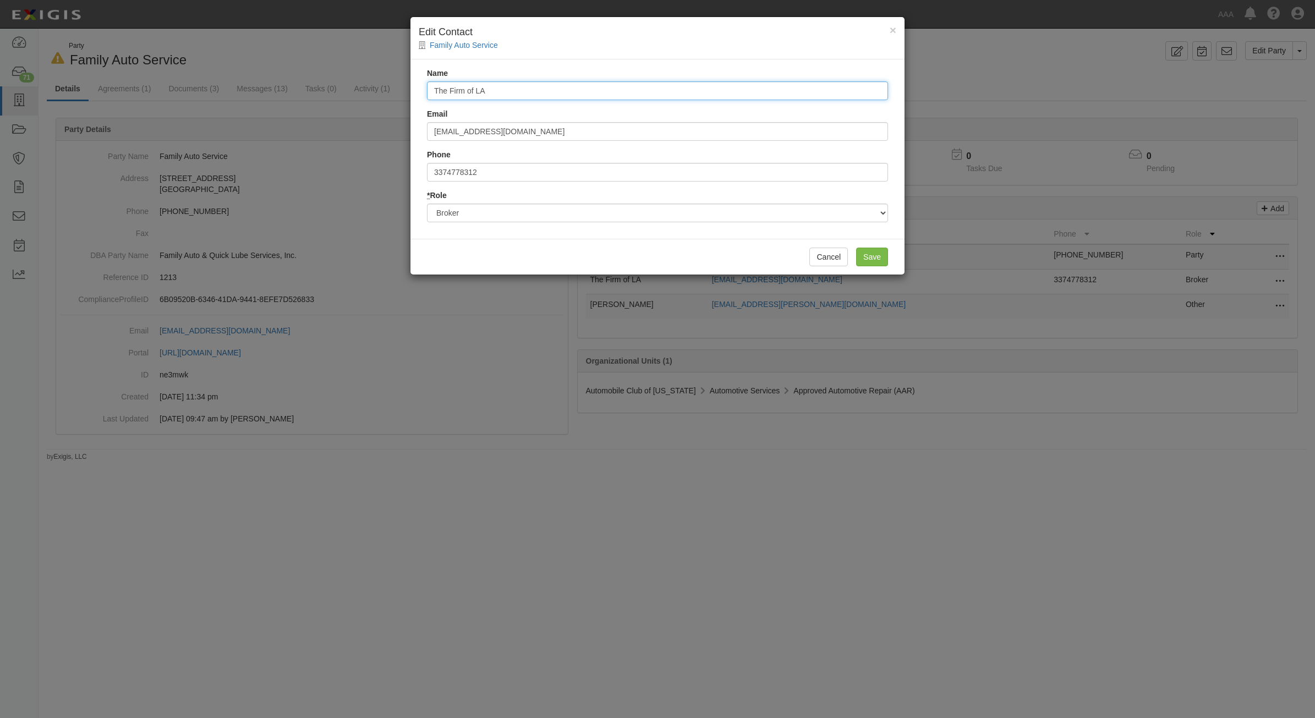
drag, startPoint x: 490, startPoint y: 88, endPoint x: 479, endPoint y: 88, distance: 10.5
click at [479, 88] on input "The Firm of LA" at bounding box center [657, 90] width 461 height 19
click at [479, 87] on input "The Firm of LA" at bounding box center [657, 90] width 461 height 19
type input "[PERSON_NAME]"
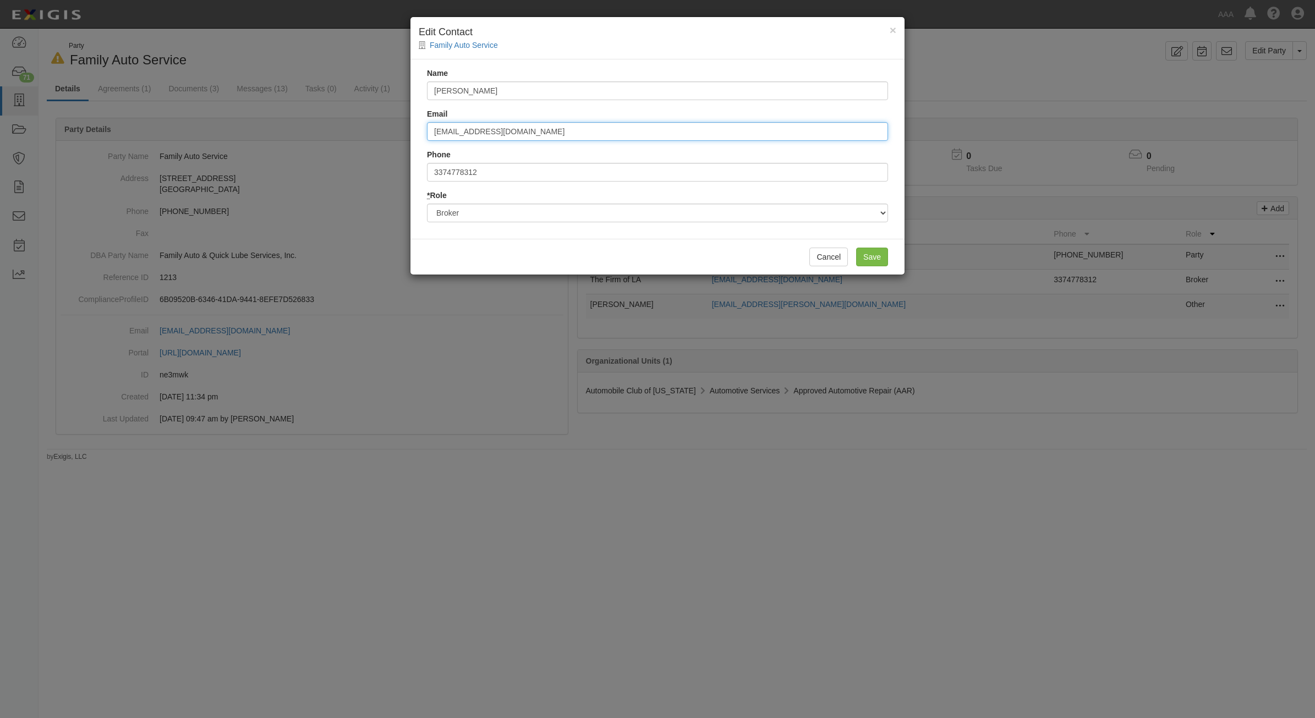
type input "[EMAIL_ADDRESS][DOMAIN_NAME]"
type input "3374191965"
click at [875, 260] on input "Save" at bounding box center [872, 257] width 32 height 19
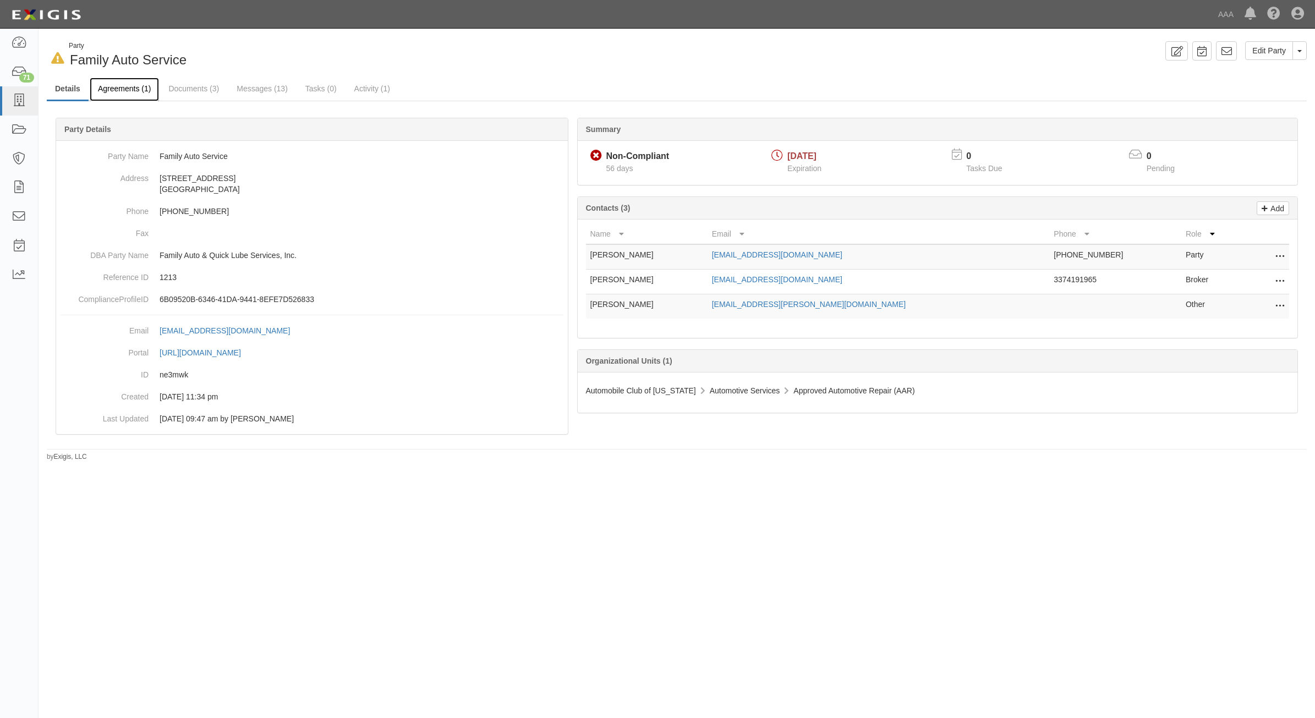
click at [138, 84] on link "Agreements (1)" at bounding box center [124, 90] width 69 height 24
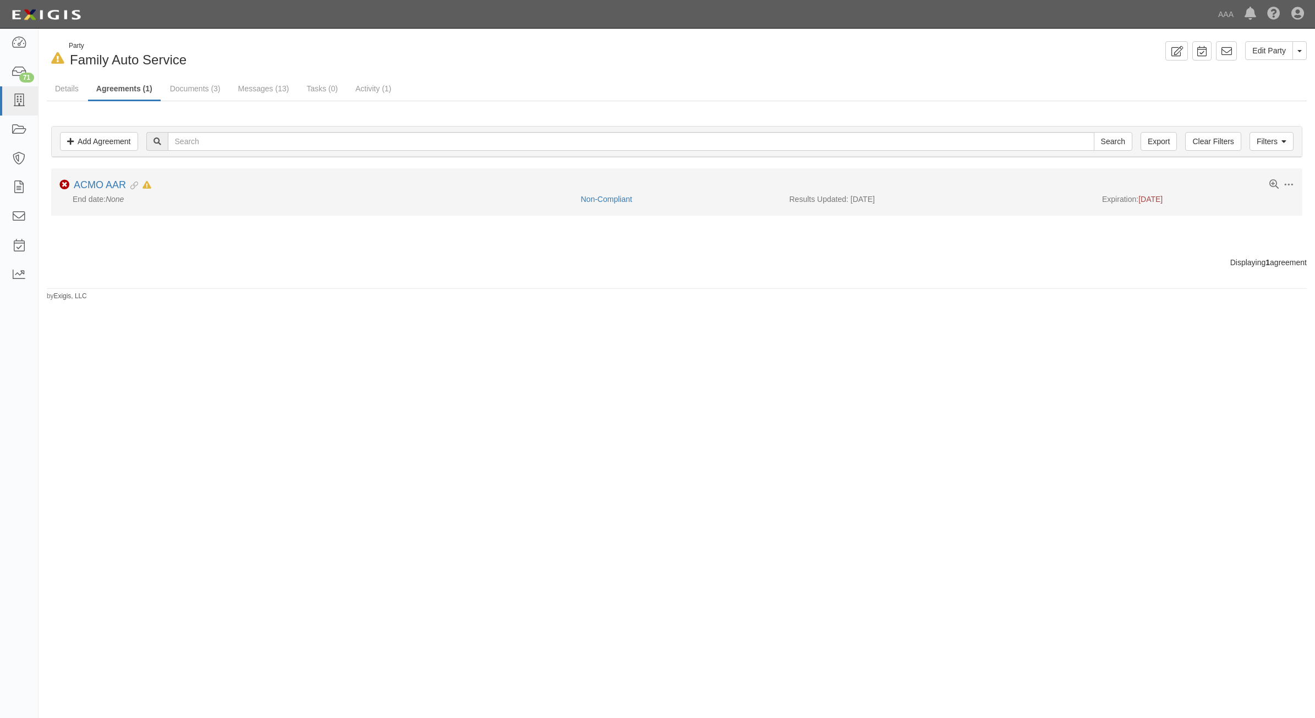
click at [109, 178] on li "Toggle Agreement Dropdown Edit Log activity Add task Send message Archive Non-C…" at bounding box center [676, 191] width 1251 height 47
click at [111, 179] on link "ACMO AAR" at bounding box center [100, 184] width 52 height 11
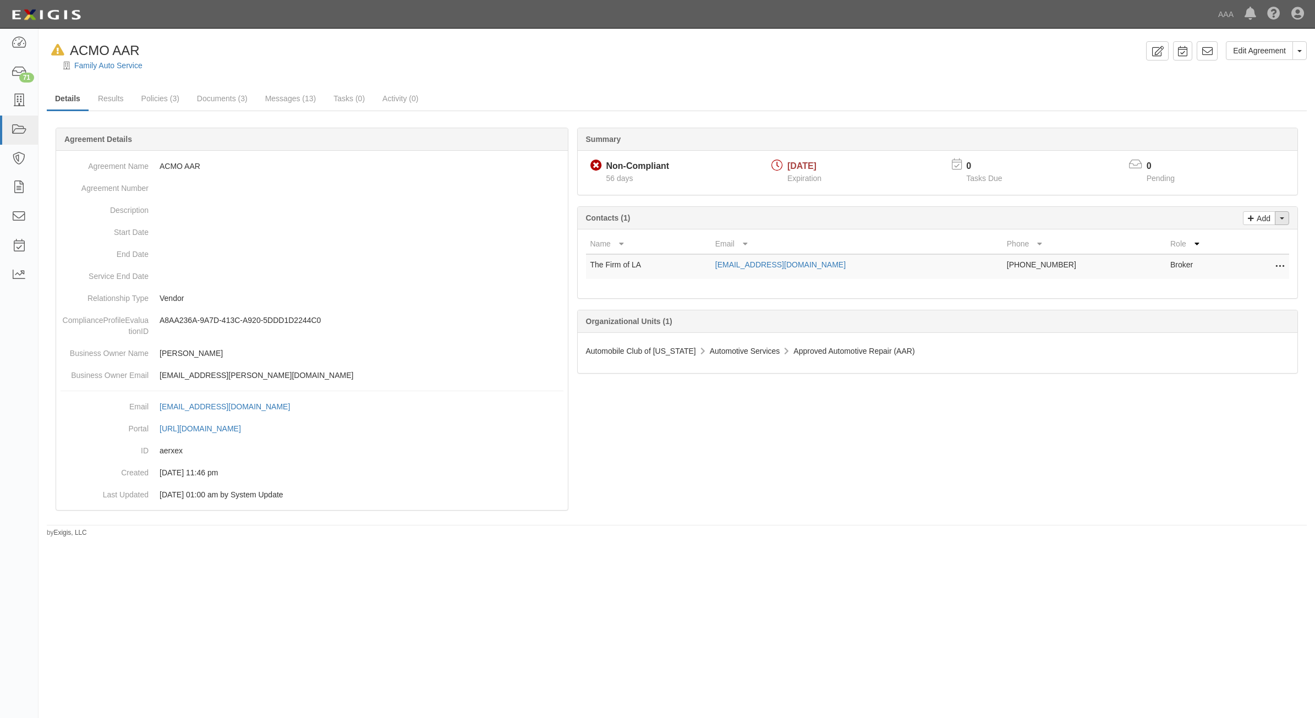
click at [1283, 220] on span "button" at bounding box center [1282, 218] width 4 height 2
click at [1246, 241] on link "Change contacts" at bounding box center [1245, 238] width 87 height 14
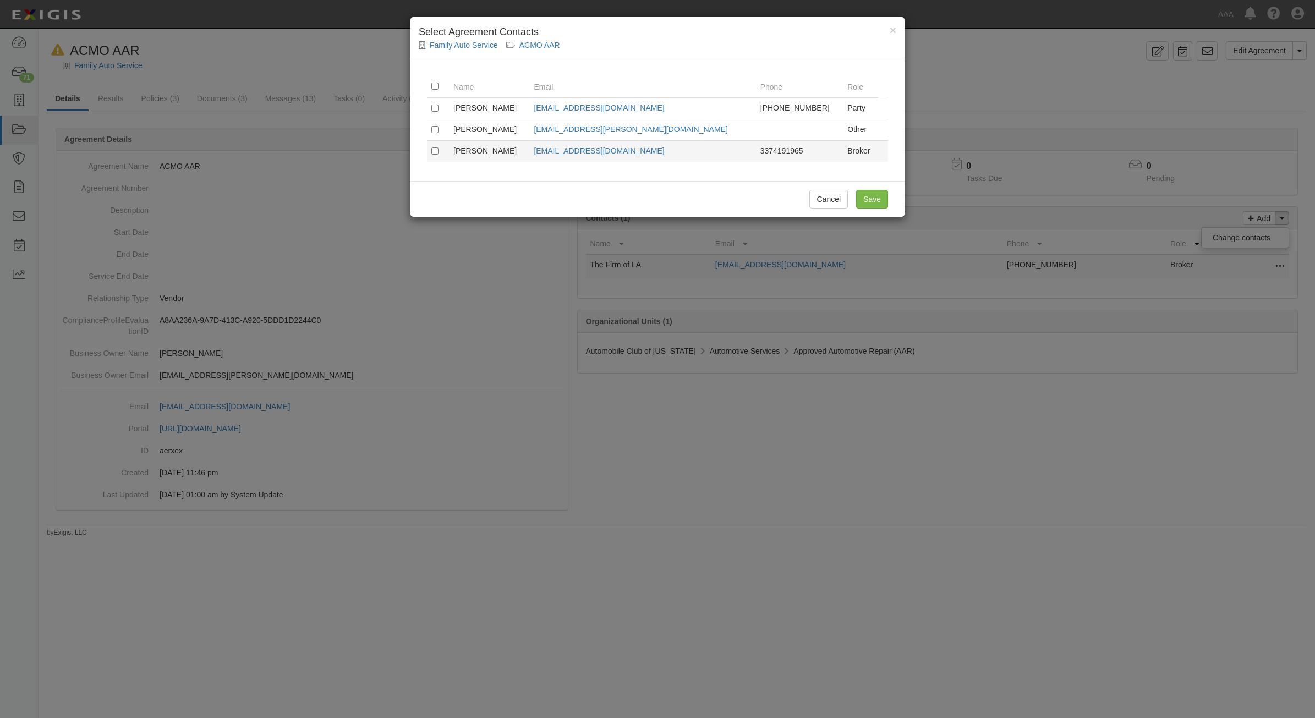
click at [430, 151] on td at bounding box center [438, 150] width 22 height 21
click at [434, 151] on input "checkbox" at bounding box center [434, 150] width 7 height 7
checkbox input "true"
click at [884, 200] on input "Save" at bounding box center [872, 199] width 32 height 19
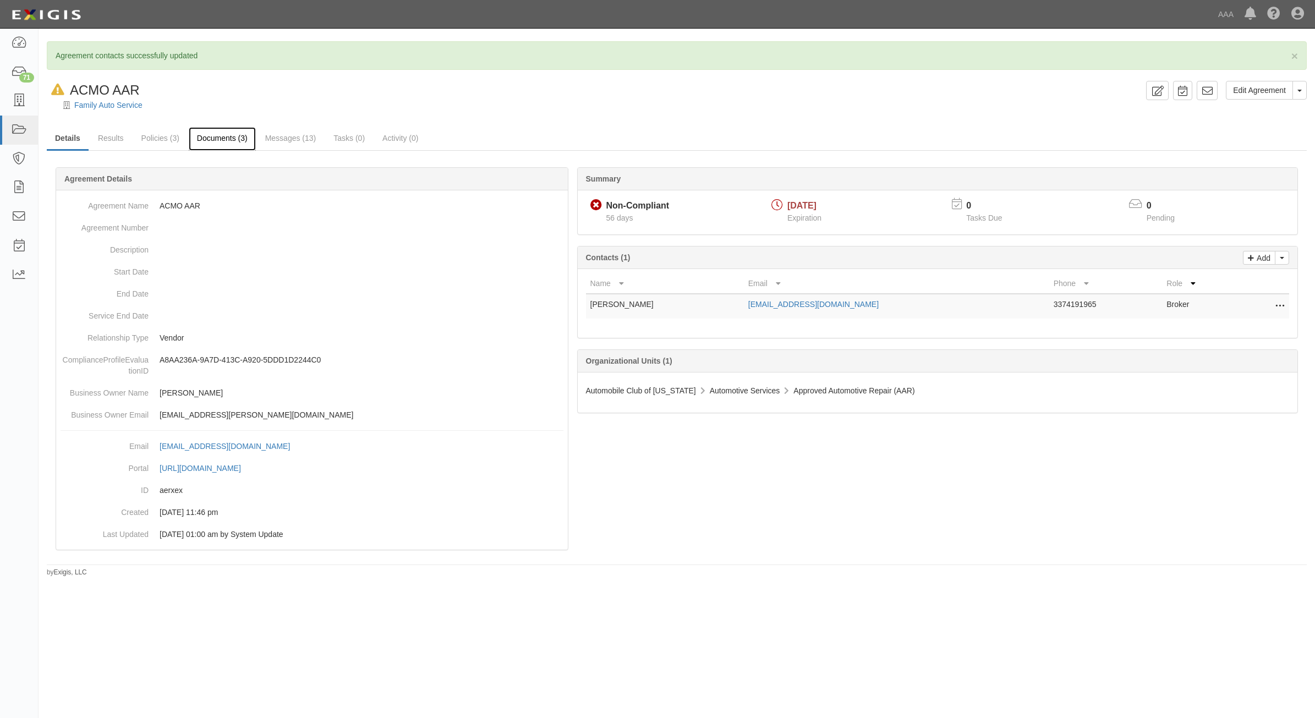
drag, startPoint x: 210, startPoint y: 138, endPoint x: 215, endPoint y: 139, distance: 5.6
click at [210, 138] on link "Documents (3)" at bounding box center [222, 139] width 67 height 24
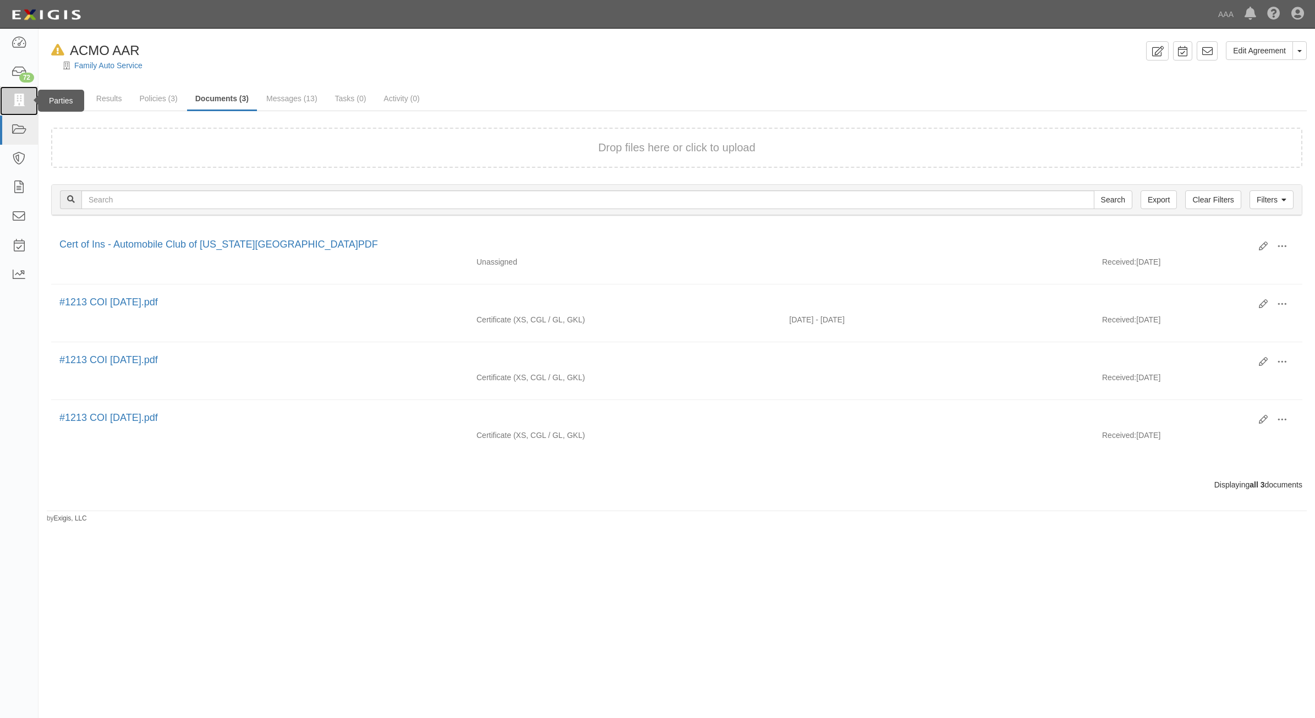
click at [26, 103] on link at bounding box center [19, 100] width 38 height 29
